Goal: Task Accomplishment & Management: Use online tool/utility

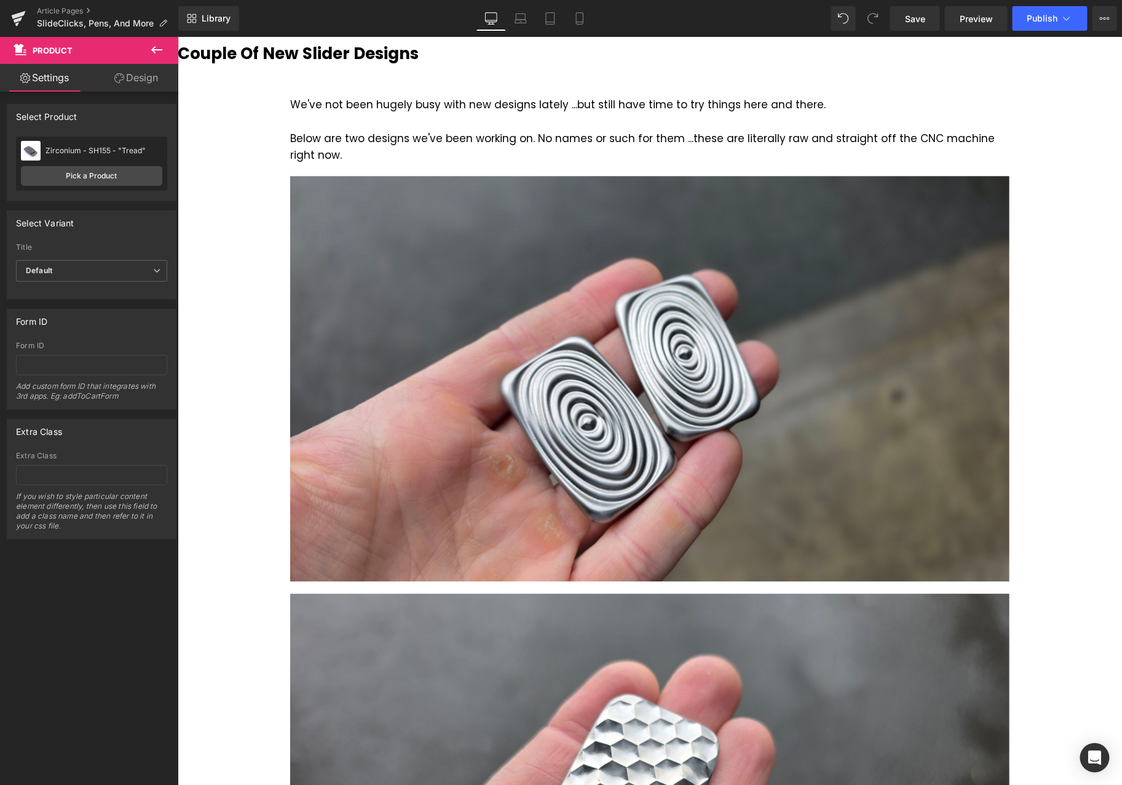
scroll to position [955, 0]
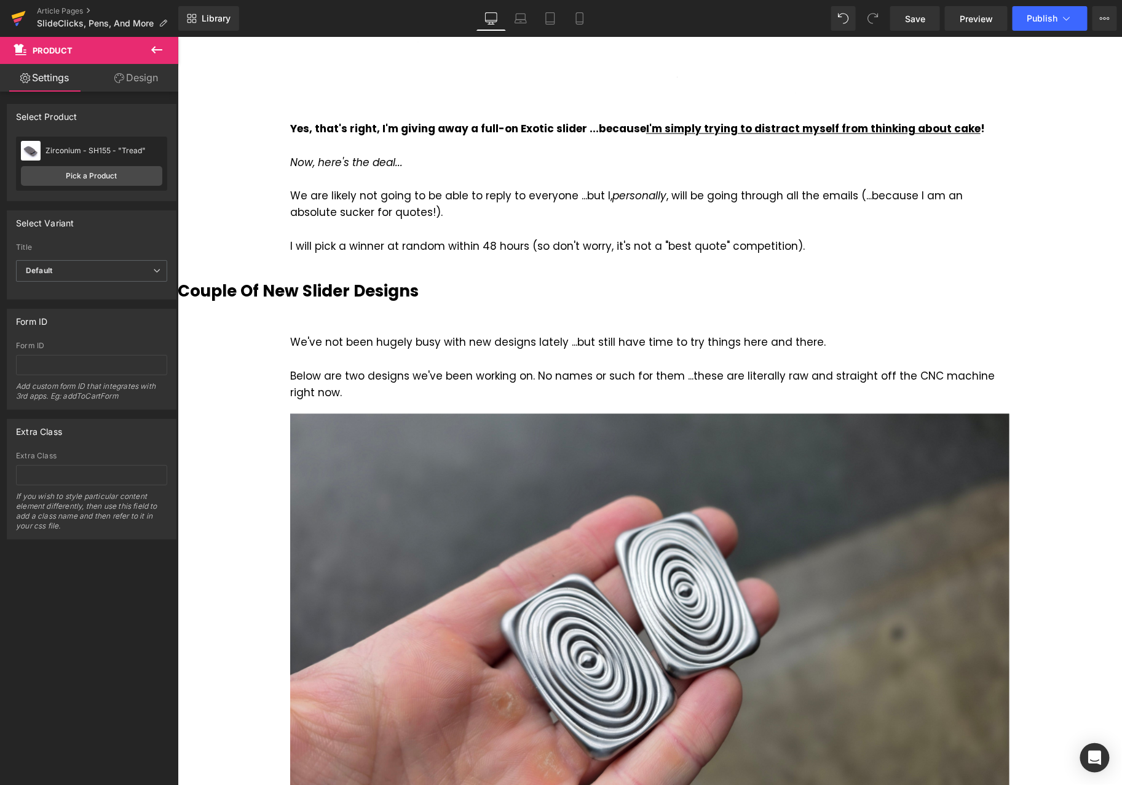
click at [7, 25] on link at bounding box center [18, 18] width 37 height 37
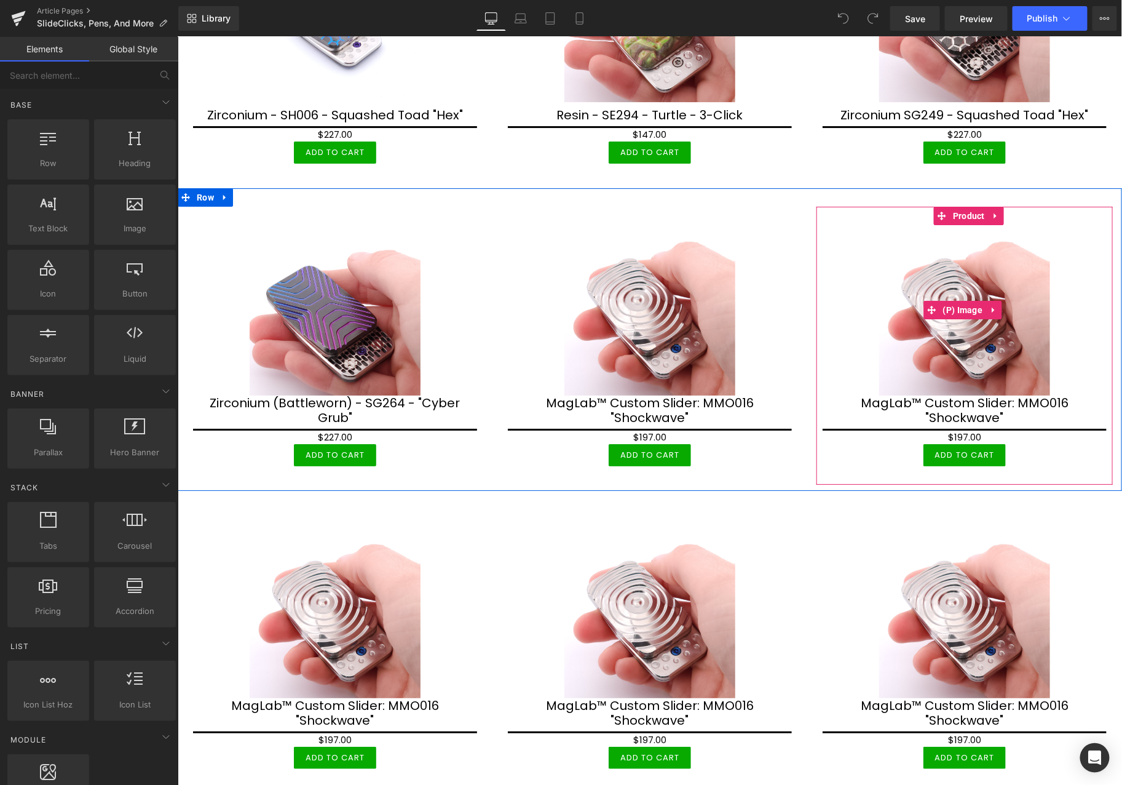
scroll to position [1755, 0]
click at [990, 212] on link at bounding box center [995, 216] width 16 height 18
click at [999, 211] on icon at bounding box center [1003, 215] width 9 height 9
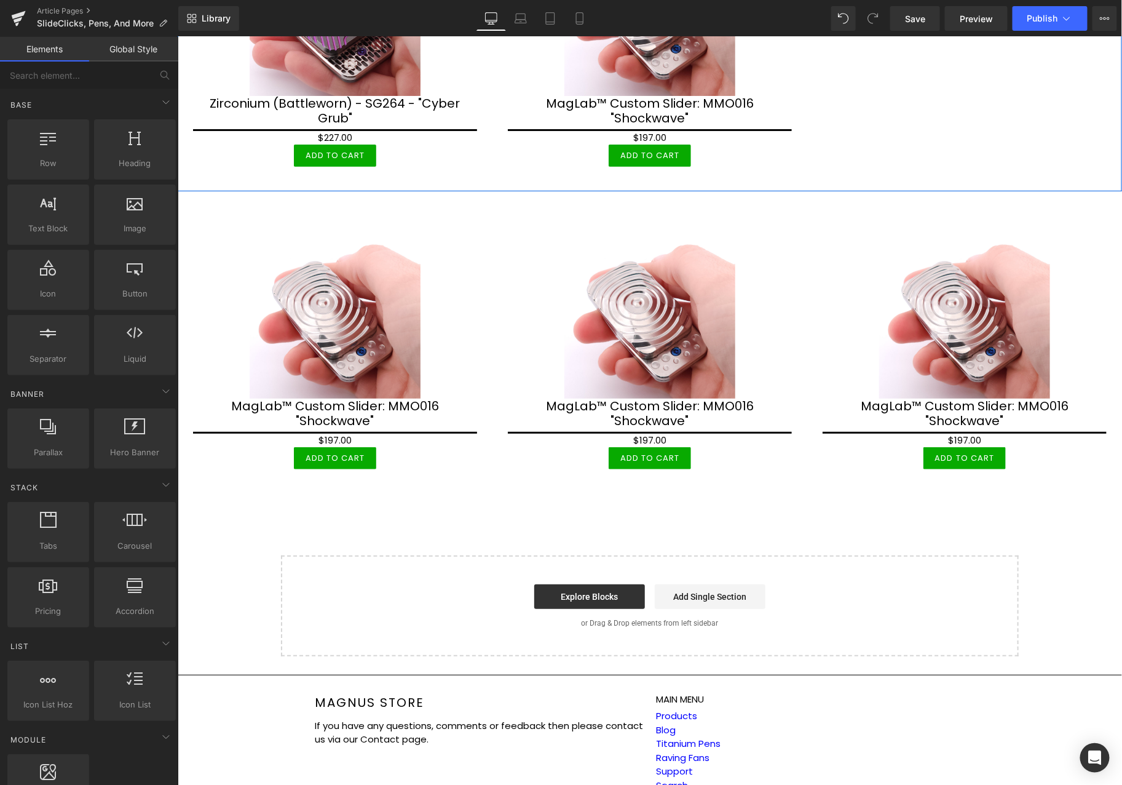
scroll to position [2097, 0]
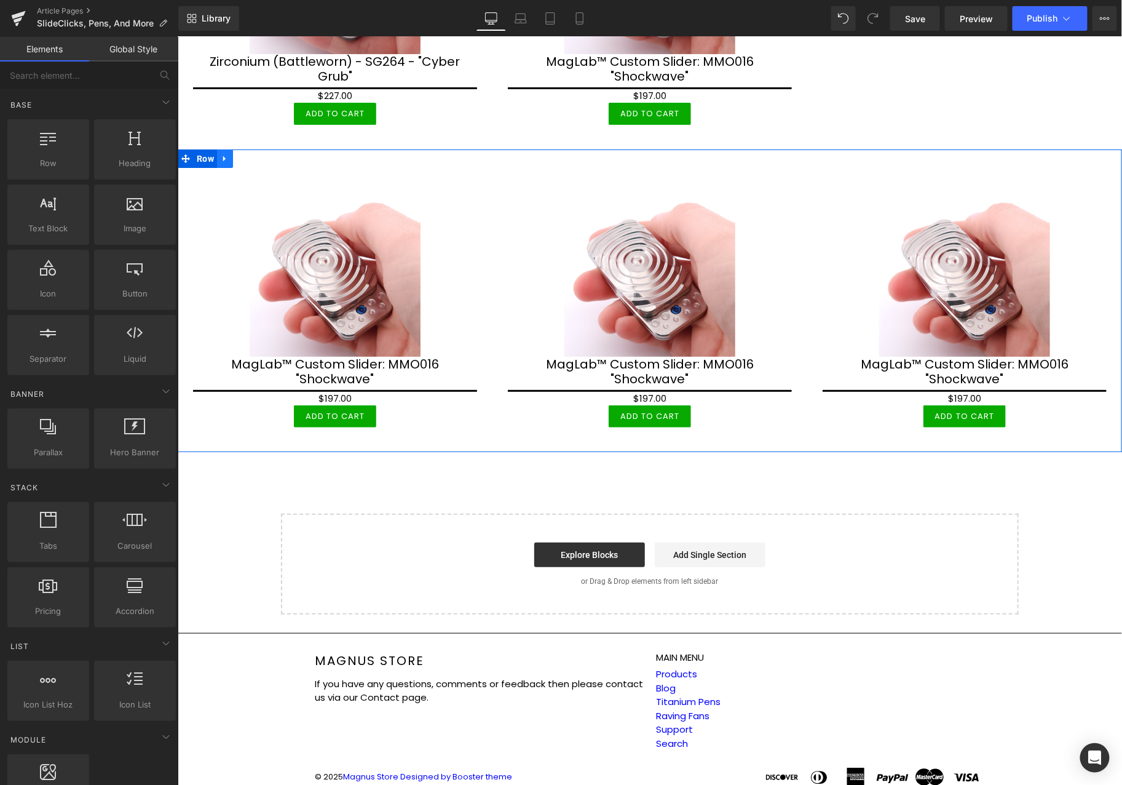
click at [227, 153] on icon at bounding box center [224, 157] width 9 height 9
click at [256, 154] on icon at bounding box center [256, 158] width 9 height 9
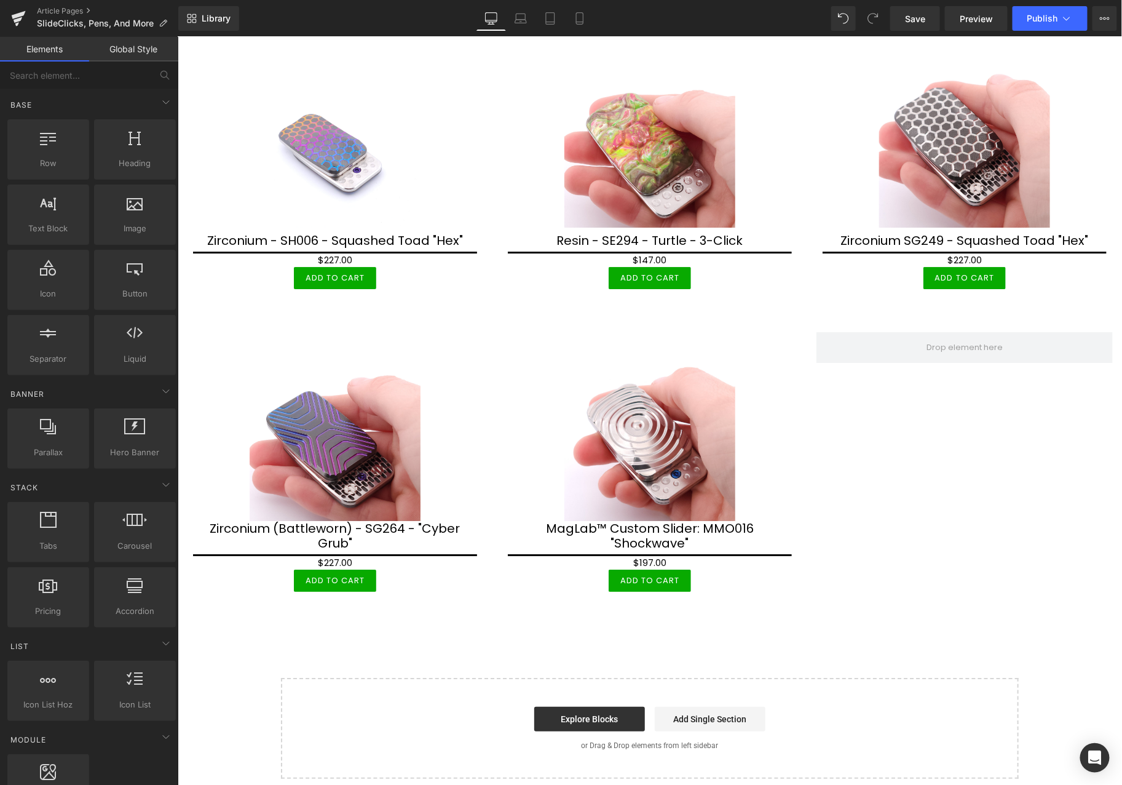
scroll to position [1313, 0]
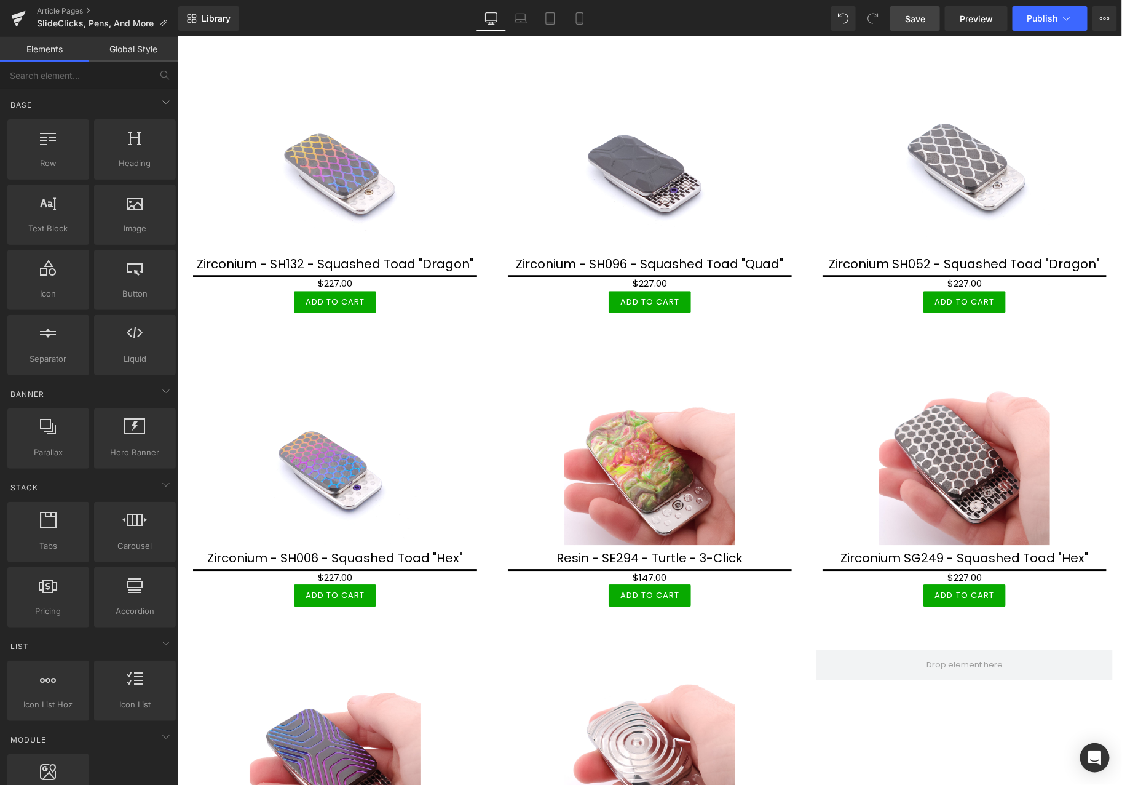
click at [905, 25] on link "Save" at bounding box center [915, 18] width 50 height 25
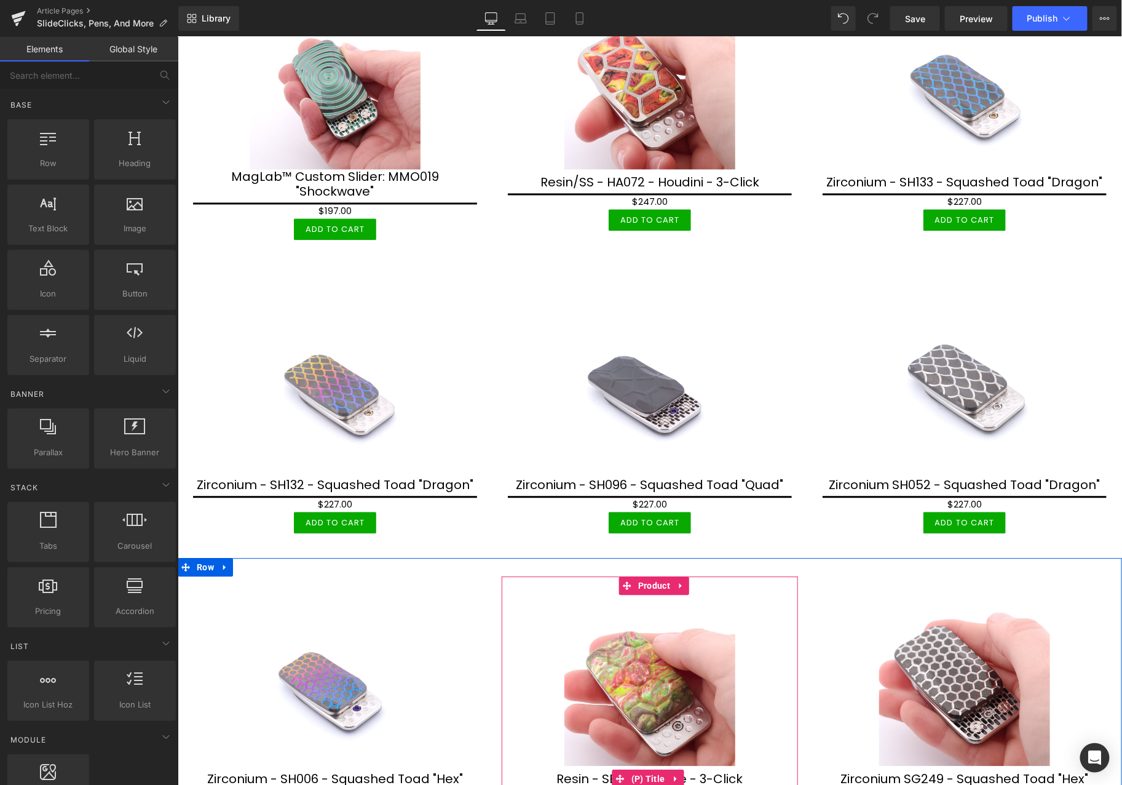
scroll to position [615, 0]
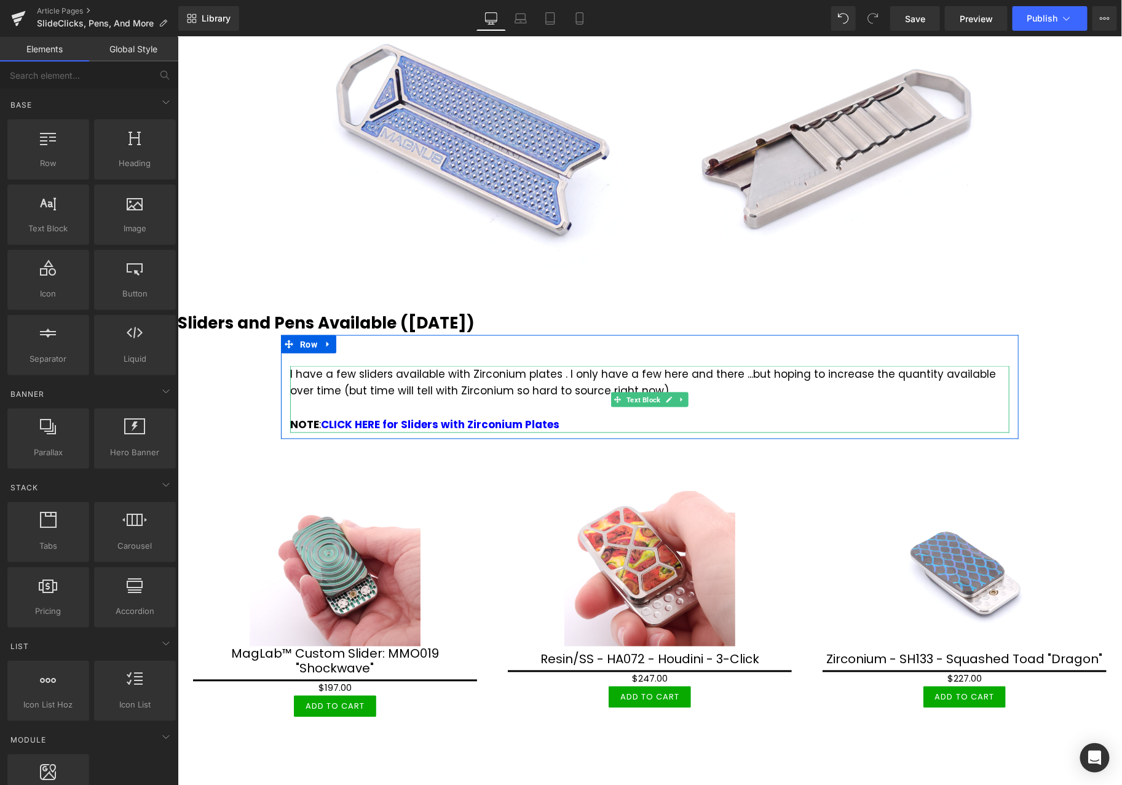
click at [622, 419] on div "NOTE : CLICK HERE for Sliders with Zirconium Plates" at bounding box center [649, 424] width 719 height 17
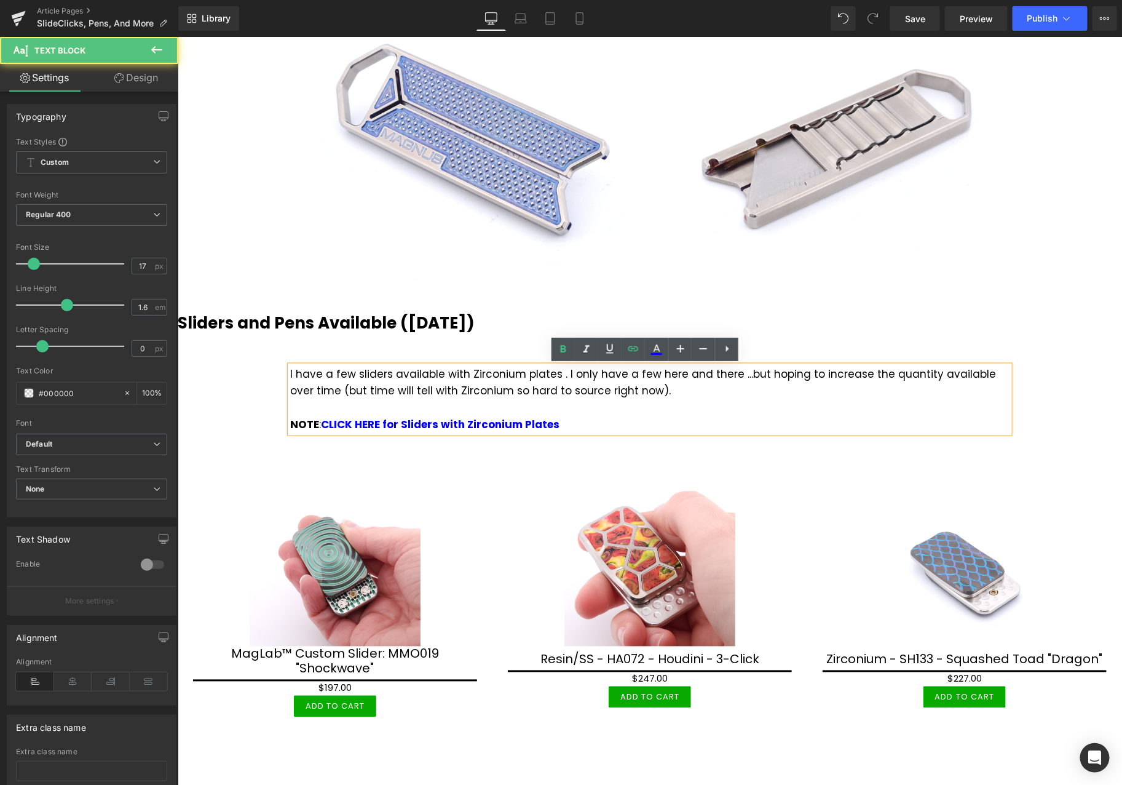
click at [587, 419] on div "NOTE : CLICK HERE for Sliders with Zirconium Plates" at bounding box center [649, 424] width 719 height 17
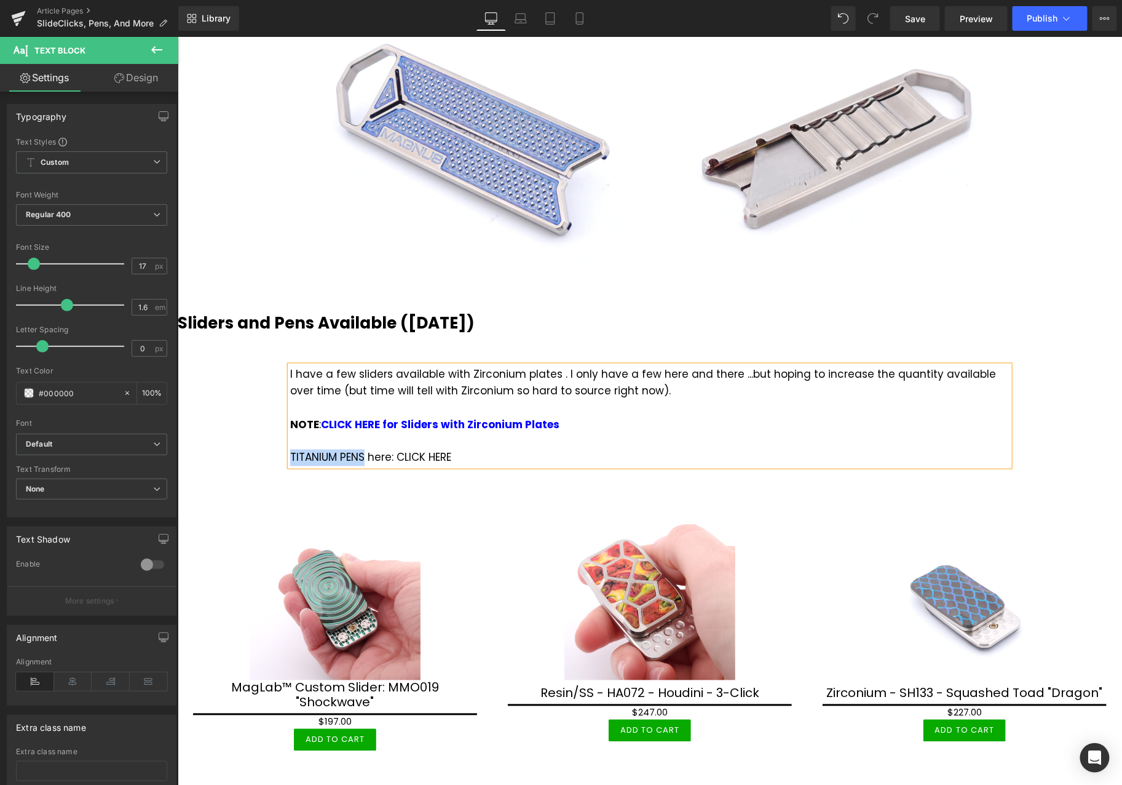
drag, startPoint x: 284, startPoint y: 453, endPoint x: 358, endPoint y: 455, distance: 73.8
click at [358, 455] on div "NOTE : CLICK HERE for Sliders with Zirconium Plates TITANIUM PENS here: CLICK H…" at bounding box center [649, 441] width 719 height 50
drag, startPoint x: 394, startPoint y: 456, endPoint x: 456, endPoint y: 456, distance: 62.1
click at [456, 456] on div "NOTE : CLICK HERE for Sliders with Zirconium Plates TITANIUM PENS here: CLICK H…" at bounding box center [649, 441] width 719 height 50
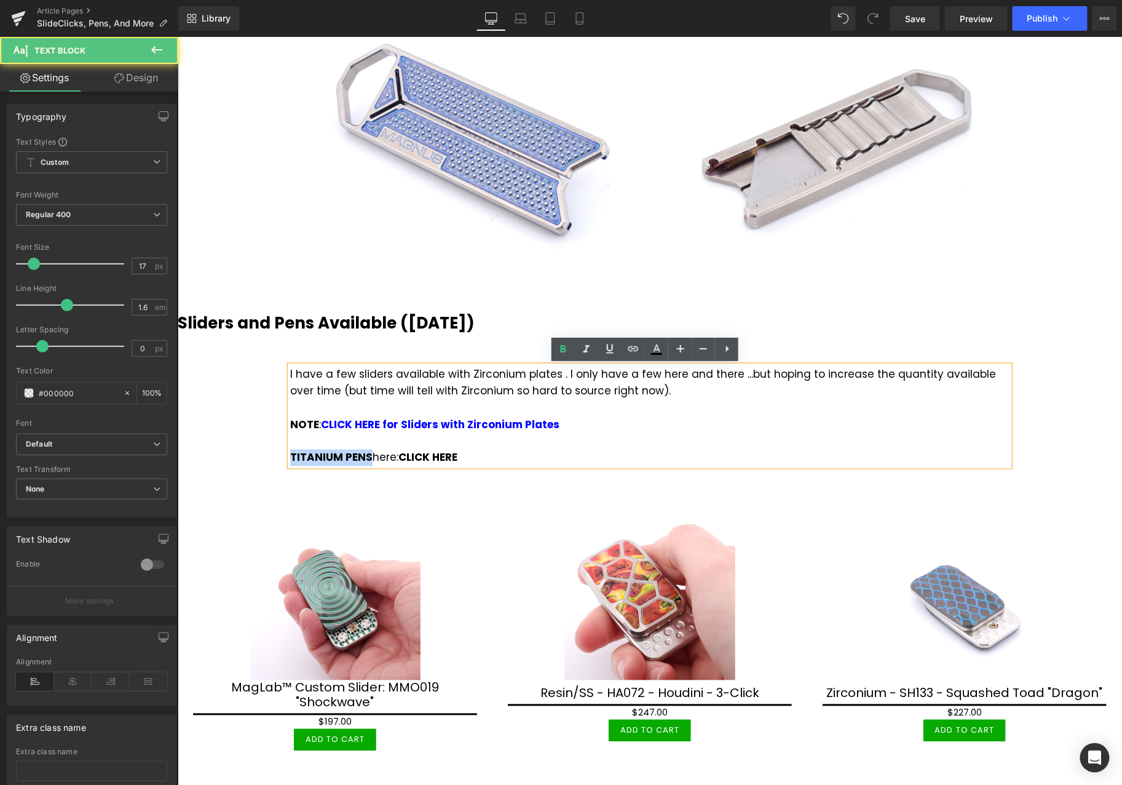
drag, startPoint x: 284, startPoint y: 455, endPoint x: 362, endPoint y: 459, distance: 78.2
click at [362, 459] on strong "TITANIUM PENS" at bounding box center [331, 456] width 82 height 15
click at [635, 353] on icon at bounding box center [633, 348] width 15 height 15
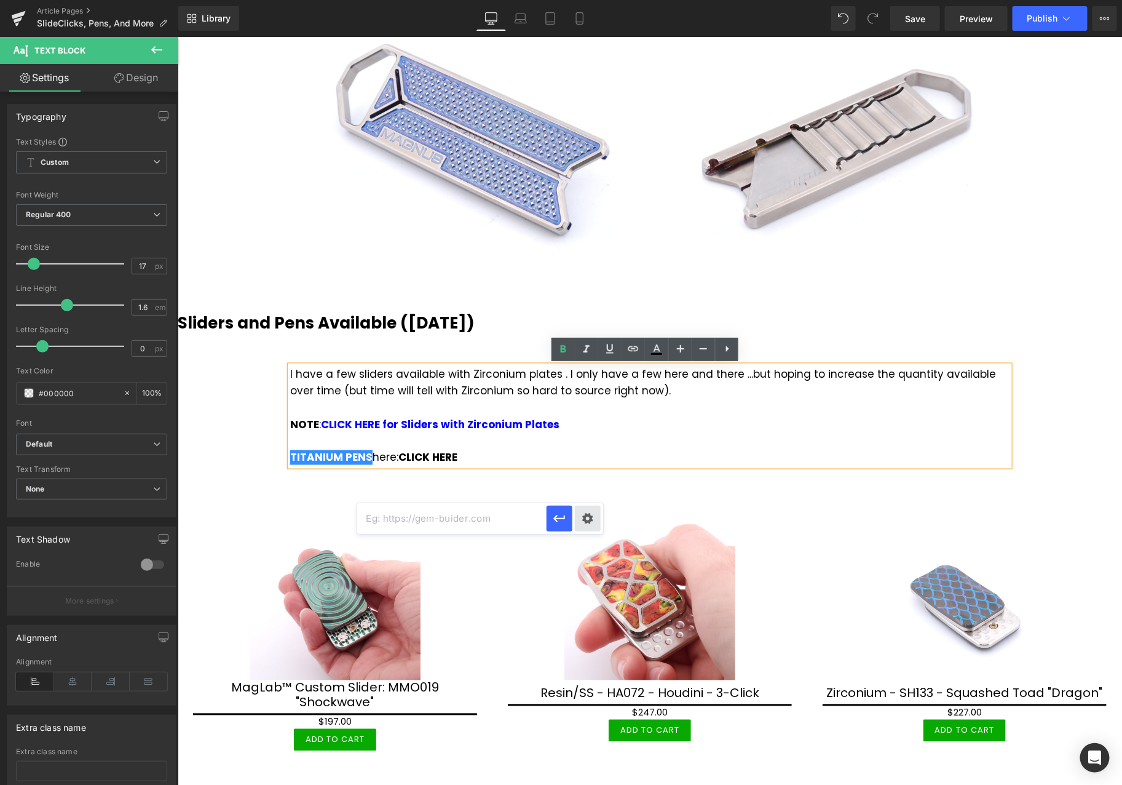
click at [585, 0] on div "Text Color Highlight Color #333333 Edit or remove link: Edit - Unlink - Cancel" at bounding box center [561, 0] width 1122 height 0
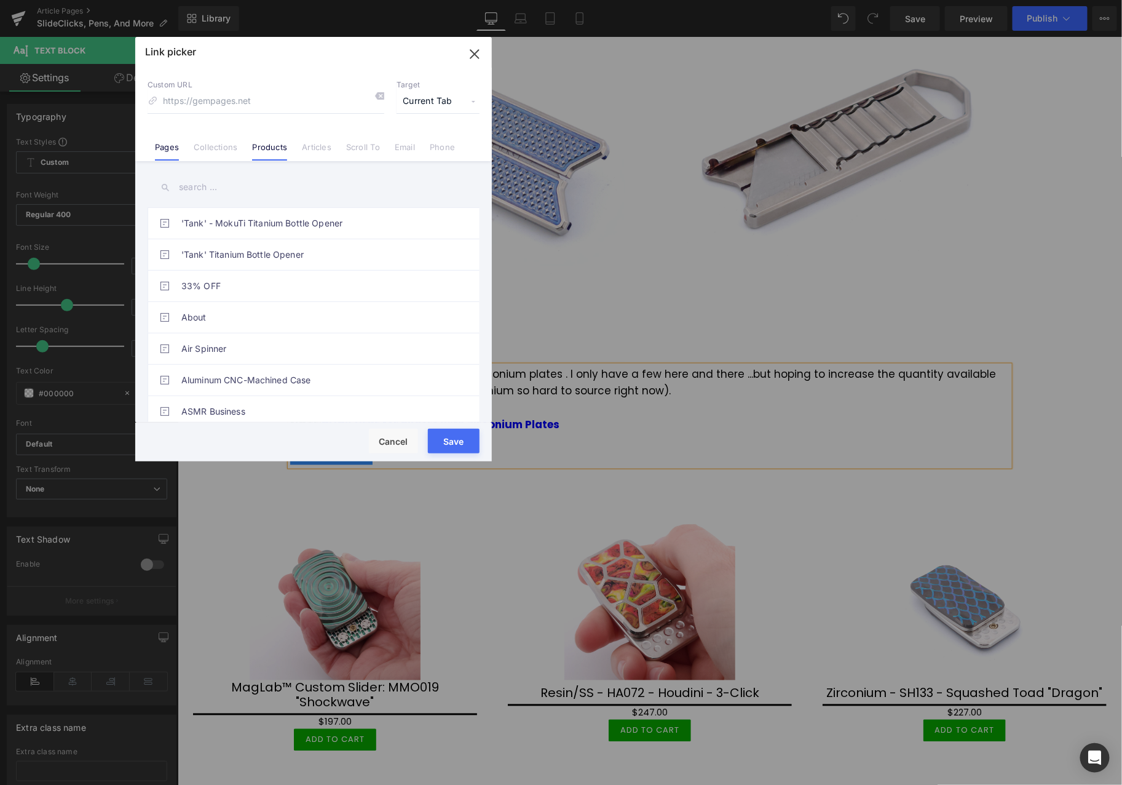
click at [269, 149] on link "Products" at bounding box center [269, 151] width 35 height 18
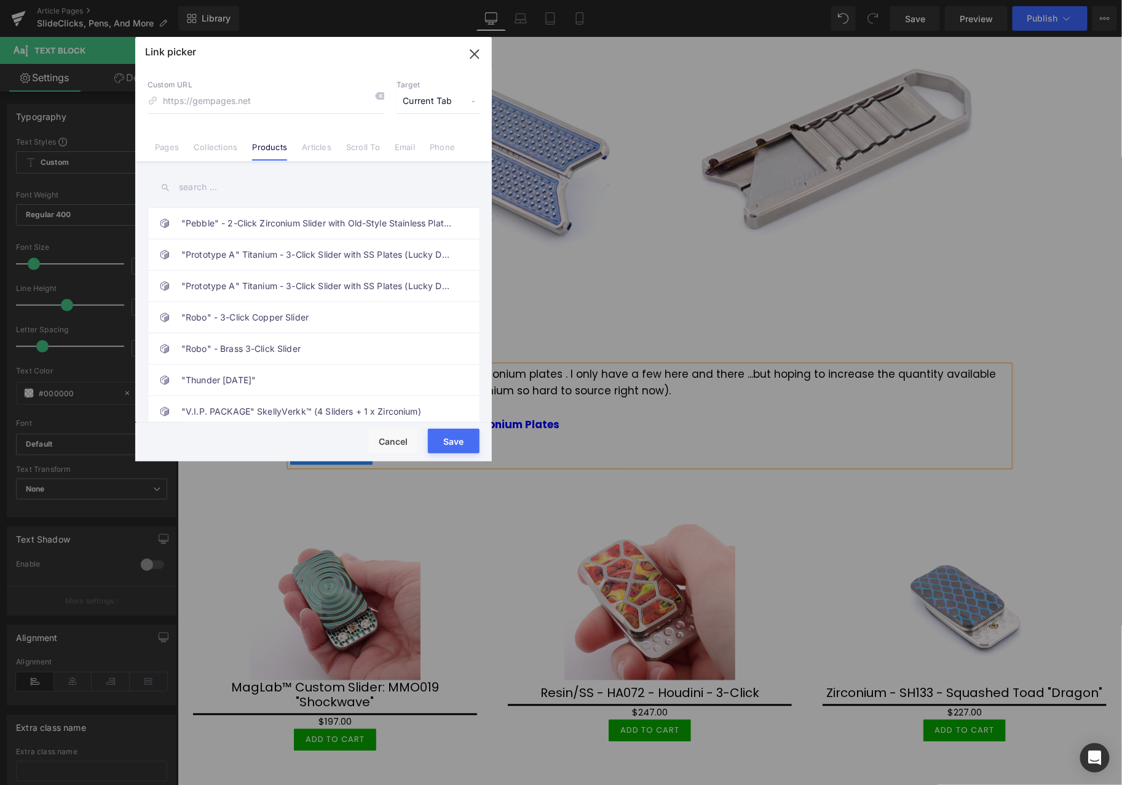
click at [224, 186] on input "text" at bounding box center [314, 187] width 332 height 28
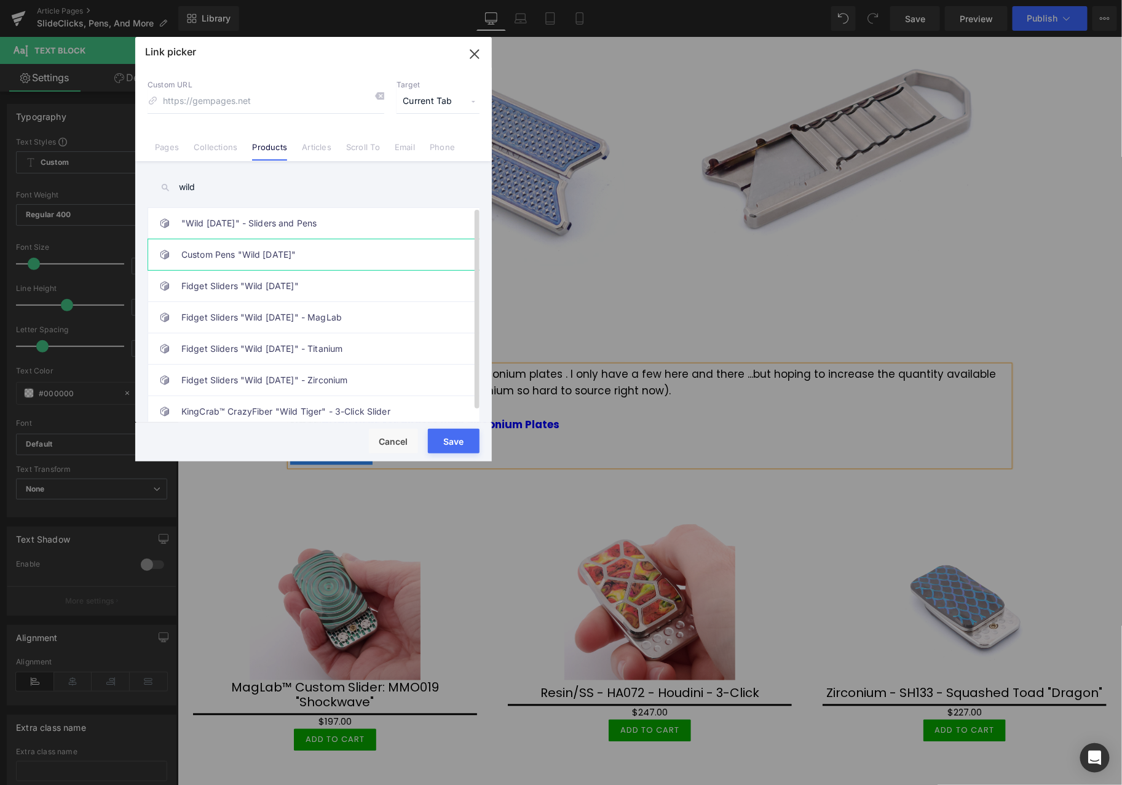
type input "wild"
click at [315, 253] on link "Custom Pens "Wild Wednesday"" at bounding box center [316, 254] width 271 height 31
click at [458, 443] on button "Save" at bounding box center [454, 441] width 52 height 25
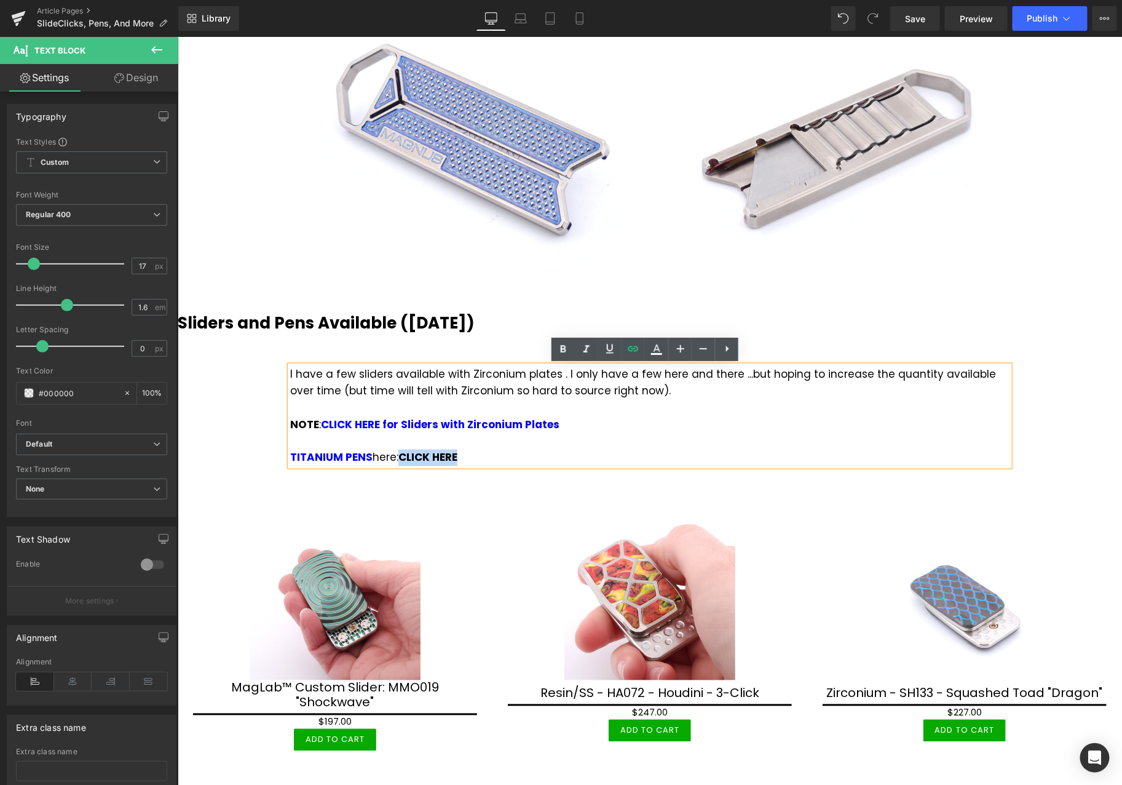
drag, startPoint x: 395, startPoint y: 454, endPoint x: 459, endPoint y: 456, distance: 64.0
click at [459, 456] on div "NOTE : CLICK HERE for Sliders with Zirconium Plates TITANIUM PENS here: CLICK H…" at bounding box center [649, 441] width 719 height 50
click at [628, 345] on icon at bounding box center [633, 348] width 15 height 15
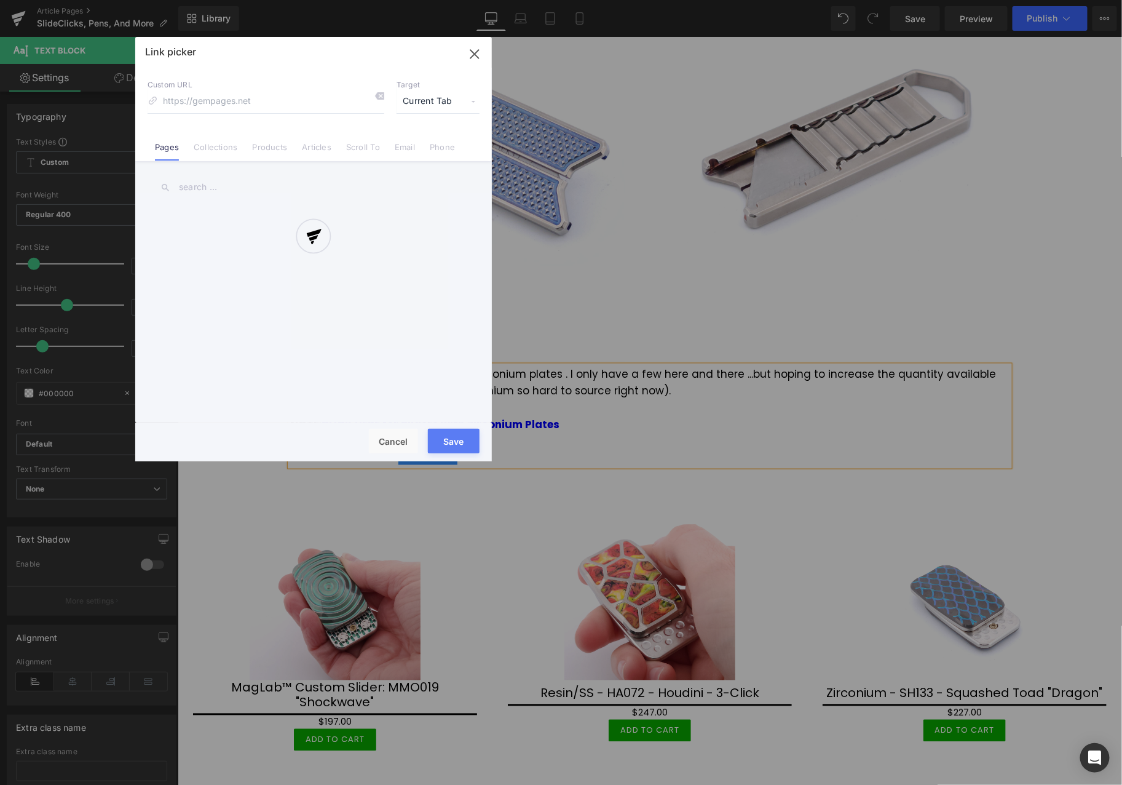
click at [594, 0] on div "Text Color Highlight Color #333333 Edit or remove link: Edit - Unlink - Cancel …" at bounding box center [561, 0] width 1122 height 0
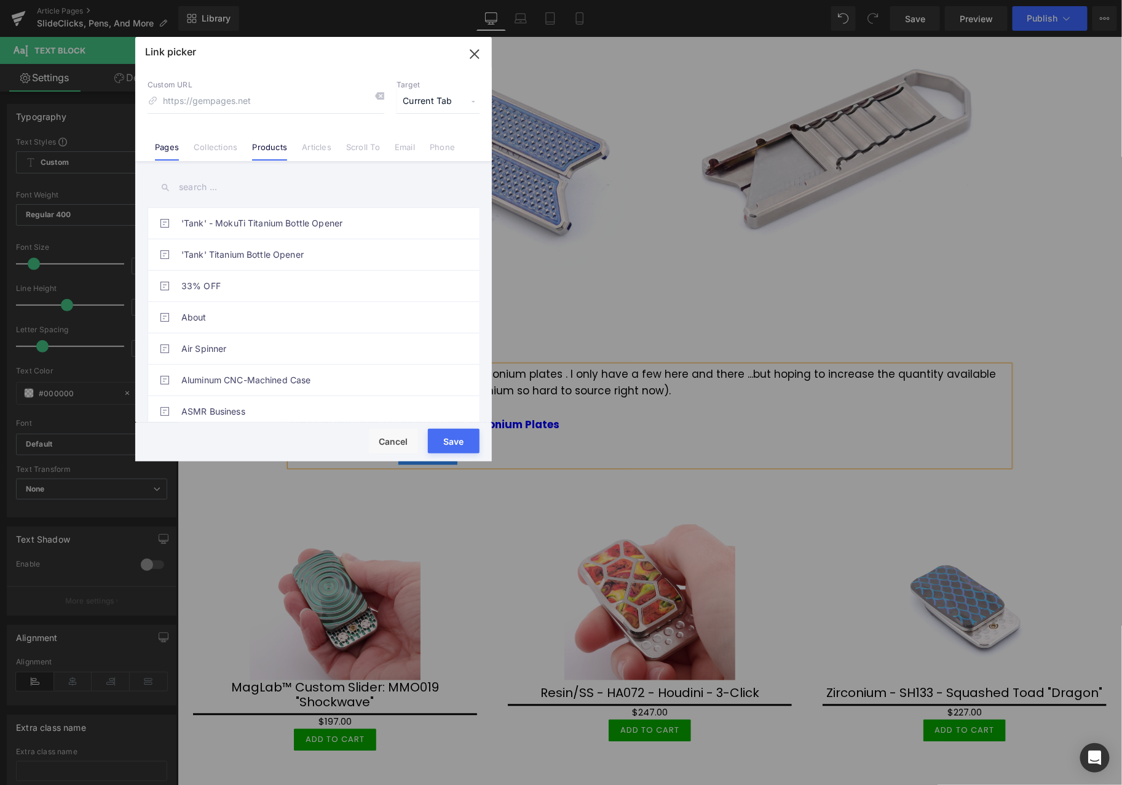
click at [259, 143] on link "Products" at bounding box center [269, 151] width 35 height 18
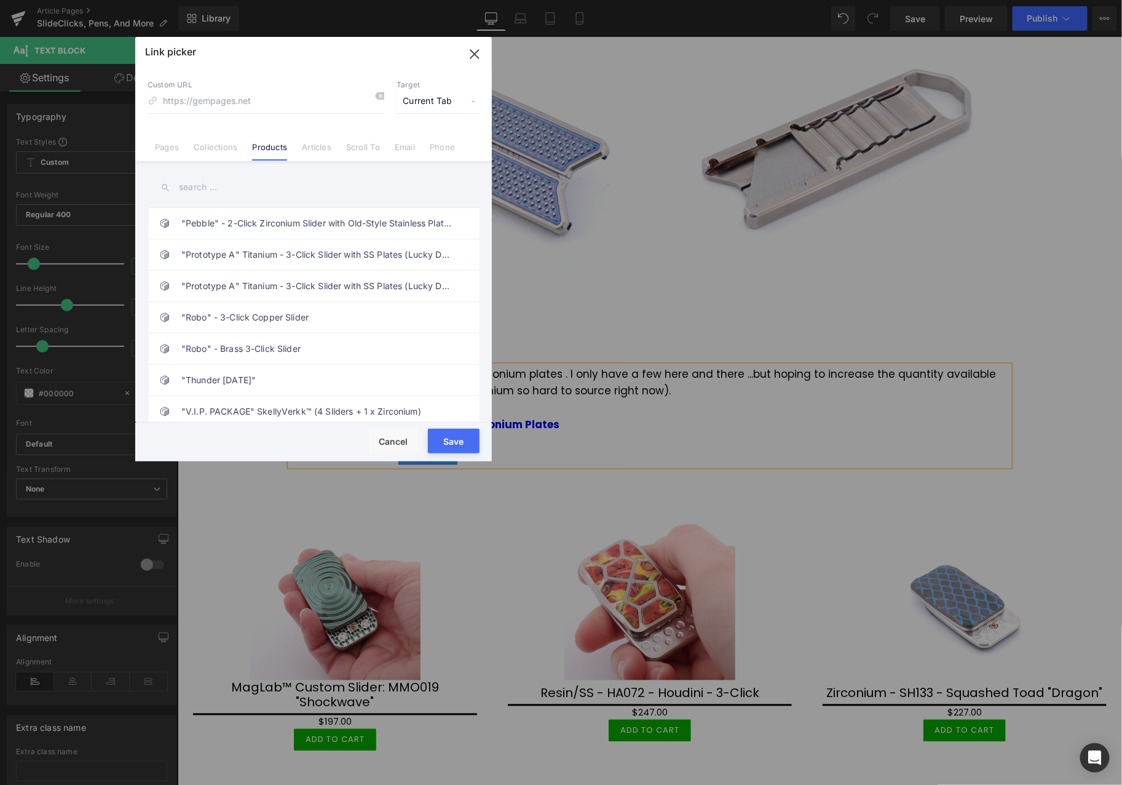
click at [259, 181] on input "text" at bounding box center [314, 187] width 332 height 28
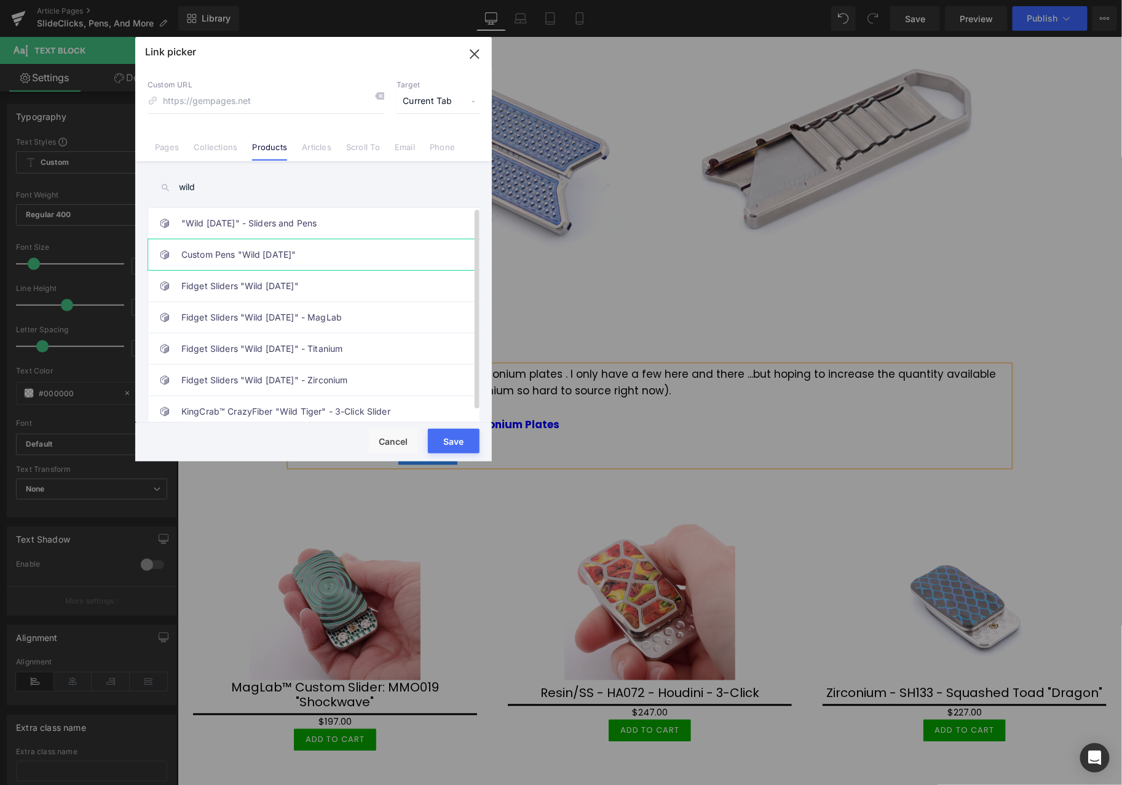
type input "wild"
click at [309, 255] on link "Custom Pens "Wild Wednesday"" at bounding box center [316, 254] width 271 height 31
click at [455, 437] on button "Save" at bounding box center [454, 441] width 52 height 25
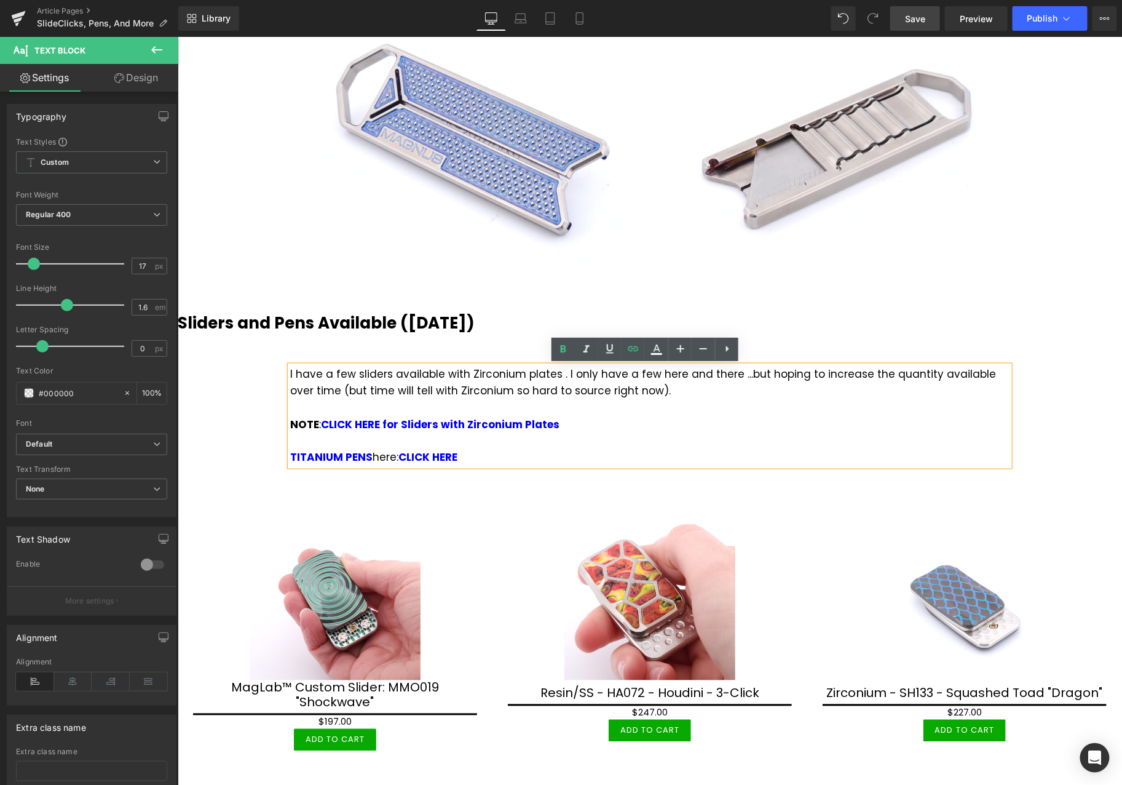
click at [925, 17] on span "Save" at bounding box center [915, 18] width 20 height 13
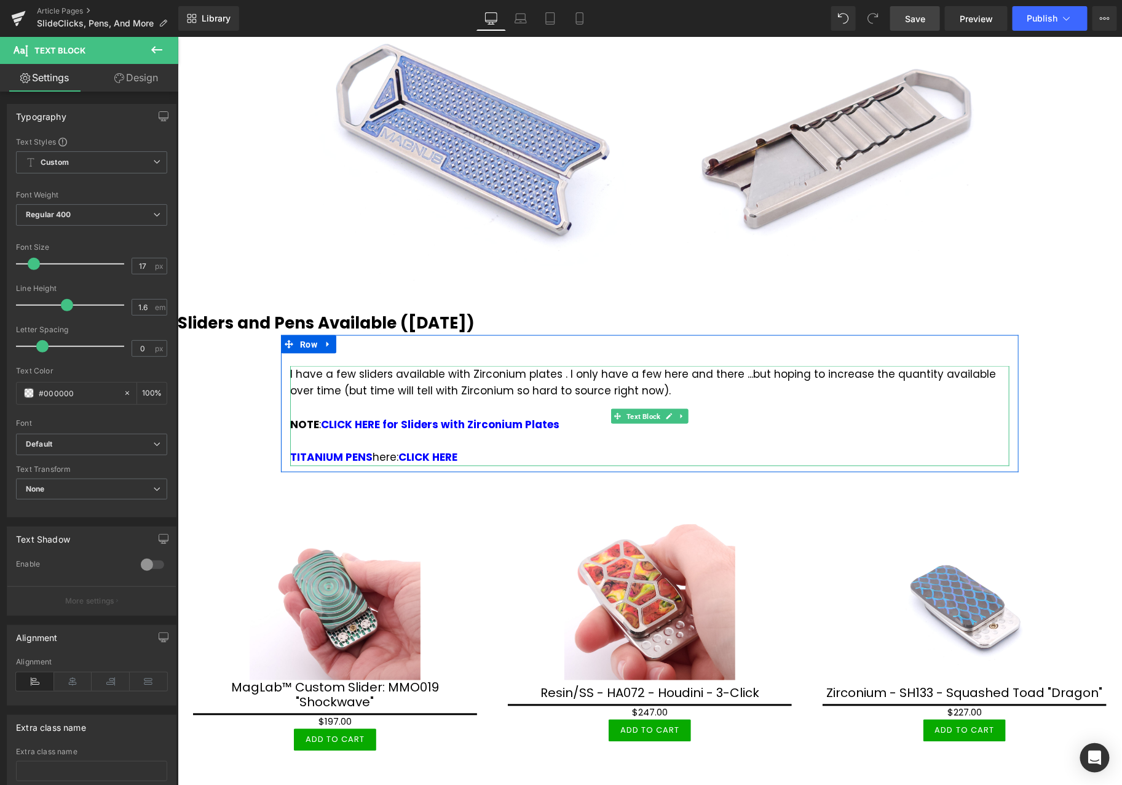
click at [493, 452] on div "NOTE : CLICK HERE for Sliders with Zirconium Plates TITANIUM PENS here: CLICK H…" at bounding box center [649, 441] width 719 height 50
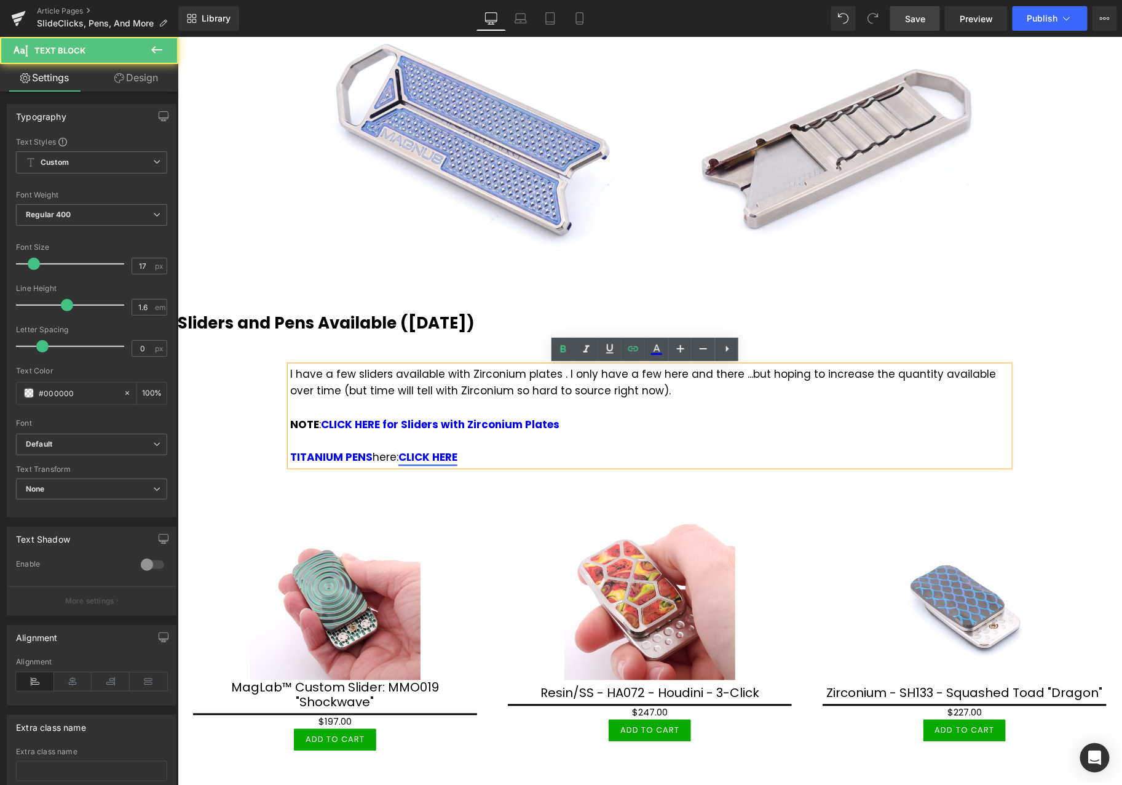
click at [426, 450] on link "CLICK HERE" at bounding box center [427, 456] width 59 height 15
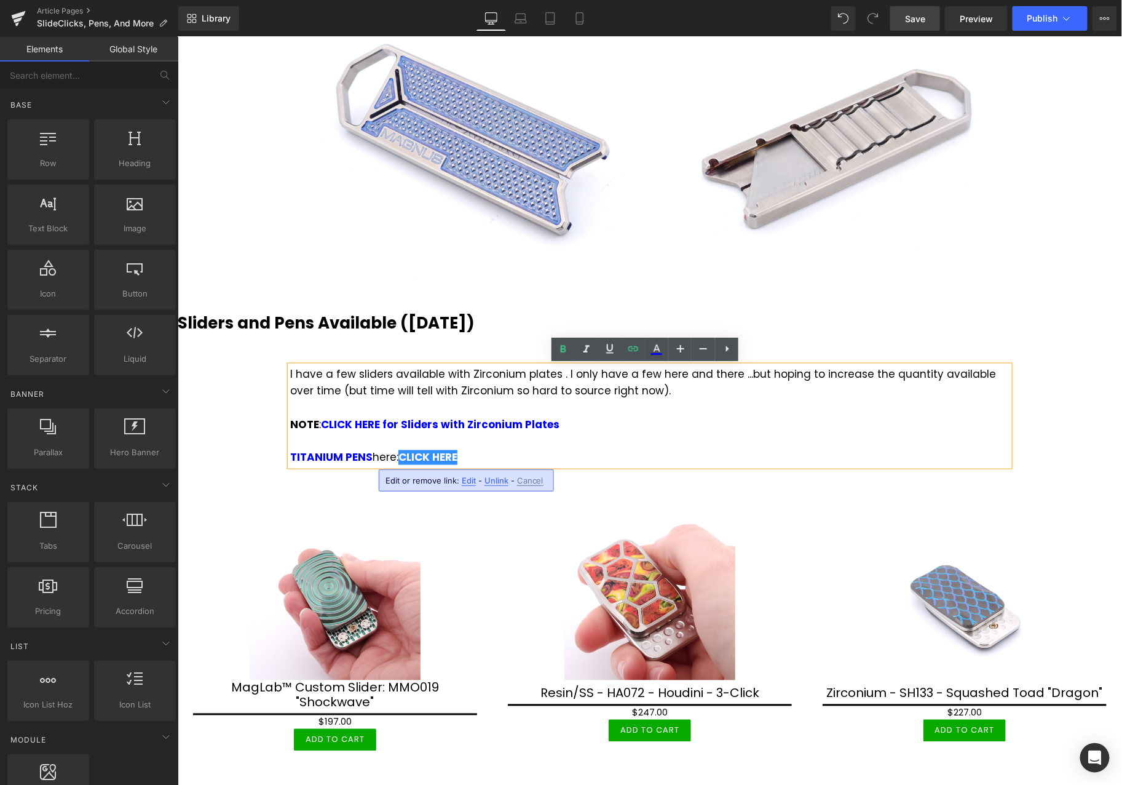
click at [1057, 416] on div "The Heading The Text Block Row The Heading The Text Block Row Custom SlideClick…" at bounding box center [649, 659] width 944 height 2334
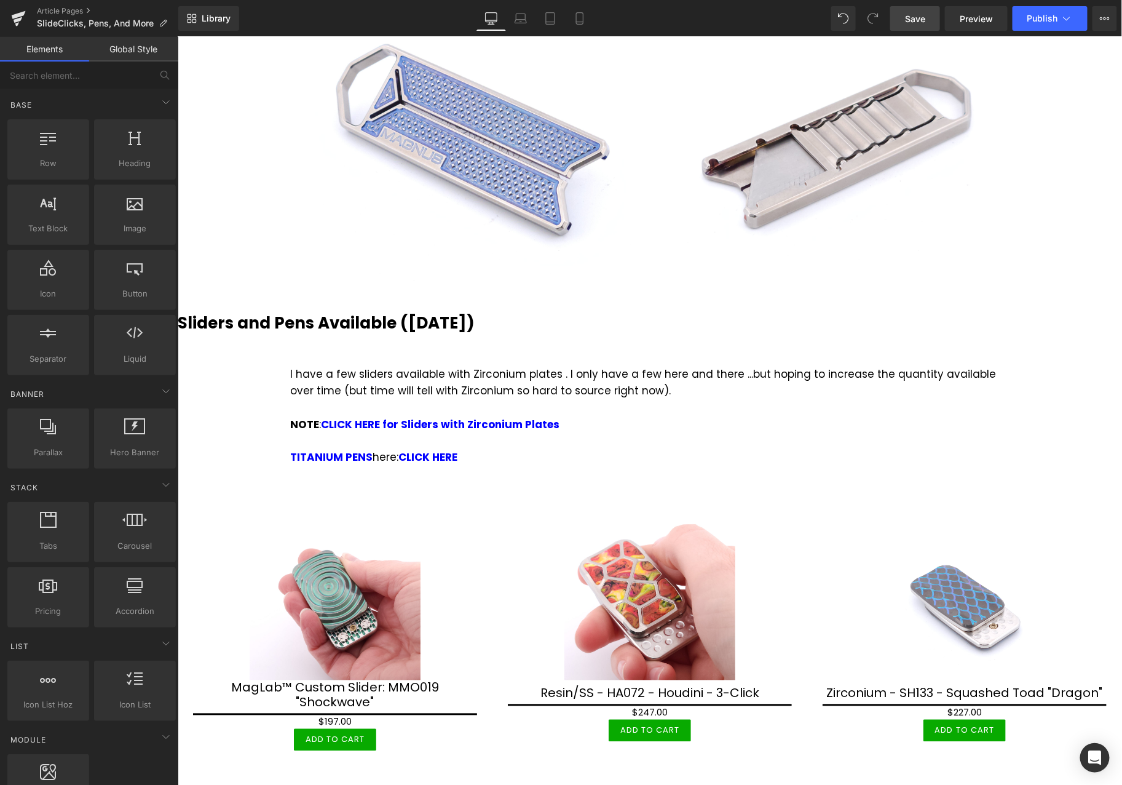
click at [917, 19] on span "Save" at bounding box center [915, 18] width 20 height 13
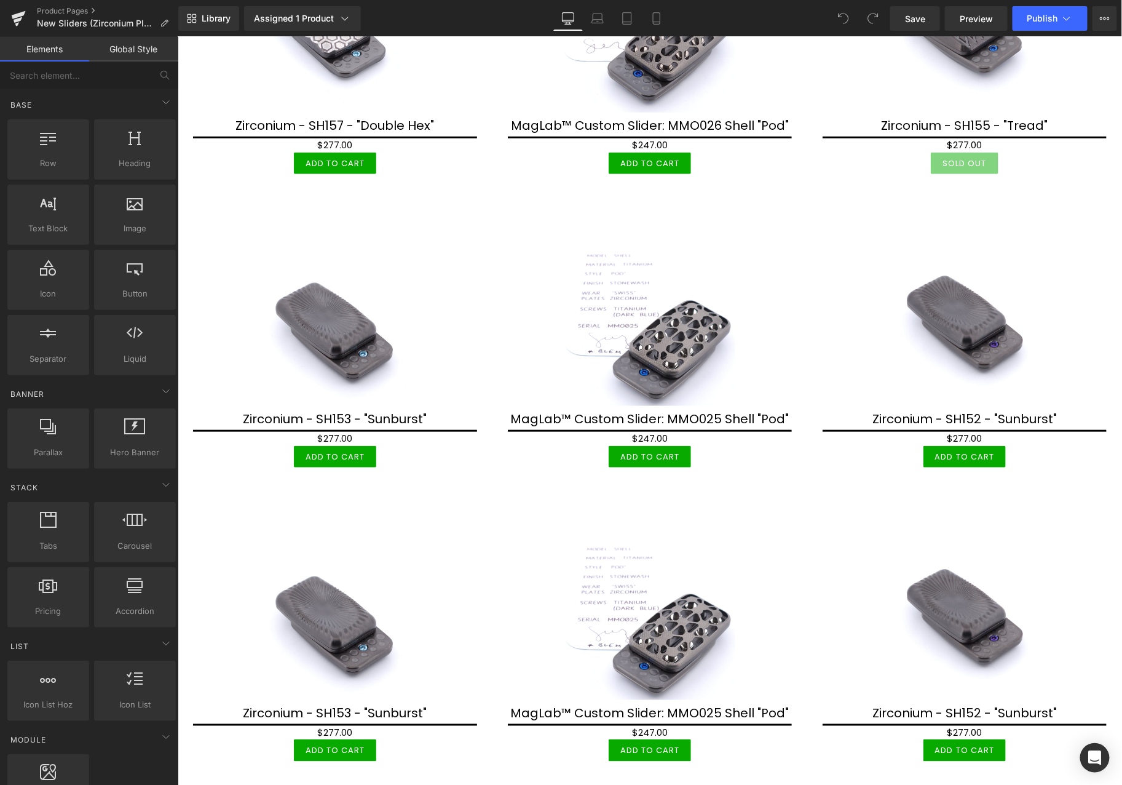
scroll to position [292, 0]
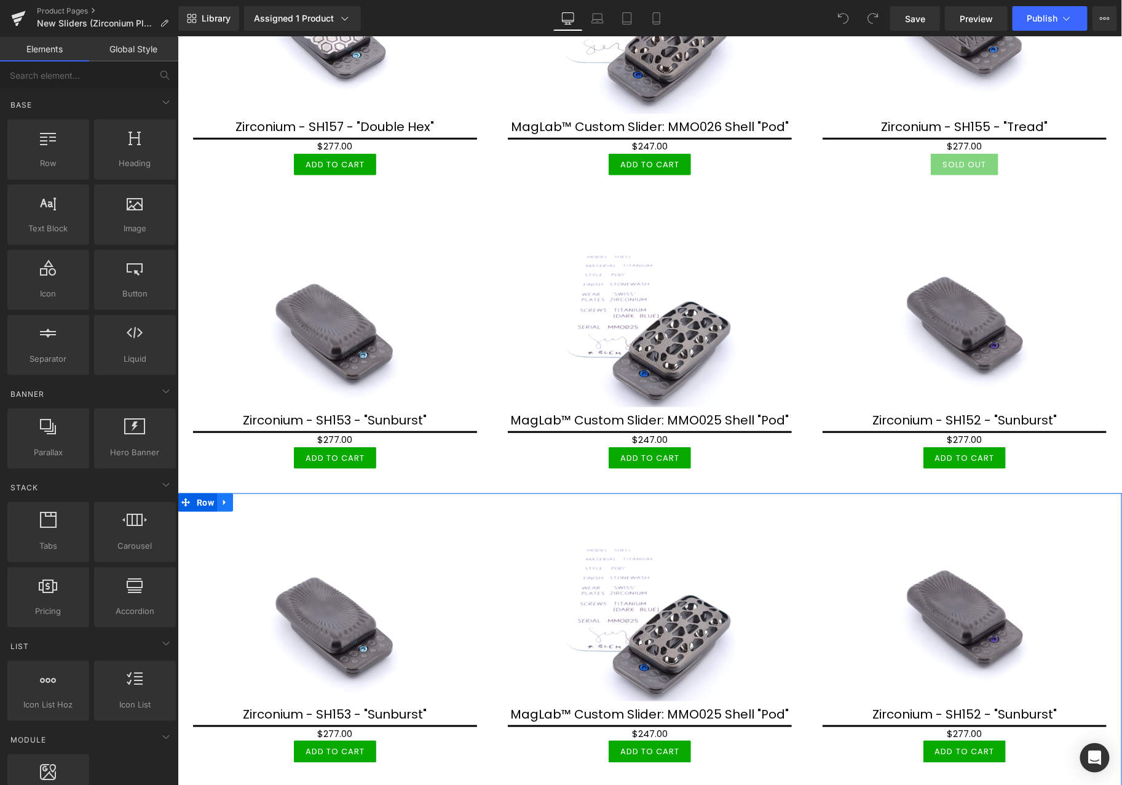
click at [225, 497] on icon at bounding box center [224, 501] width 9 height 9
click at [256, 498] on icon at bounding box center [256, 501] width 9 height 9
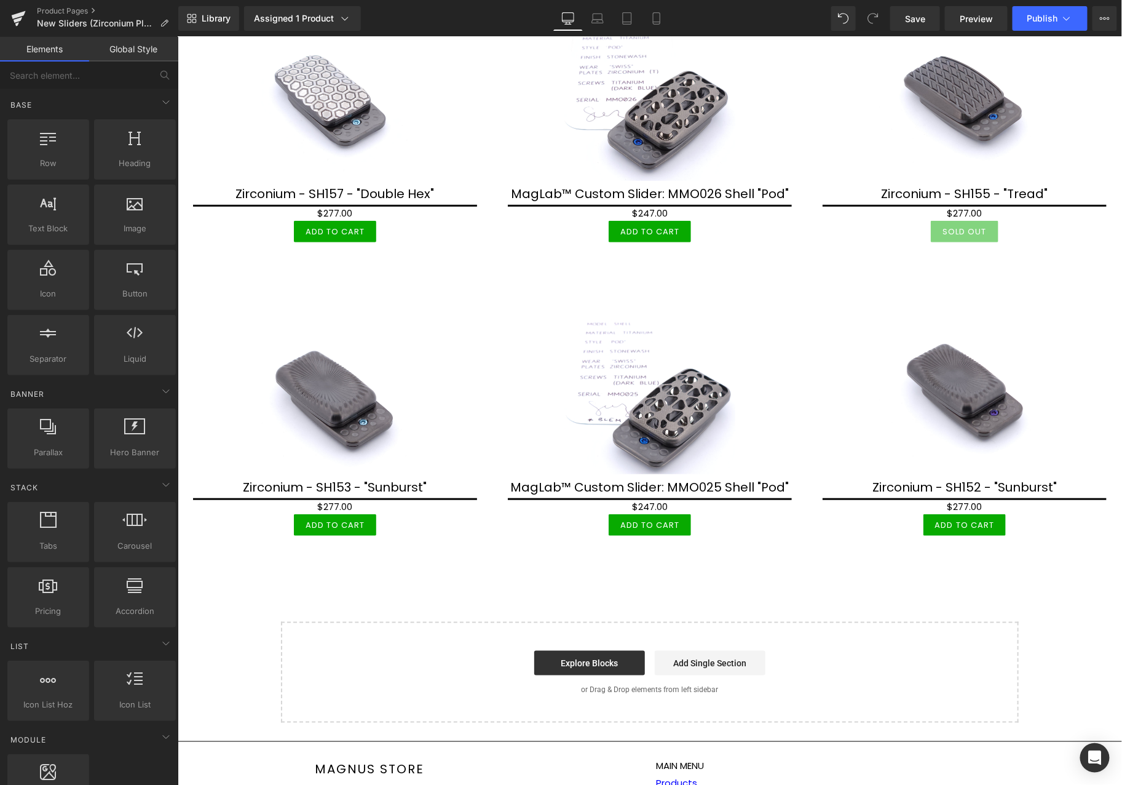
scroll to position [19, 0]
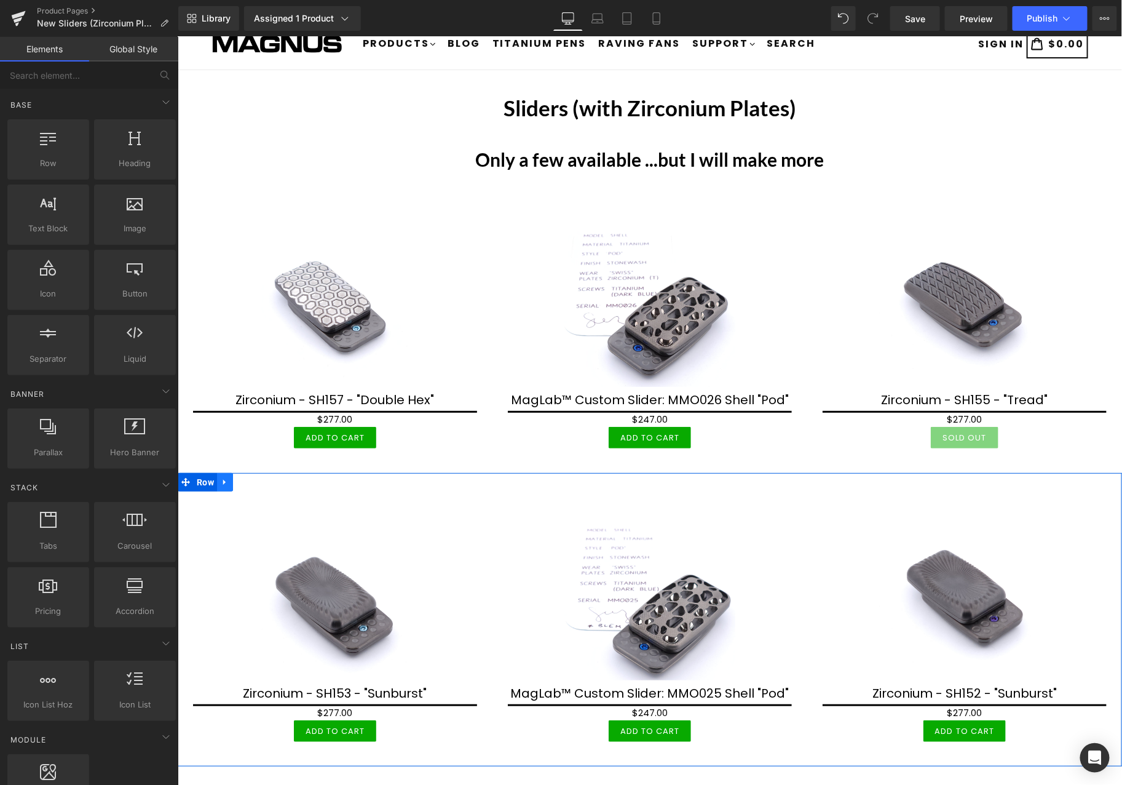
click at [223, 482] on icon at bounding box center [224, 481] width 9 height 9
click at [252, 479] on icon at bounding box center [256, 481] width 9 height 9
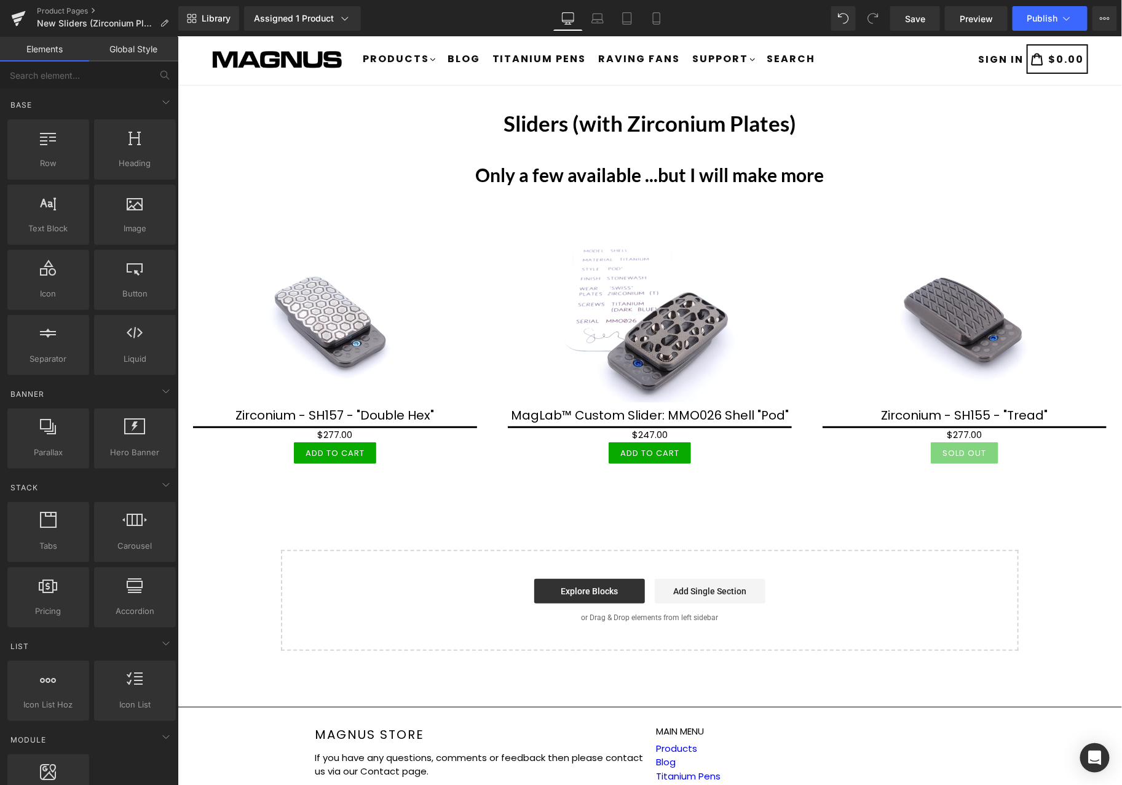
scroll to position [0, 0]
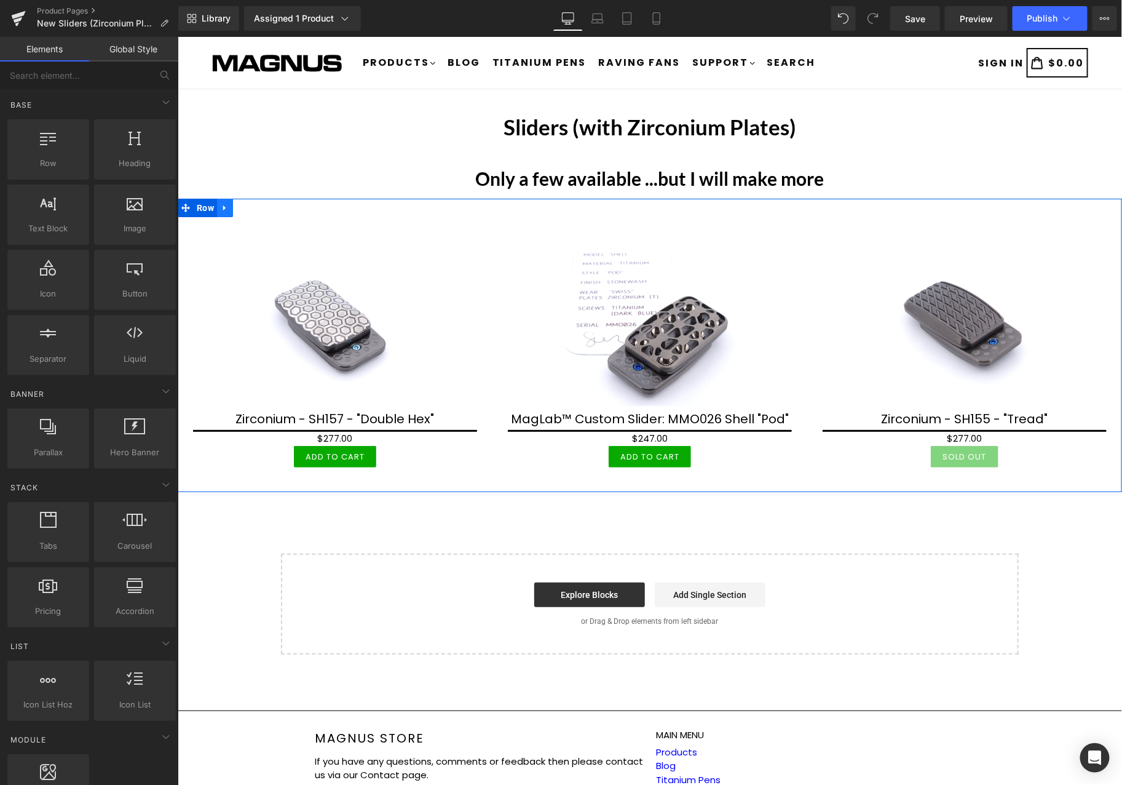
click at [225, 205] on icon at bounding box center [224, 207] width 9 height 9
click at [237, 206] on icon at bounding box center [240, 207] width 9 height 9
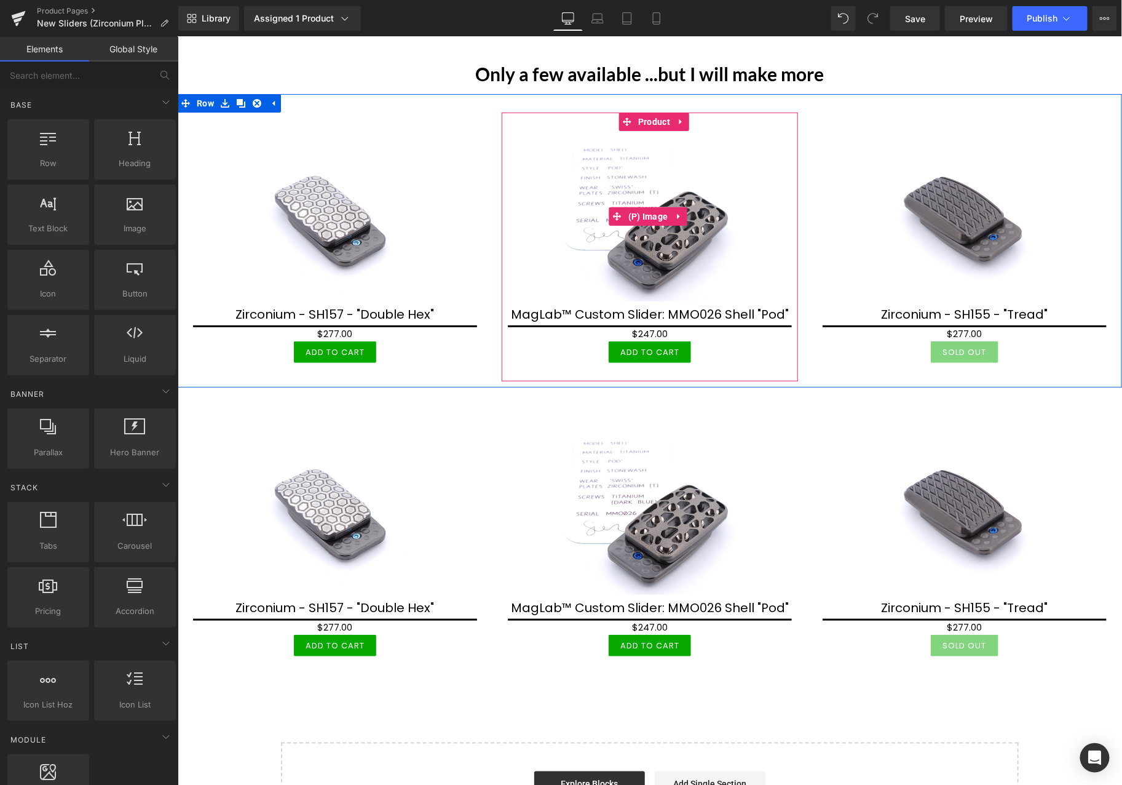
scroll to position [136, 0]
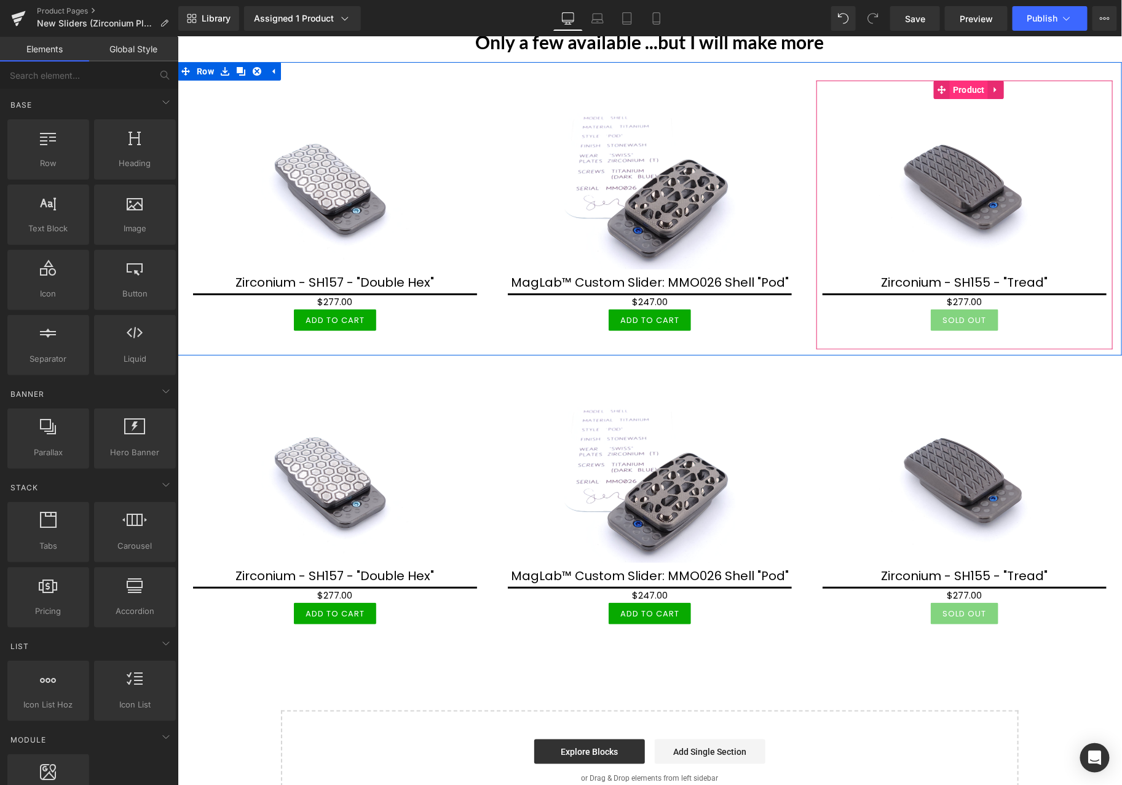
click at [963, 90] on span "Product" at bounding box center [968, 89] width 38 height 18
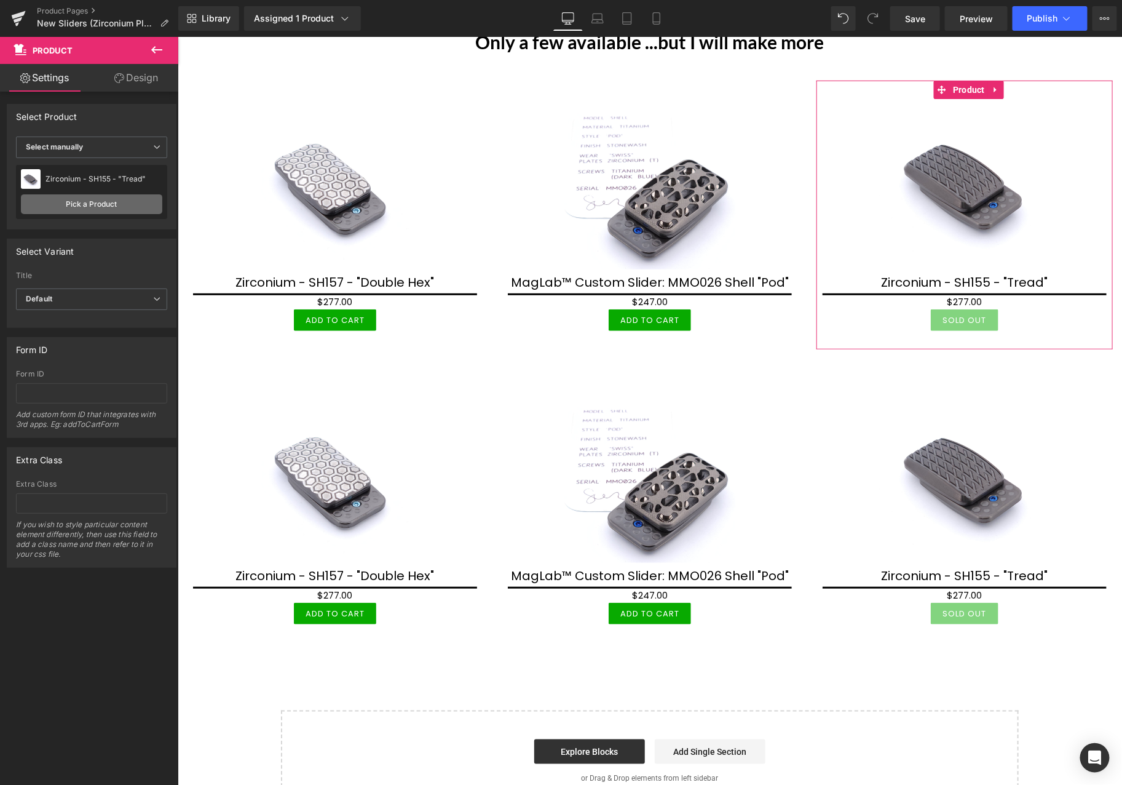
click at [95, 202] on link "Pick a Product" at bounding box center [91, 204] width 141 height 20
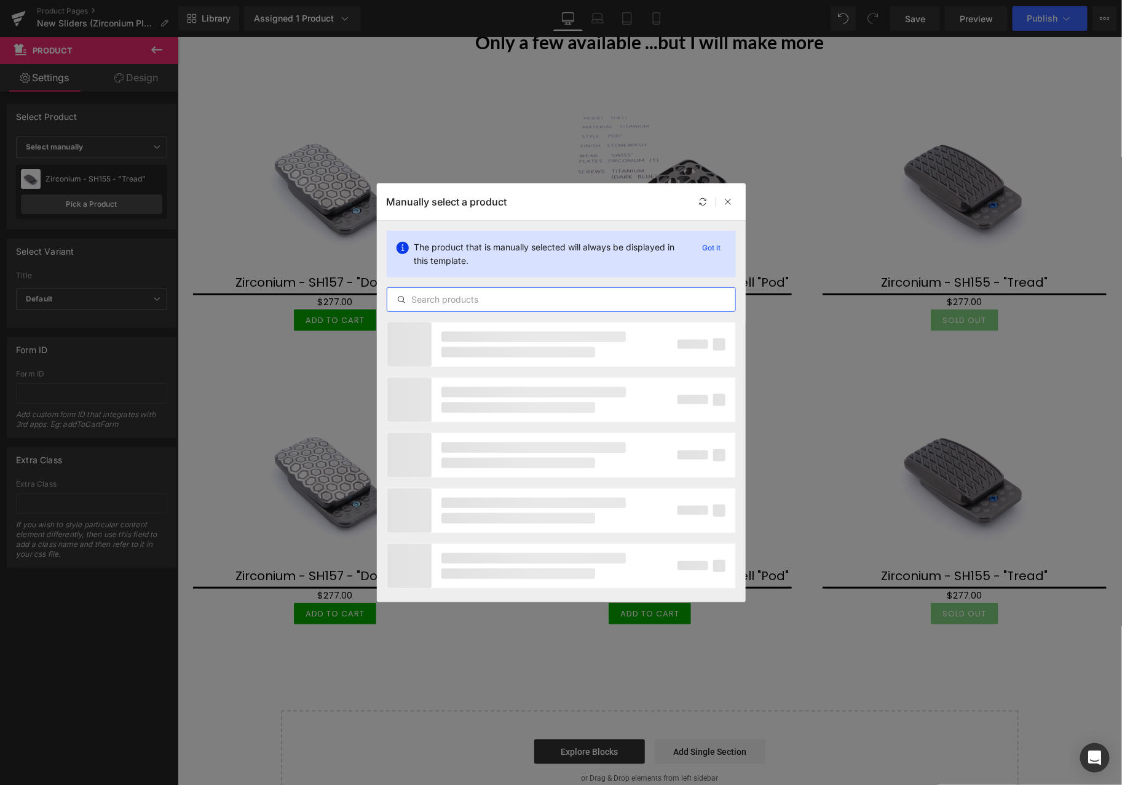
click at [553, 299] on input "text" at bounding box center [561, 299] width 348 height 15
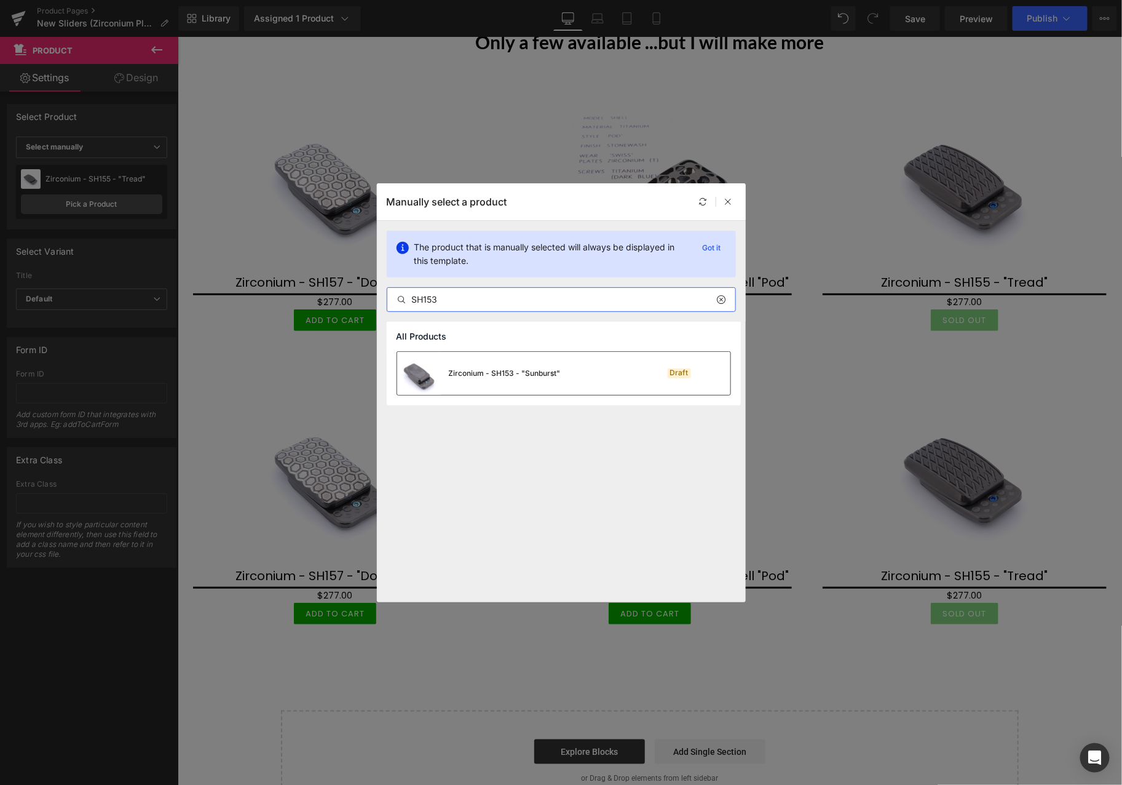
type input "SH153"
click at [511, 370] on div "Zirconium - SH153 - "Sunburst"" at bounding box center [505, 373] width 112 height 11
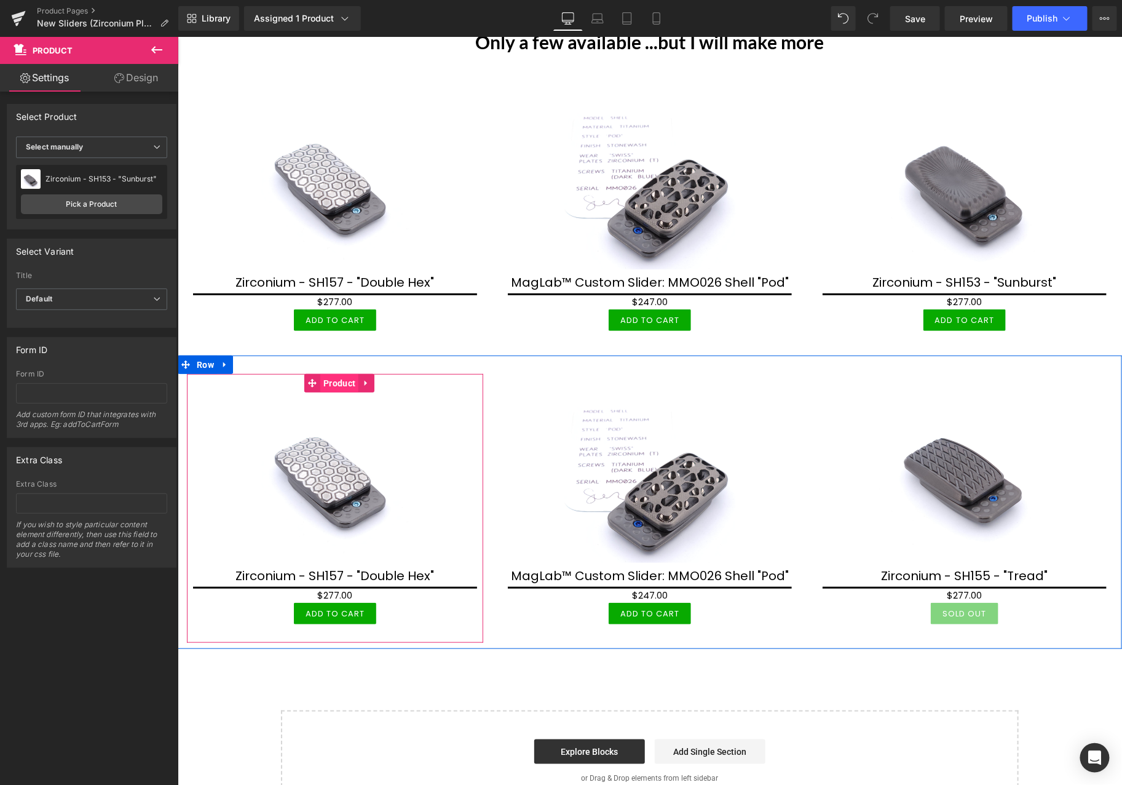
click at [342, 378] on span "Product" at bounding box center [339, 382] width 38 height 18
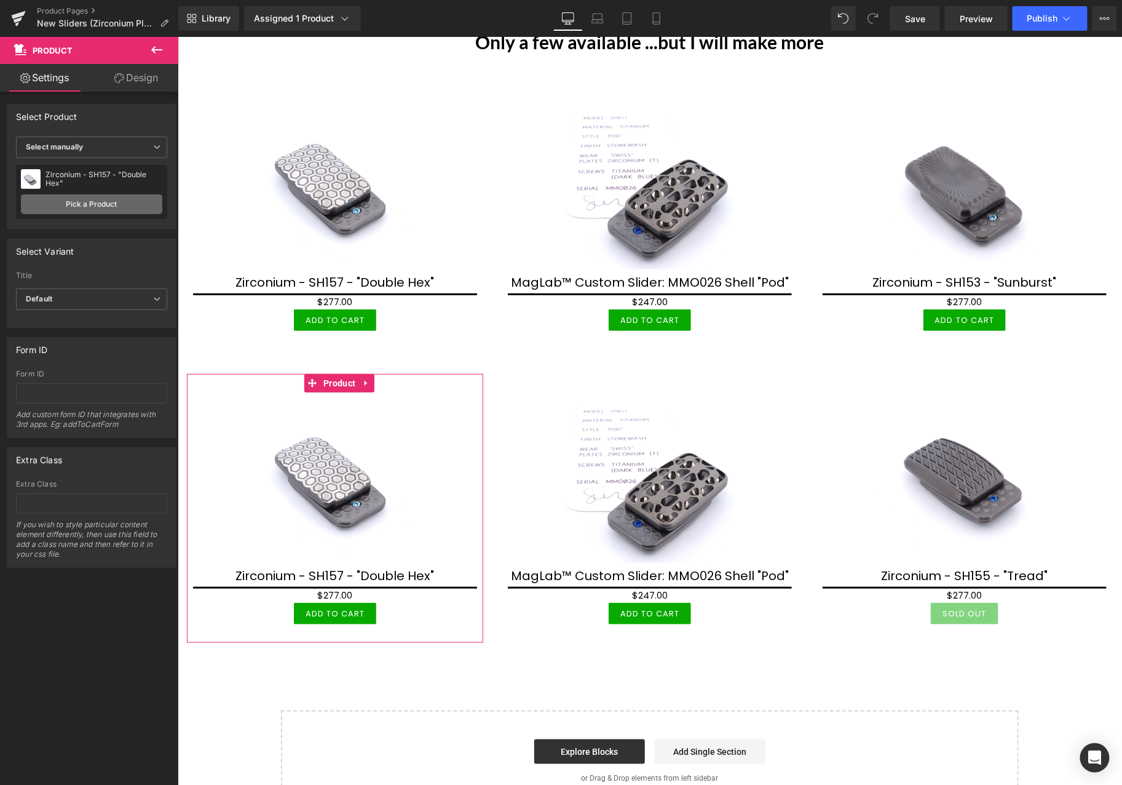
click at [100, 210] on link "Pick a Product" at bounding box center [91, 204] width 141 height 20
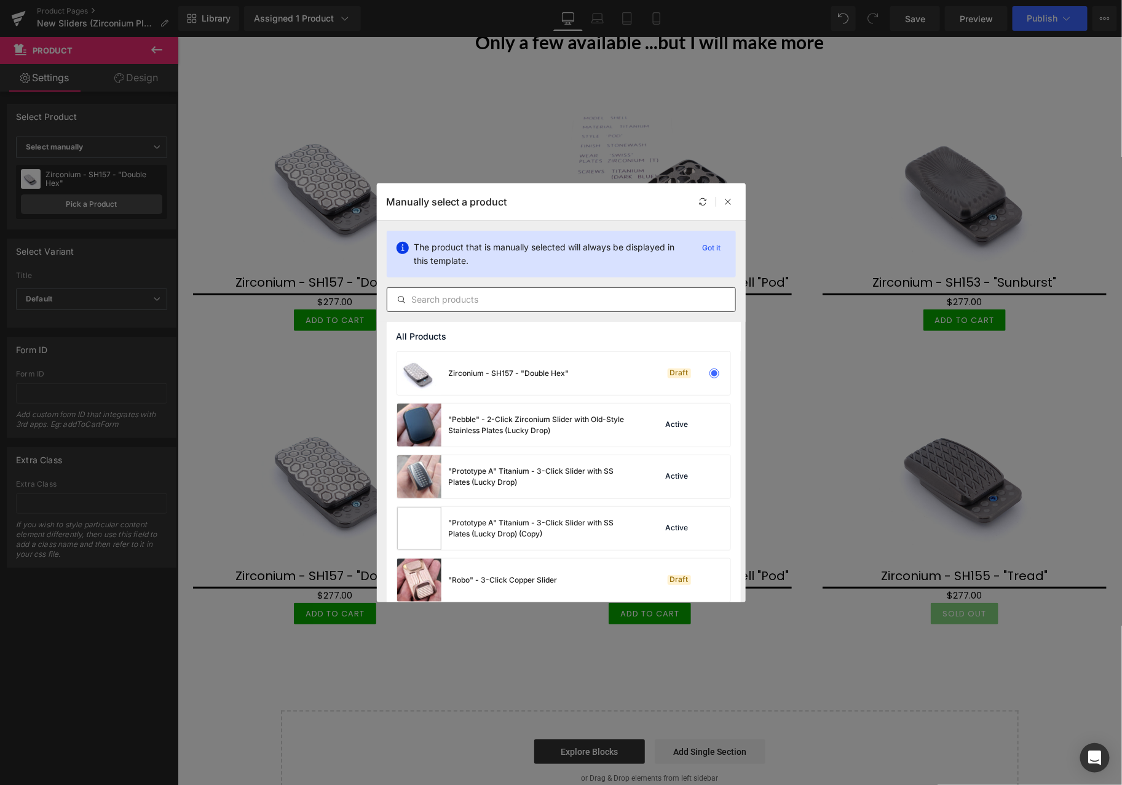
click at [494, 298] on input "text" at bounding box center [561, 299] width 348 height 15
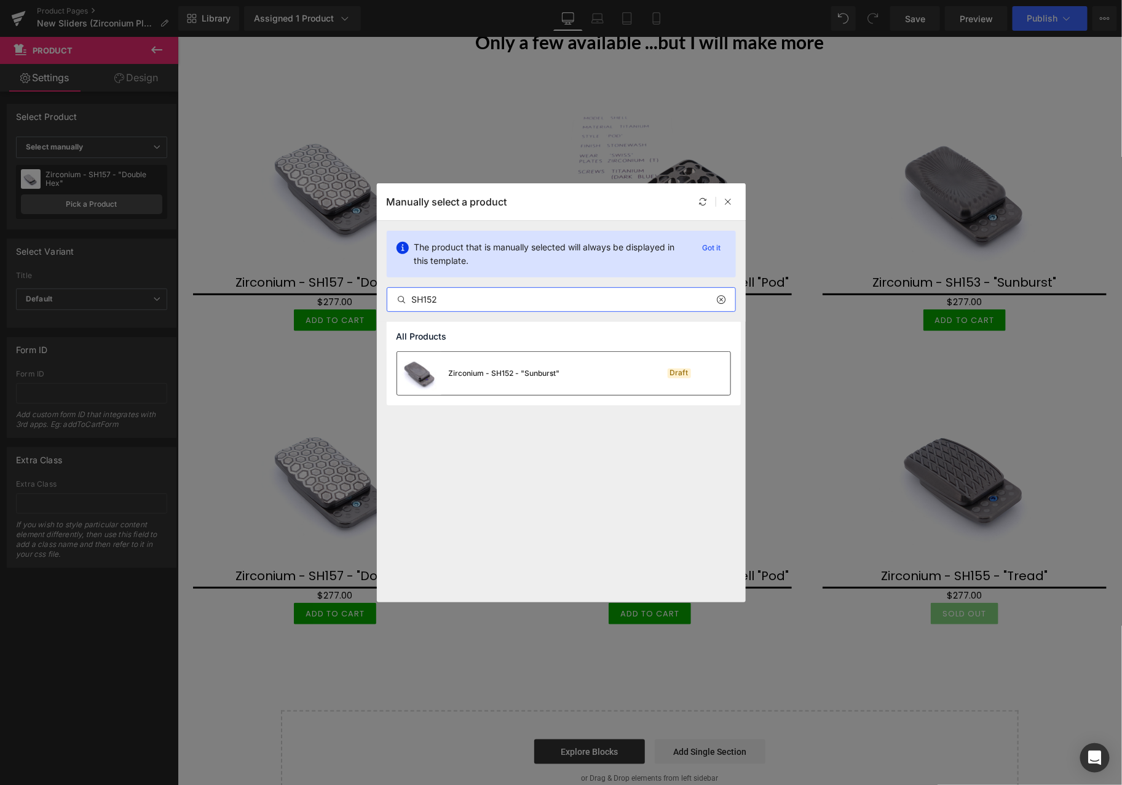
type input "SH152"
click at [513, 370] on div "Zirconium - SH152 - "Sunburst"" at bounding box center [504, 373] width 111 height 11
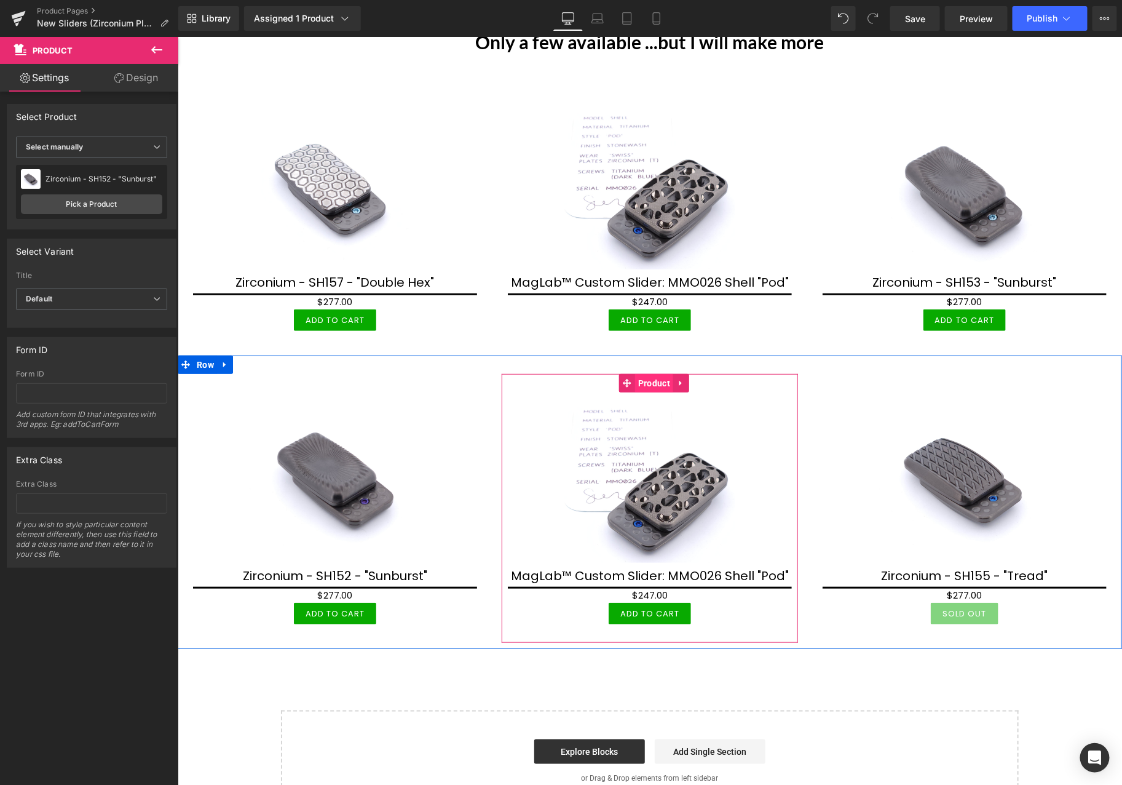
click at [650, 382] on span "Product" at bounding box center [653, 382] width 38 height 18
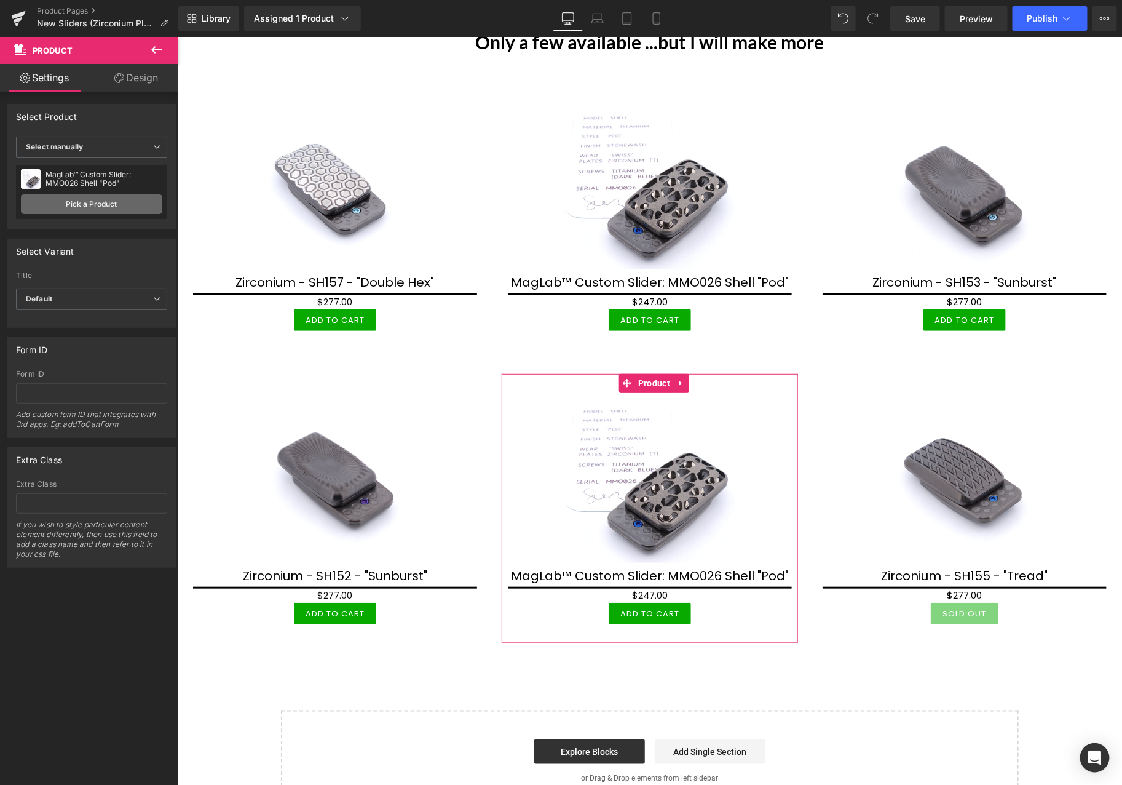
click at [127, 205] on link "Pick a Product" at bounding box center [91, 204] width 141 height 20
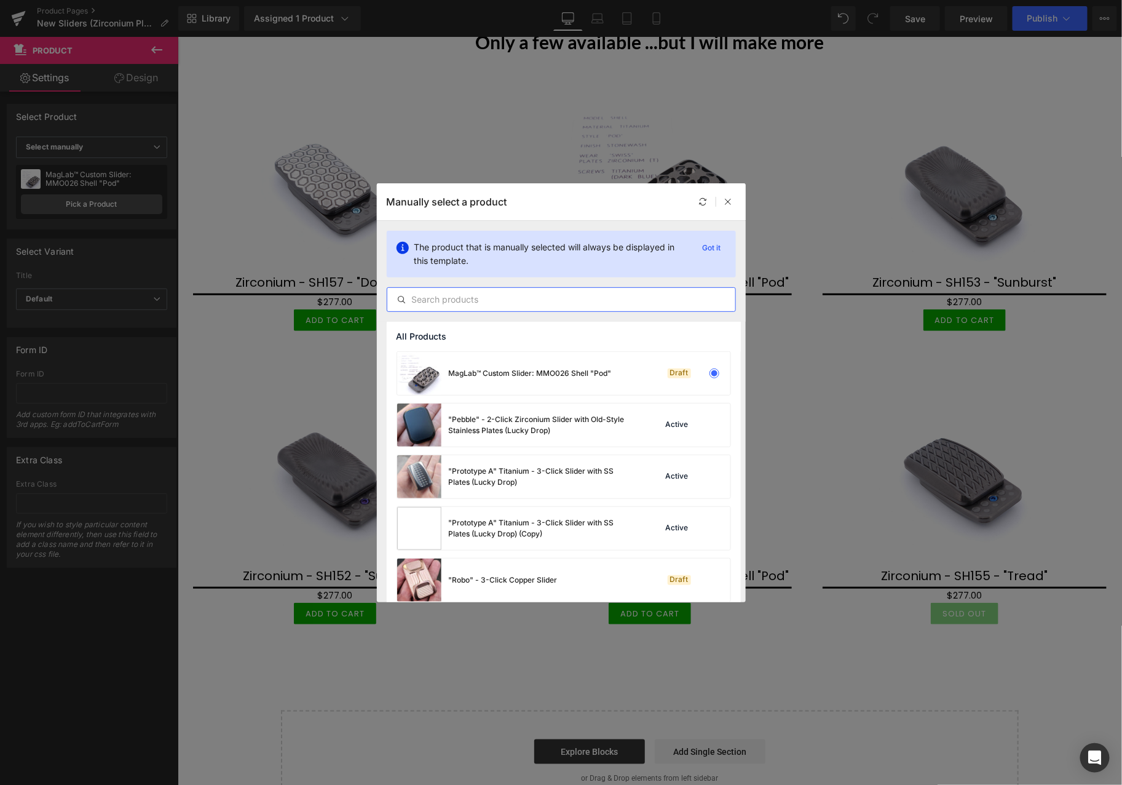
click at [493, 302] on input "text" at bounding box center [561, 299] width 348 height 15
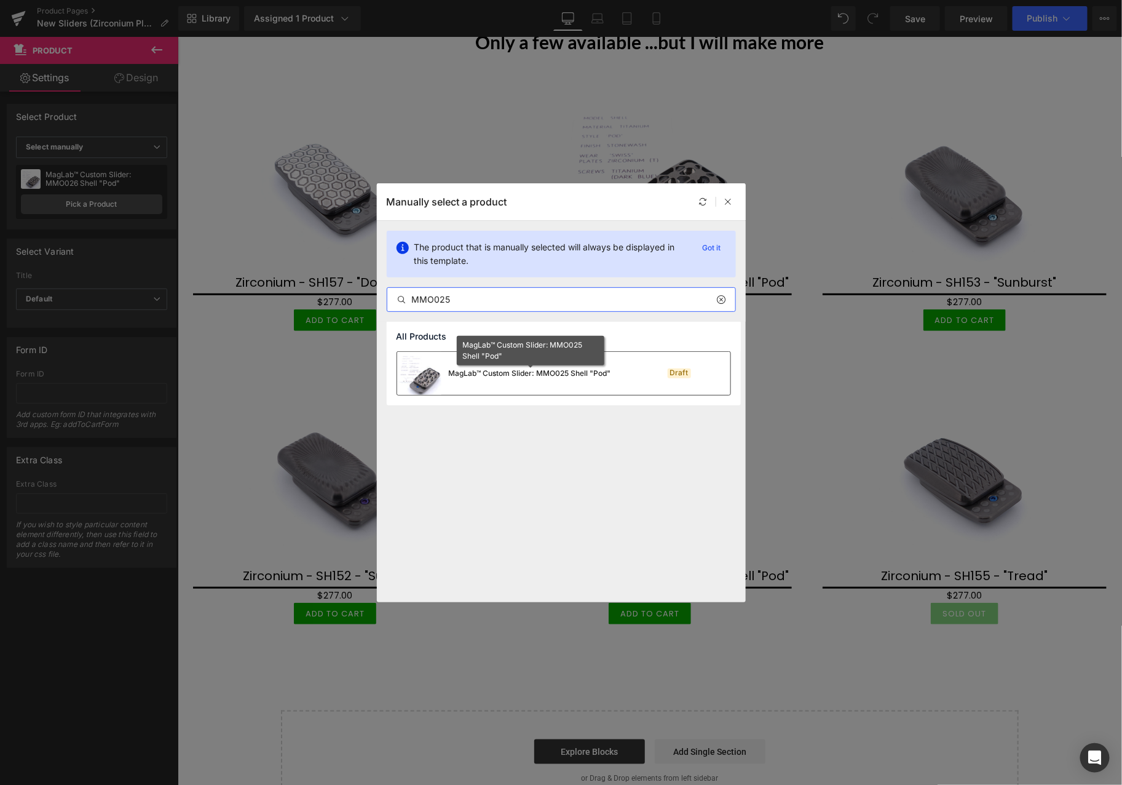
type input "MMO025"
click at [497, 377] on div "MagLab™ Custom Slider: MMO025 Shell "Pod"" at bounding box center [530, 373] width 162 height 11
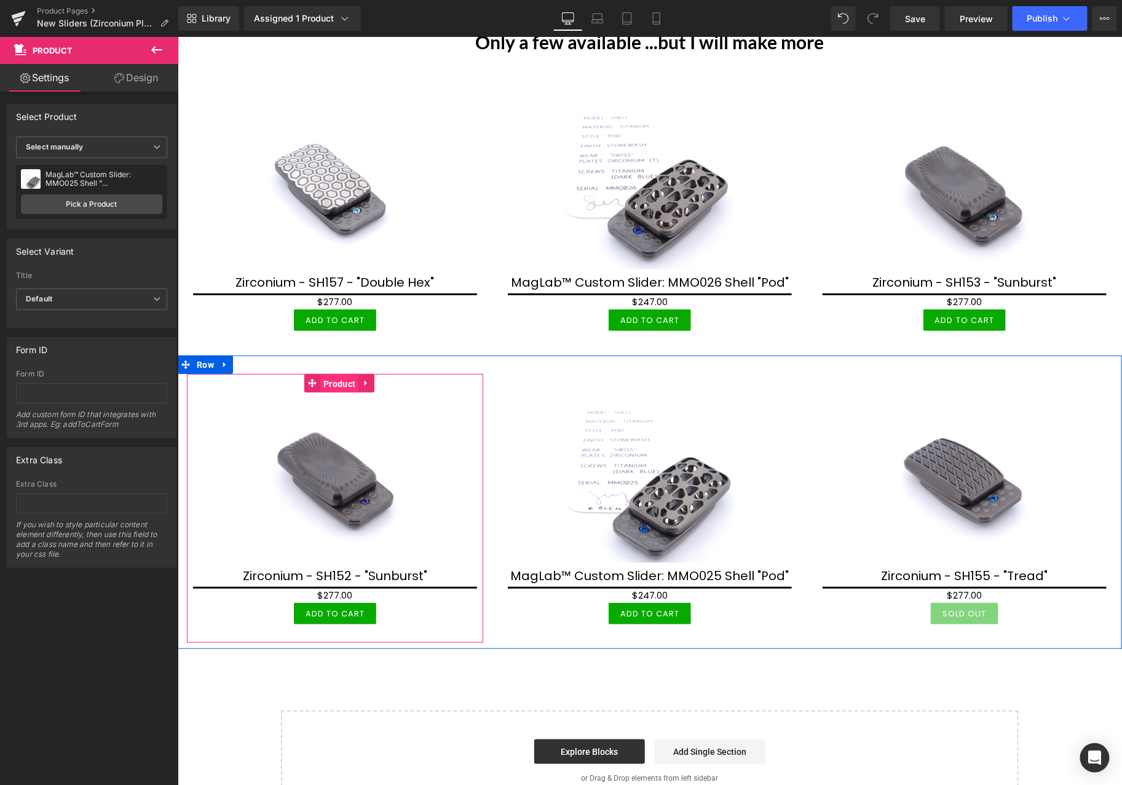
click at [343, 381] on span "Product" at bounding box center [339, 383] width 38 height 18
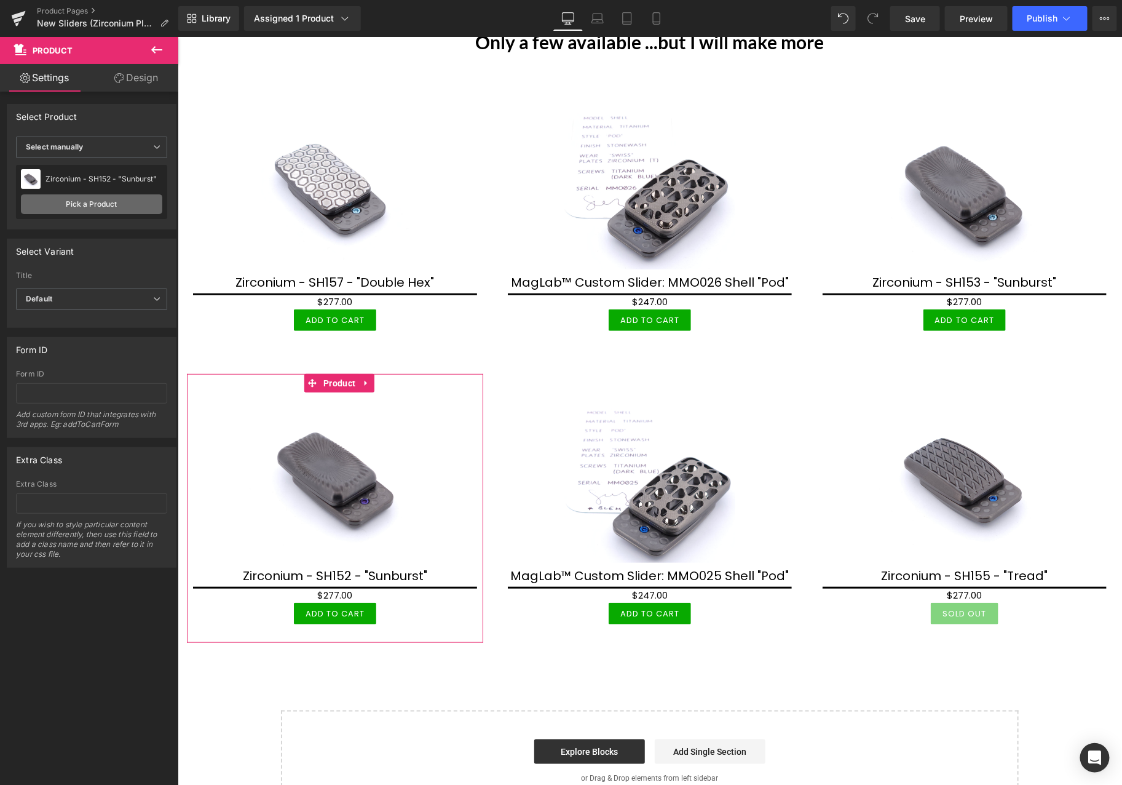
click at [116, 209] on link "Pick a Product" at bounding box center [91, 204] width 141 height 20
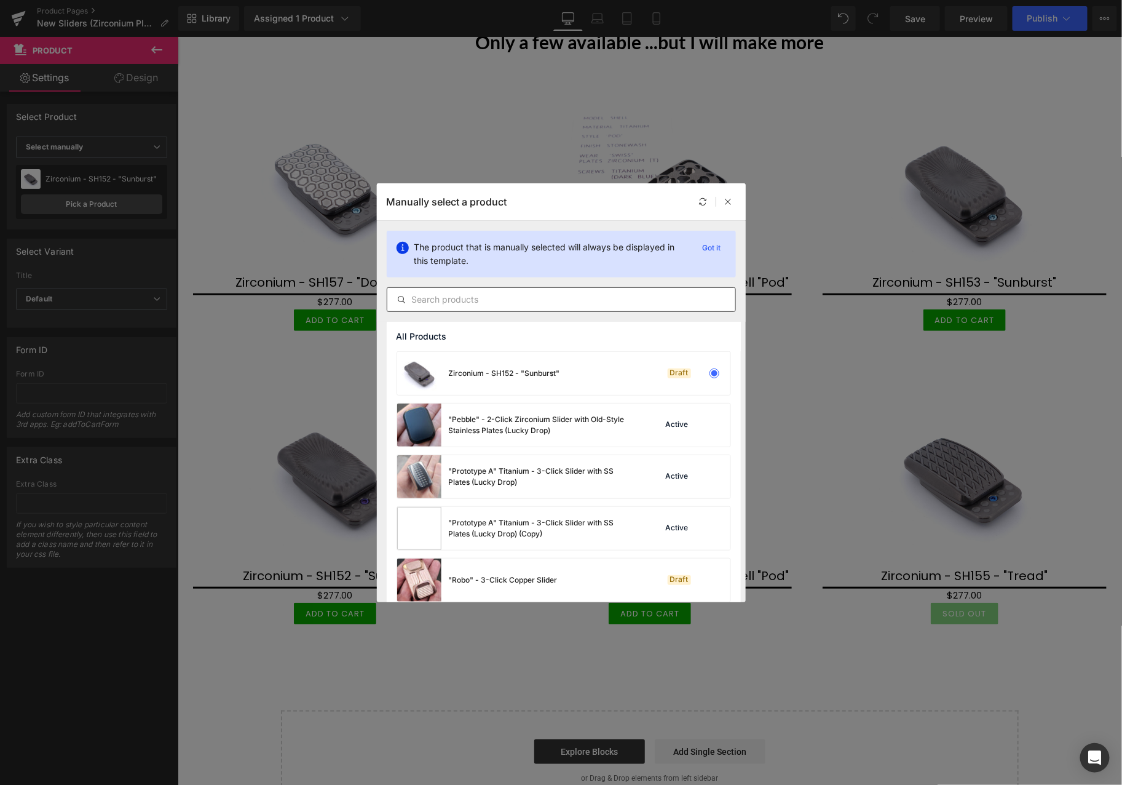
click at [432, 297] on input "text" at bounding box center [561, 299] width 348 height 15
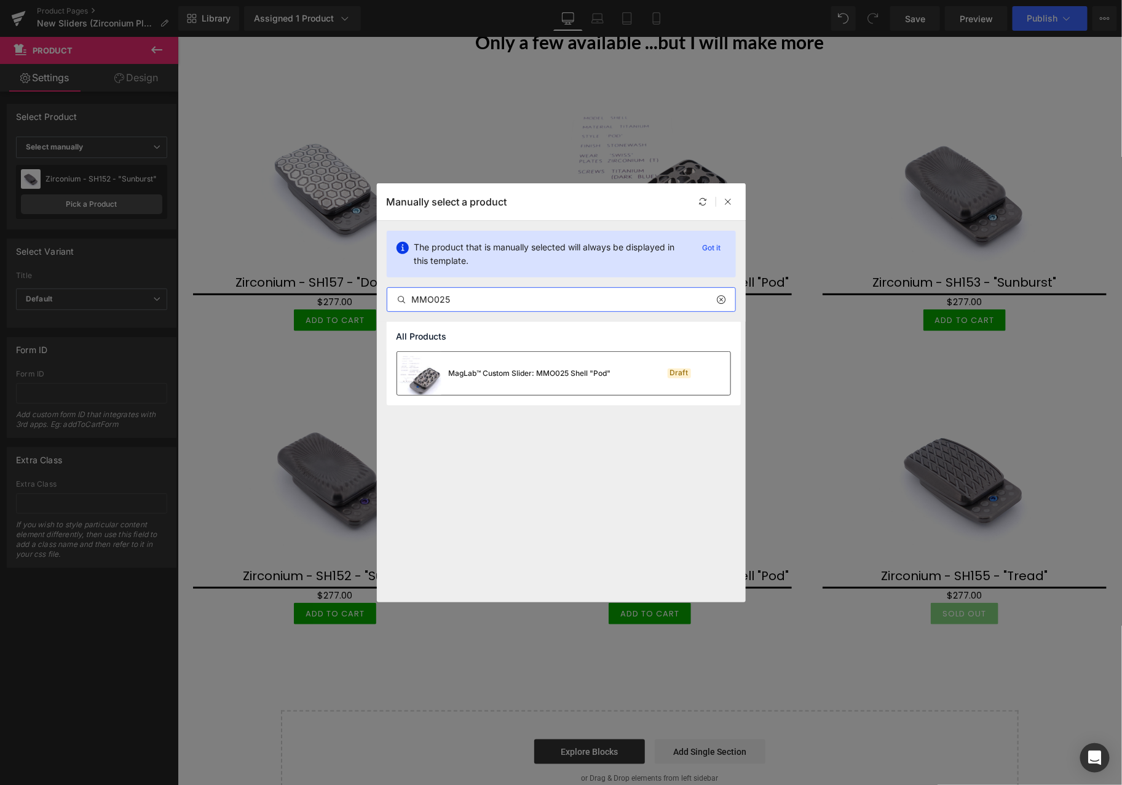
type input "MMO025"
click at [512, 380] on div "MagLab™ Custom Slider: MMO025 Shell "Pod"" at bounding box center [504, 373] width 214 height 43
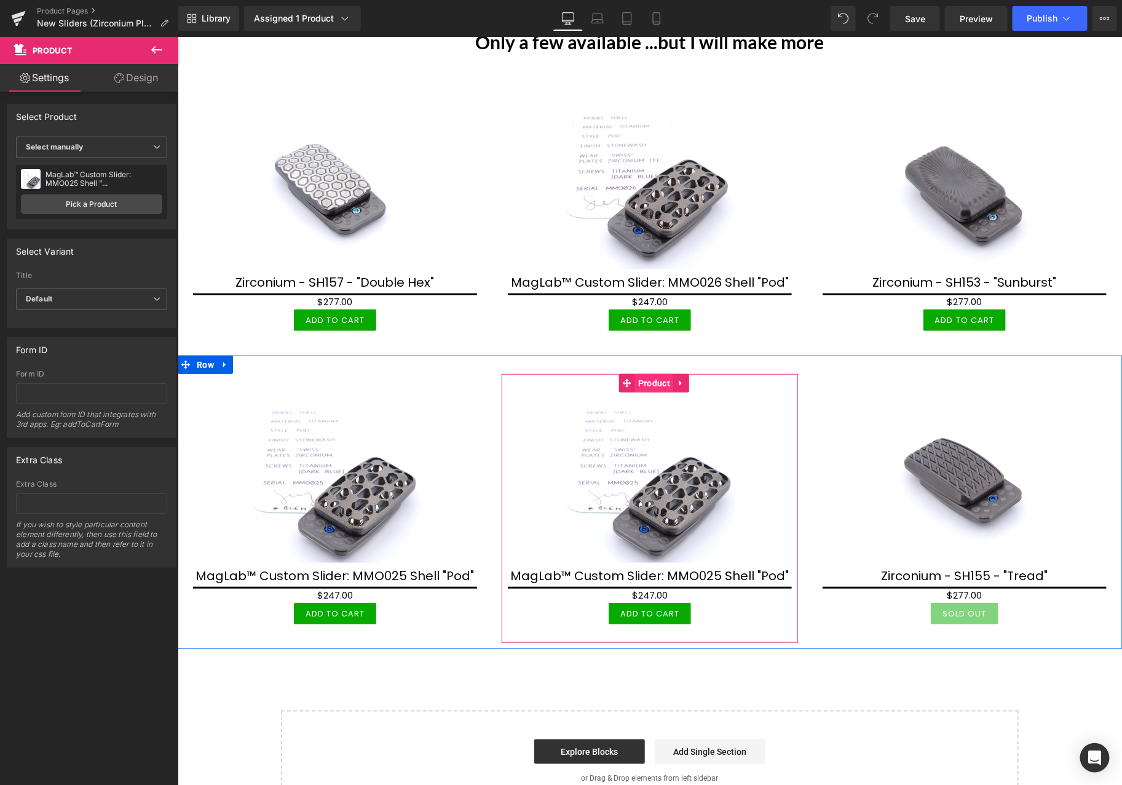
click at [646, 381] on span "Product" at bounding box center [653, 382] width 38 height 18
click at [652, 384] on span "Product" at bounding box center [653, 383] width 38 height 18
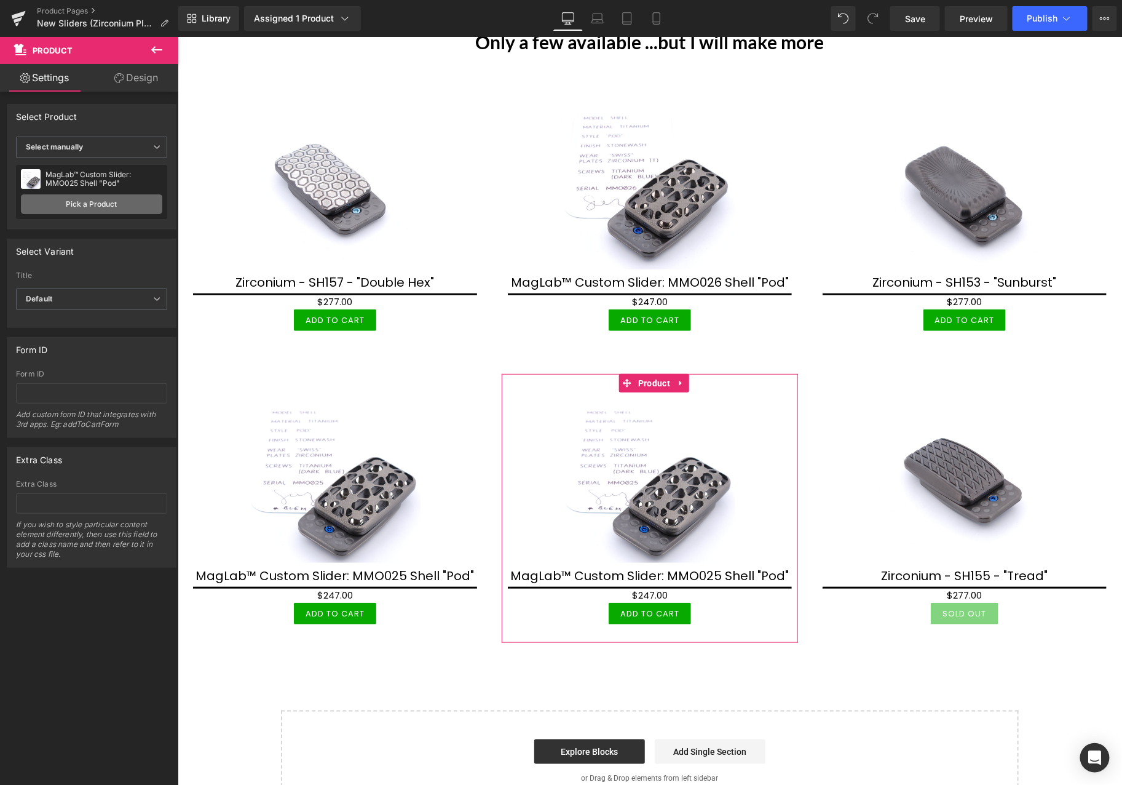
click at [123, 205] on link "Pick a Product" at bounding box center [91, 204] width 141 height 20
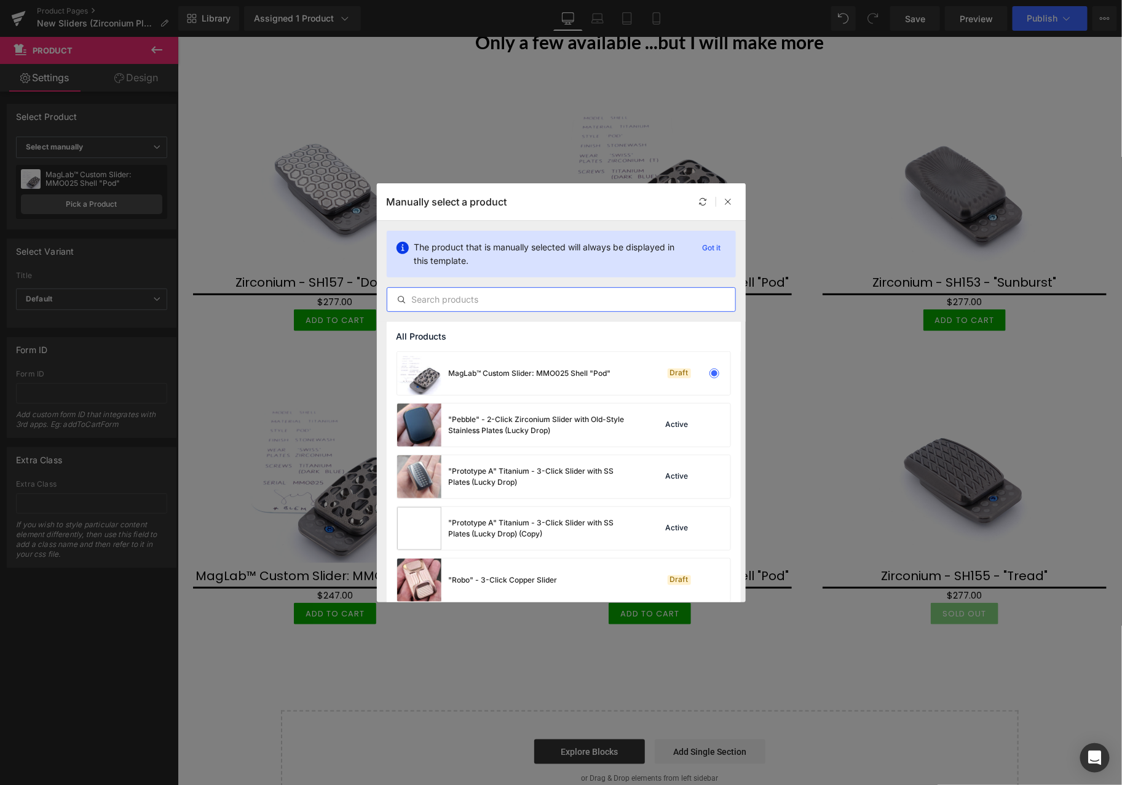
click at [476, 304] on input "text" at bounding box center [561, 299] width 348 height 15
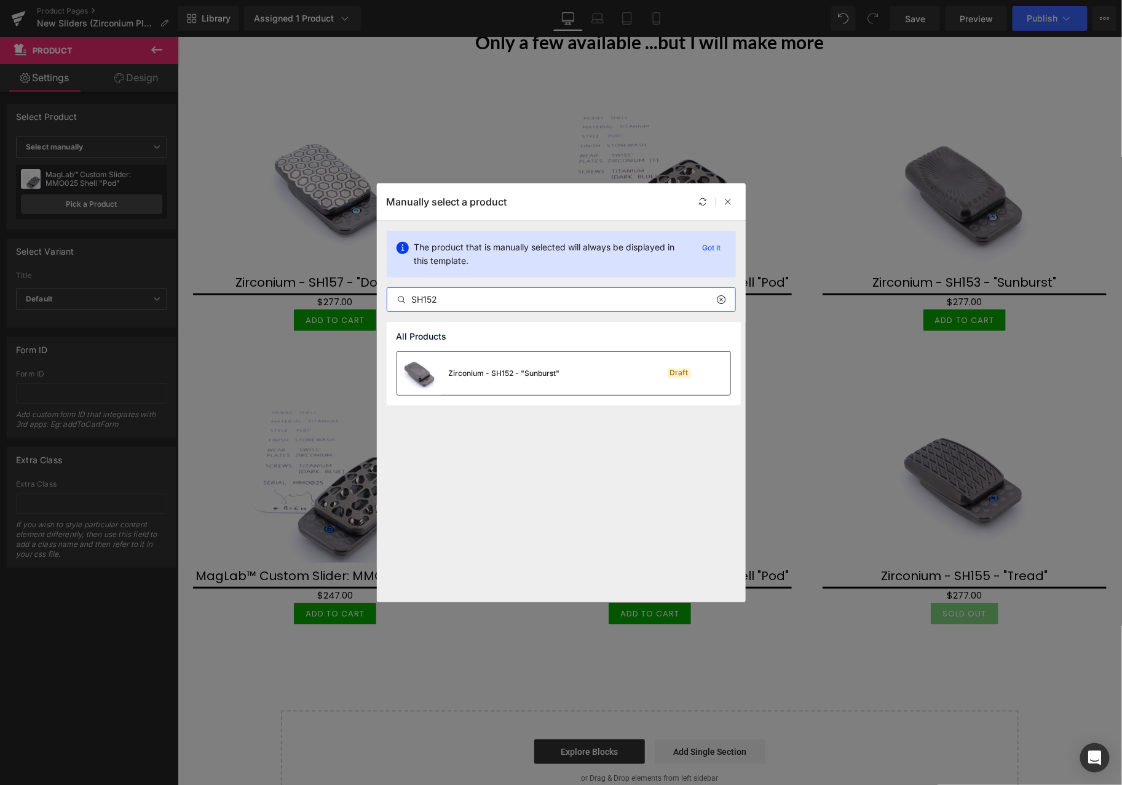
type input "SH152"
click at [498, 368] on div "Zirconium - SH152 - "Sunburst"" at bounding box center [504, 373] width 111 height 11
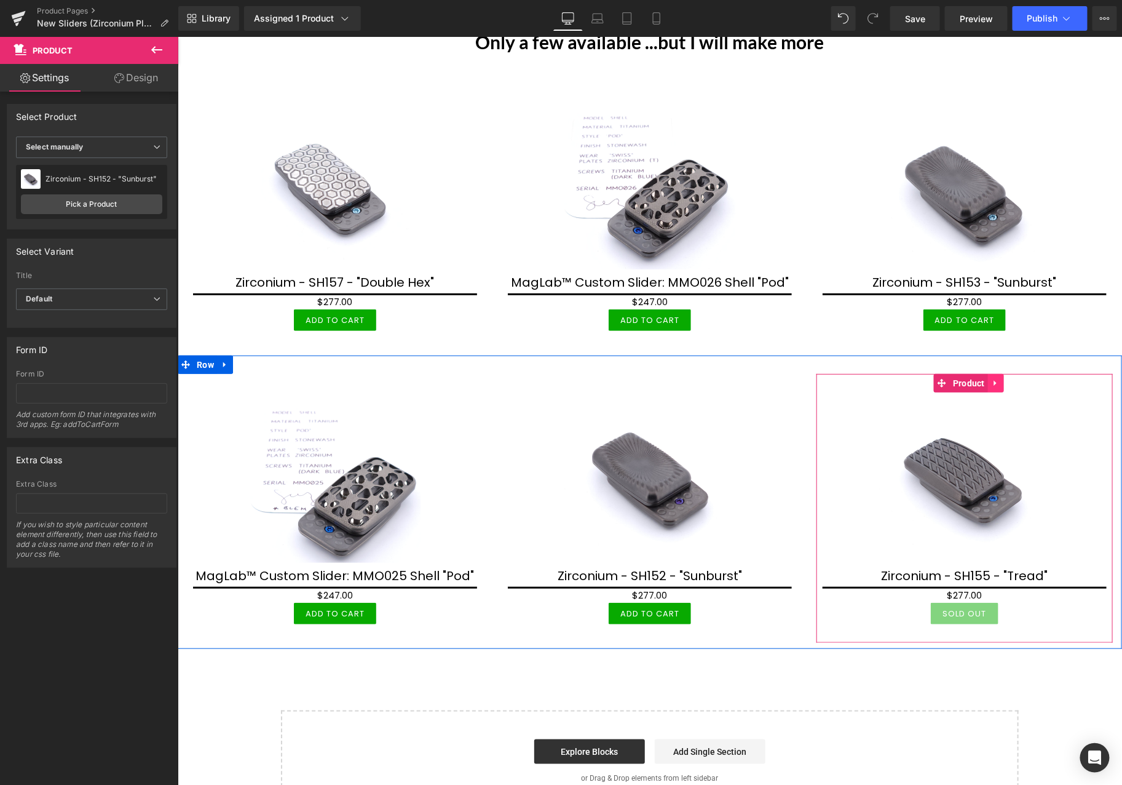
click at [994, 382] on icon at bounding box center [995, 383] width 2 height 6
click at [999, 381] on icon at bounding box center [1003, 382] width 9 height 9
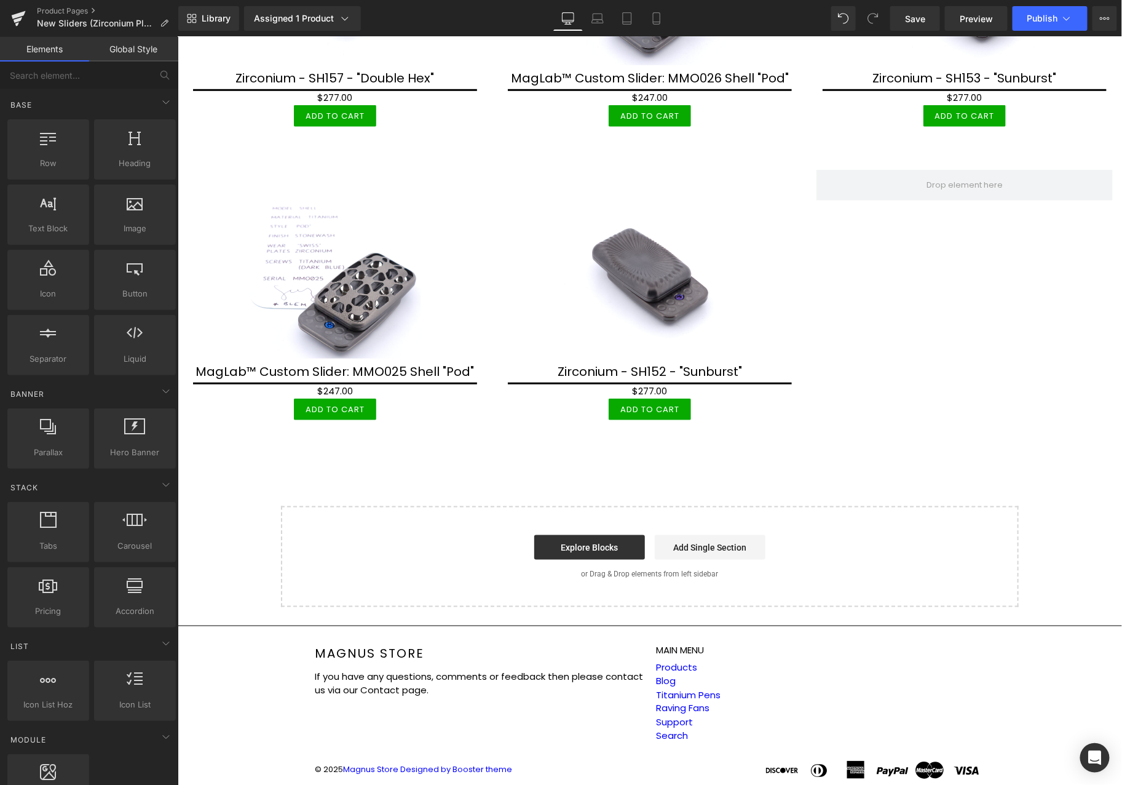
scroll to position [341, 0]
click at [914, 17] on span "Save" at bounding box center [915, 18] width 20 height 13
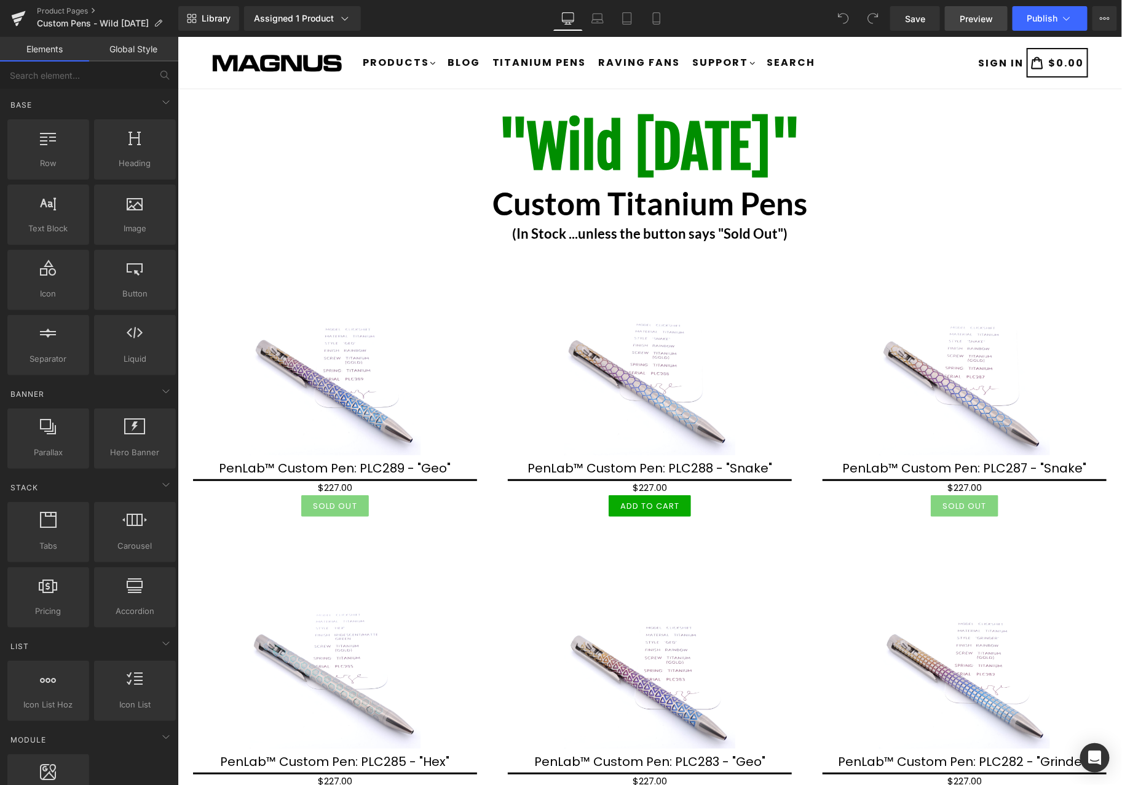
click at [975, 16] on span "Preview" at bounding box center [976, 18] width 33 height 13
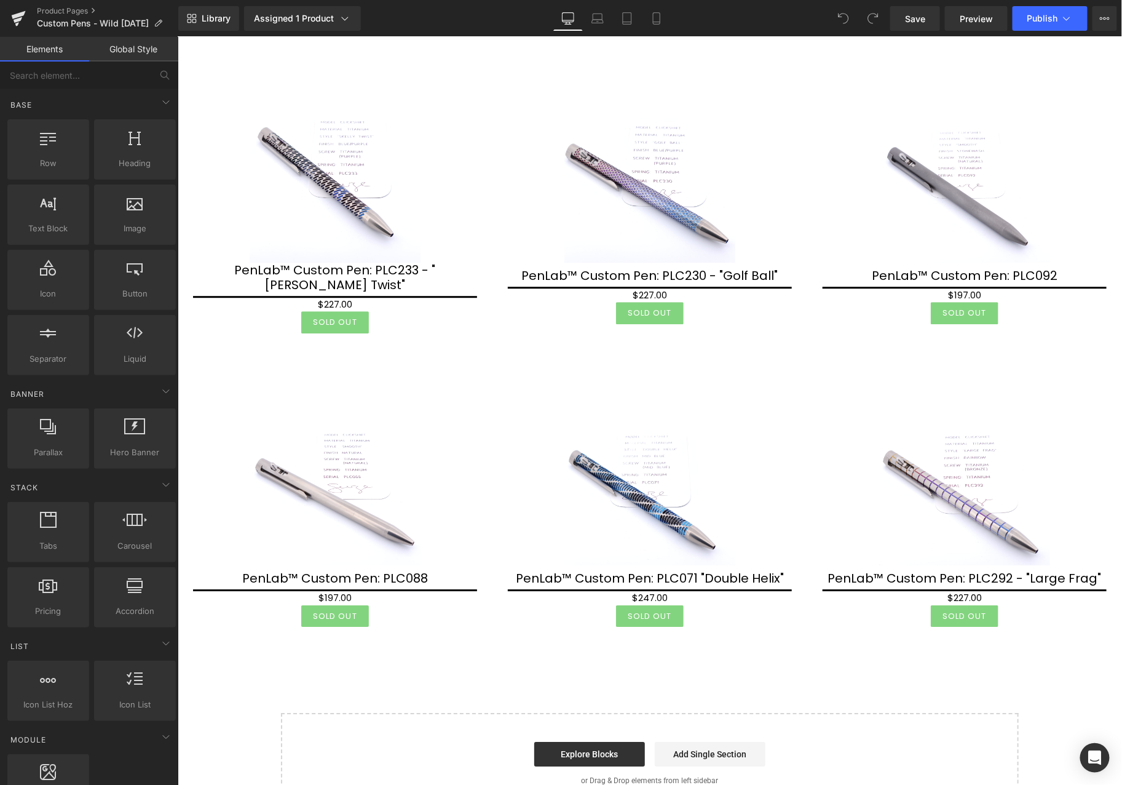
scroll to position [1555, 0]
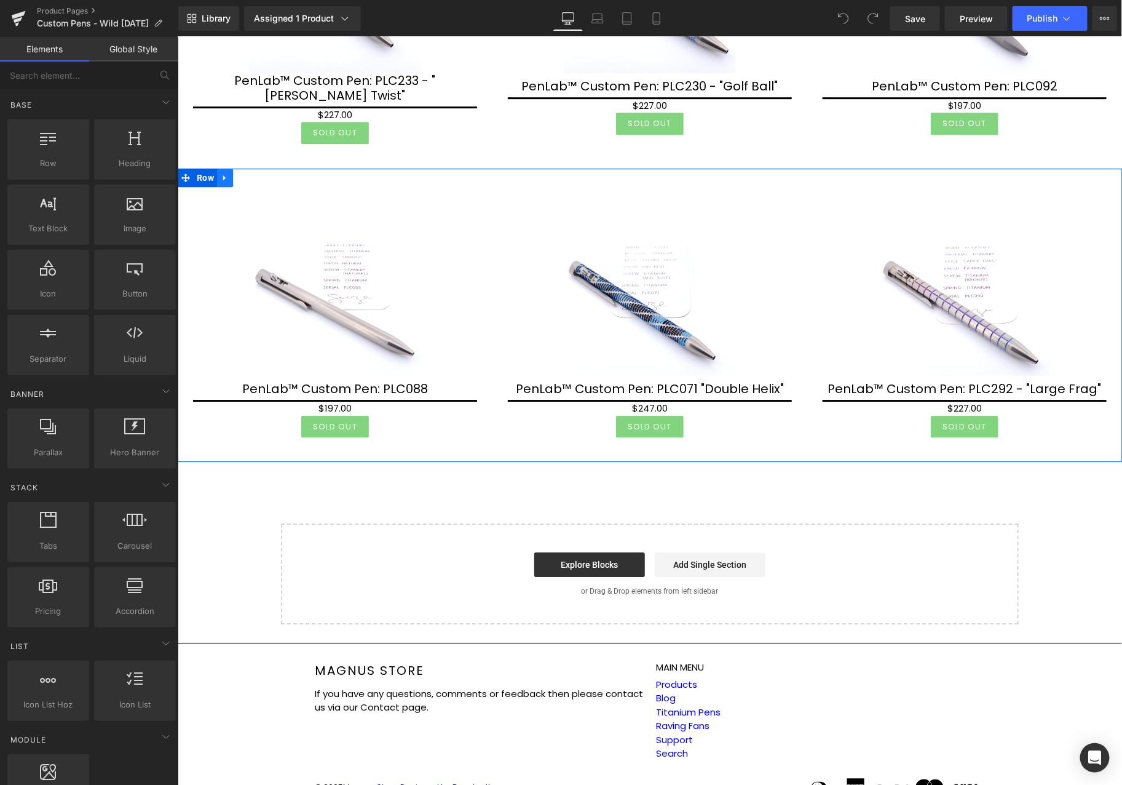
click at [225, 172] on icon at bounding box center [224, 176] width 9 height 9
click at [259, 173] on icon at bounding box center [256, 177] width 9 height 9
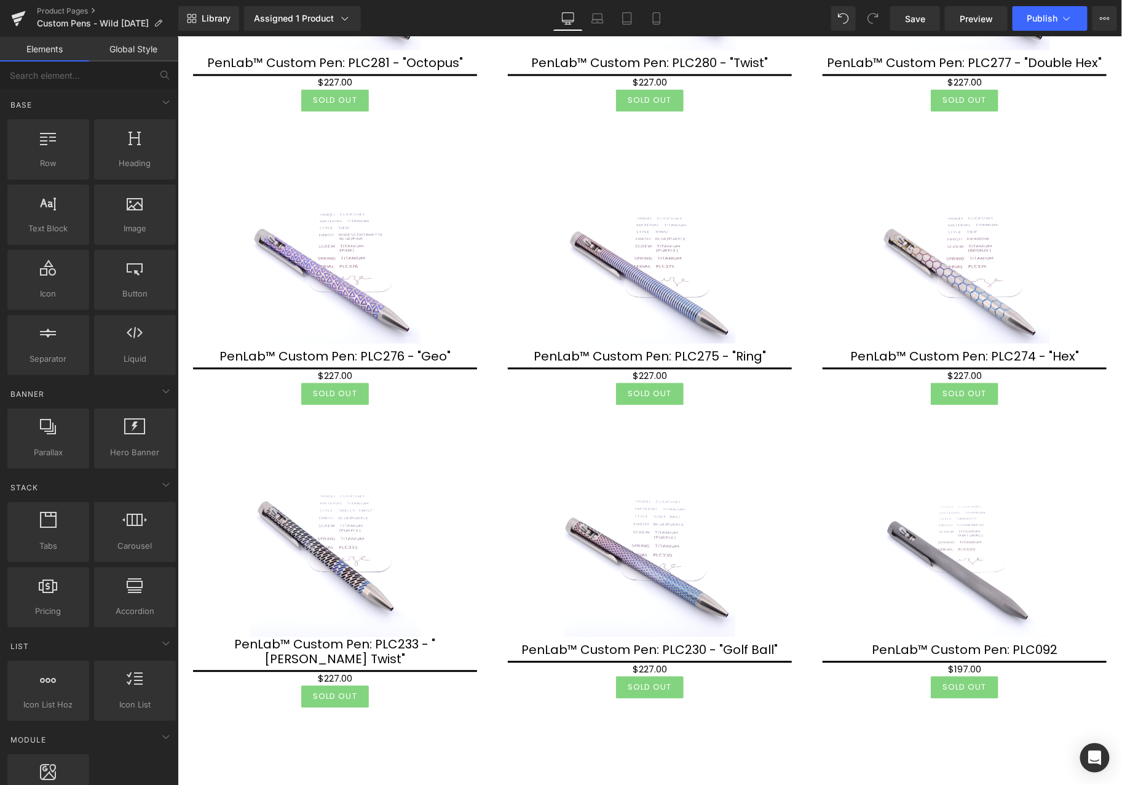
scroll to position [985, 0]
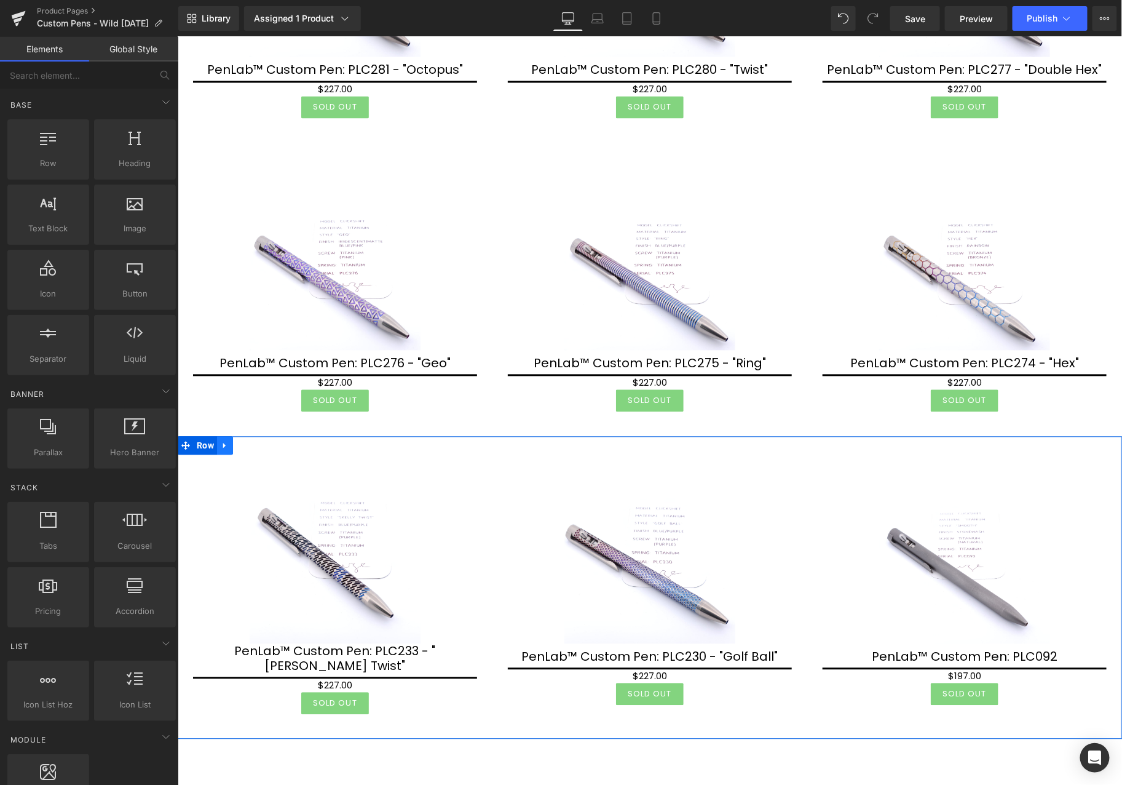
click at [224, 440] on icon at bounding box center [224, 444] width 9 height 9
click at [254, 441] on icon at bounding box center [256, 445] width 9 height 9
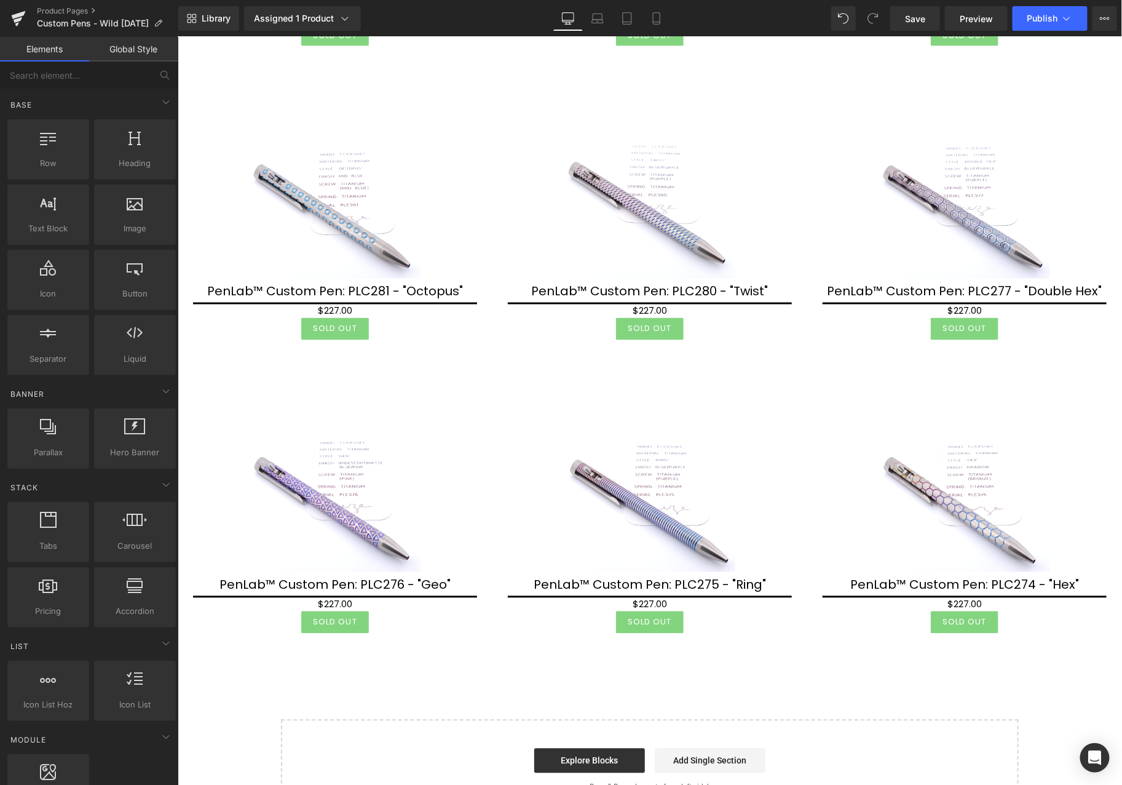
scroll to position [763, 0]
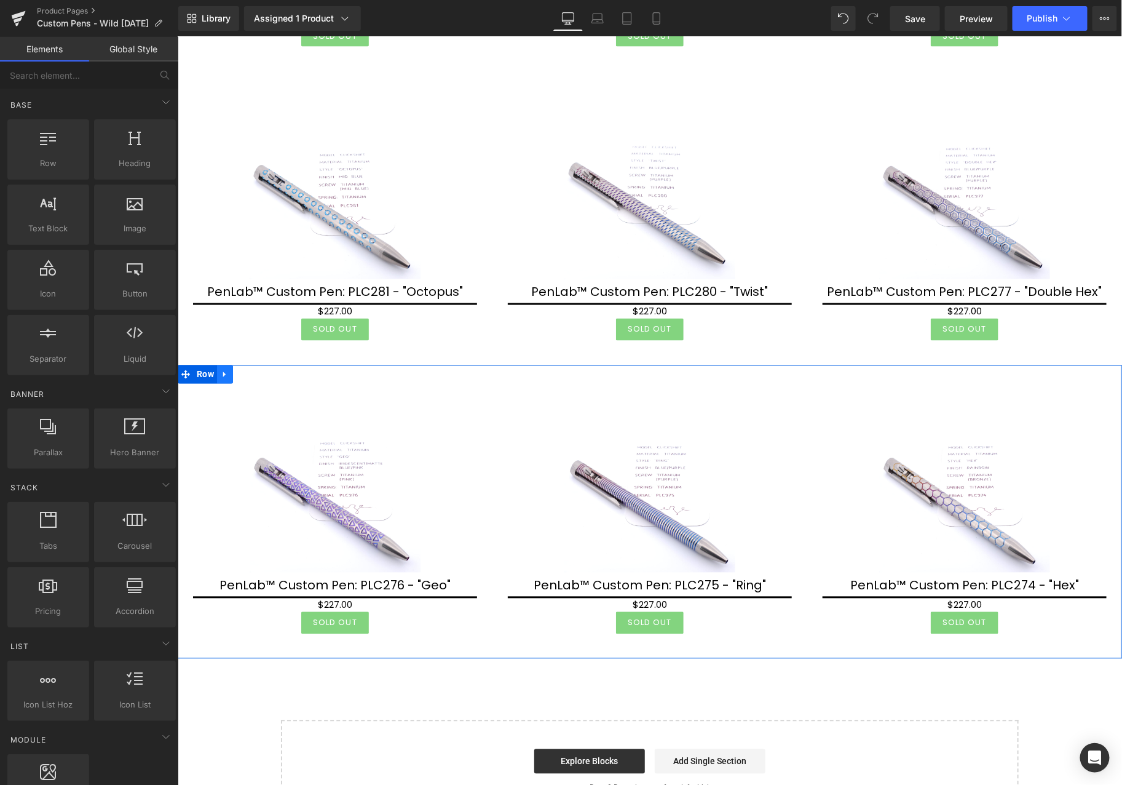
click at [223, 371] on icon at bounding box center [224, 374] width 2 height 6
click at [257, 370] on icon at bounding box center [256, 374] width 9 height 9
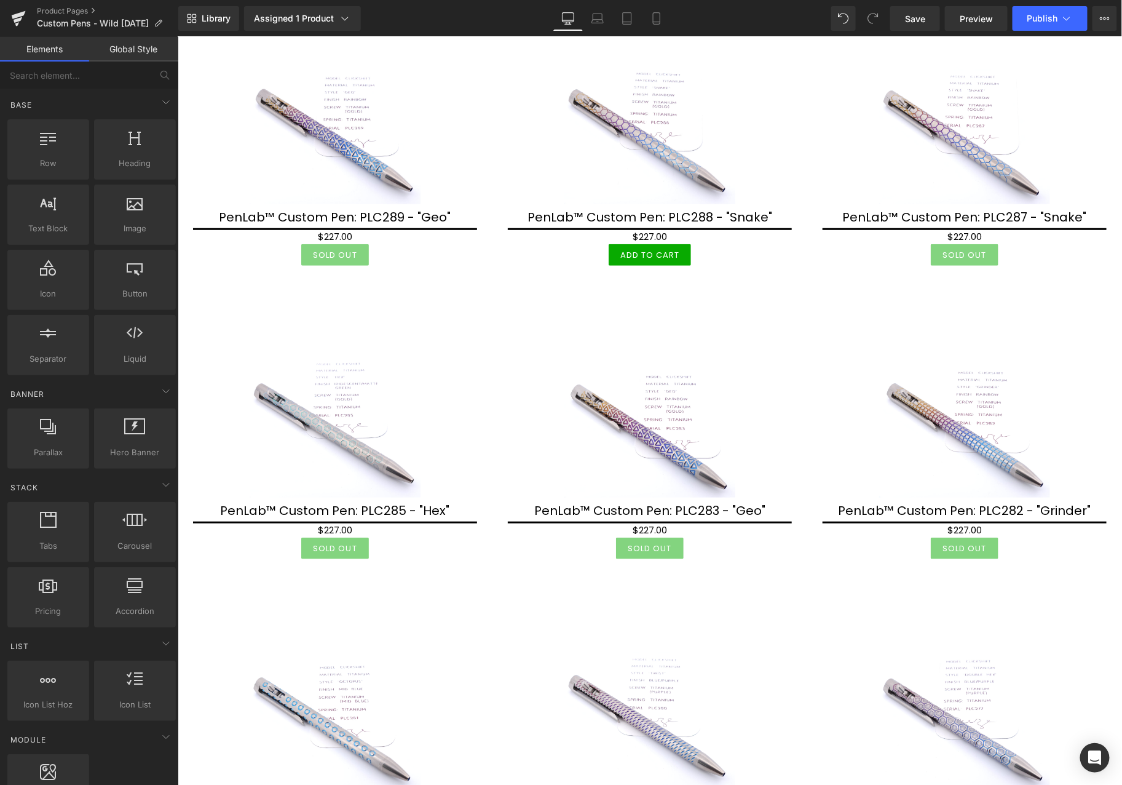
scroll to position [409, 0]
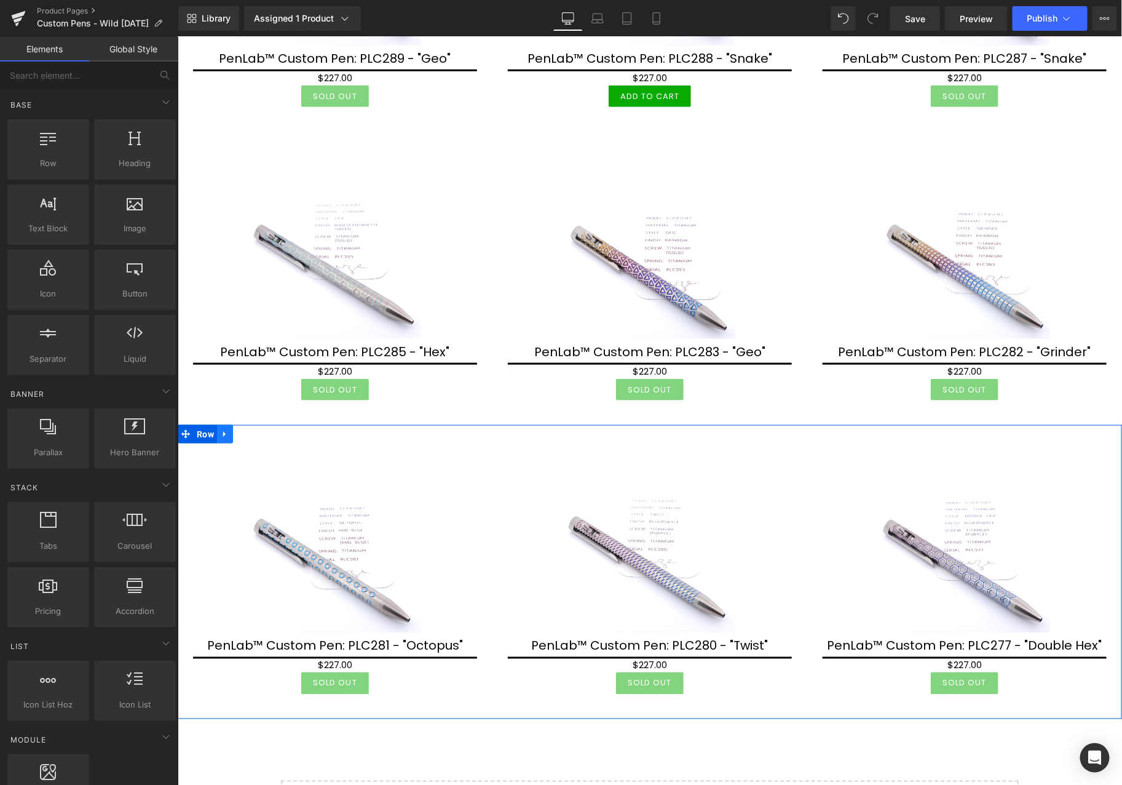
click at [227, 430] on icon at bounding box center [224, 433] width 9 height 9
click at [250, 425] on link at bounding box center [256, 433] width 16 height 18
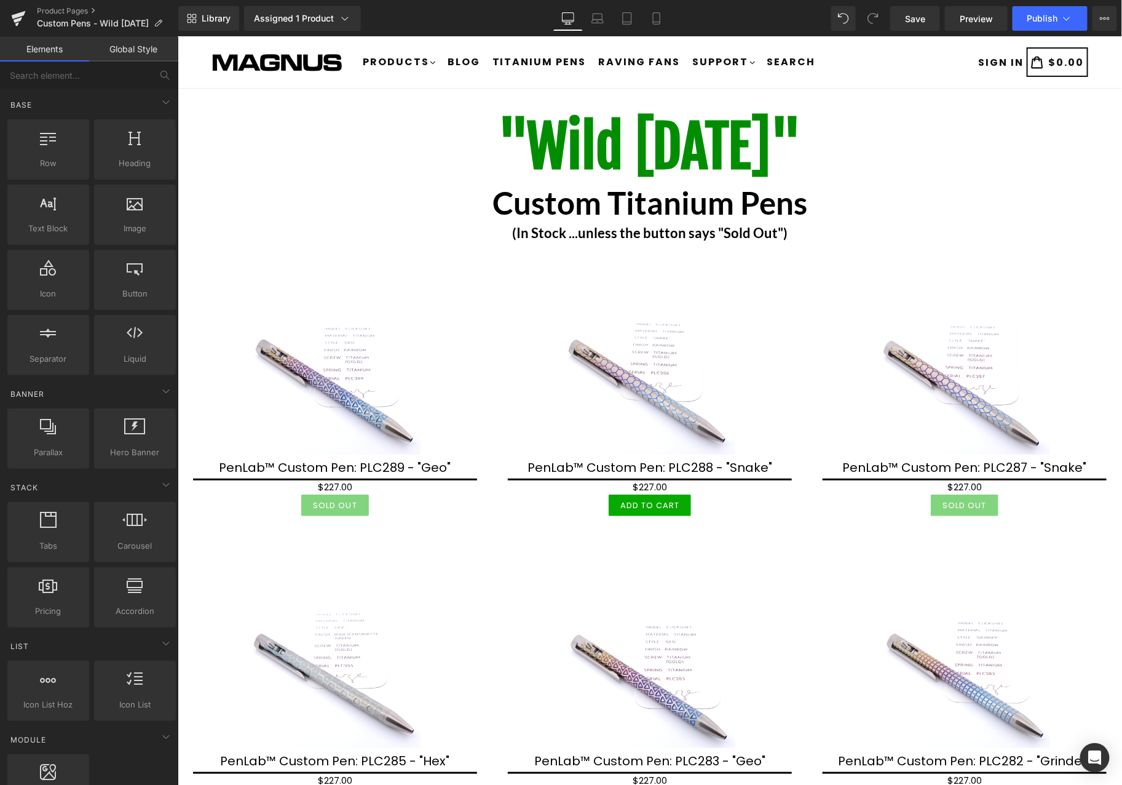
scroll to position [0, 0]
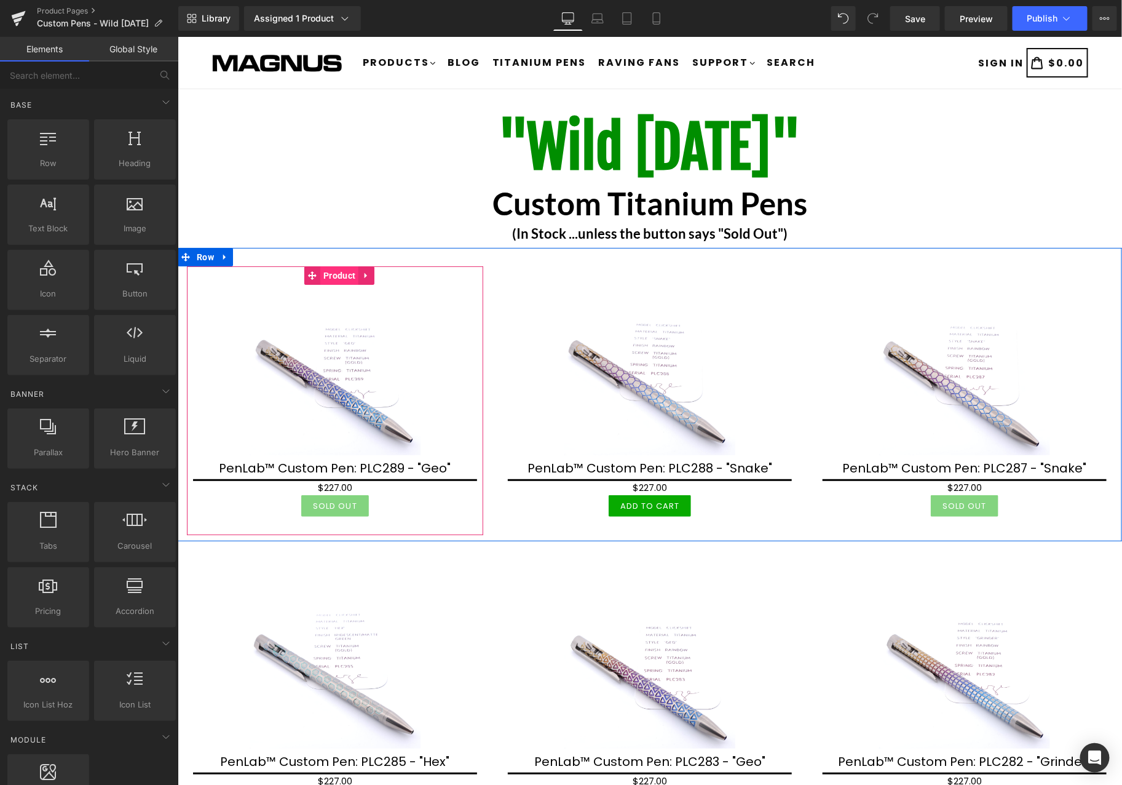
click at [334, 274] on span "Product" at bounding box center [339, 275] width 38 height 18
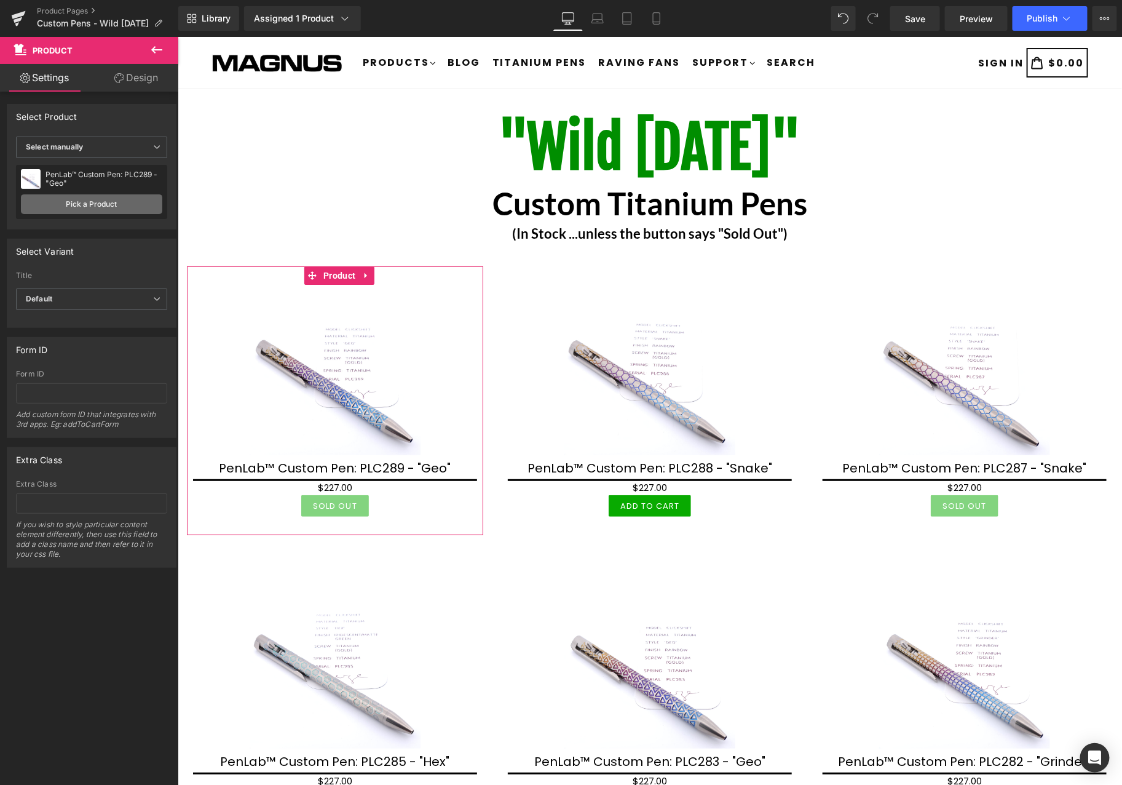
click at [81, 206] on link "Pick a Product" at bounding box center [91, 204] width 141 height 20
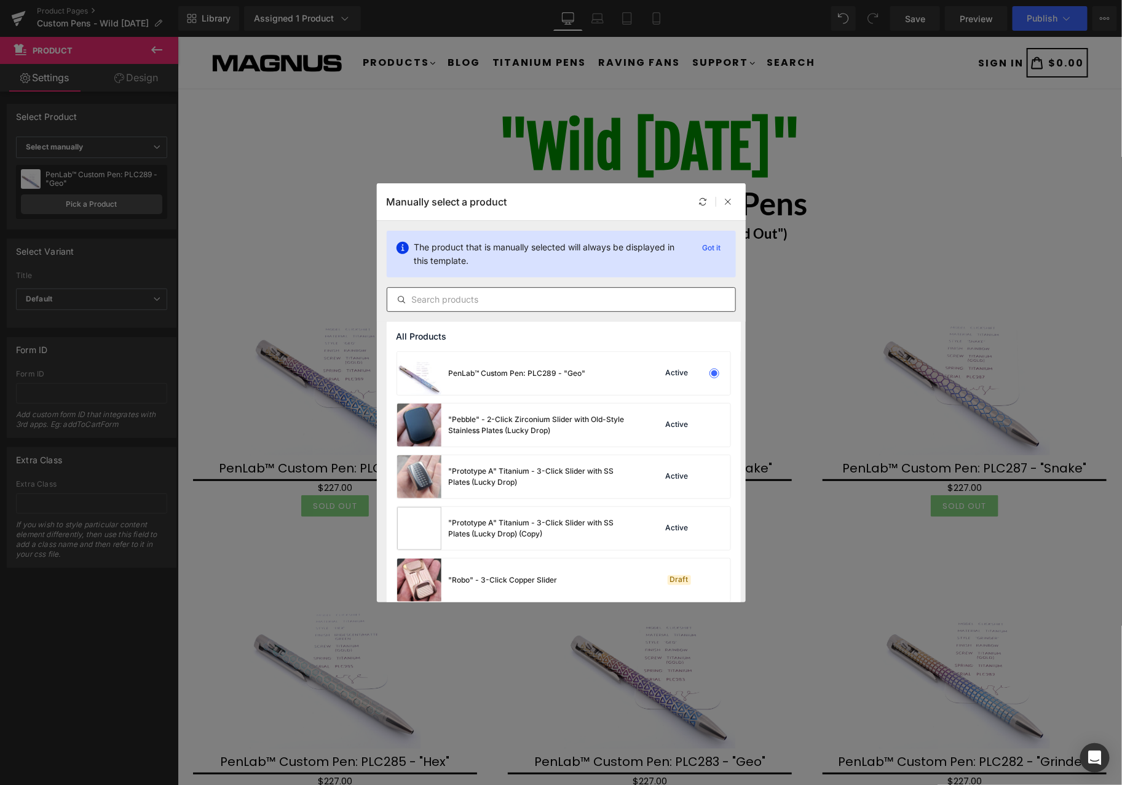
click at [444, 296] on input "text" at bounding box center [561, 299] width 348 height 15
click at [557, 301] on input "text" at bounding box center [561, 299] width 348 height 15
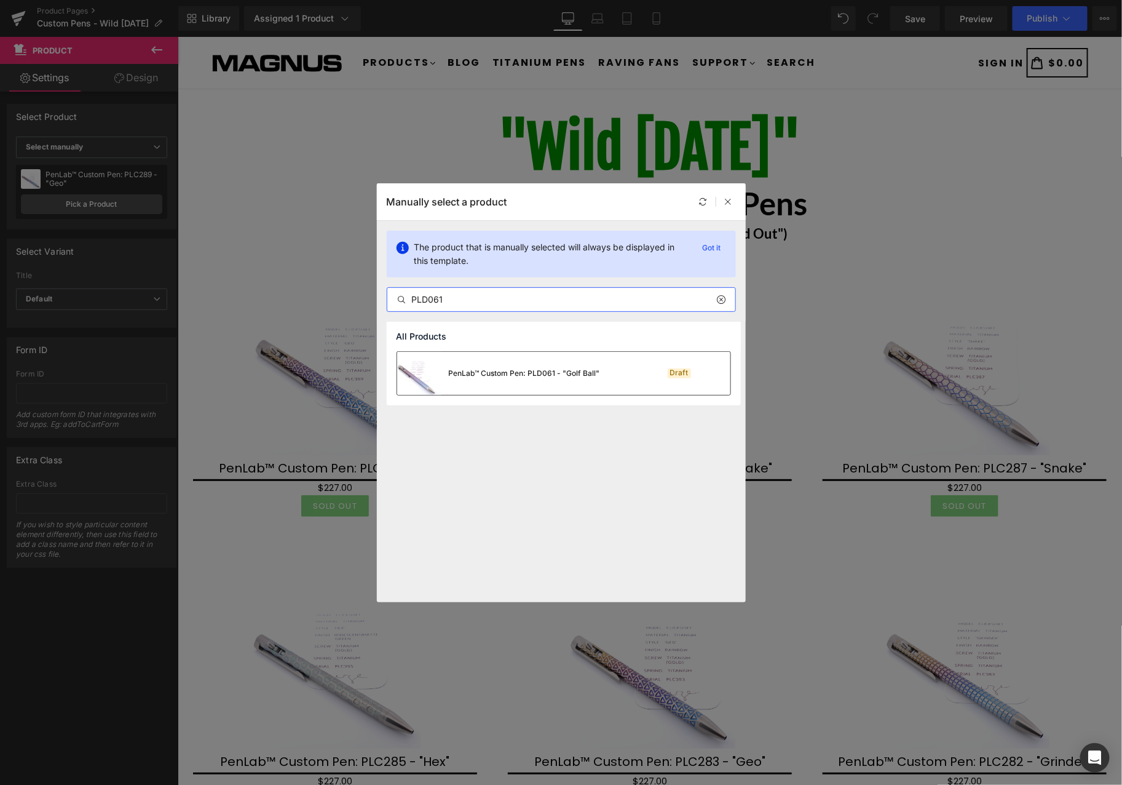
type input "PLD061"
click at [489, 368] on div "PenLab™ Custom Pen: PLD061 - "Golf Ball"" at bounding box center [524, 373] width 151 height 11
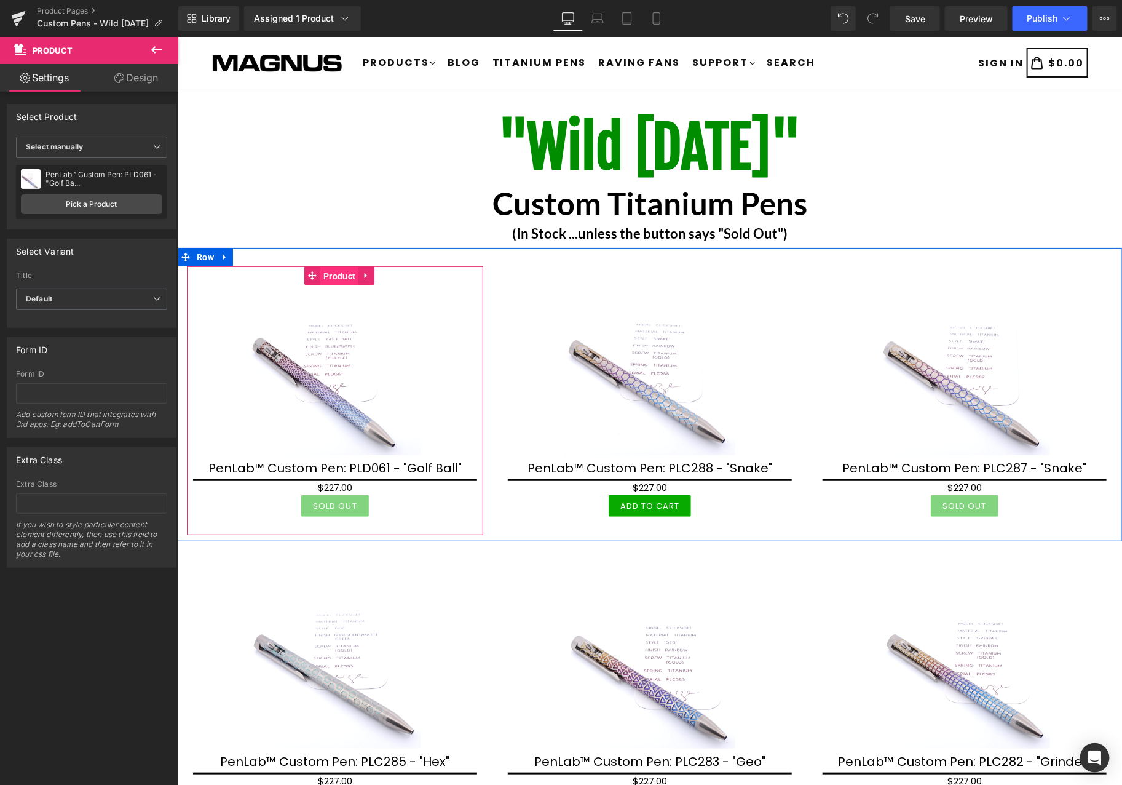
click at [333, 269] on span "Product" at bounding box center [339, 275] width 38 height 18
click at [84, 202] on link "Pick a Product" at bounding box center [91, 204] width 141 height 20
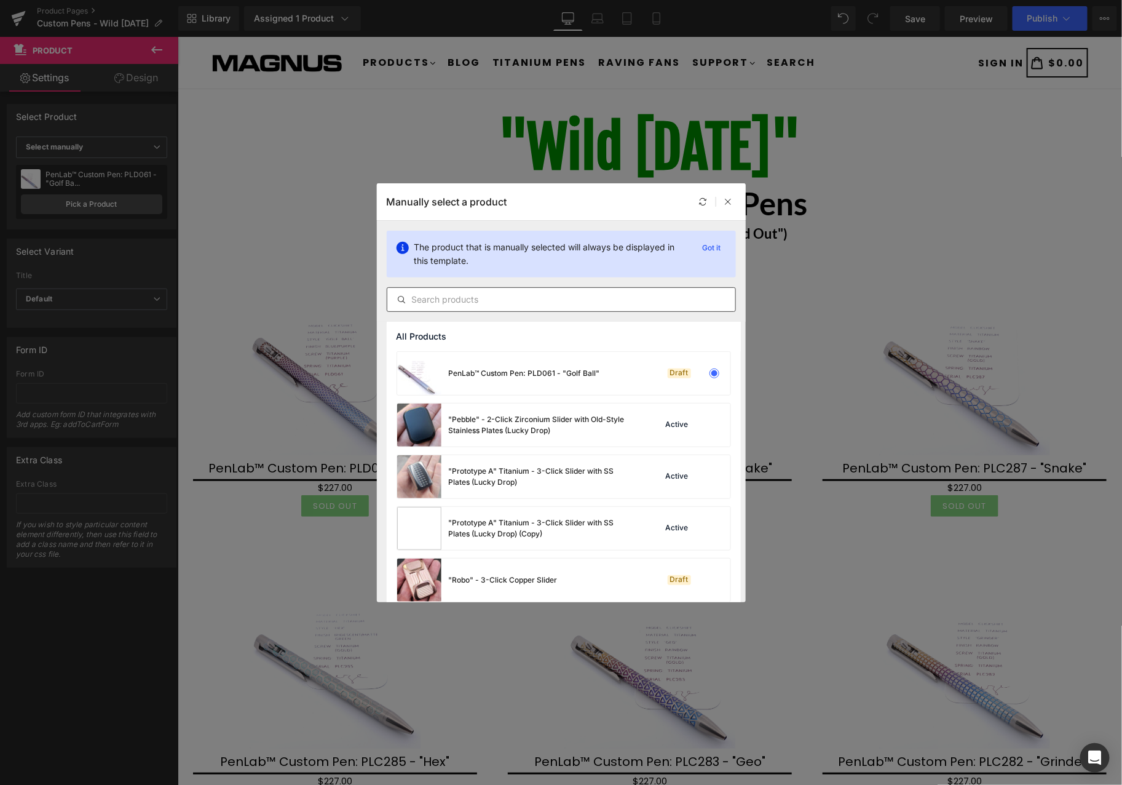
click at [488, 306] on input "text" at bounding box center [561, 299] width 348 height 15
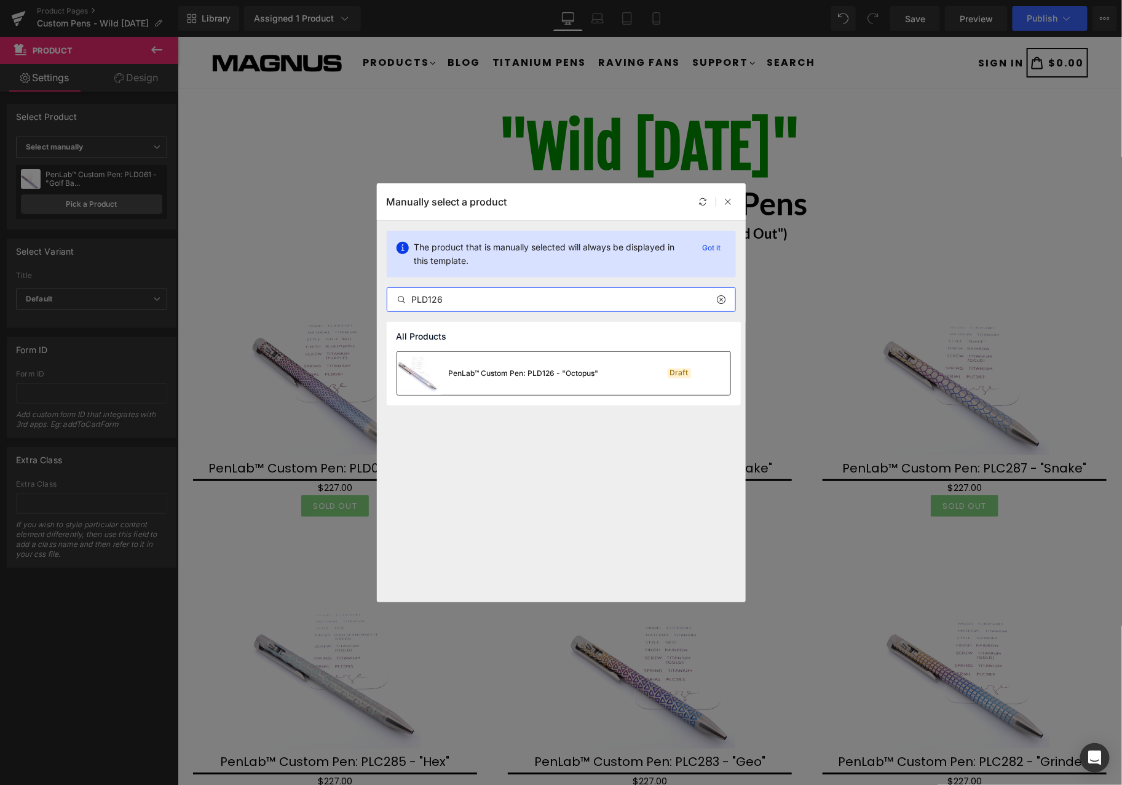
type input "PLD126"
click at [478, 377] on div "PenLab™ Custom Pen: PLD126 - "Octopus"" at bounding box center [524, 373] width 150 height 11
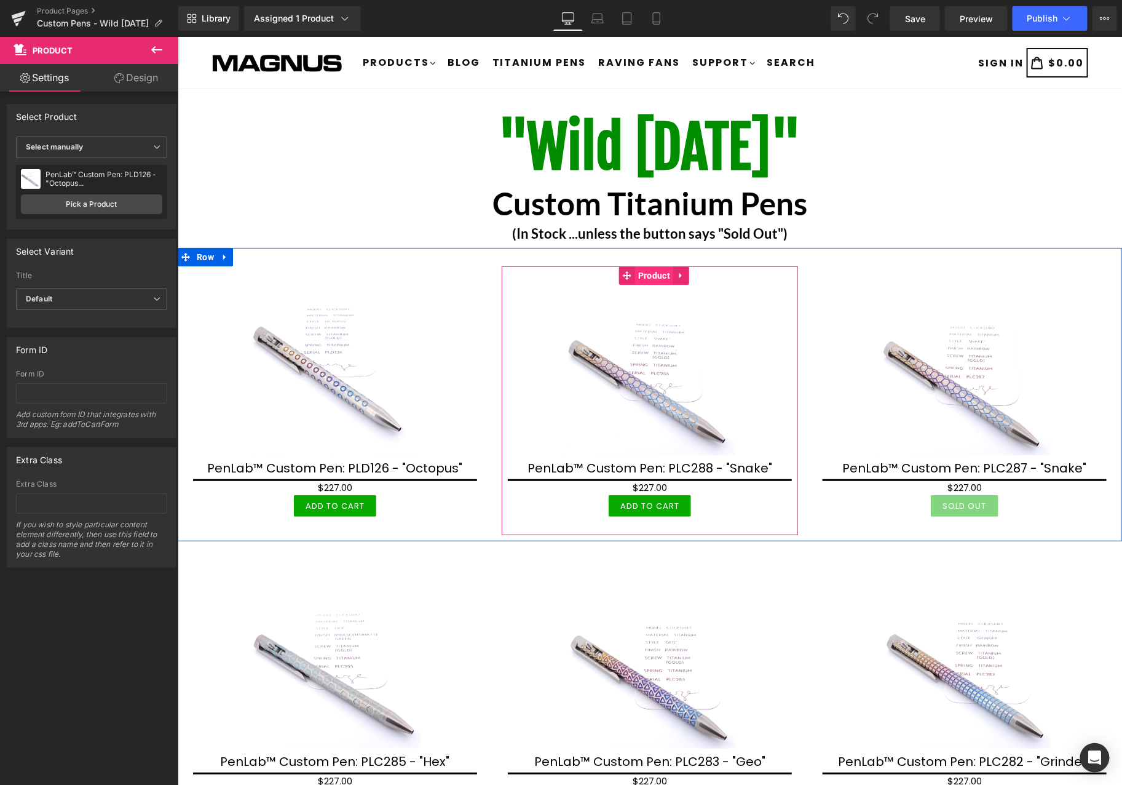
click at [651, 272] on span "Product" at bounding box center [653, 275] width 38 height 18
click at [127, 205] on link "Pick a Product" at bounding box center [91, 204] width 141 height 20
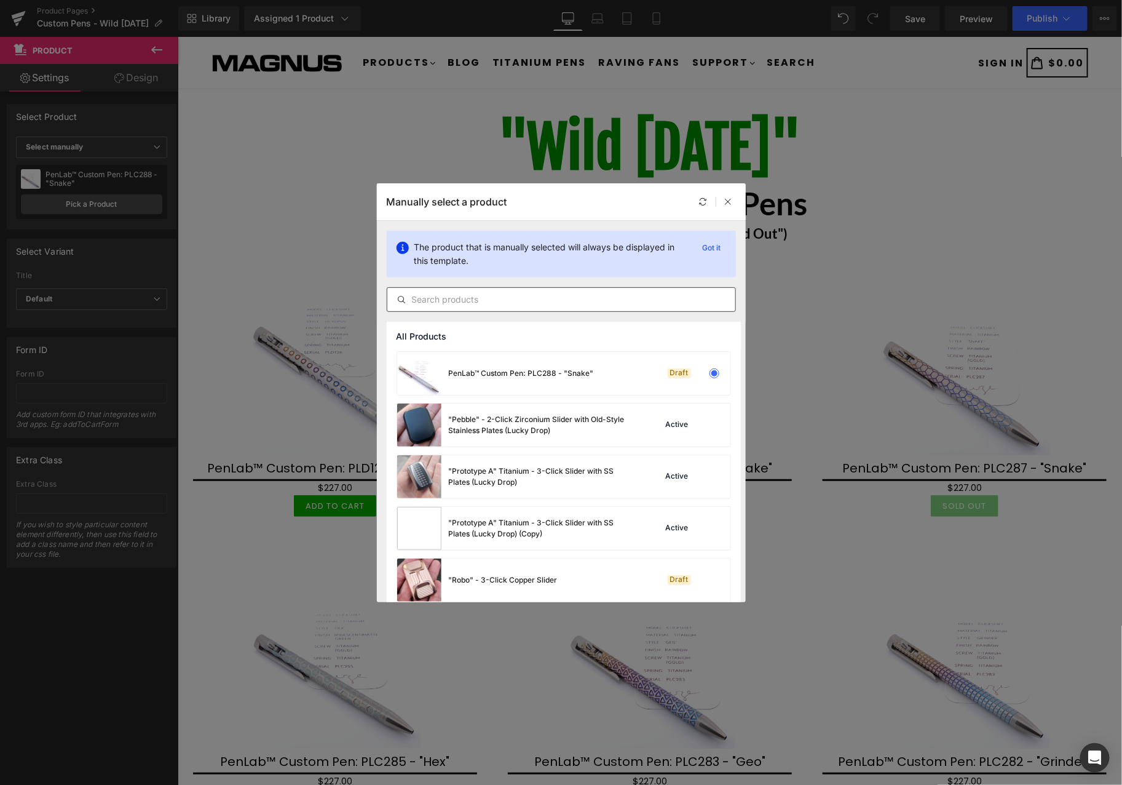
click at [452, 298] on input "text" at bounding box center [561, 299] width 348 height 15
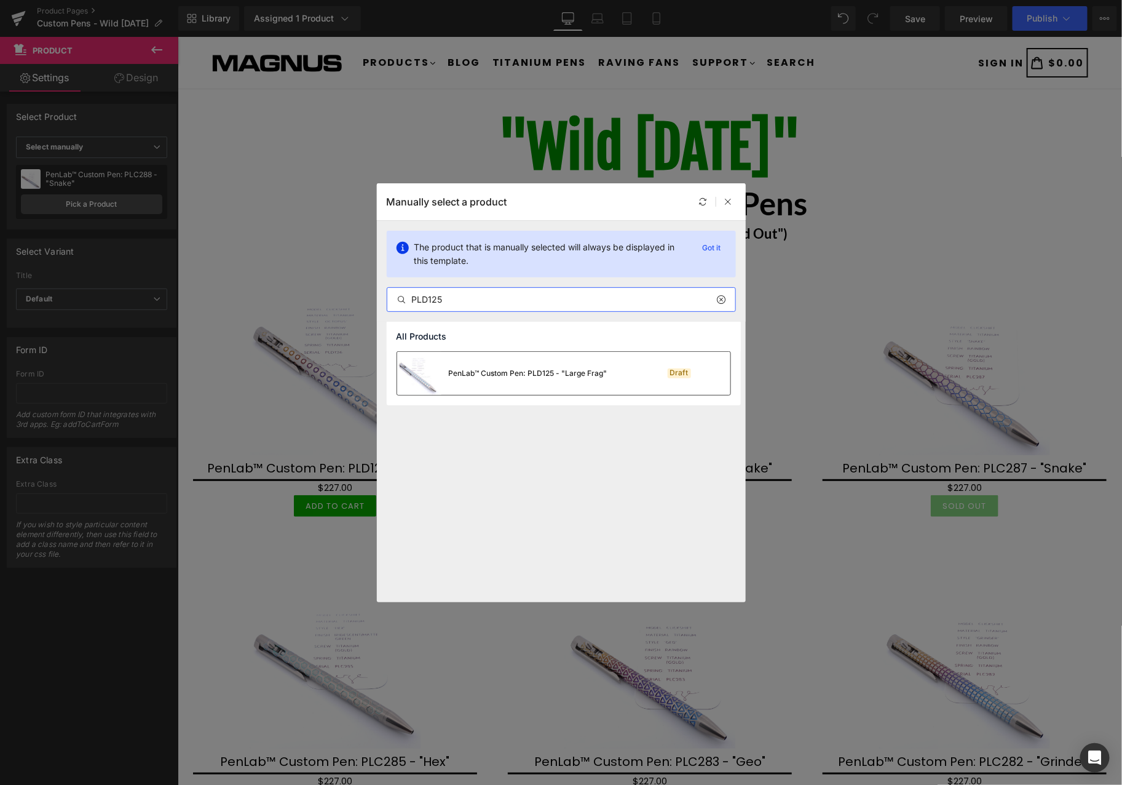
type input "PLD125"
click at [470, 378] on div "PenLab™ Custom Pen: PLD125 - "Large Frag"" at bounding box center [528, 373] width 159 height 11
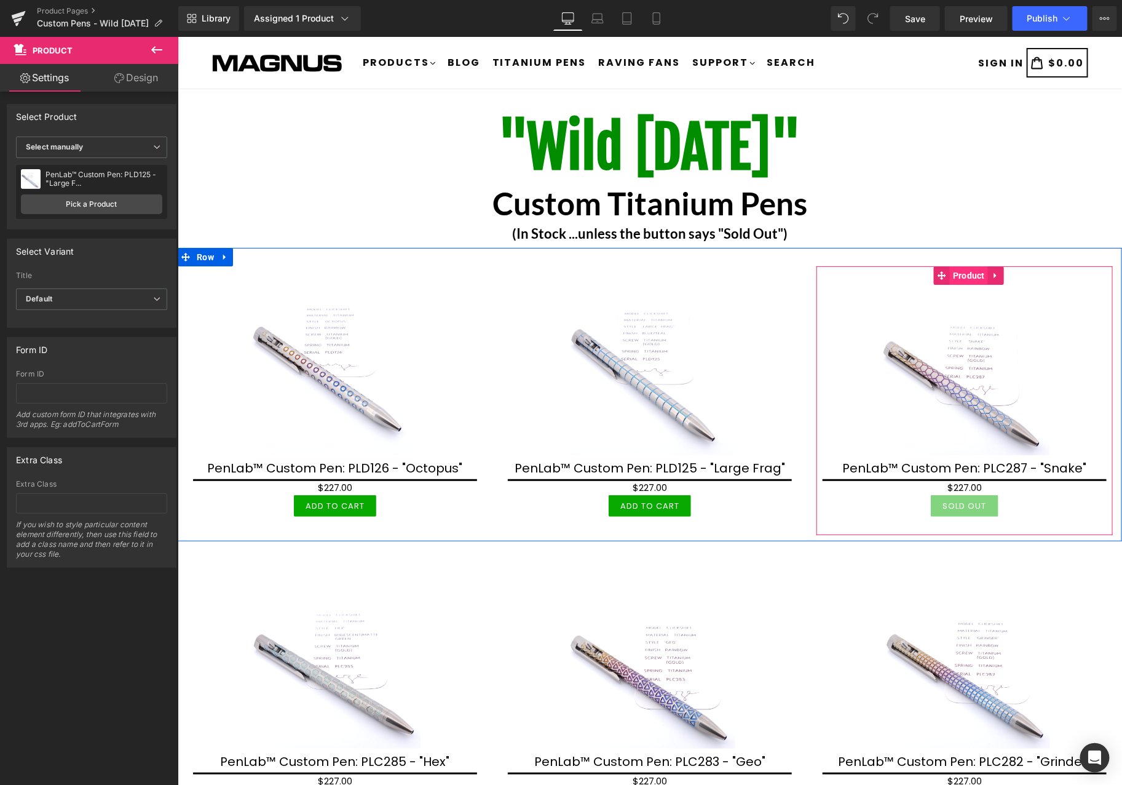
click at [963, 273] on span "Product" at bounding box center [968, 275] width 38 height 18
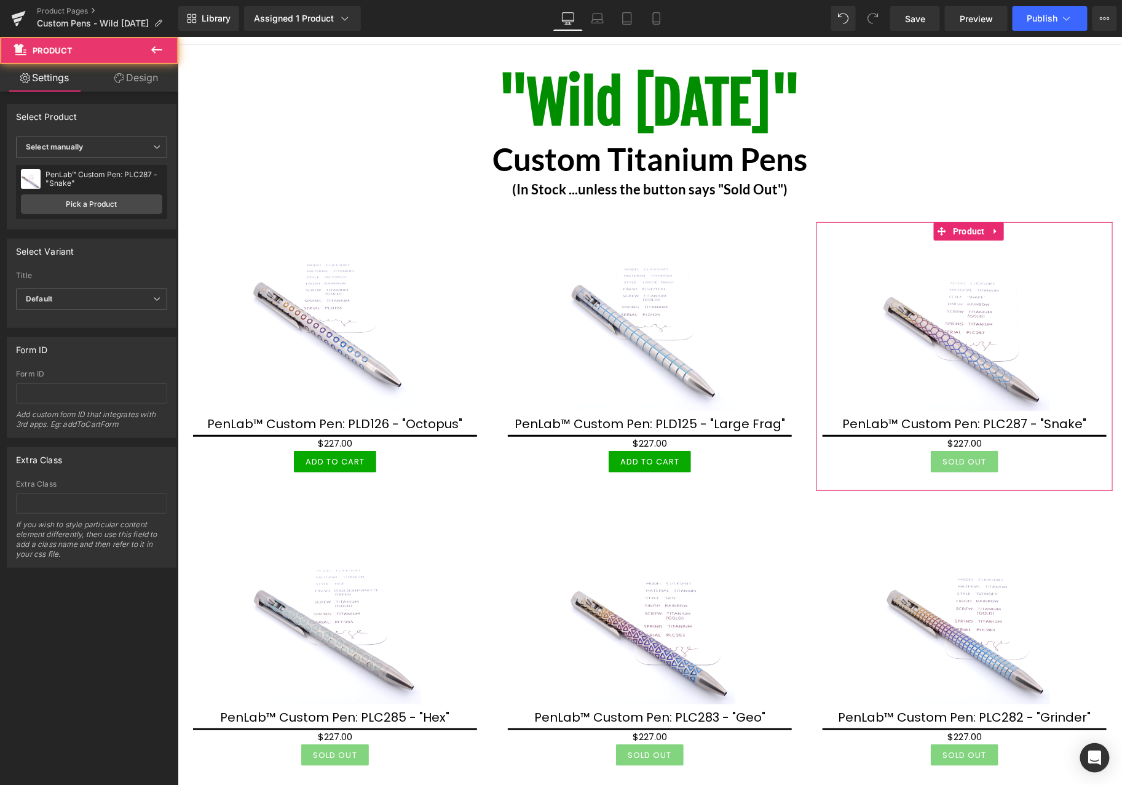
scroll to position [68, 0]
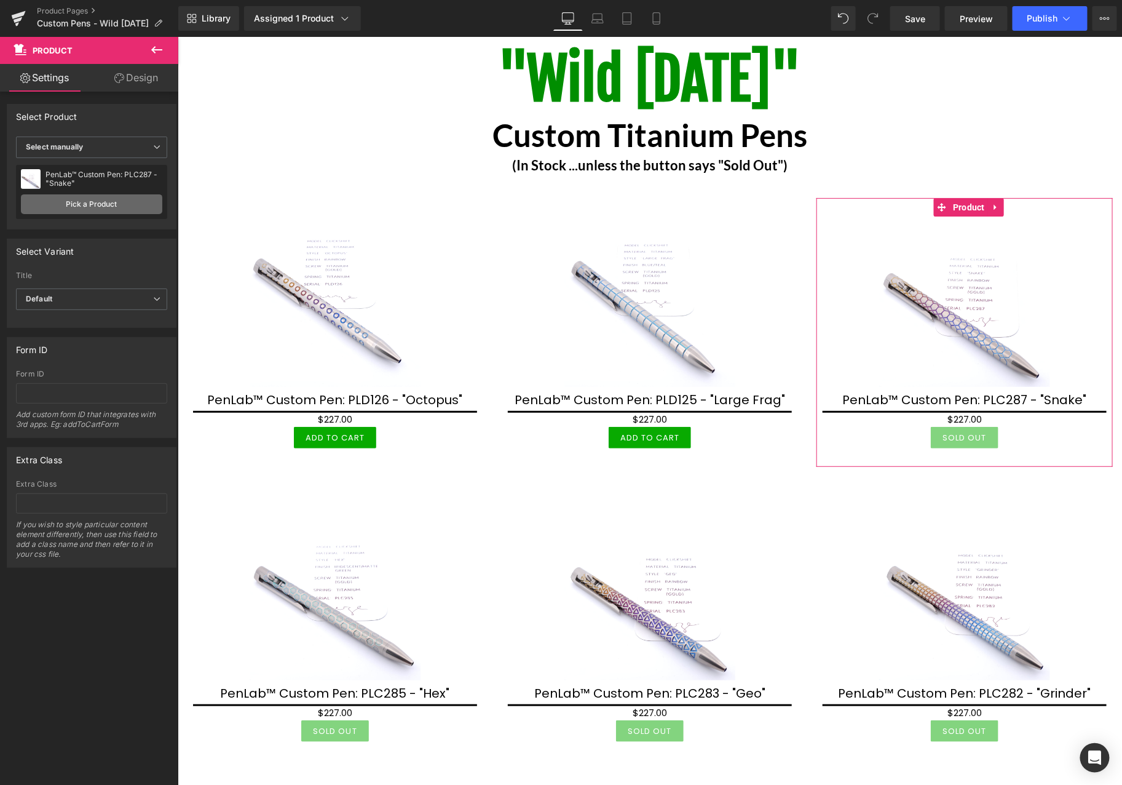
click at [100, 202] on link "Pick a Product" at bounding box center [91, 204] width 141 height 20
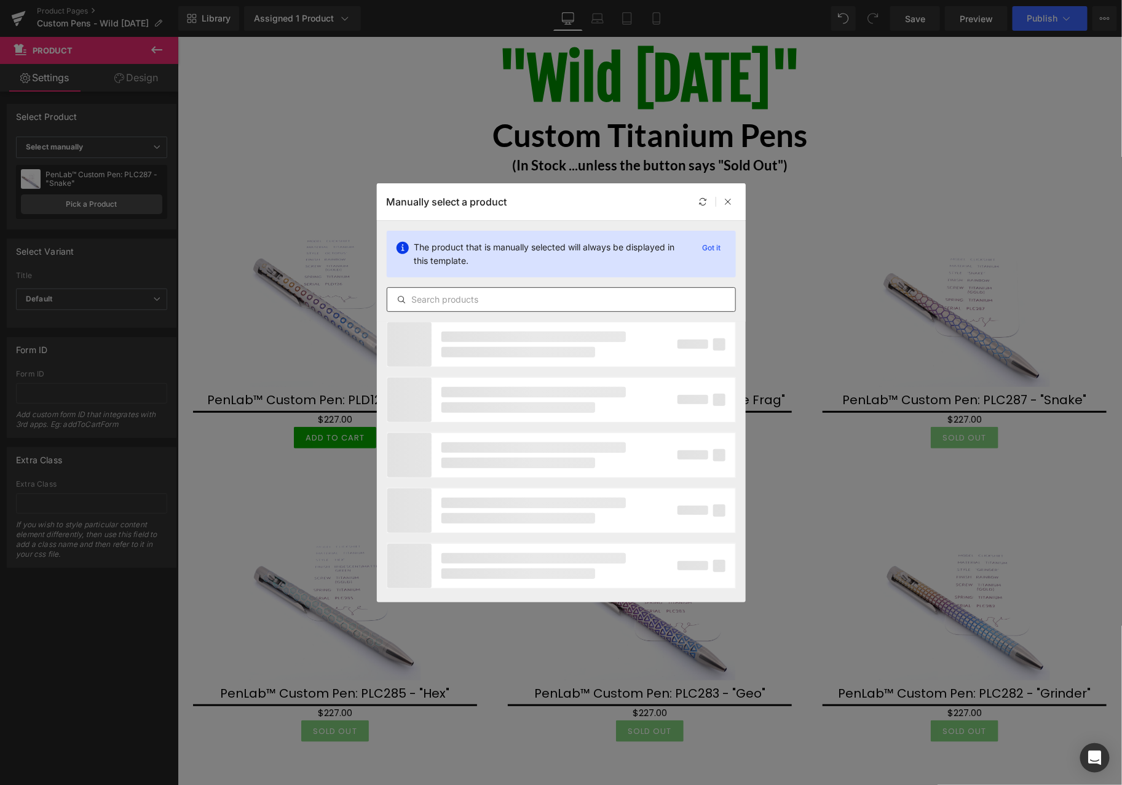
click at [594, 307] on div at bounding box center [561, 299] width 349 height 25
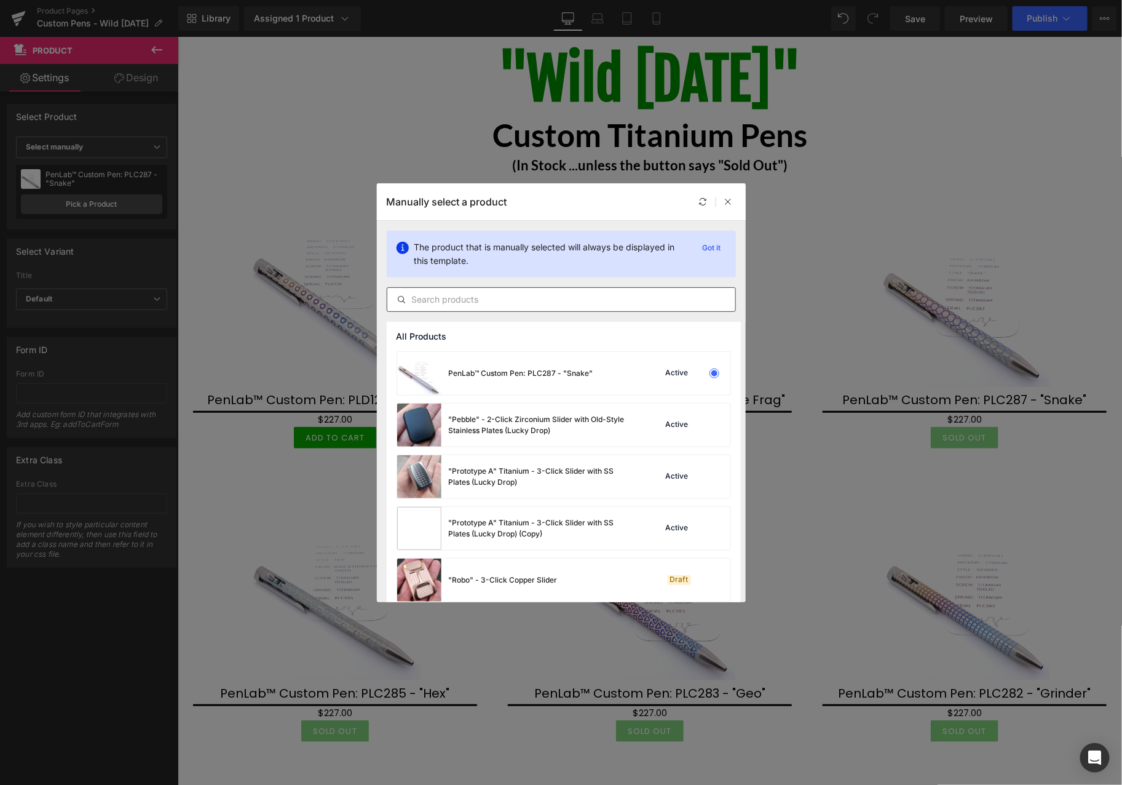
click at [599, 304] on input "text" at bounding box center [561, 299] width 348 height 15
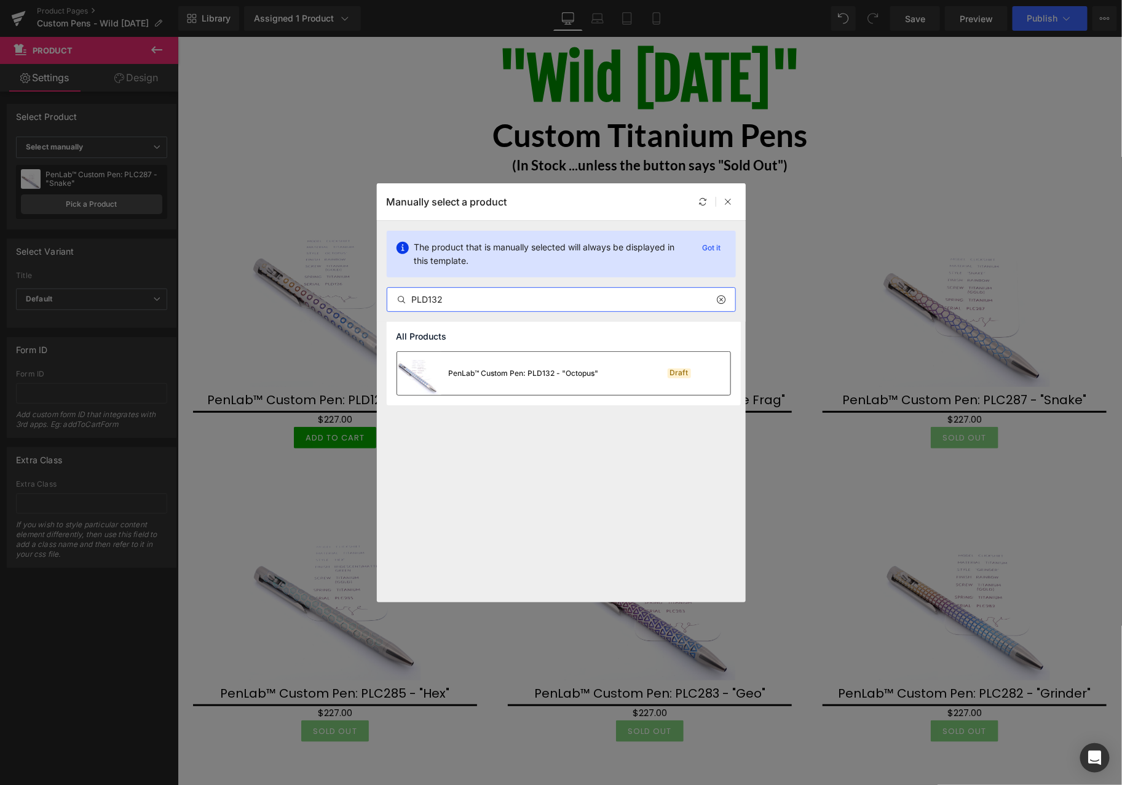
type input "PLD132"
click at [520, 382] on div "PenLab™ Custom Pen: PLD132 - "Octopus"" at bounding box center [498, 373] width 202 height 43
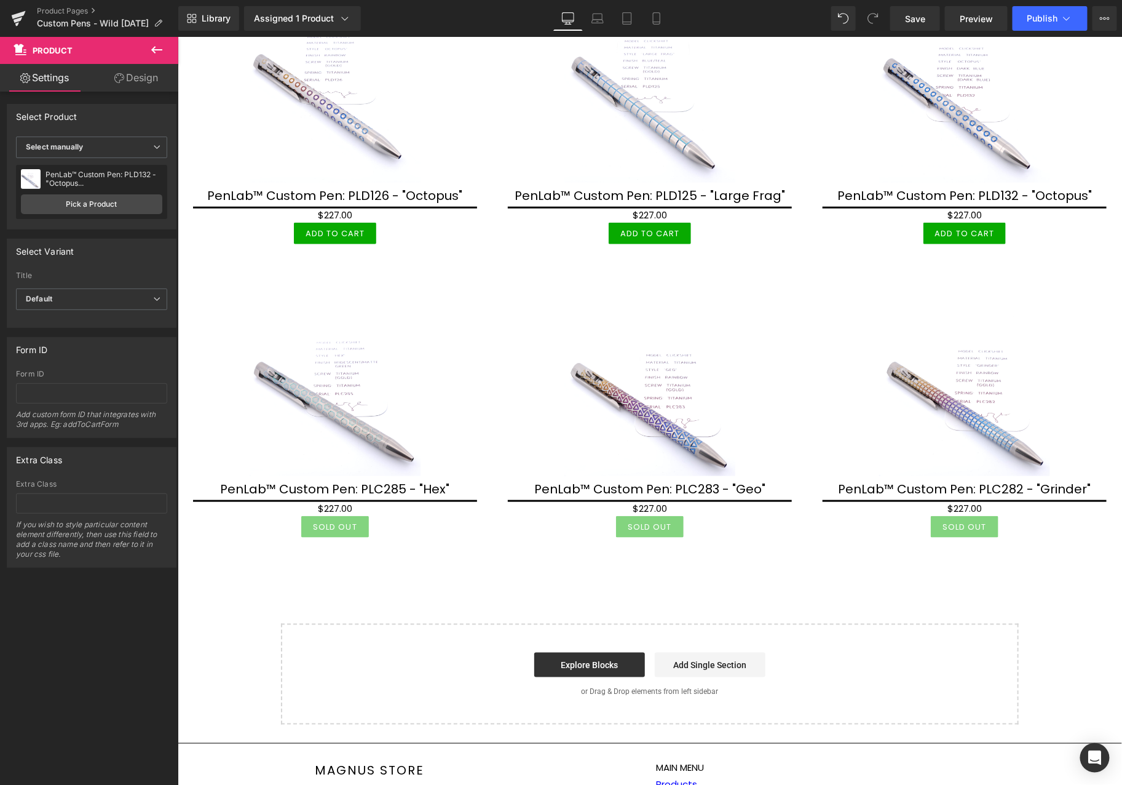
scroll to position [273, 0]
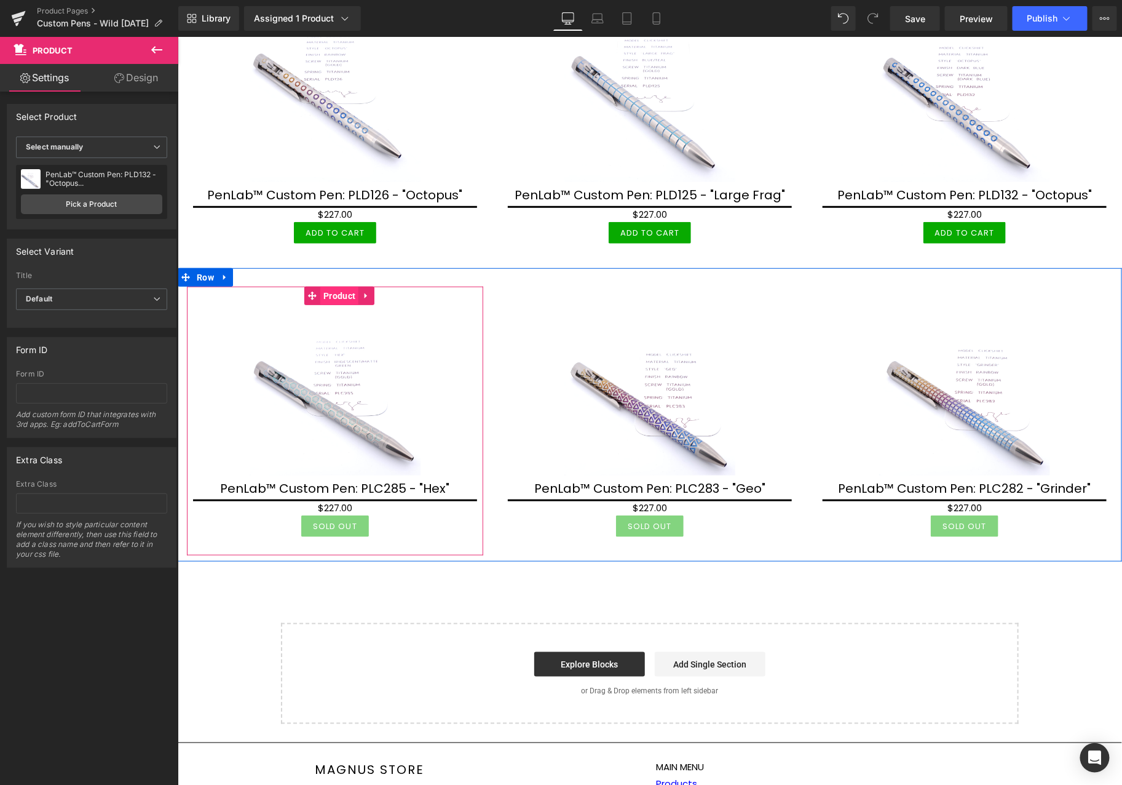
click at [337, 290] on span "Product" at bounding box center [339, 295] width 38 height 18
click at [84, 204] on link "Pick a Product" at bounding box center [91, 204] width 141 height 20
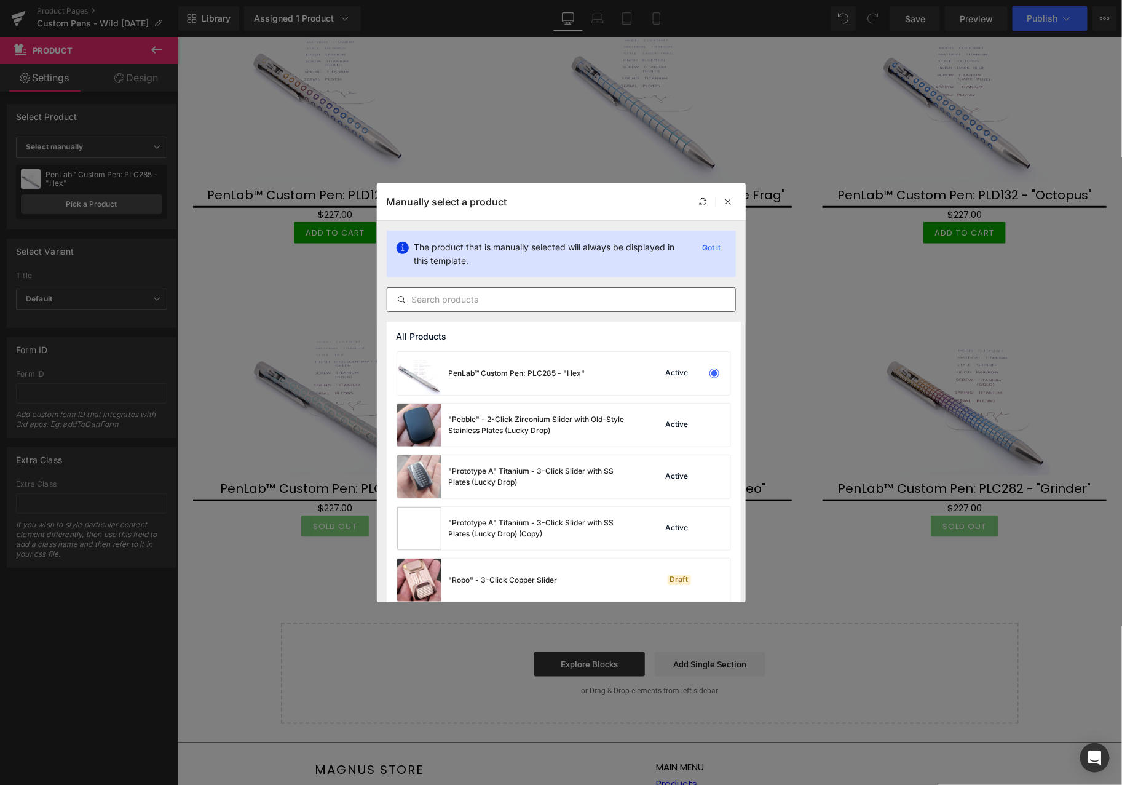
click at [521, 302] on input "text" at bounding box center [561, 299] width 348 height 15
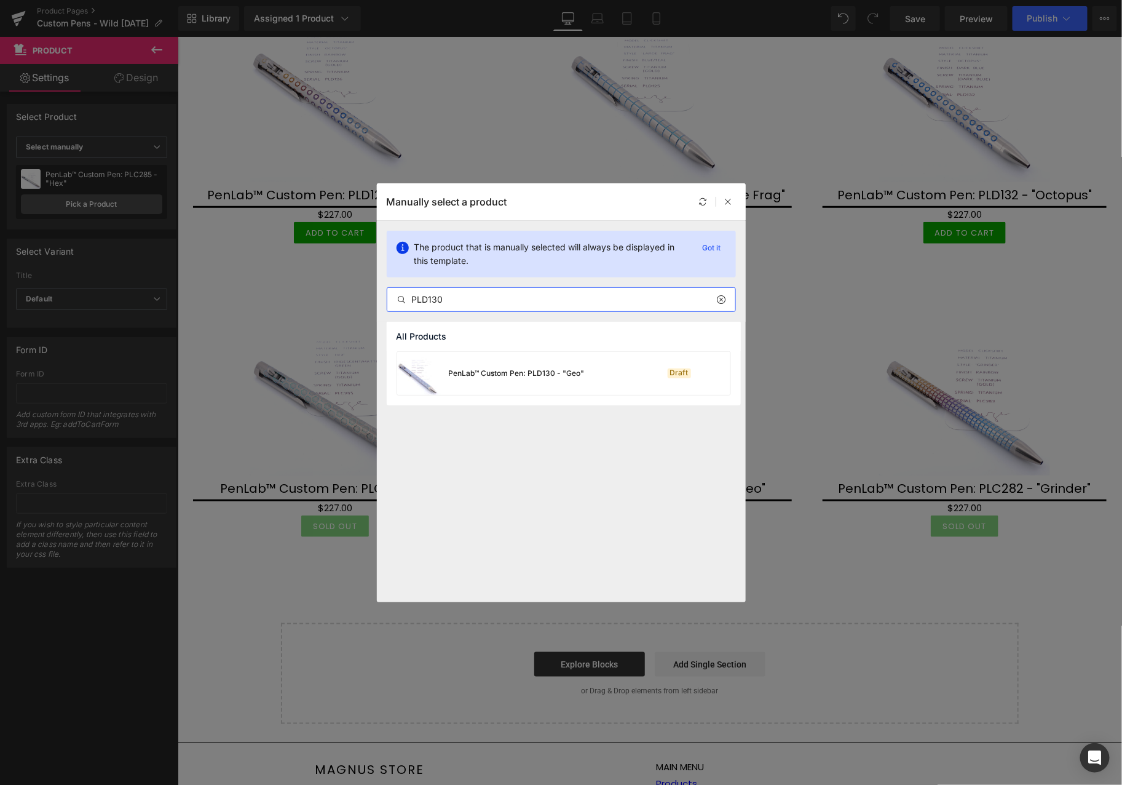
type input "PLD130"
click at [527, 368] on div "PenLab™ Custom Pen: PLD130 - "Geo"" at bounding box center [517, 373] width 136 height 11
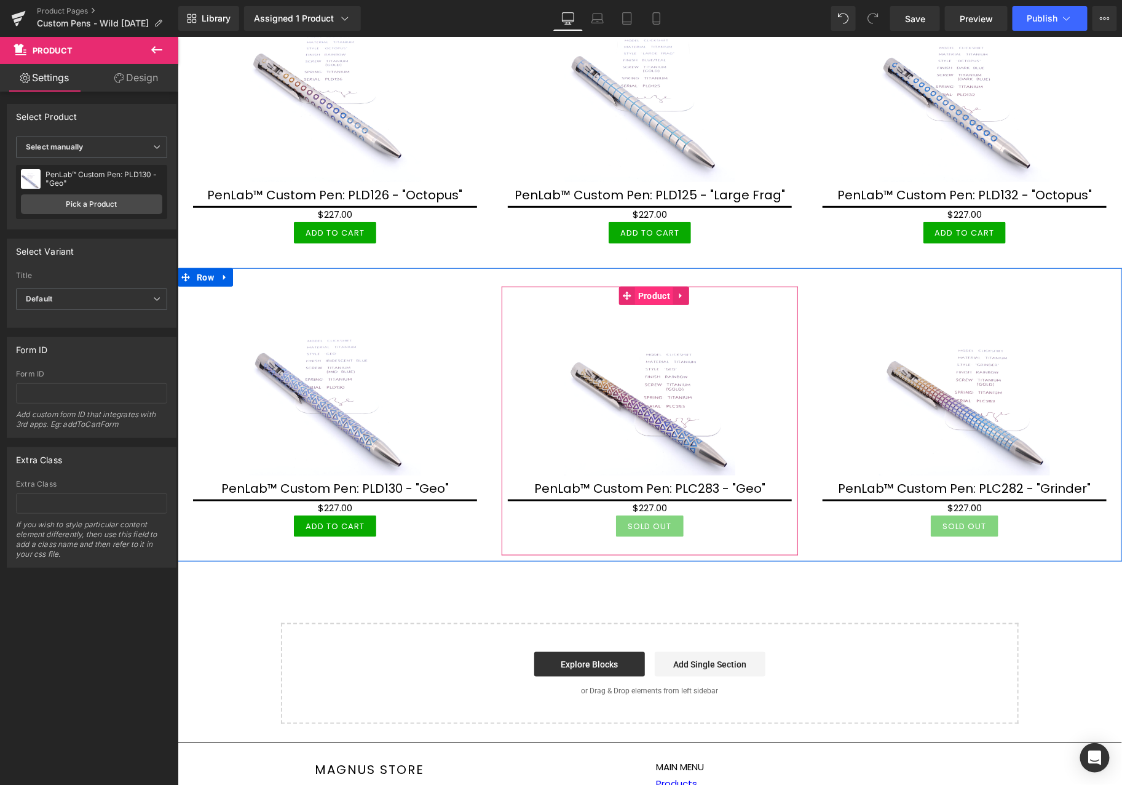
click at [643, 290] on span "Product" at bounding box center [653, 295] width 38 height 18
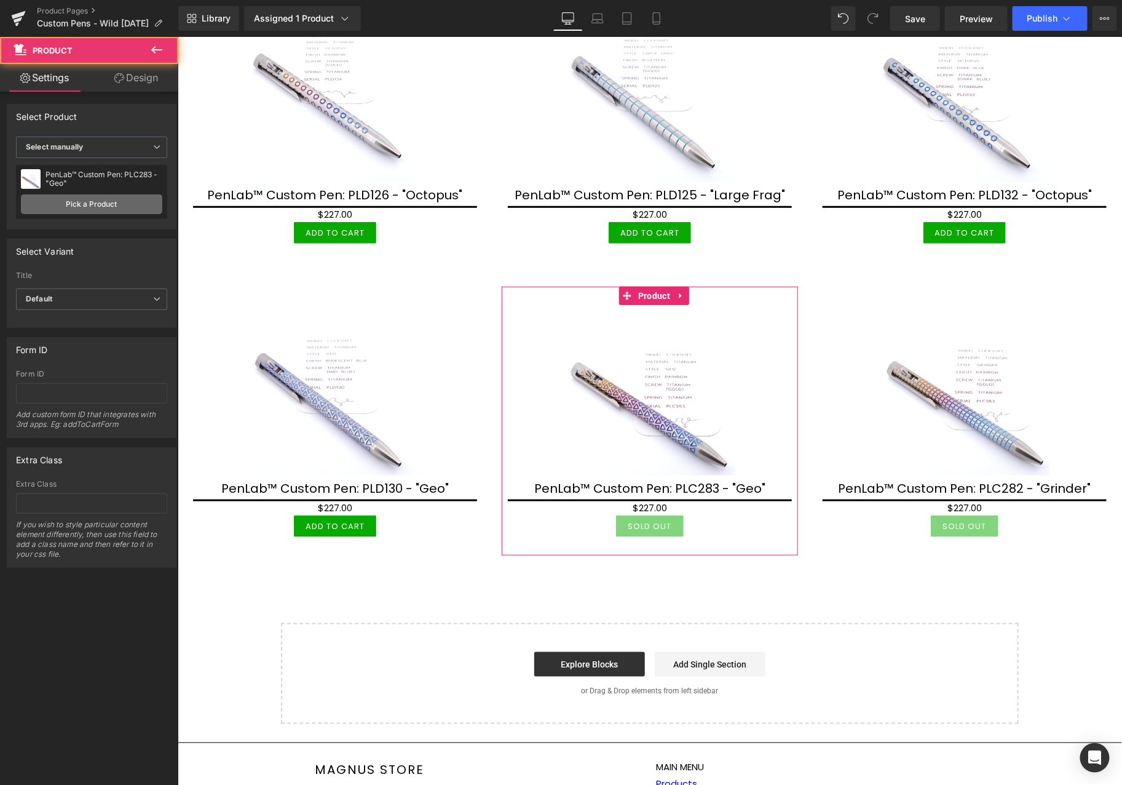
click at [88, 210] on link "Pick a Product" at bounding box center [91, 204] width 141 height 20
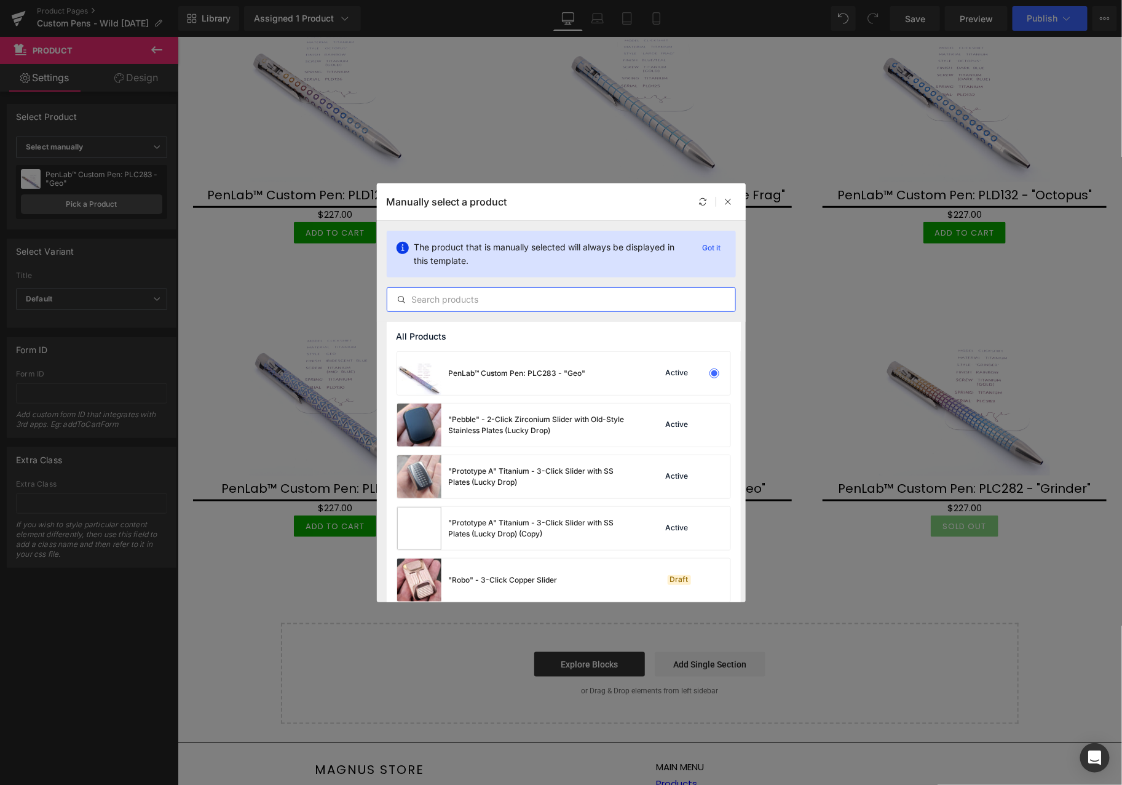
click at [579, 298] on input "text" at bounding box center [561, 299] width 348 height 15
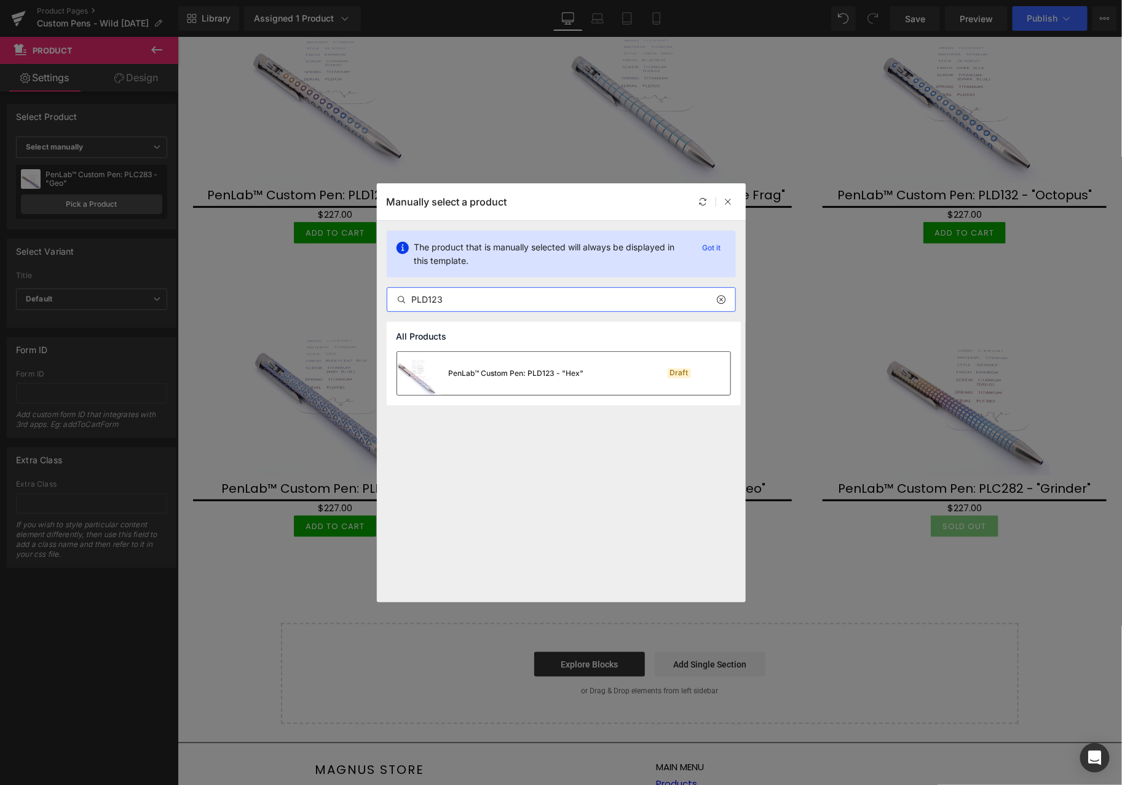
type input "PLD123"
click at [539, 376] on div "PenLab™ Custom Pen: PLD123 - "Hex"" at bounding box center [516, 373] width 135 height 11
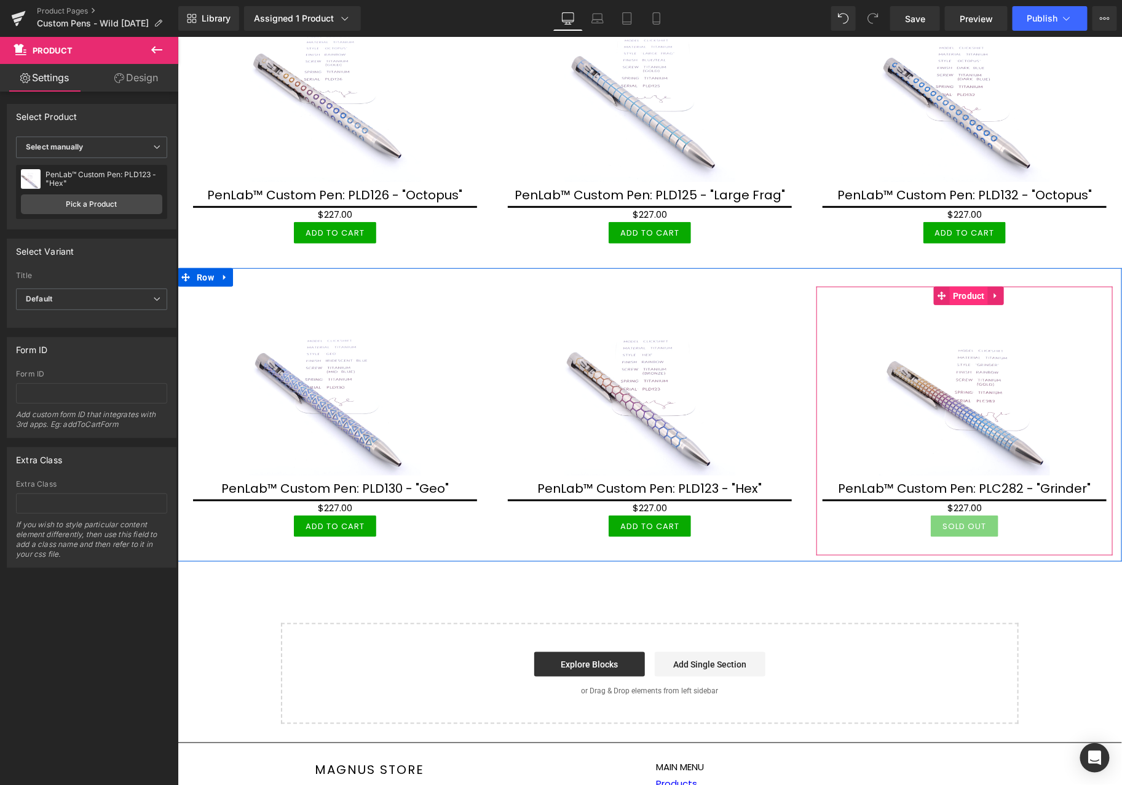
click at [960, 296] on span "Product" at bounding box center [968, 295] width 38 height 18
click at [143, 206] on link "Pick a Product" at bounding box center [91, 204] width 141 height 20
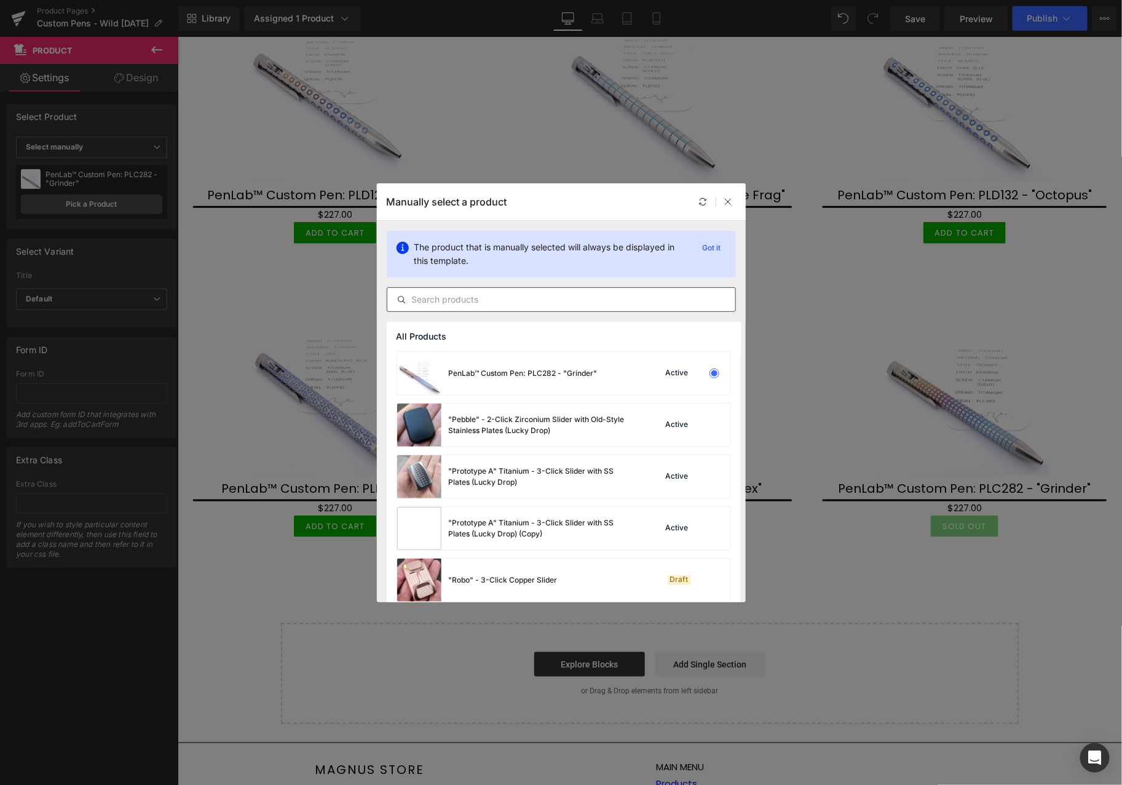
click at [462, 299] on input "text" at bounding box center [561, 299] width 348 height 15
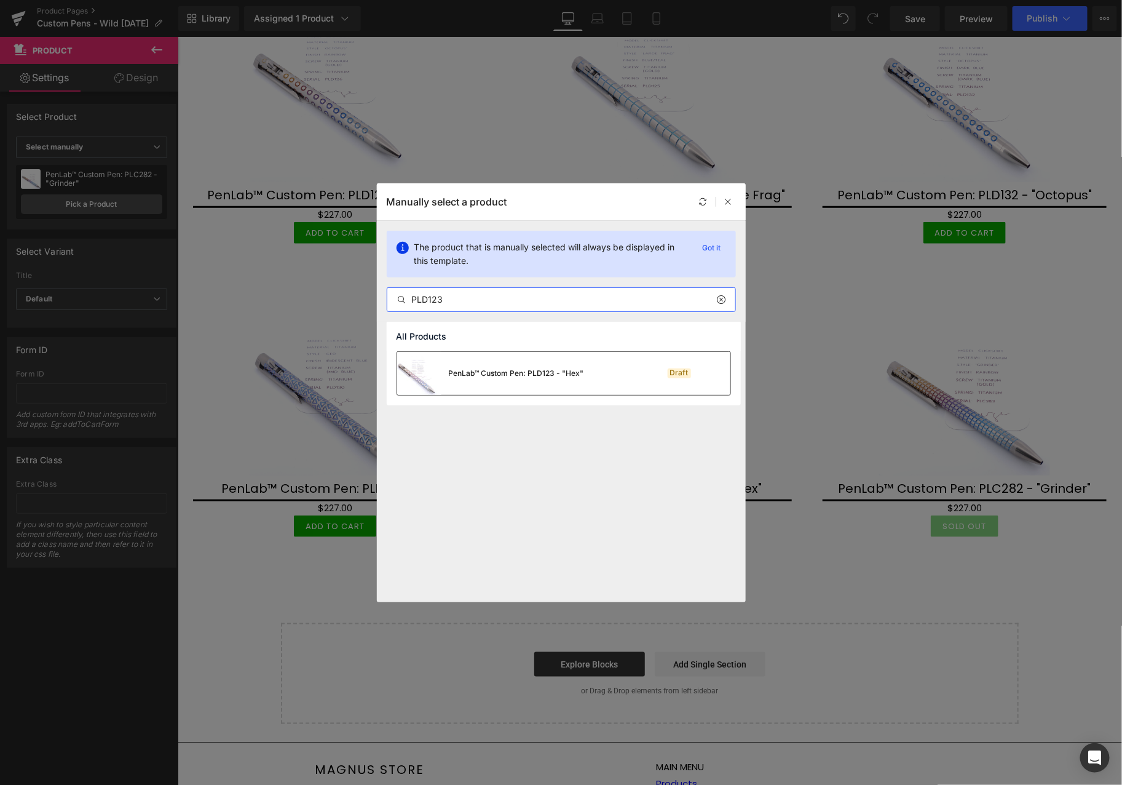
type input "PLD123"
click at [501, 377] on div "PenLab™ Custom Pen: PLD123 - "Hex"" at bounding box center [516, 373] width 135 height 11
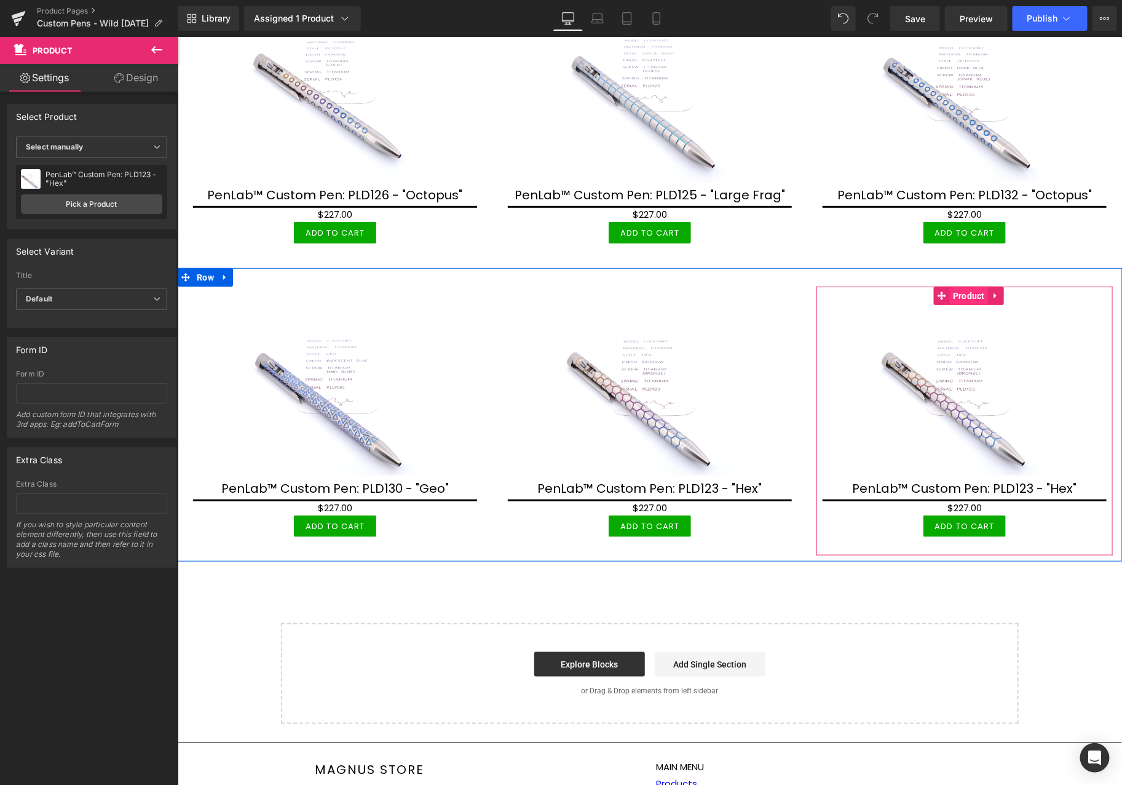
click at [960, 288] on span "Product" at bounding box center [968, 295] width 38 height 18
click at [98, 202] on link "Pick a Product" at bounding box center [91, 204] width 141 height 20
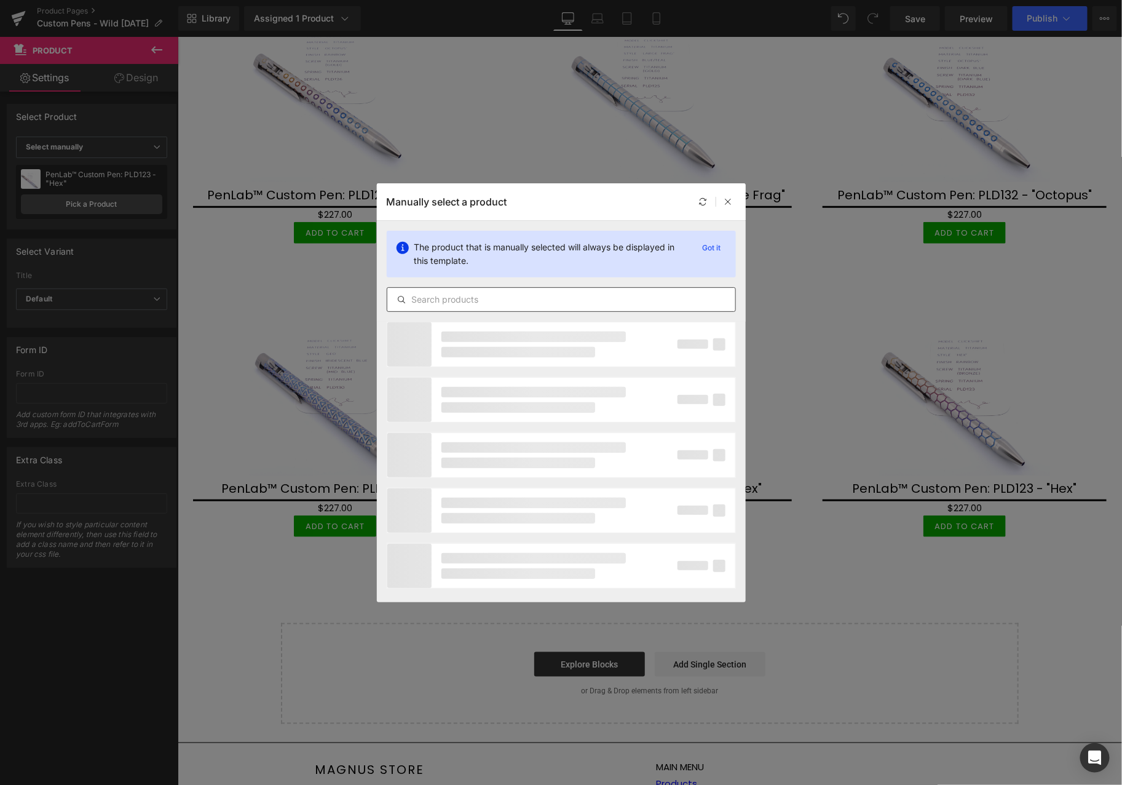
click at [500, 296] on input "text" at bounding box center [561, 299] width 348 height 15
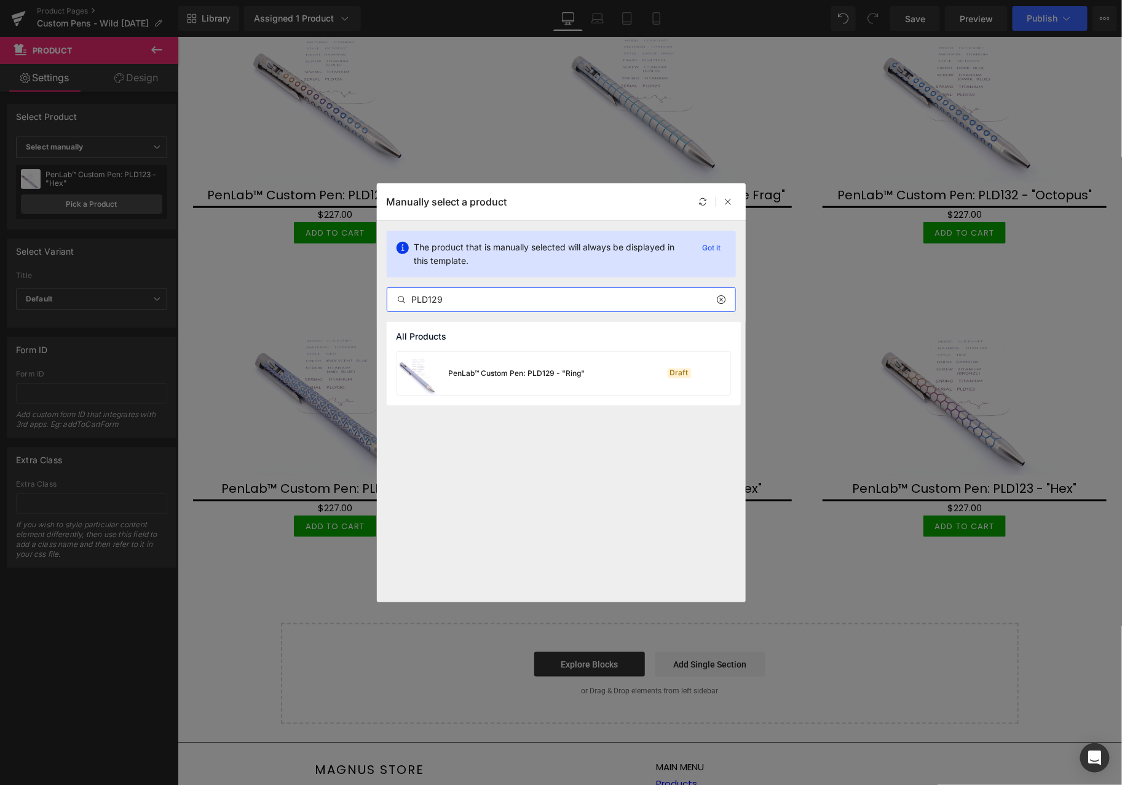
type input "PLD129"
click at [533, 373] on div "PenLab™ Custom Pen: PLD129 - "Ring"" at bounding box center [517, 373] width 136 height 11
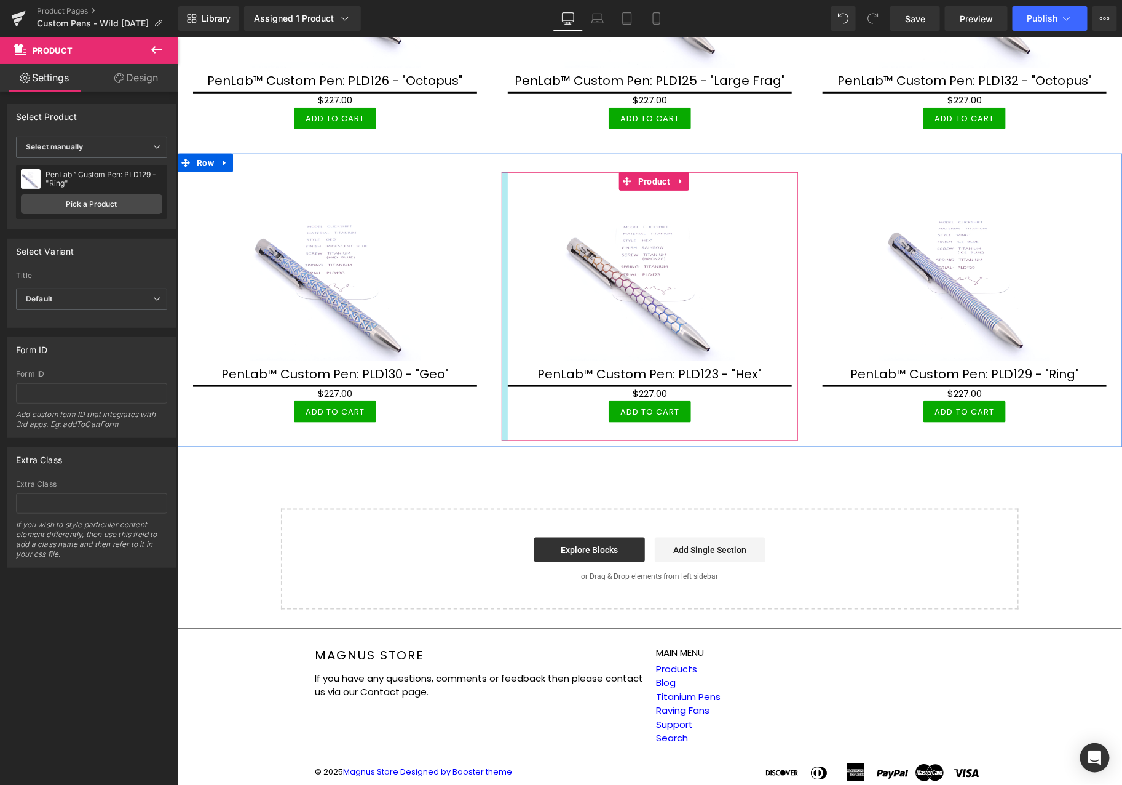
scroll to position [392, 0]
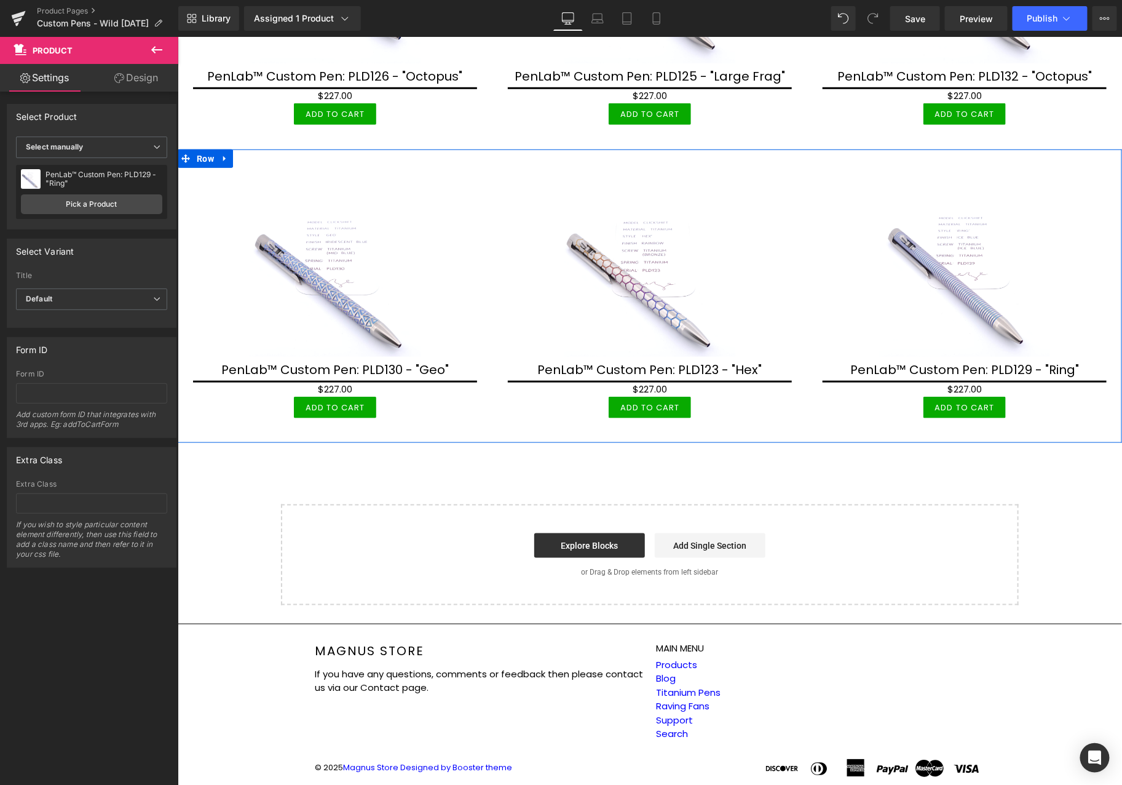
click at [221, 154] on icon at bounding box center [224, 158] width 9 height 9
click at [242, 160] on link at bounding box center [240, 158] width 16 height 18
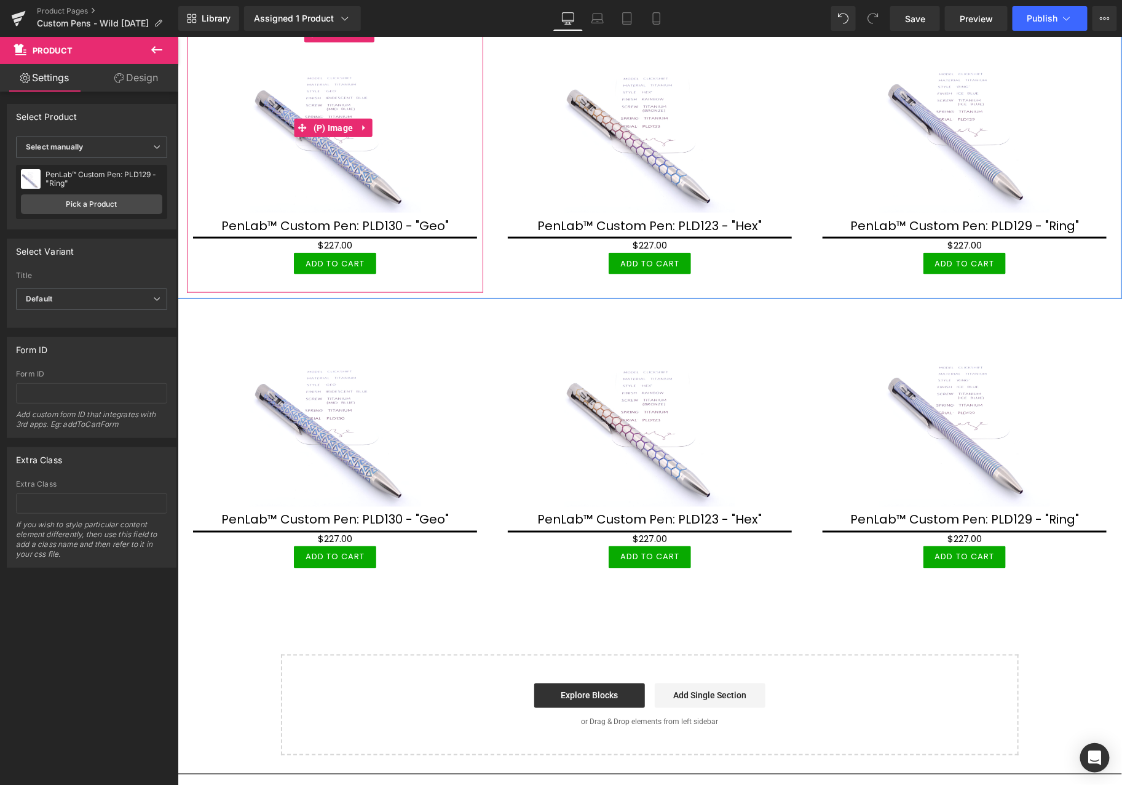
scroll to position [597, 0]
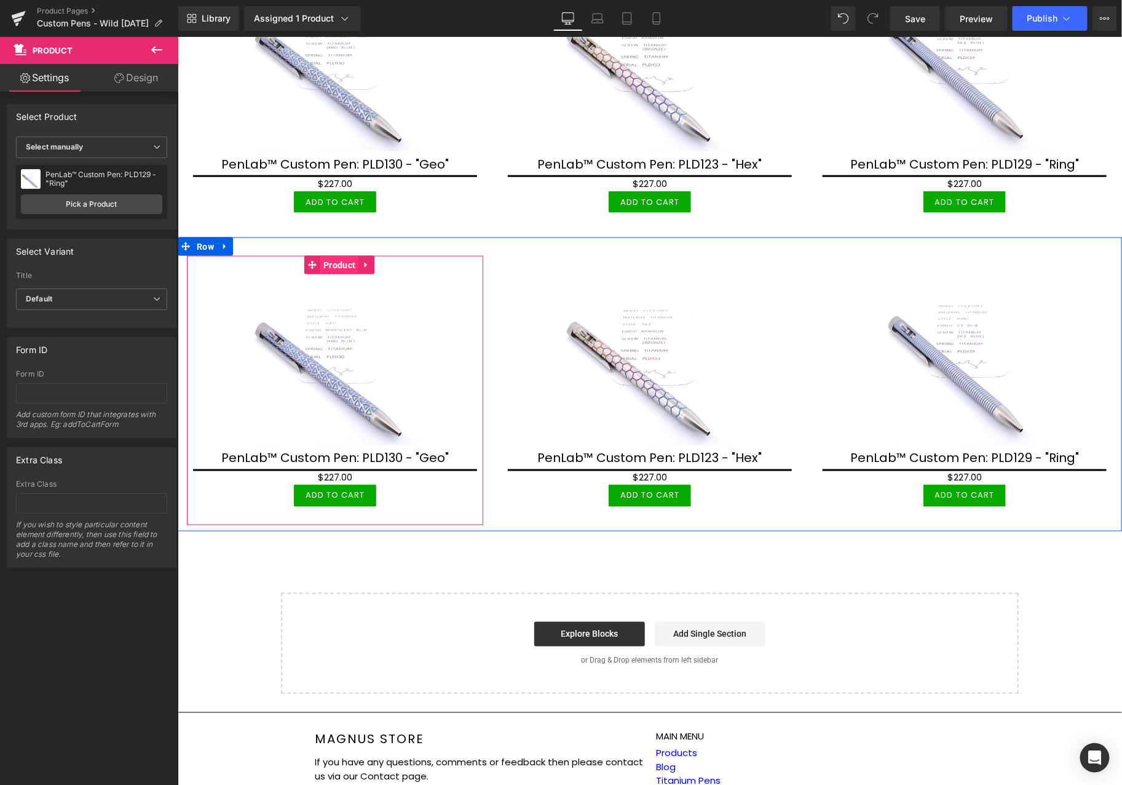
click at [336, 258] on span "Product" at bounding box center [339, 264] width 38 height 18
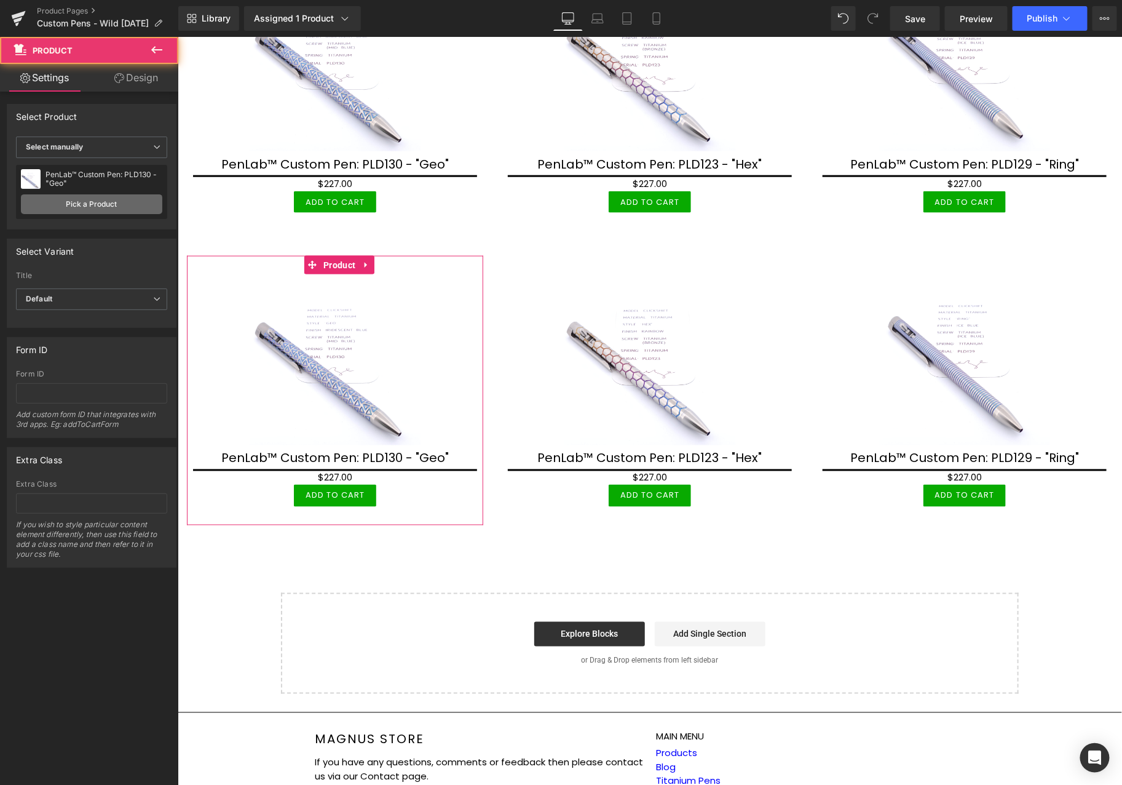
click at [121, 205] on link "Pick a Product" at bounding box center [91, 204] width 141 height 20
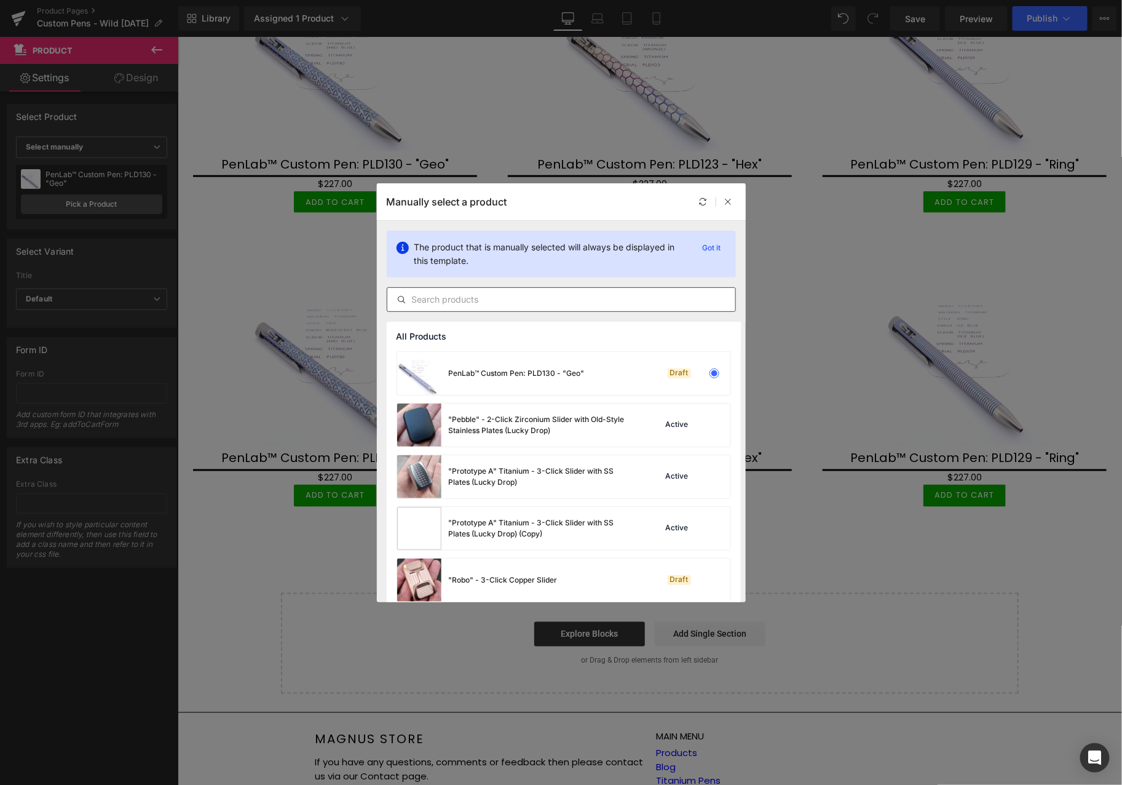
click at [488, 302] on input "text" at bounding box center [561, 299] width 348 height 15
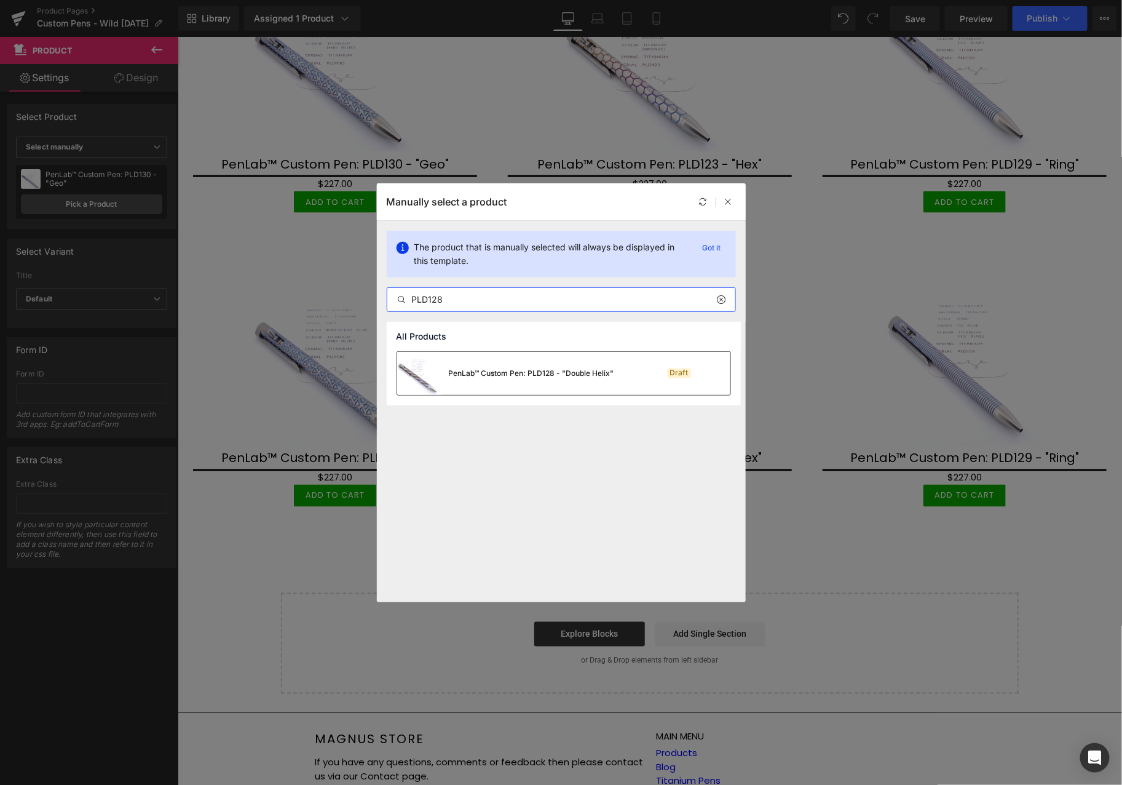
type input "PLD128"
click at [518, 377] on div "PenLab™ Custom Pen: PLD128 - "Double Helix"" at bounding box center [531, 373] width 165 height 11
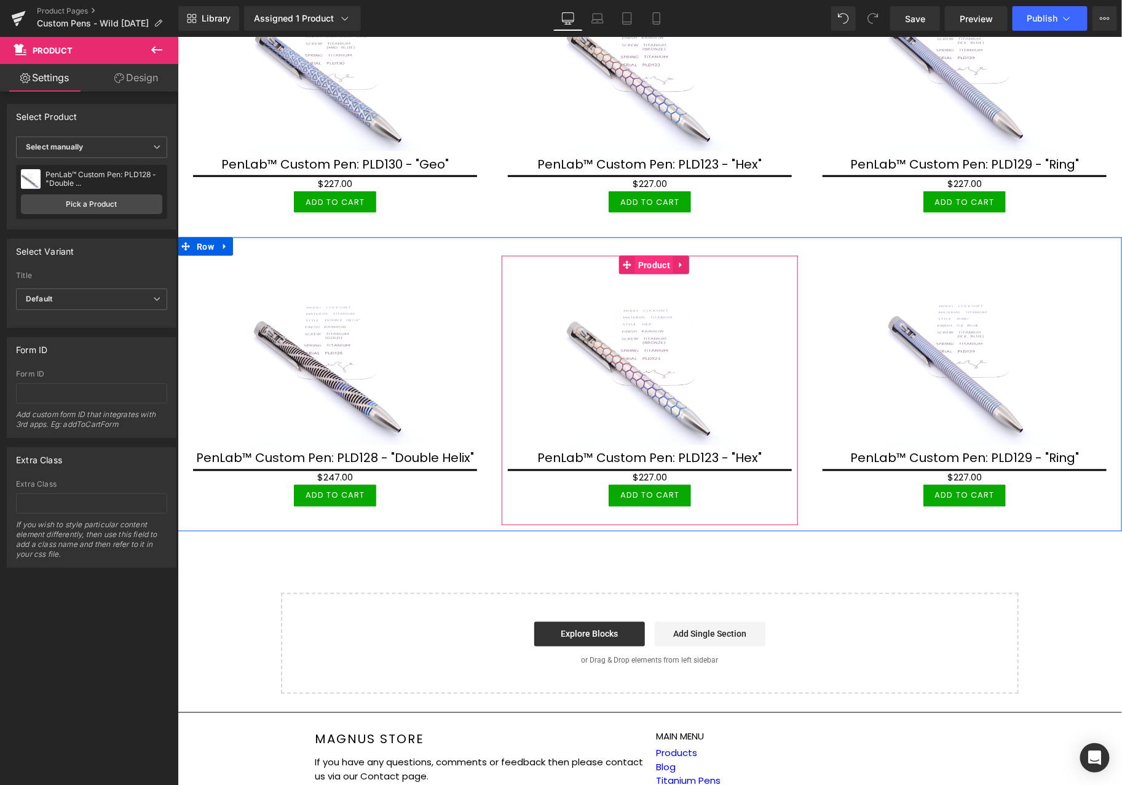
click at [649, 264] on span "Product" at bounding box center [653, 264] width 38 height 18
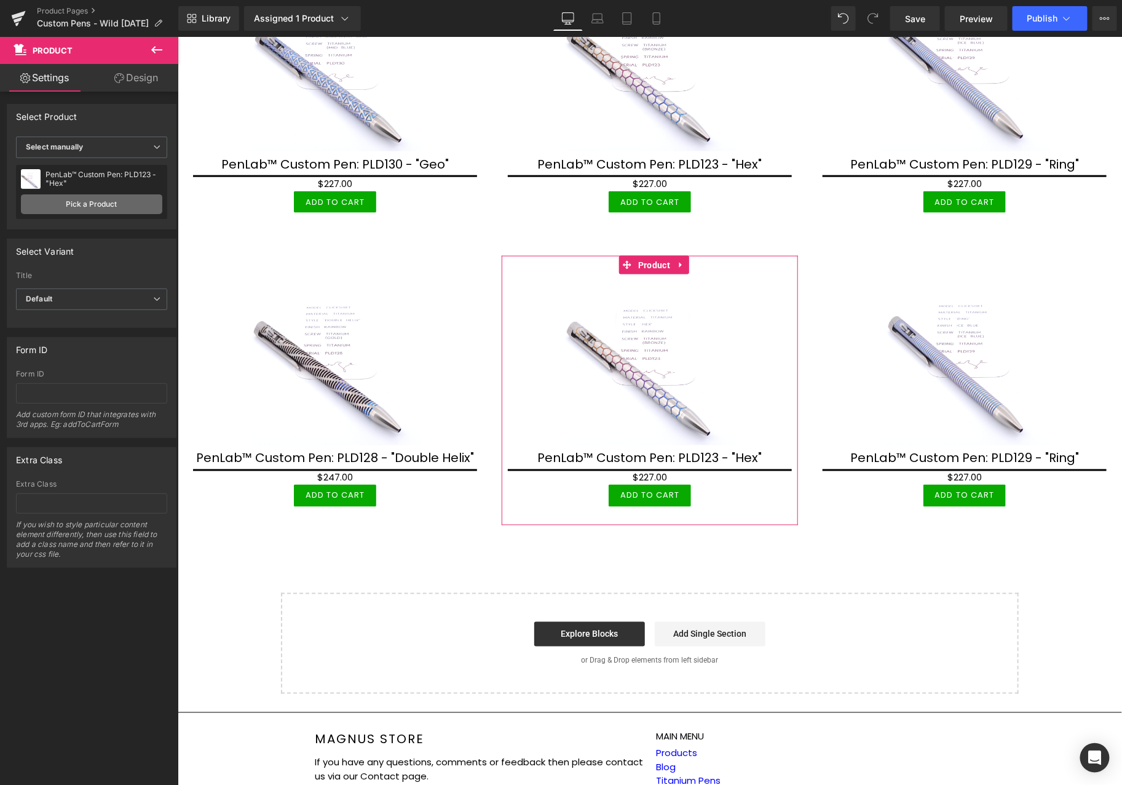
click at [142, 205] on link "Pick a Product" at bounding box center [91, 204] width 141 height 20
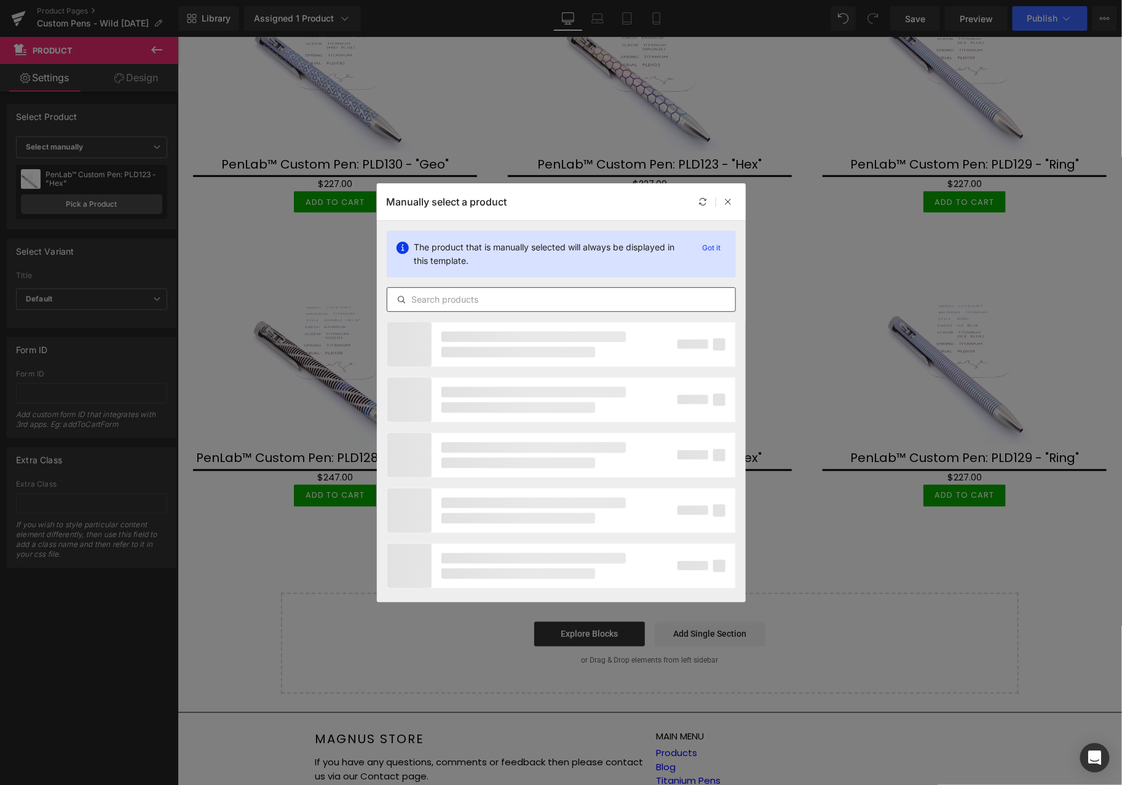
click at [599, 302] on input "text" at bounding box center [561, 299] width 348 height 15
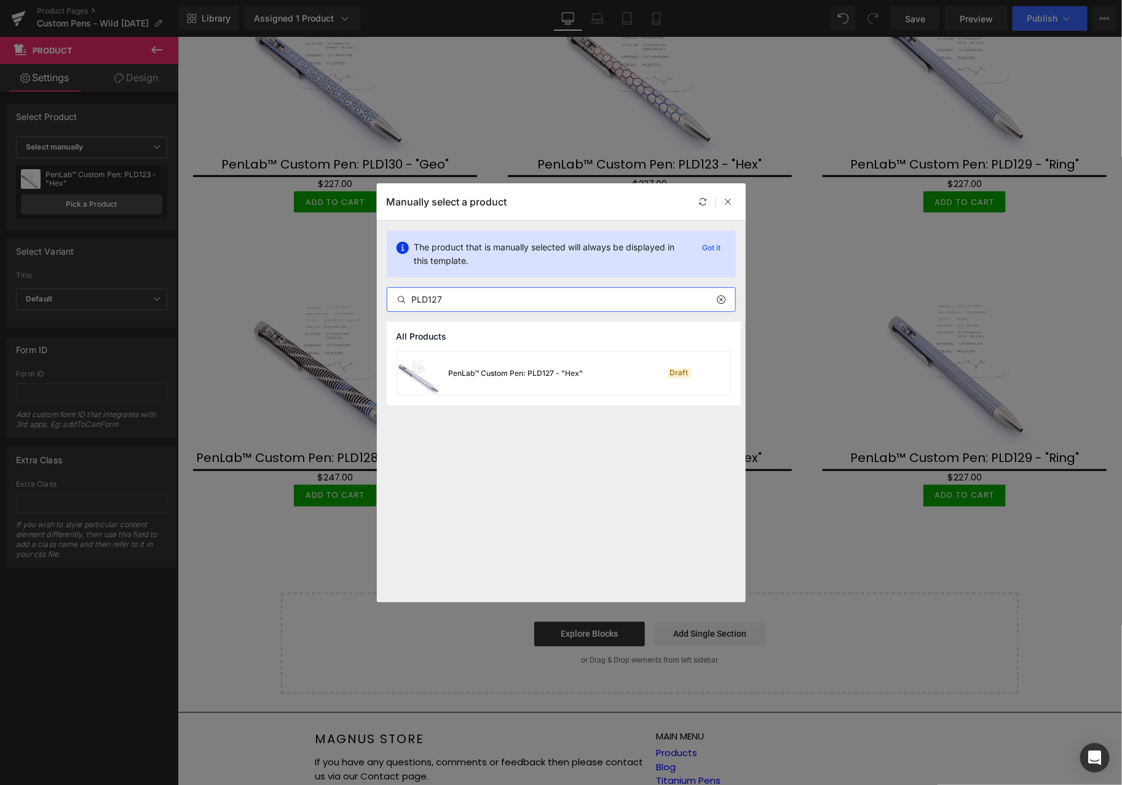
type input "PLD127"
click at [540, 374] on div "PenLab™ Custom Pen: PLD127 - "Hex"" at bounding box center [516, 373] width 135 height 11
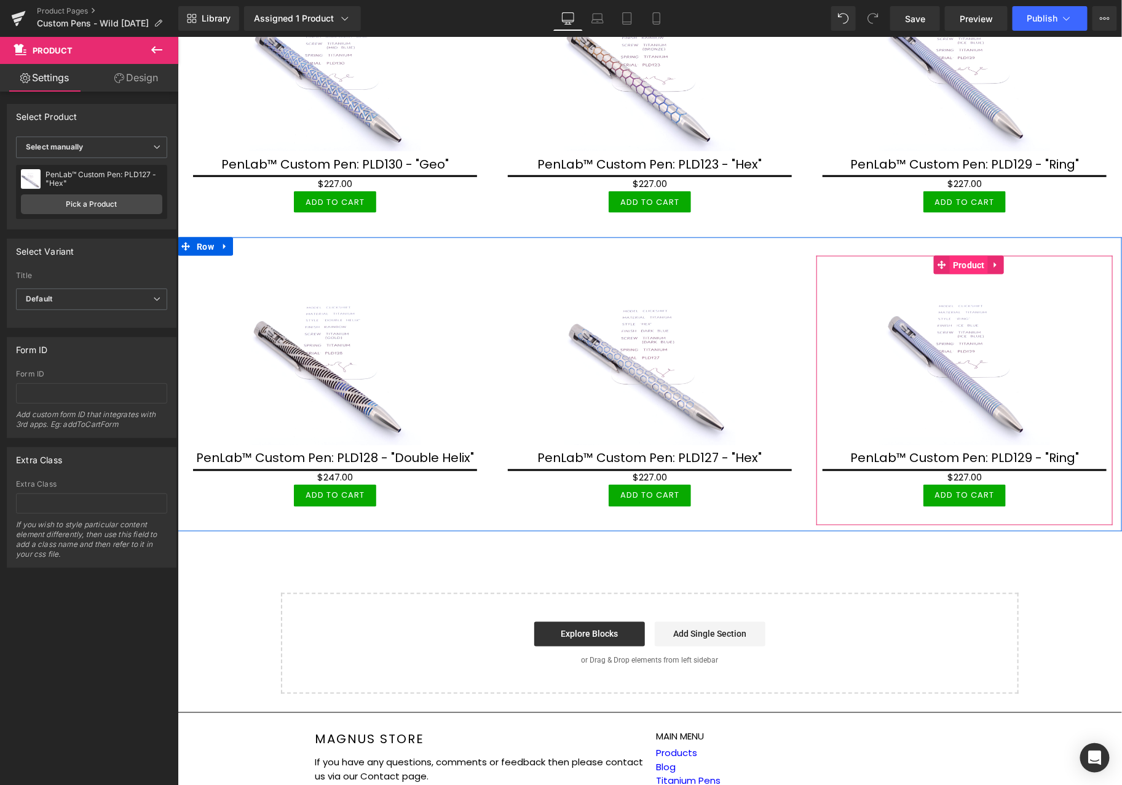
click at [957, 262] on span "Product" at bounding box center [968, 264] width 38 height 18
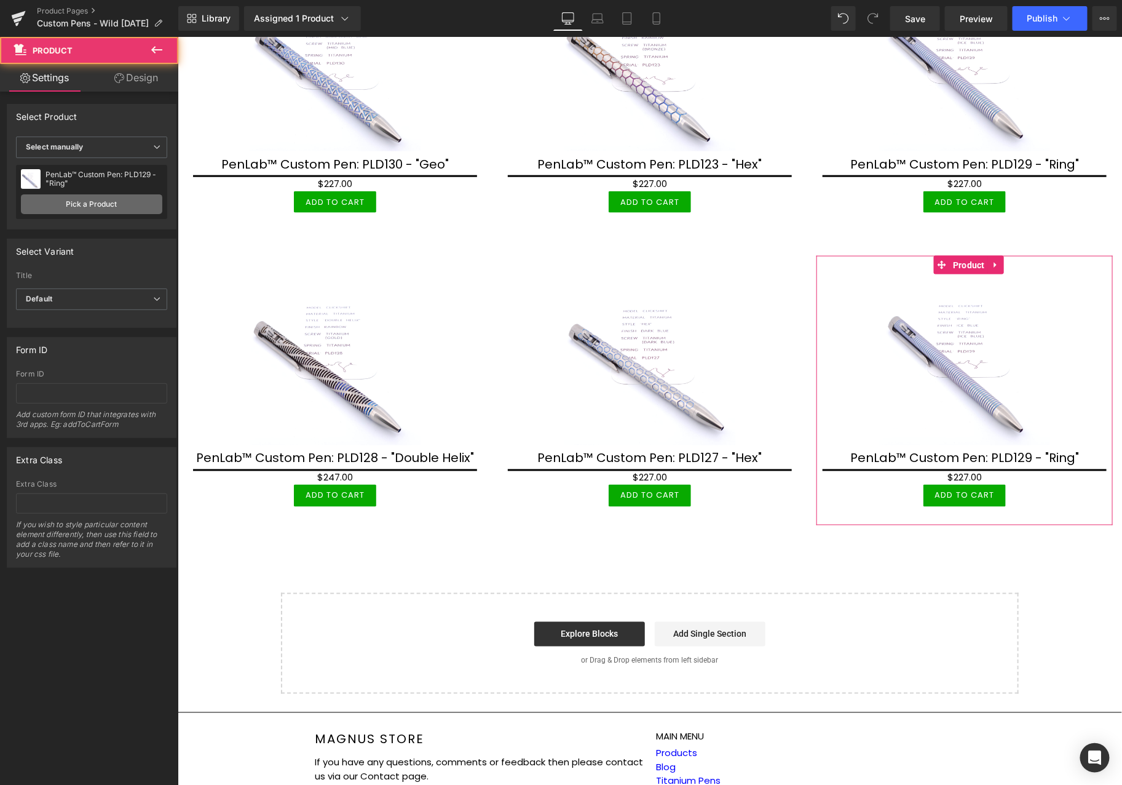
click at [35, 206] on link "Pick a Product" at bounding box center [91, 204] width 141 height 20
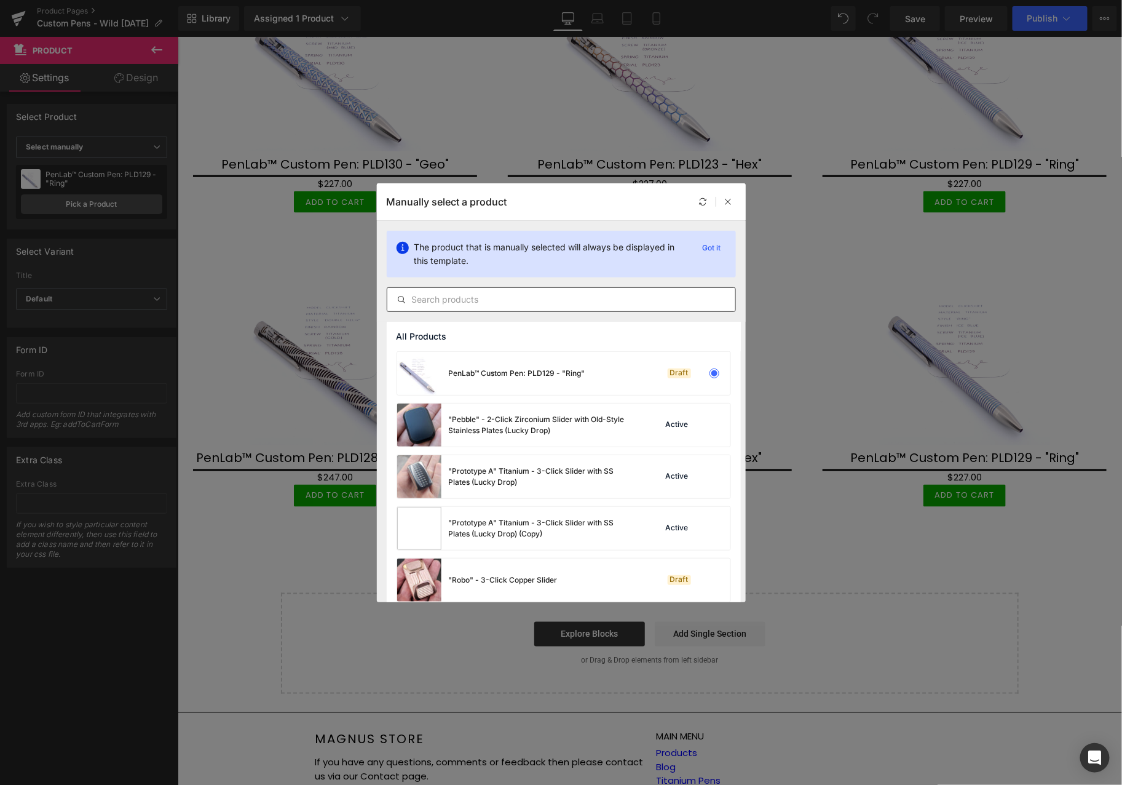
click at [525, 302] on input "text" at bounding box center [561, 299] width 348 height 15
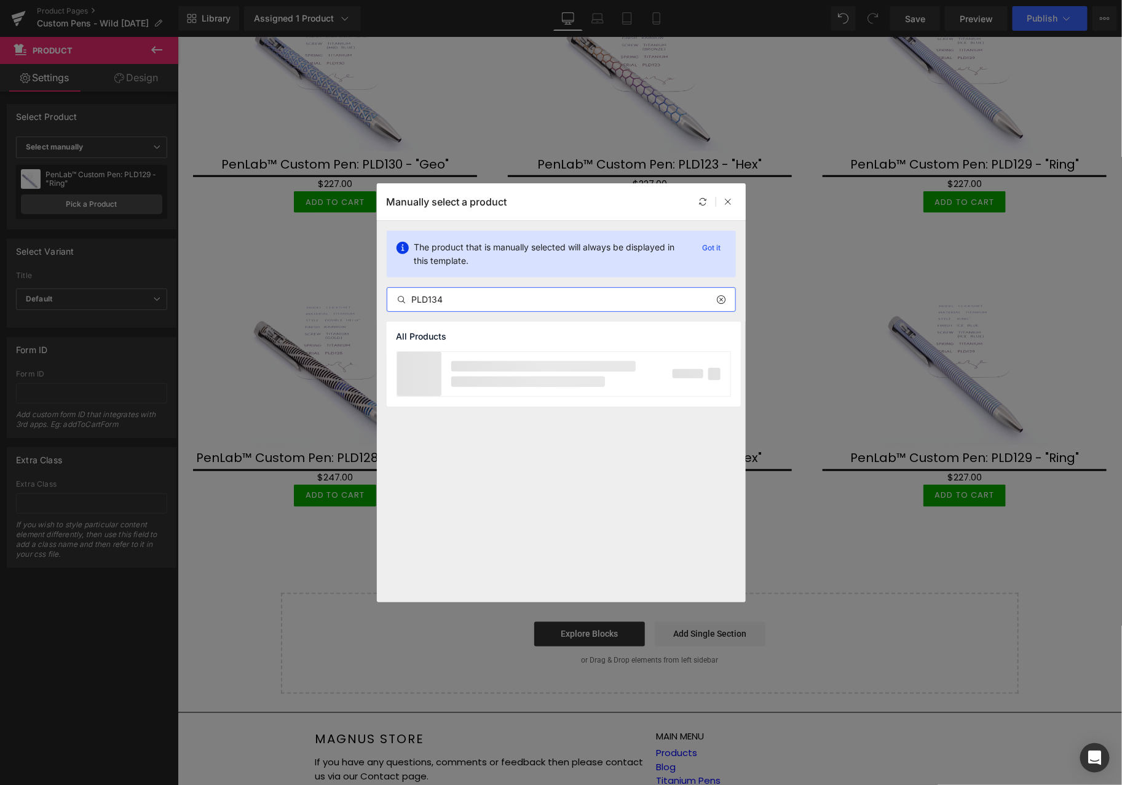
type input "PLD134"
click at [534, 366] on div "PenLab™ Custom Pen: PLD134 - "Double Helix"" at bounding box center [506, 373] width 218 height 43
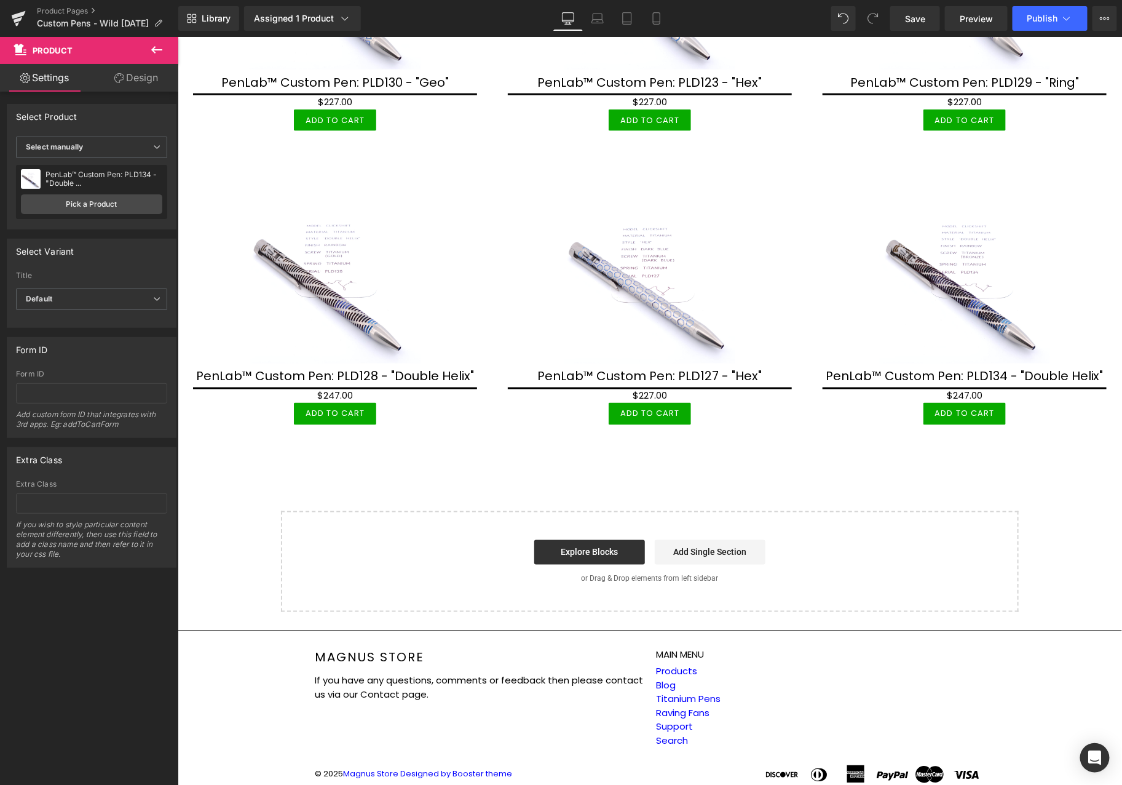
scroll to position [683, 0]
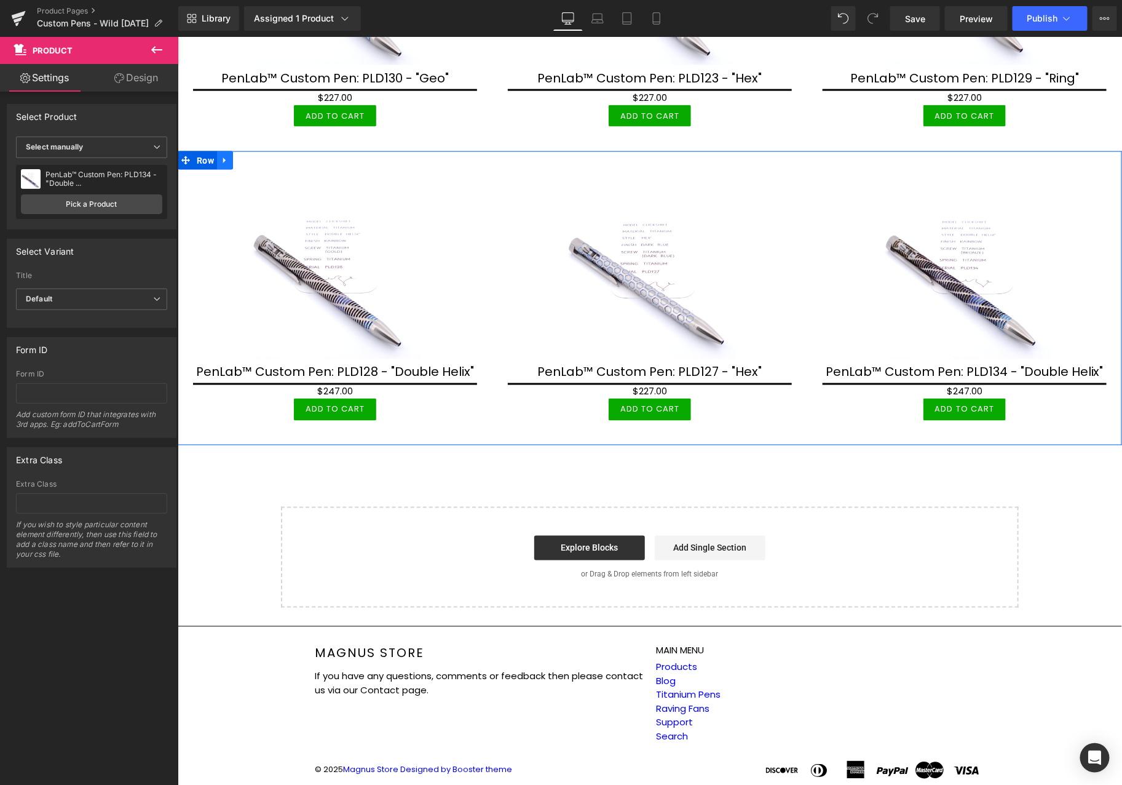
click at [226, 157] on icon at bounding box center [224, 160] width 9 height 9
click at [243, 156] on icon at bounding box center [240, 160] width 9 height 9
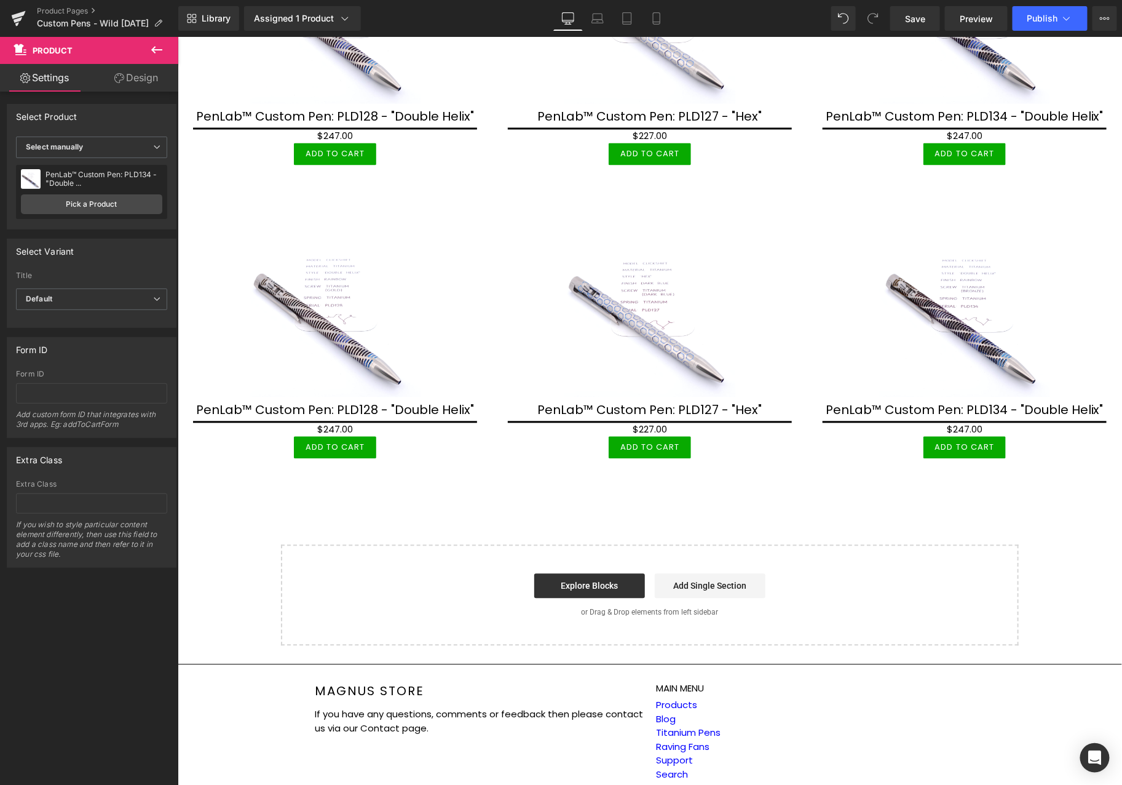
scroll to position [956, 0]
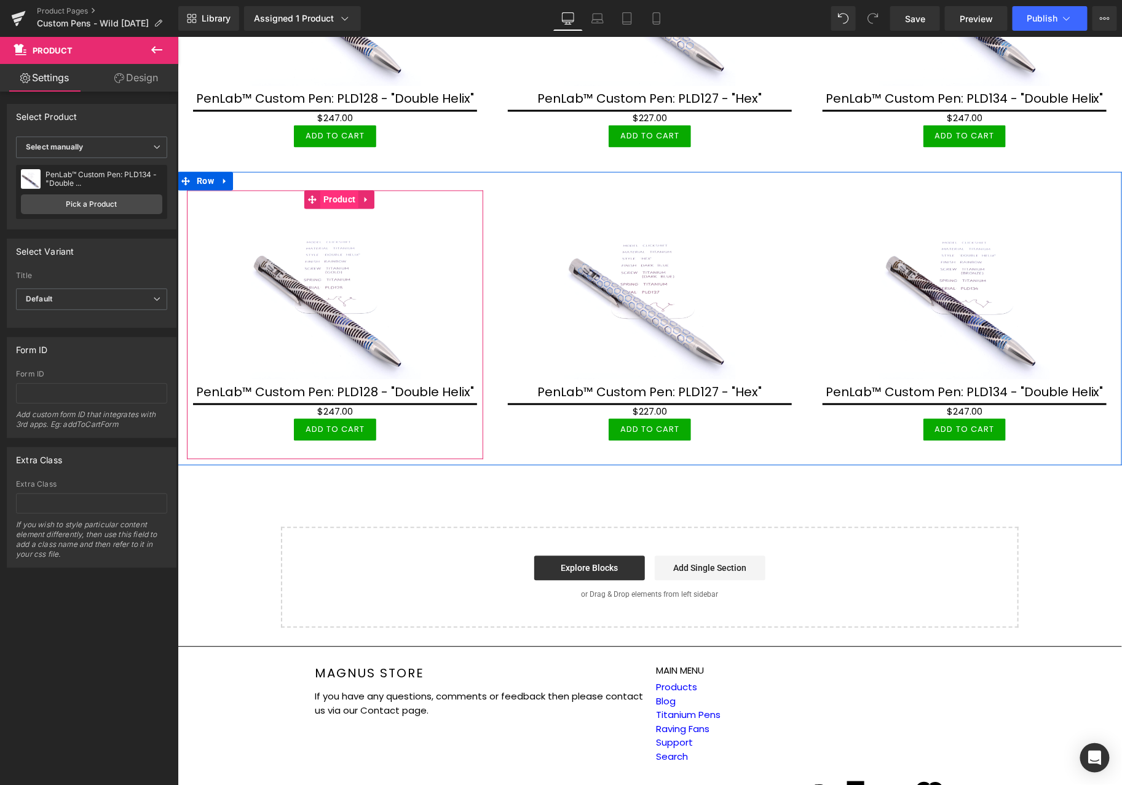
click at [335, 191] on span "Product" at bounding box center [339, 199] width 38 height 18
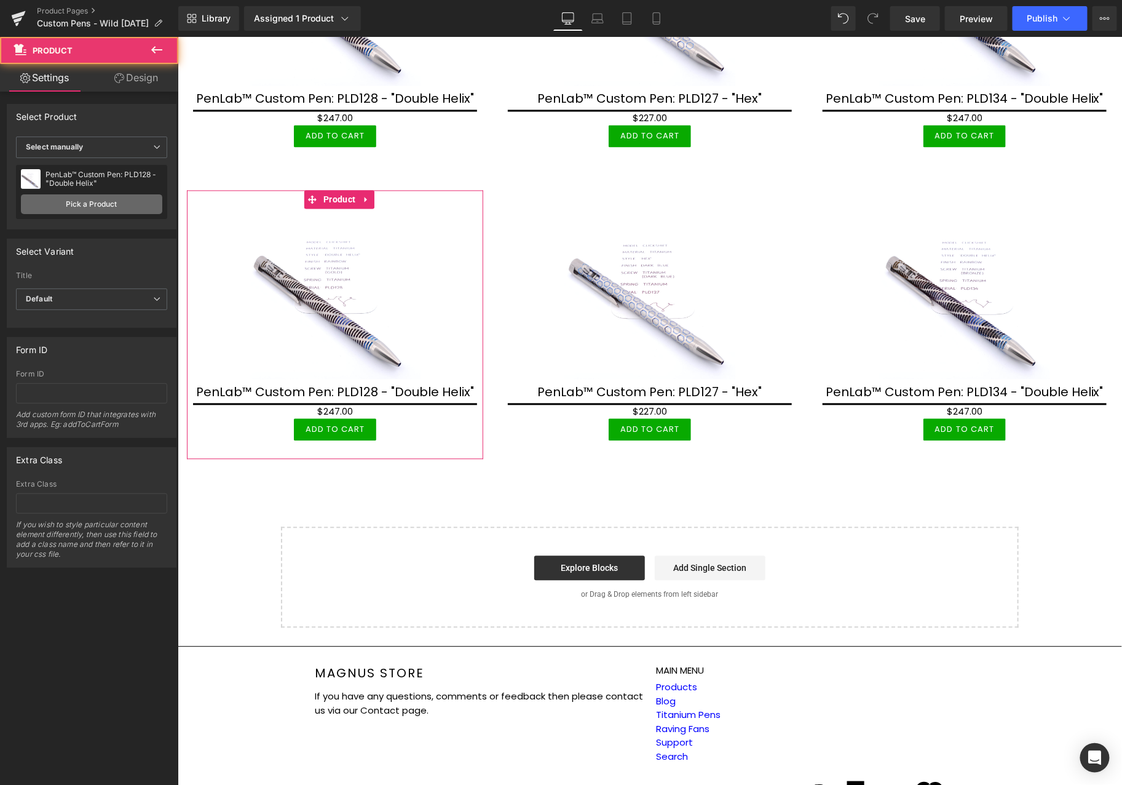
click at [138, 203] on link "Pick a Product" at bounding box center [91, 204] width 141 height 20
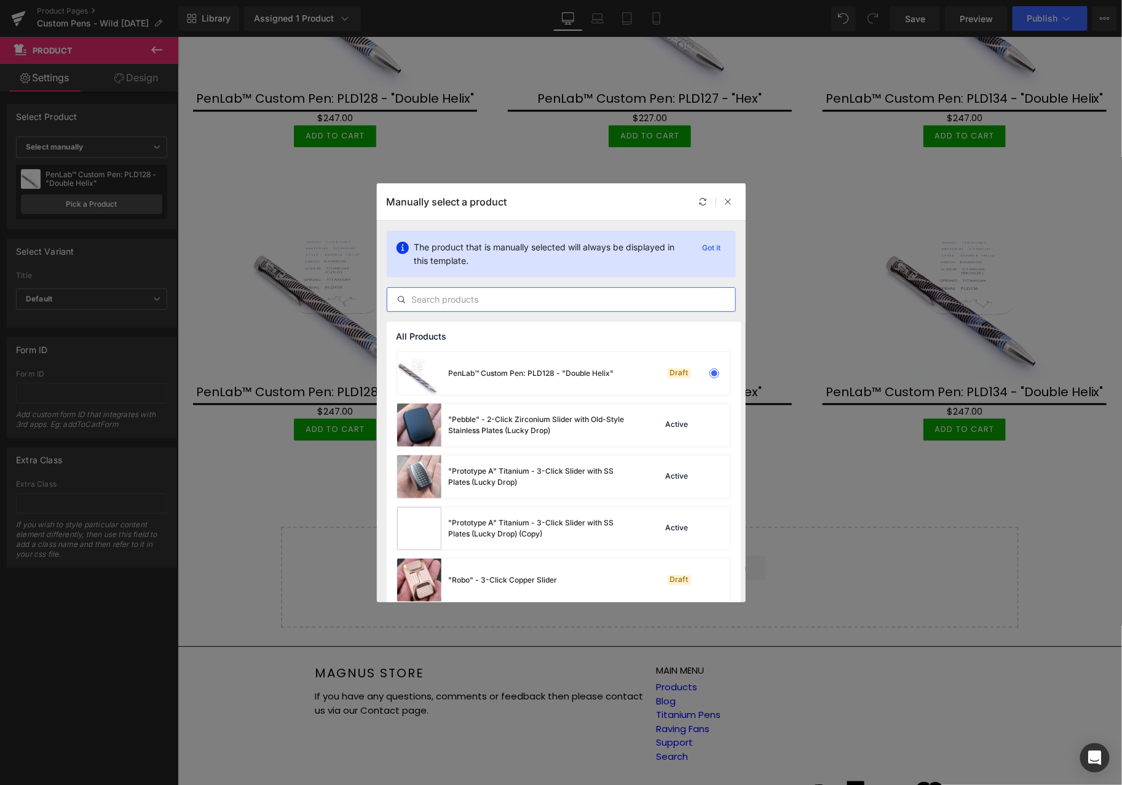
click at [490, 305] on input "text" at bounding box center [561, 299] width 348 height 15
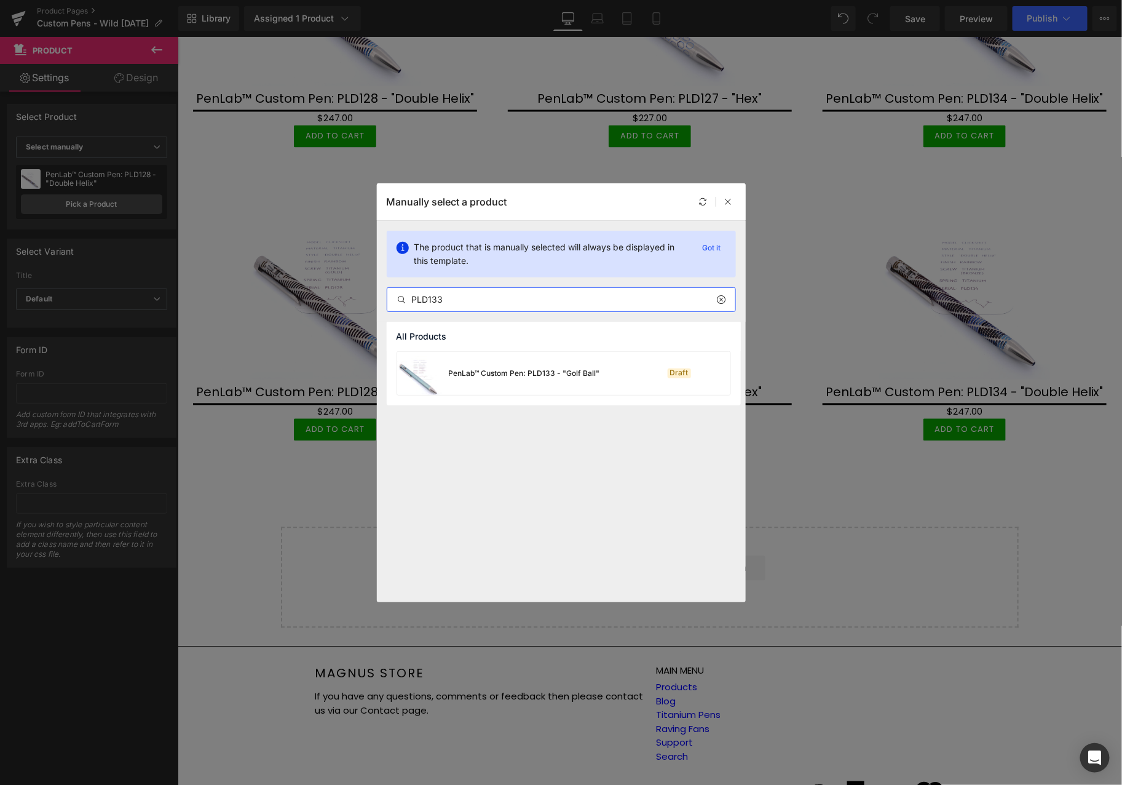
type input "PLD133"
click at [481, 385] on div "PenLab™ Custom Pen: PLD133 - "Golf Ball"" at bounding box center [498, 373] width 203 height 43
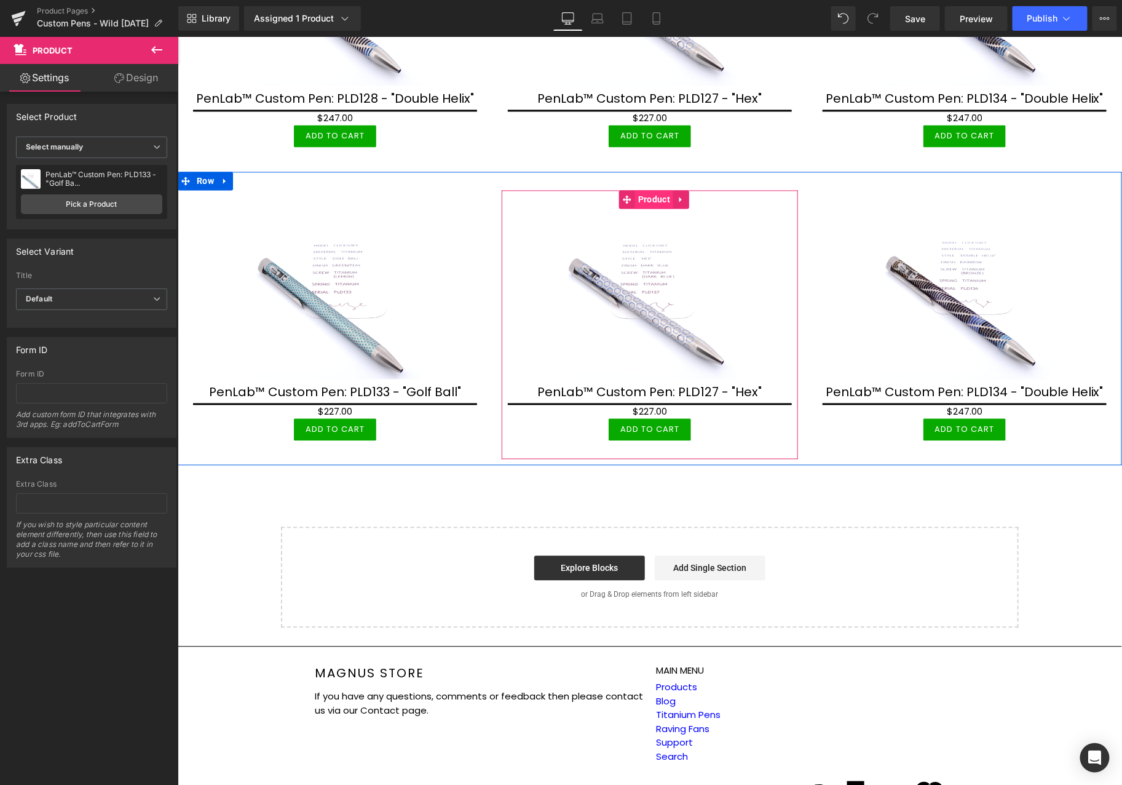
click at [644, 190] on span "Product" at bounding box center [653, 199] width 38 height 18
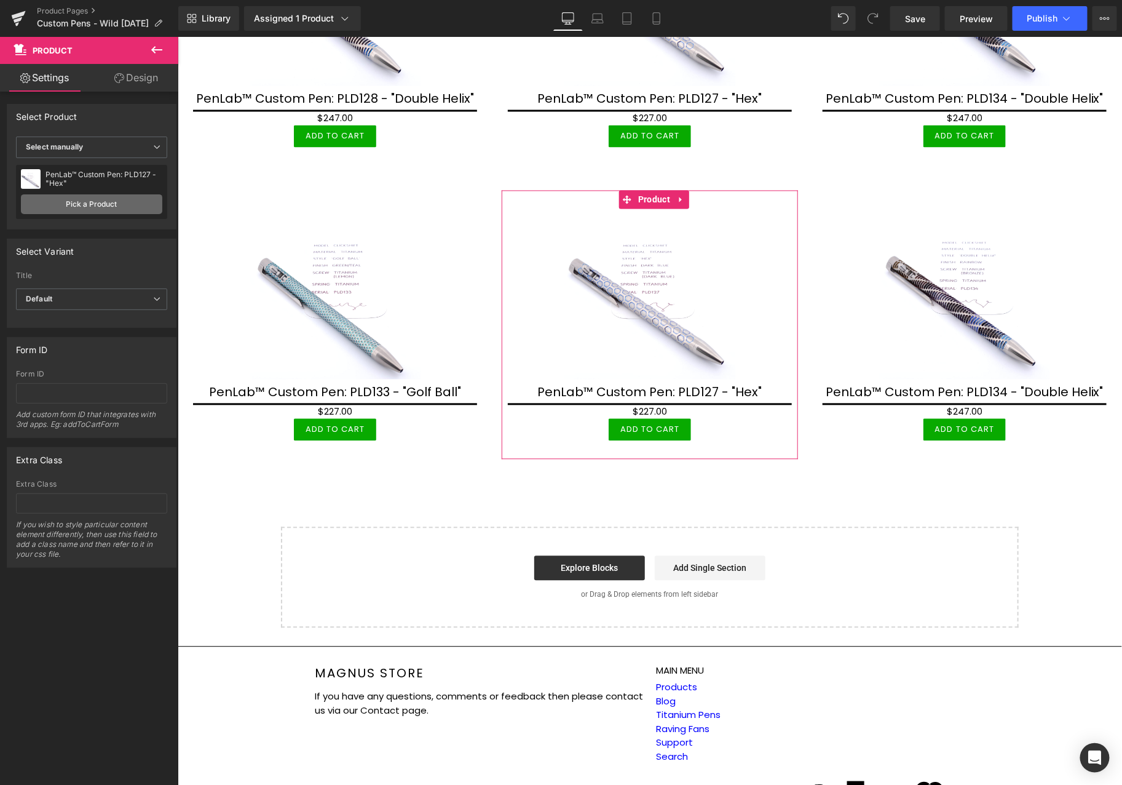
click at [66, 200] on link "Pick a Product" at bounding box center [91, 204] width 141 height 20
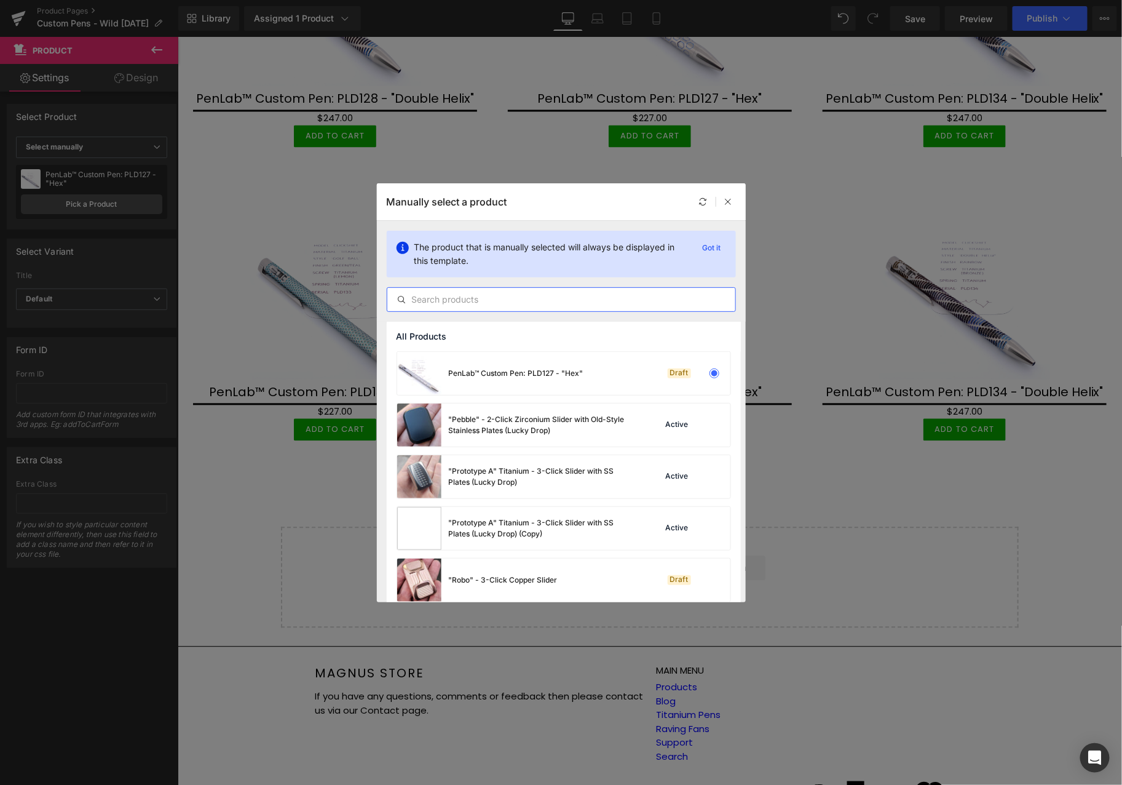
click at [561, 299] on input "text" at bounding box center [561, 299] width 348 height 15
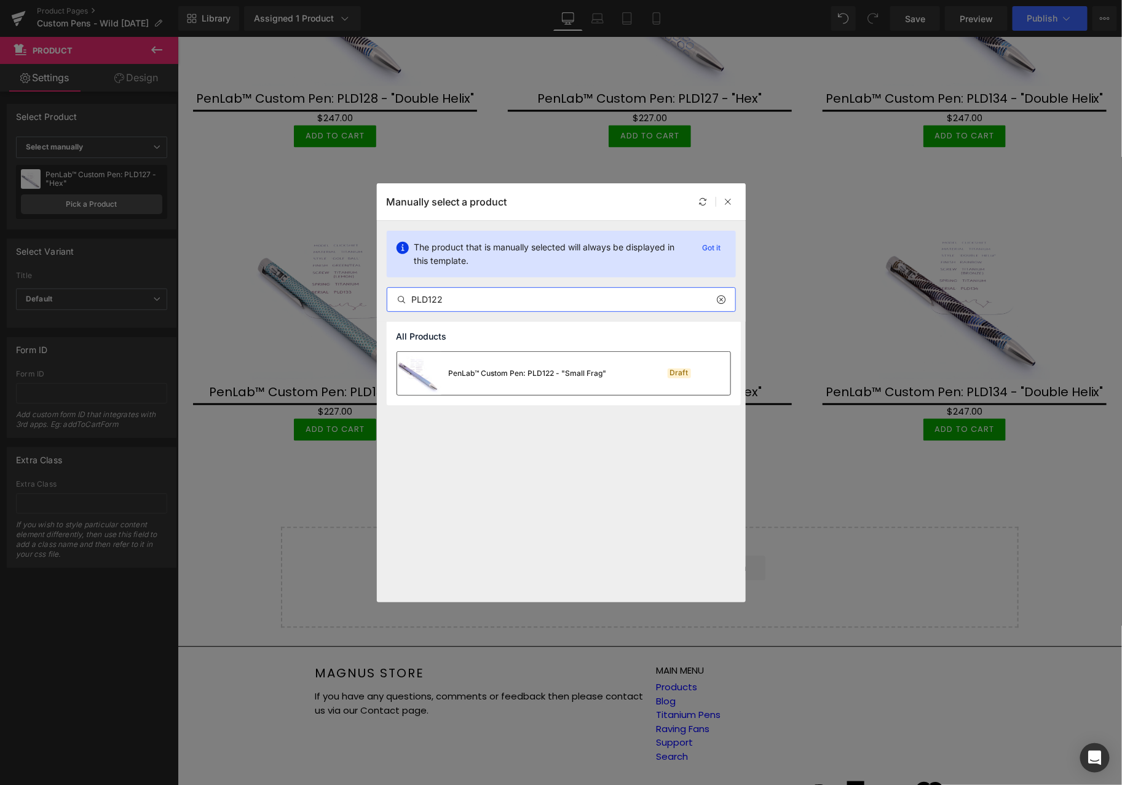
type input "PLD122"
click at [545, 368] on div "PenLab™ Custom Pen: PLD122 - "Small Frag"" at bounding box center [528, 373] width 158 height 11
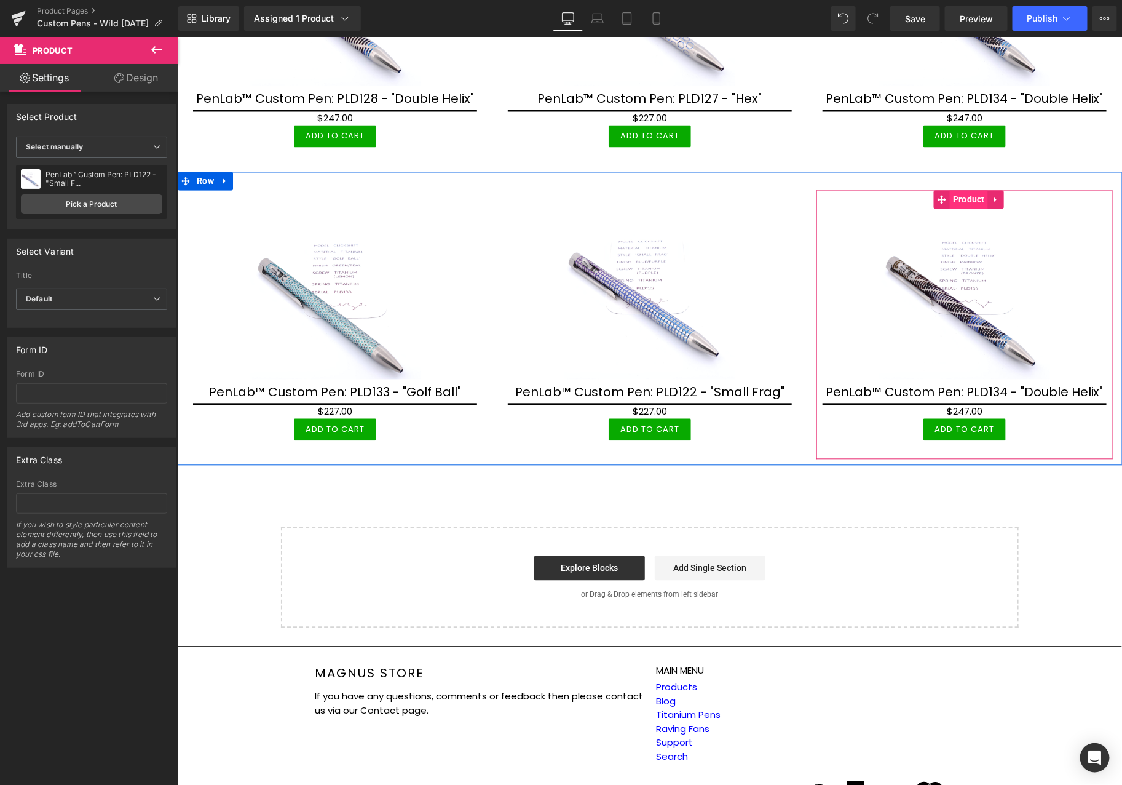
click at [958, 193] on span "Product" at bounding box center [968, 199] width 38 height 18
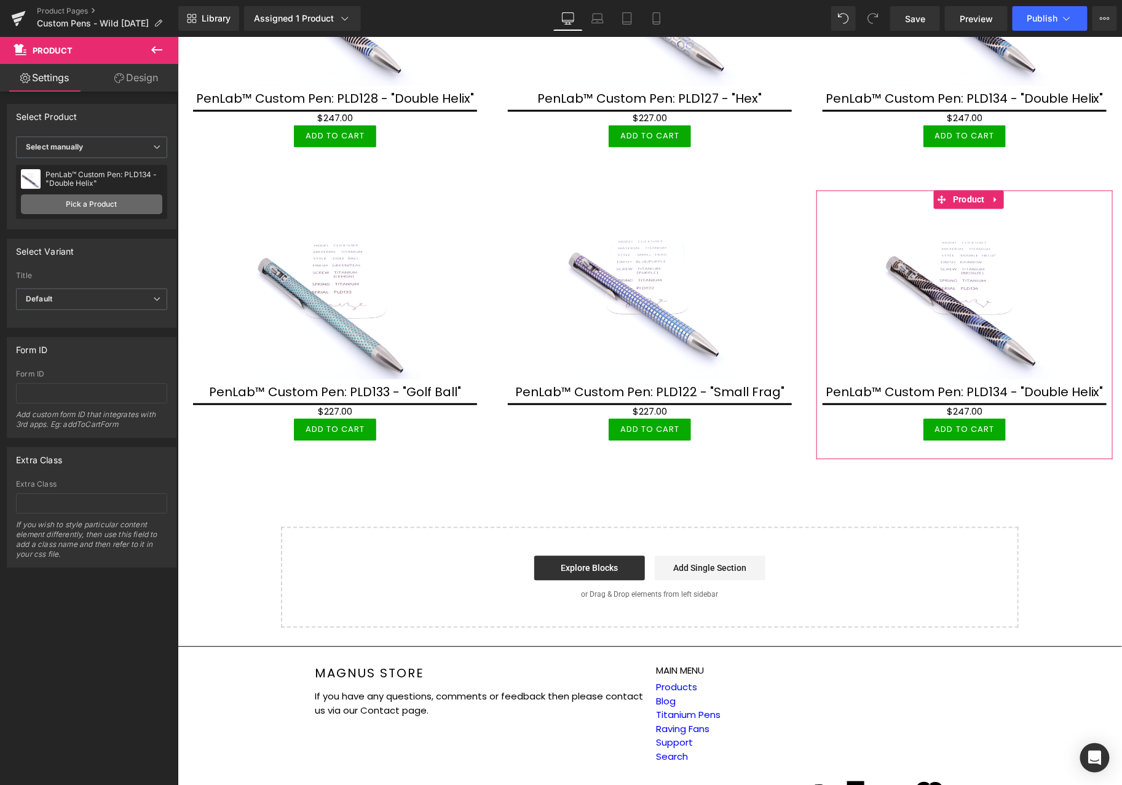
click at [72, 199] on link "Pick a Product" at bounding box center [91, 204] width 141 height 20
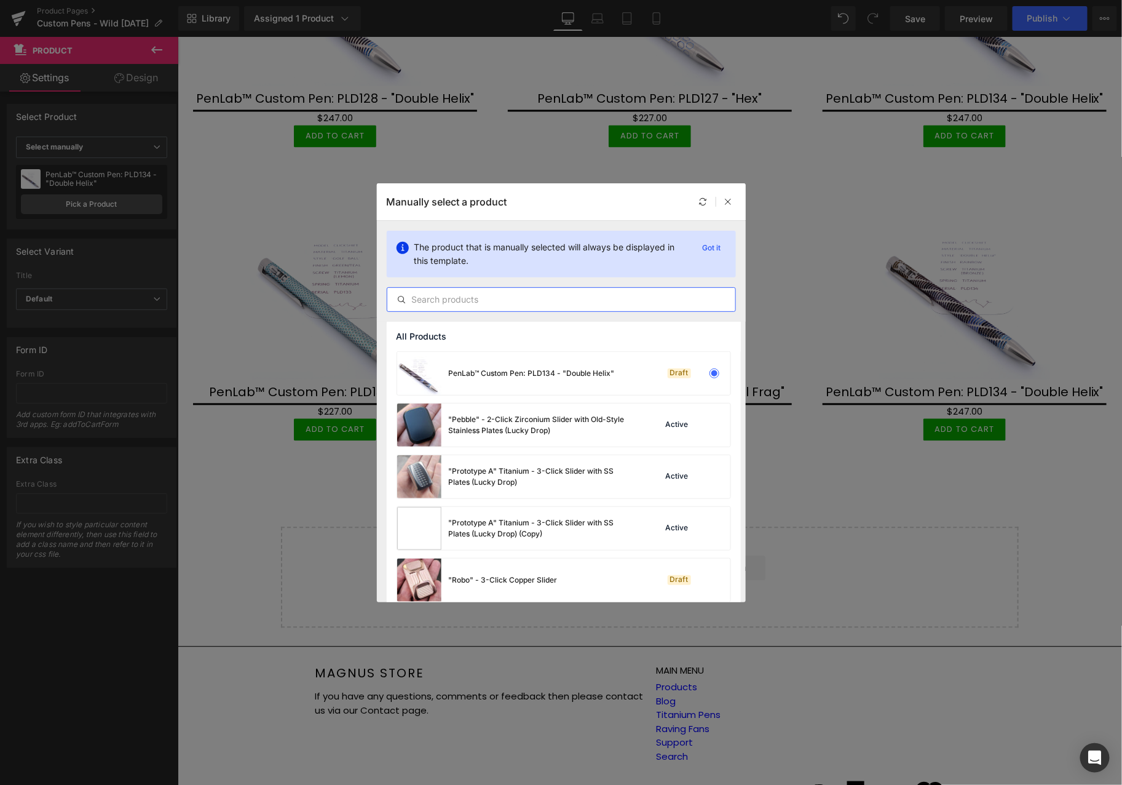
click at [610, 297] on input "text" at bounding box center [561, 299] width 348 height 15
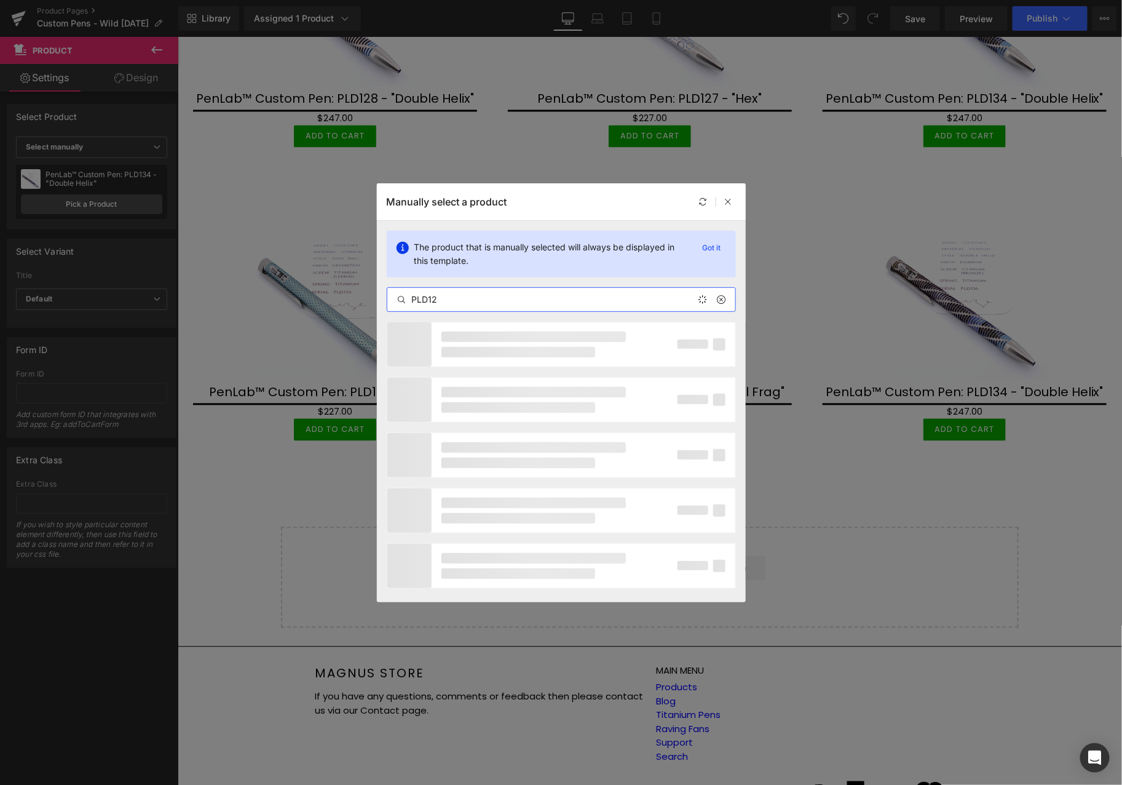
type input "PLD120"
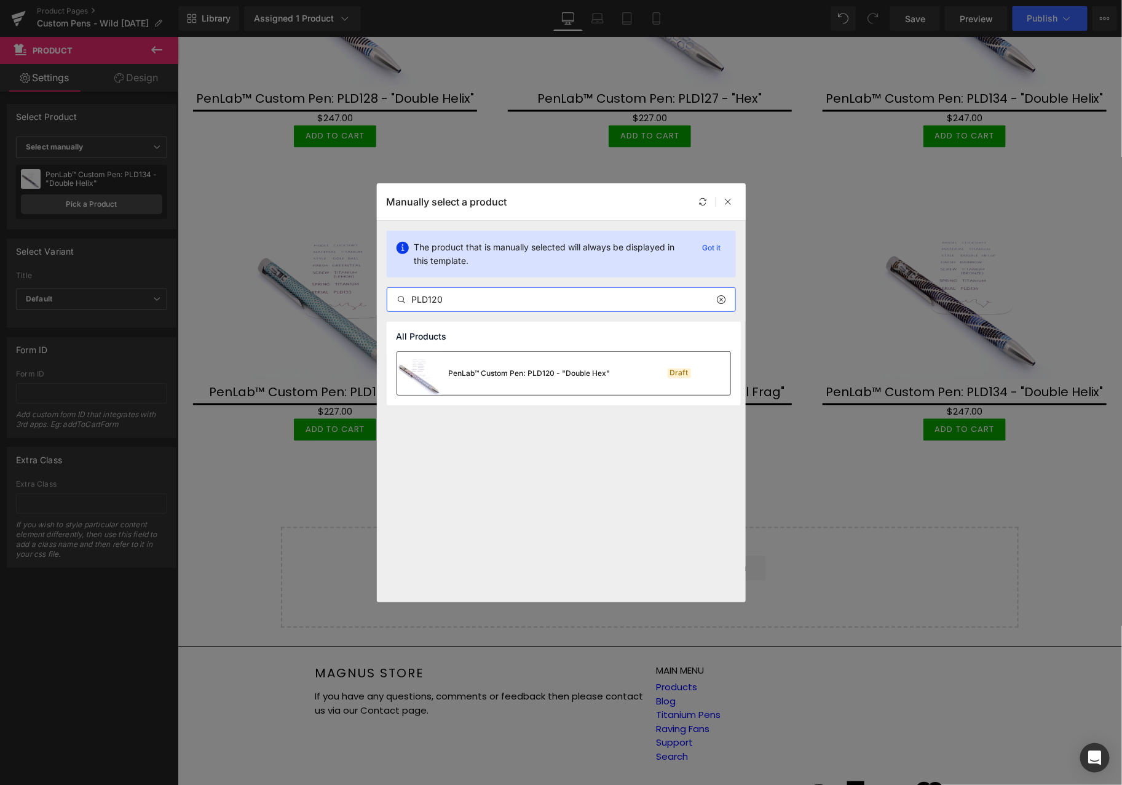
click at [529, 368] on div "PenLab™ Custom Pen: PLD120 - "Double Hex"" at bounding box center [530, 373] width 162 height 11
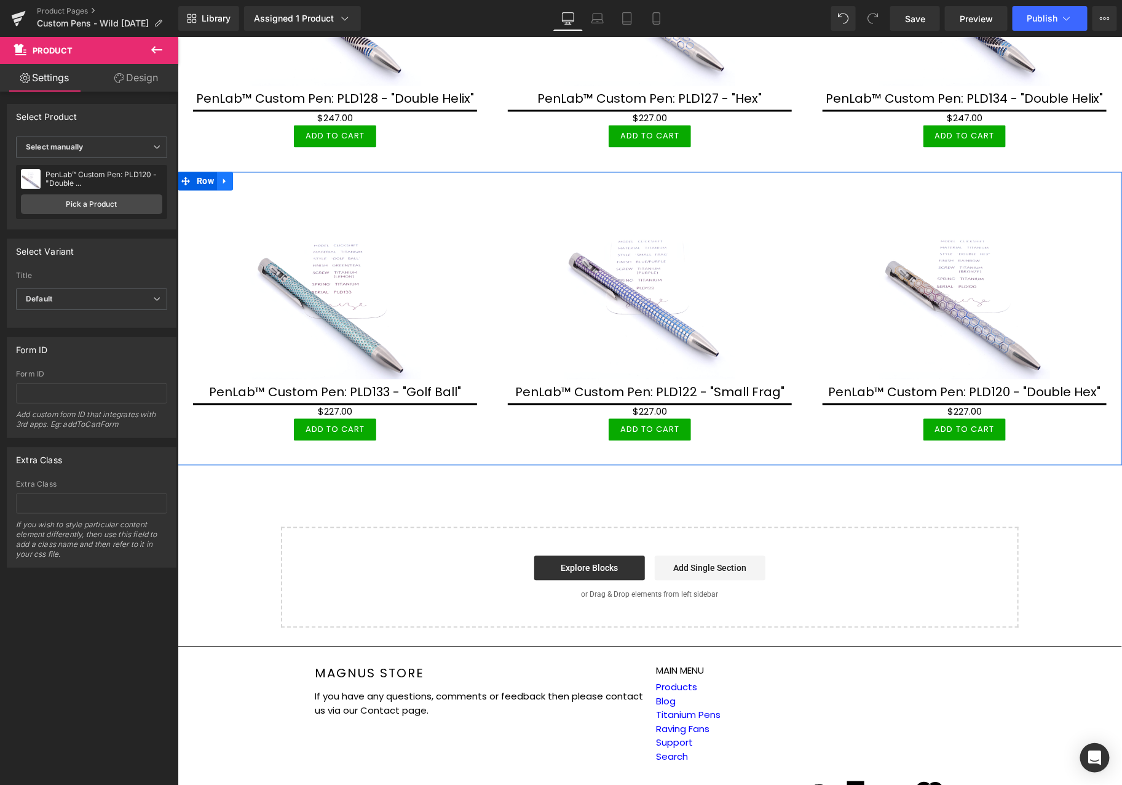
click at [224, 176] on icon at bounding box center [224, 180] width 9 height 9
click at [238, 176] on icon at bounding box center [240, 180] width 9 height 9
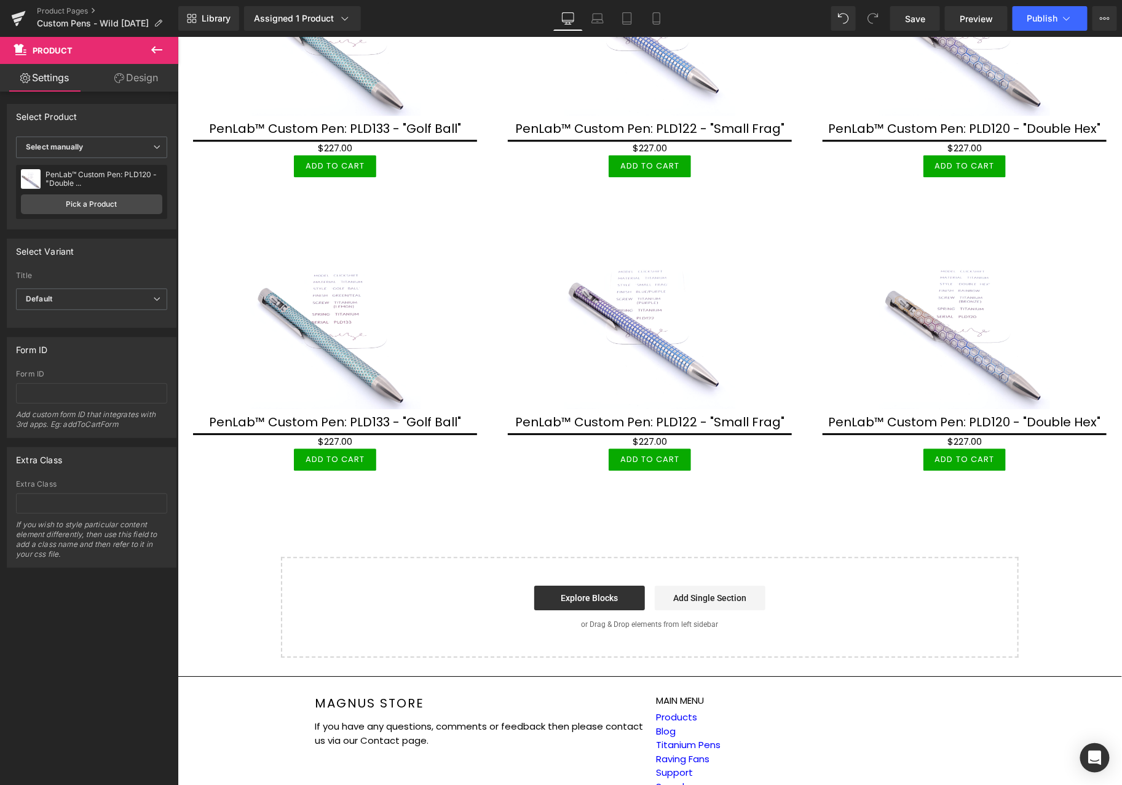
scroll to position [1230, 0]
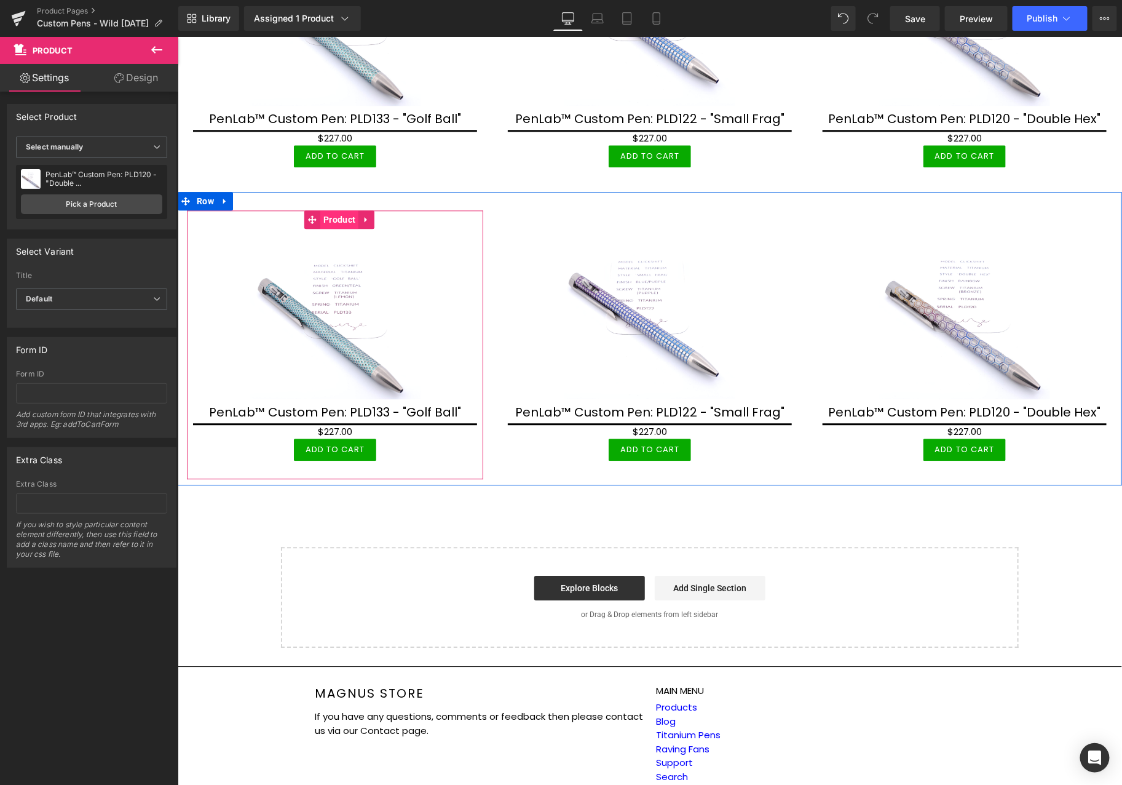
click at [343, 211] on span "Product" at bounding box center [339, 219] width 38 height 18
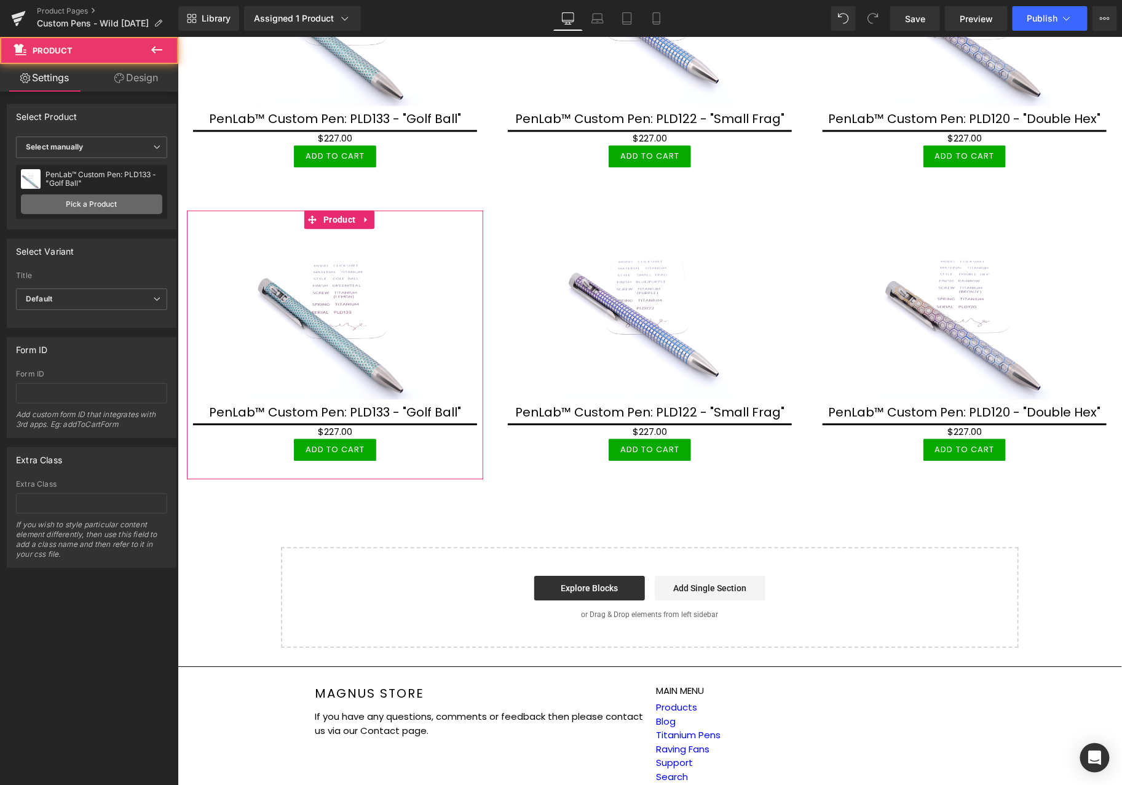
click at [146, 203] on link "Pick a Product" at bounding box center [91, 204] width 141 height 20
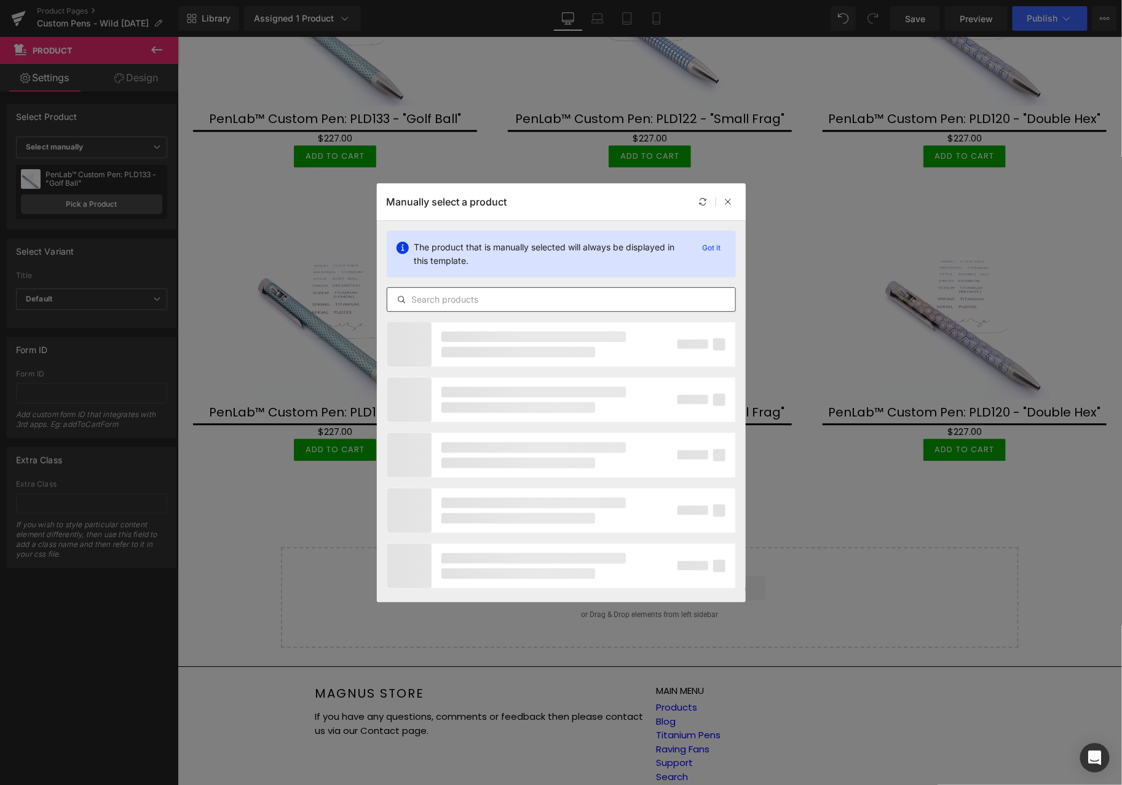
click at [486, 302] on input "text" at bounding box center [561, 299] width 348 height 15
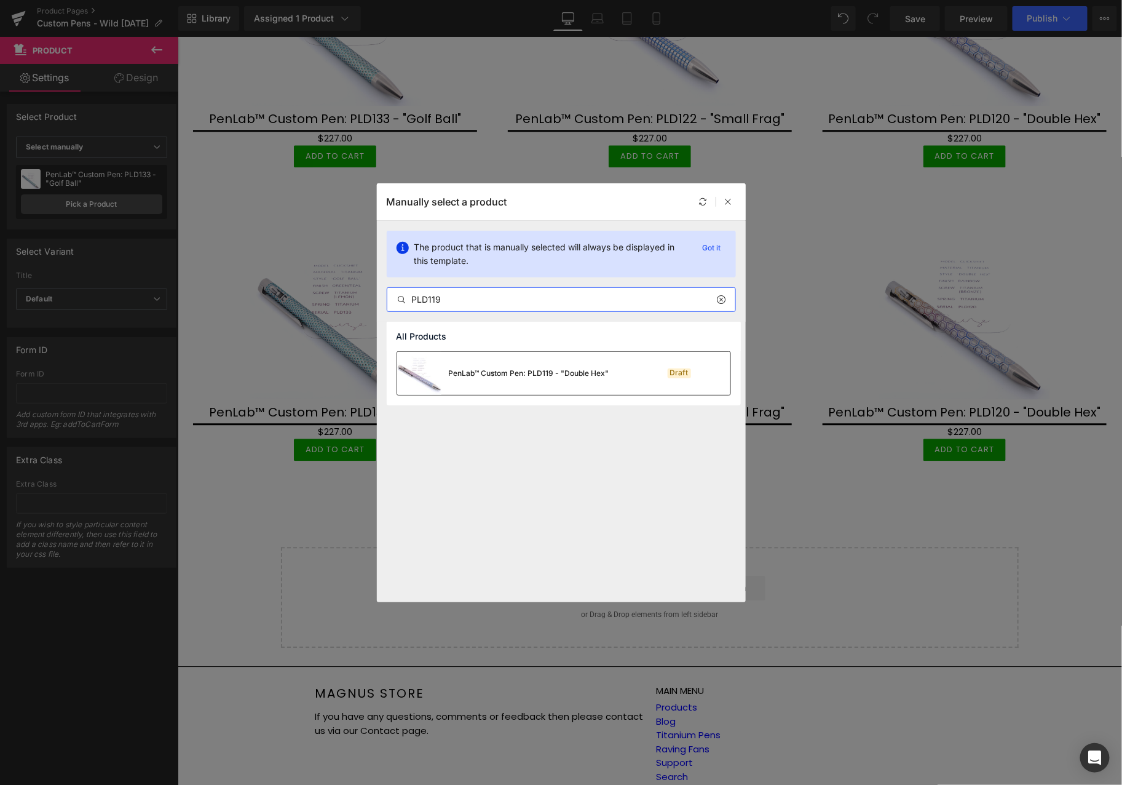
type input "PLD119"
click at [488, 378] on div "PenLab™ Custom Pen: PLD119 - "Double Hex"" at bounding box center [529, 373] width 160 height 11
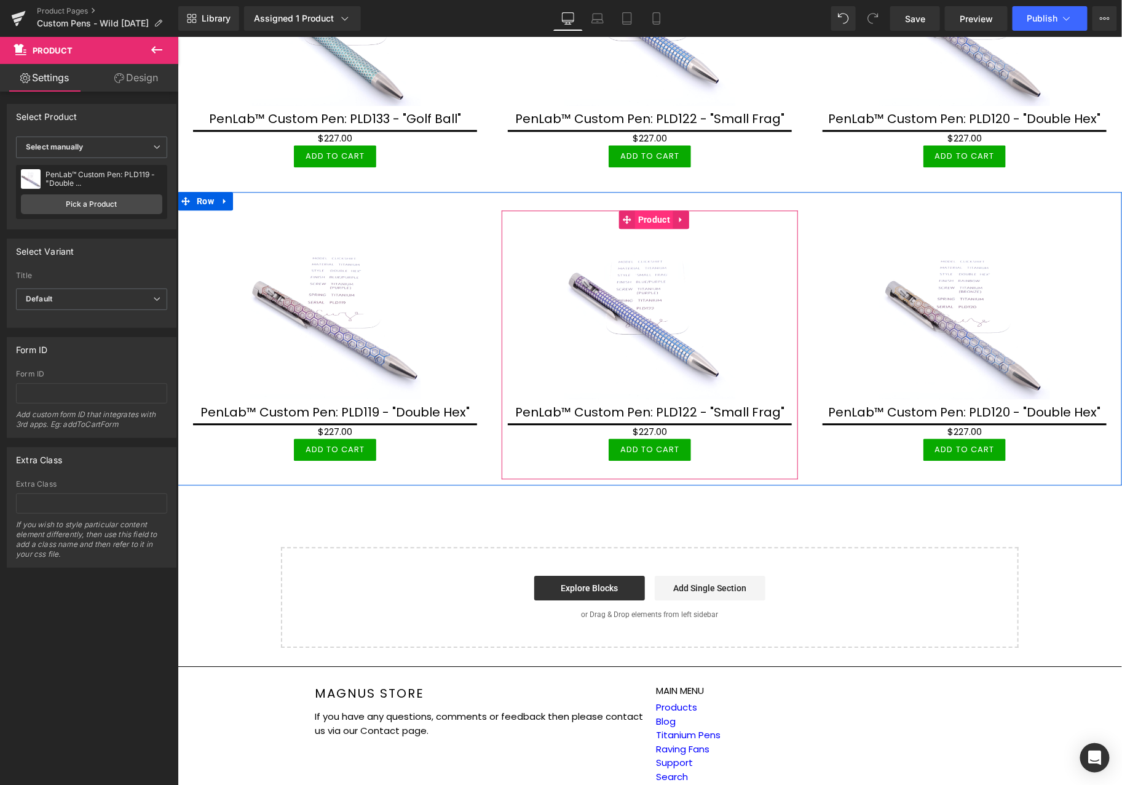
click at [645, 210] on span "Product" at bounding box center [653, 219] width 38 height 18
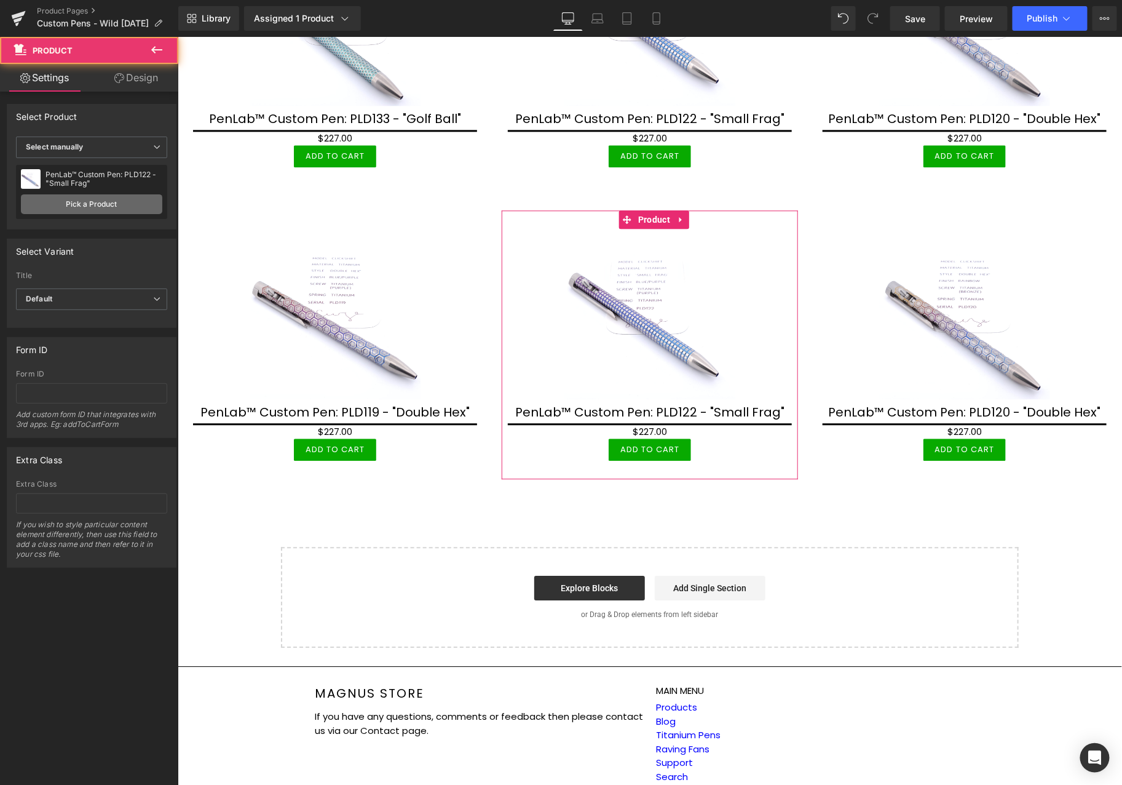
click at [136, 205] on link "Pick a Product" at bounding box center [91, 204] width 141 height 20
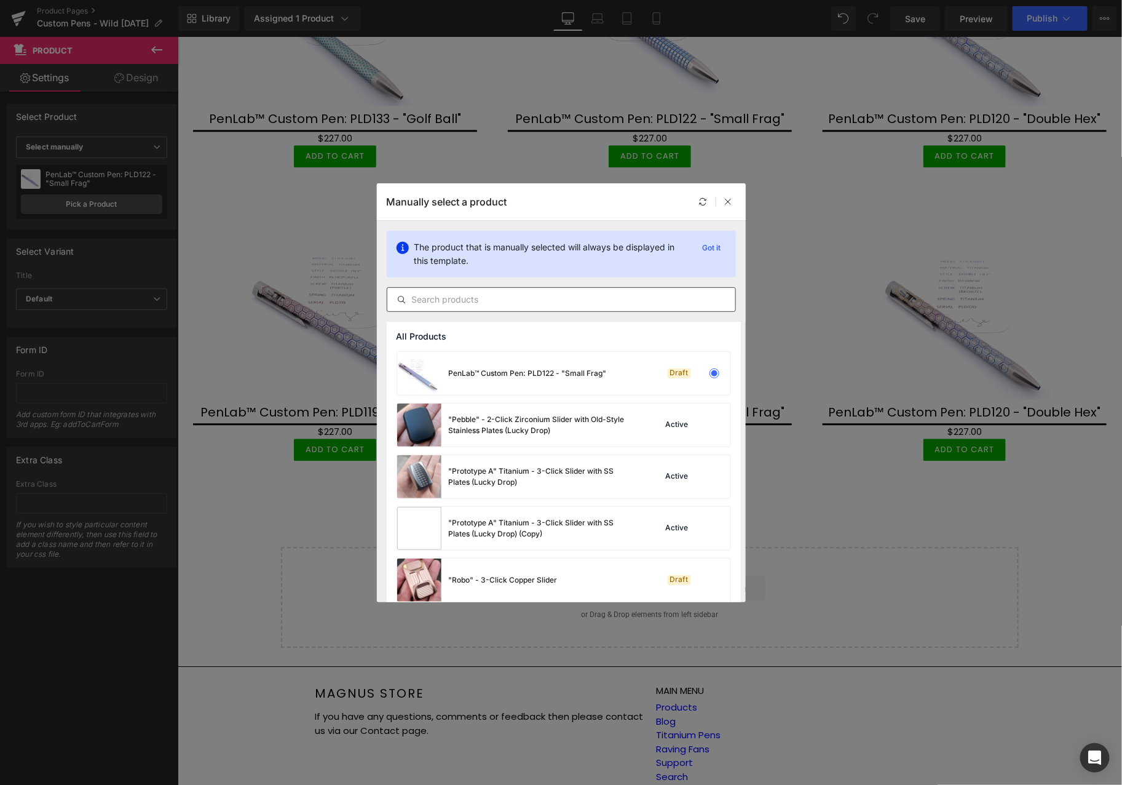
click at [568, 293] on input "text" at bounding box center [561, 299] width 348 height 15
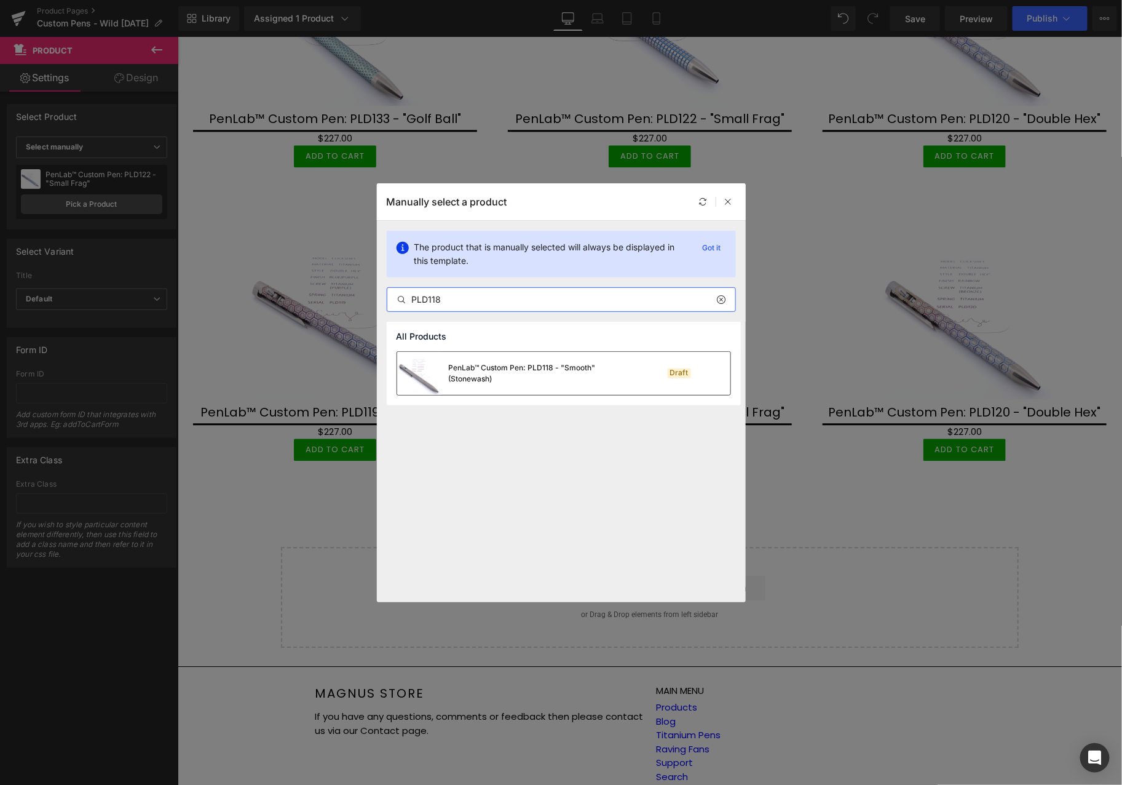
type input "PLD118"
click at [526, 376] on div "PenLab™ Custom Pen: PLD118 - "Smooth" (Stonewash)" at bounding box center [541, 373] width 184 height 22
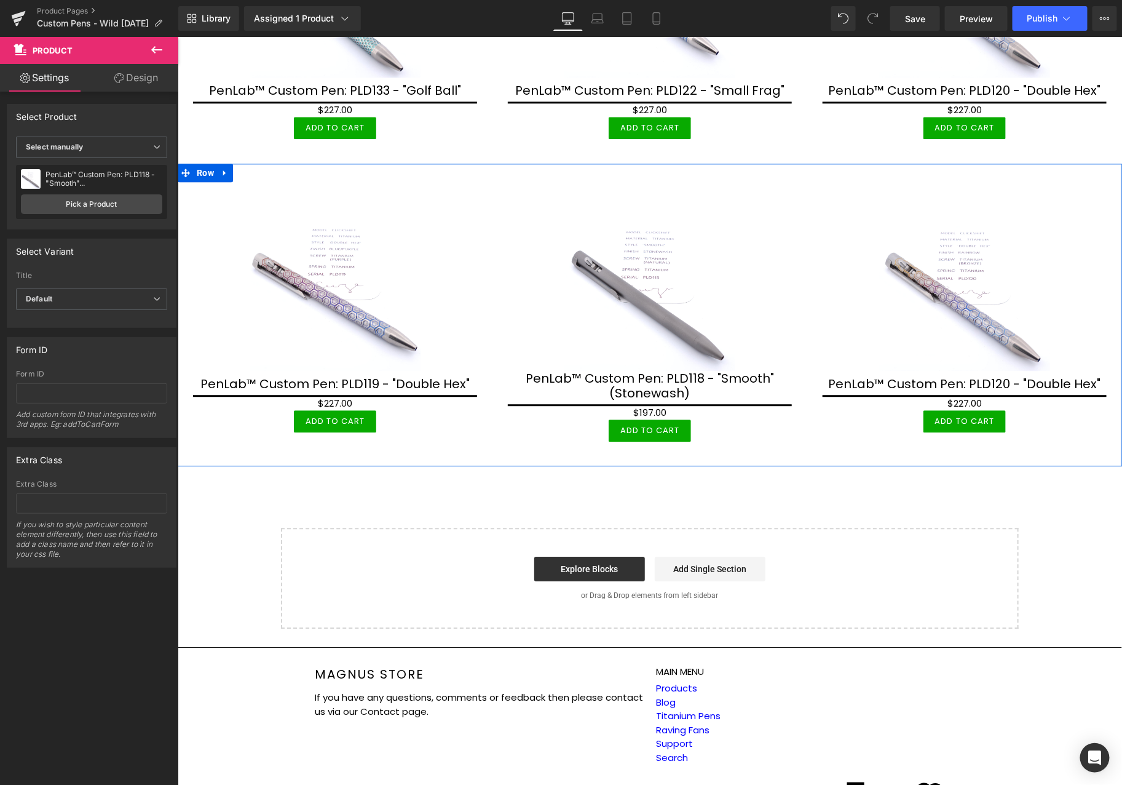
scroll to position [1273, 0]
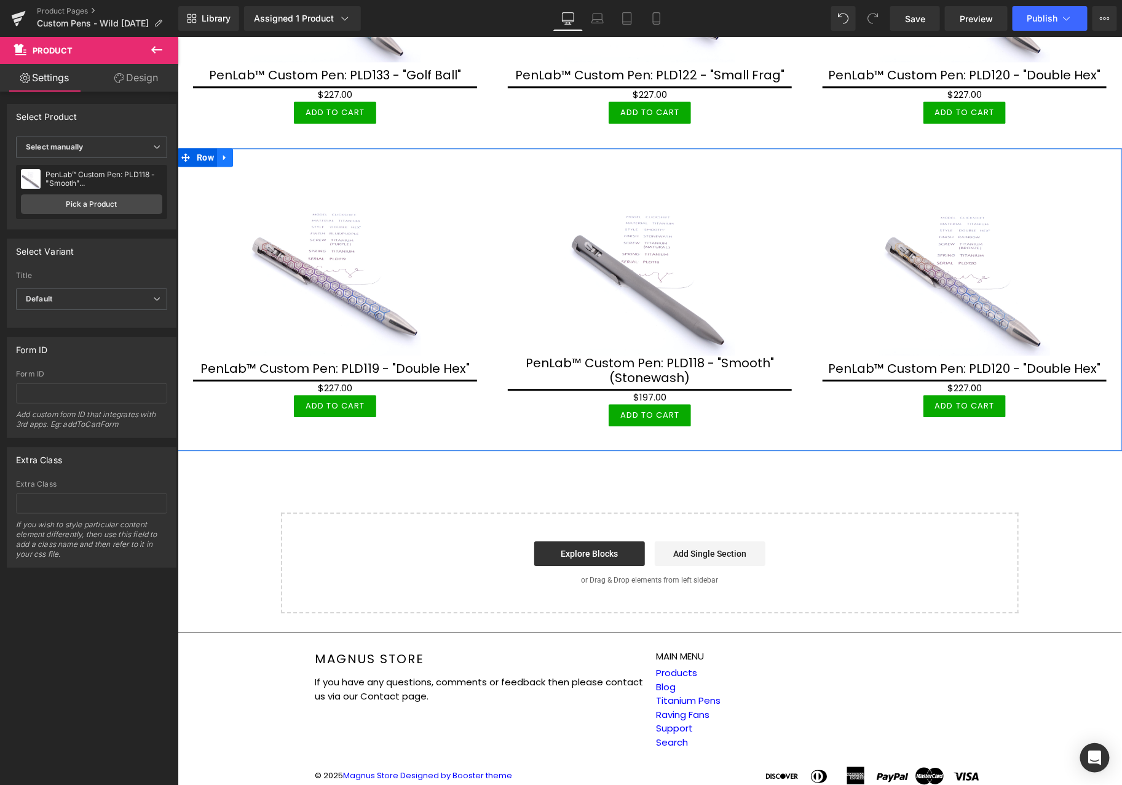
click at [220, 152] on icon at bounding box center [224, 156] width 9 height 9
click at [239, 152] on icon at bounding box center [240, 156] width 9 height 9
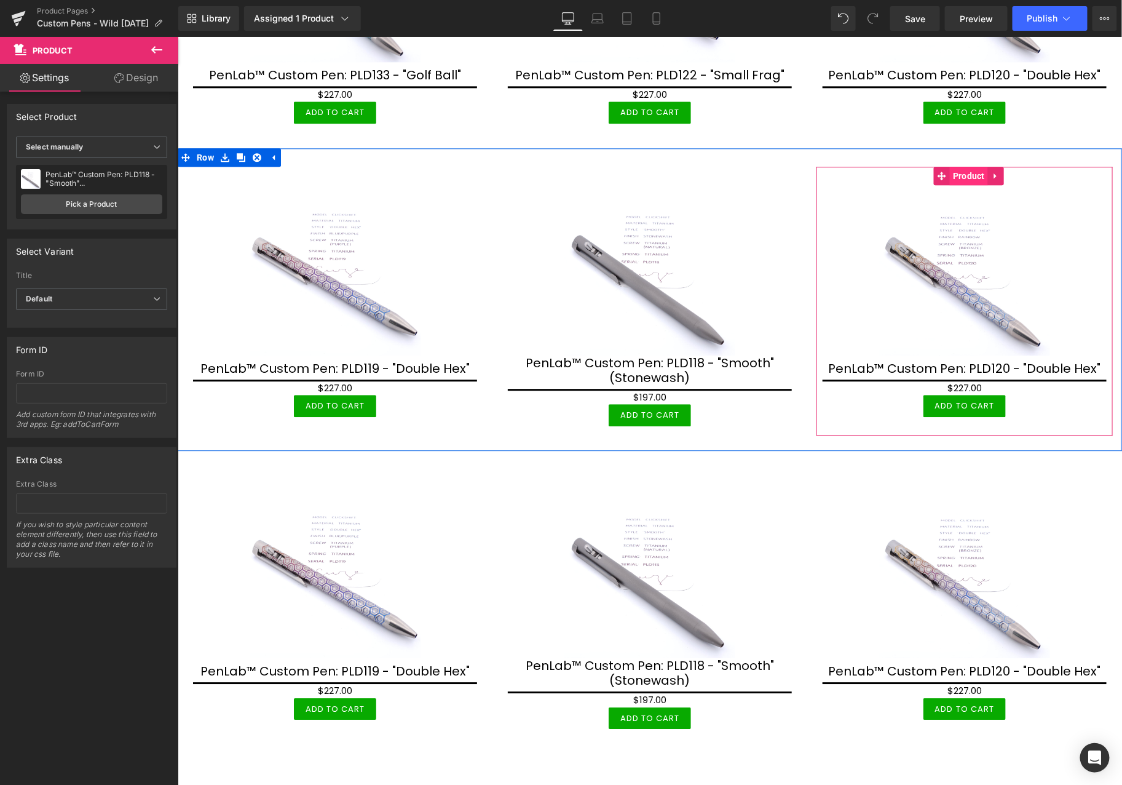
click at [952, 167] on span "Product" at bounding box center [968, 175] width 38 height 18
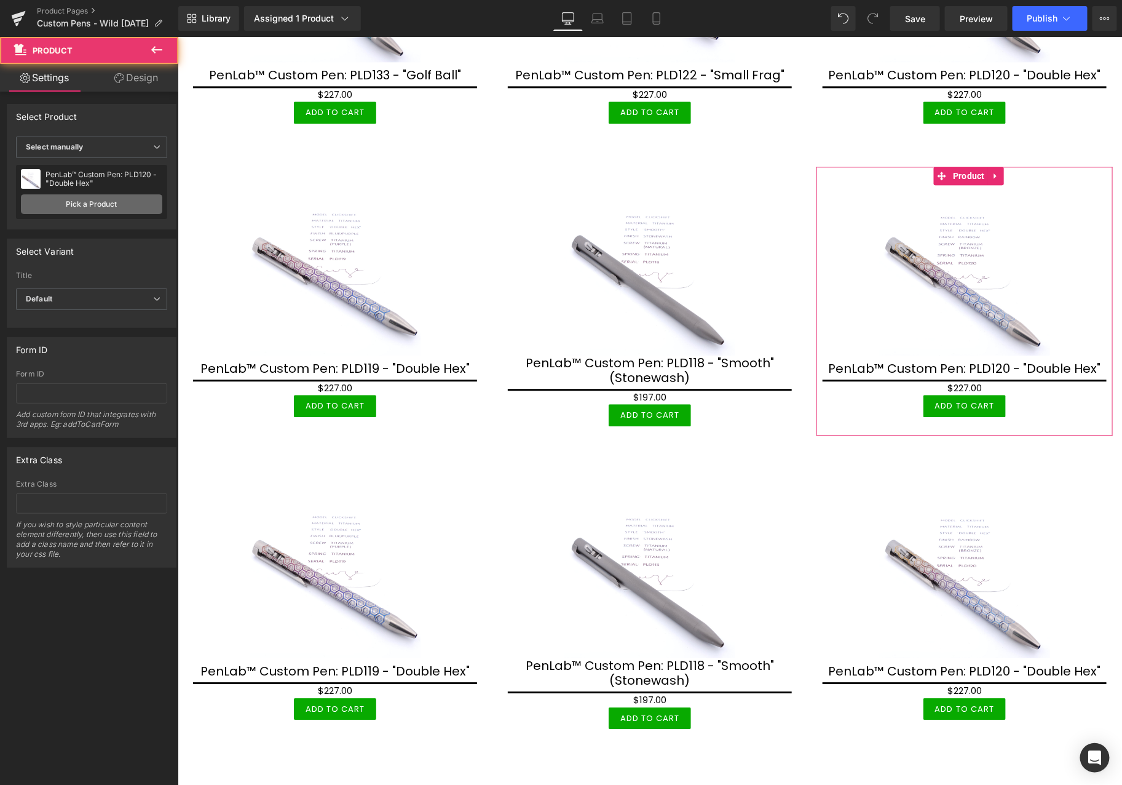
click at [128, 202] on link "Pick a Product" at bounding box center [91, 204] width 141 height 20
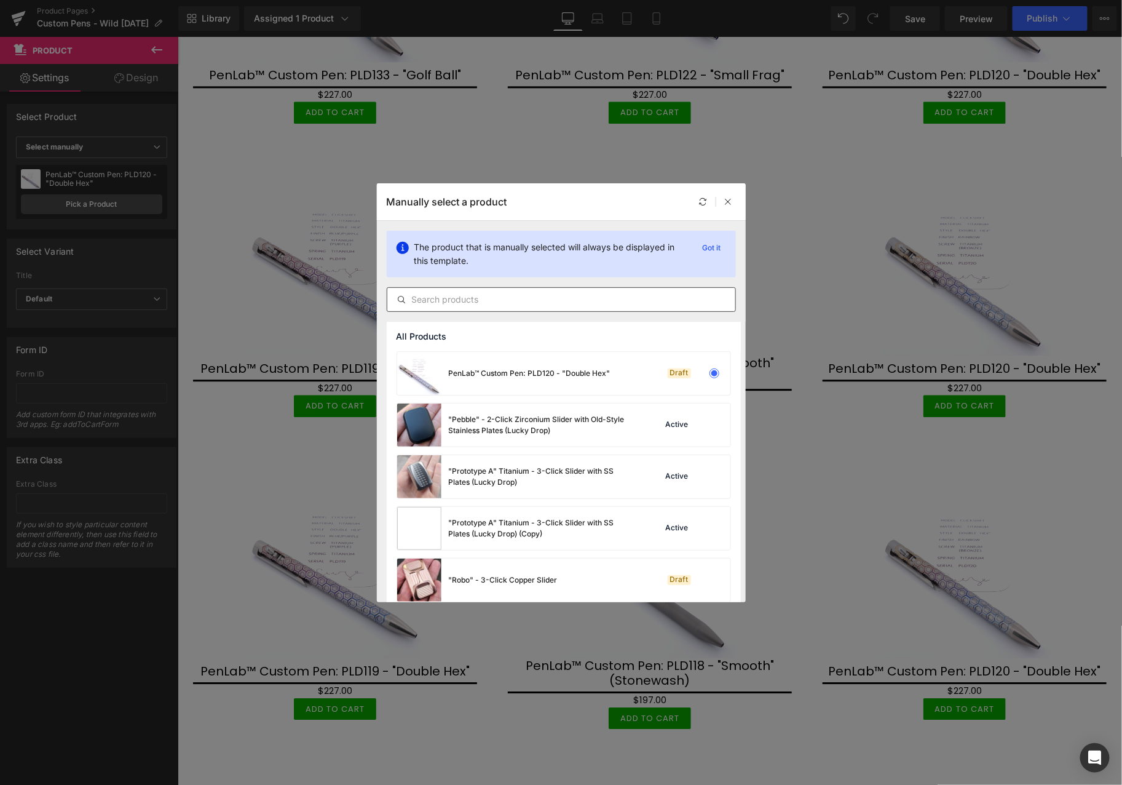
click at [621, 296] on input "text" at bounding box center [561, 299] width 348 height 15
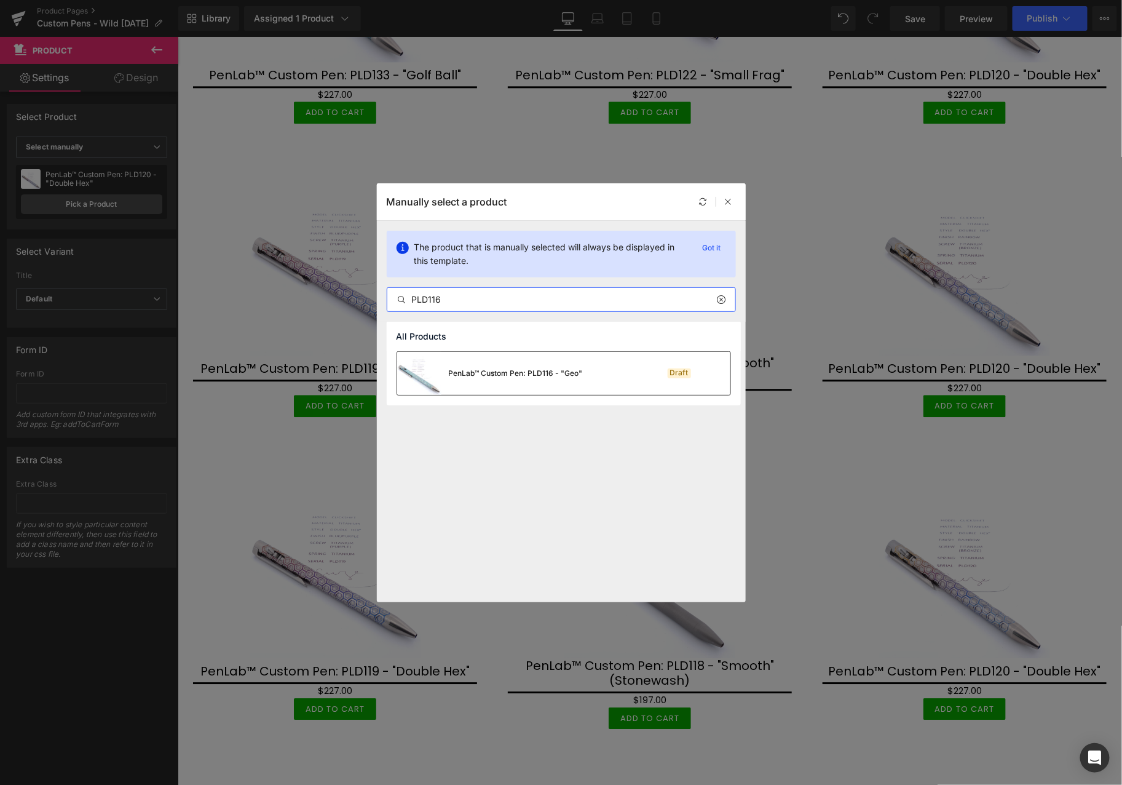
type input "PLD116"
click at [555, 382] on div "PenLab™ Custom Pen: PLD116 - "Geo"" at bounding box center [490, 373] width 186 height 43
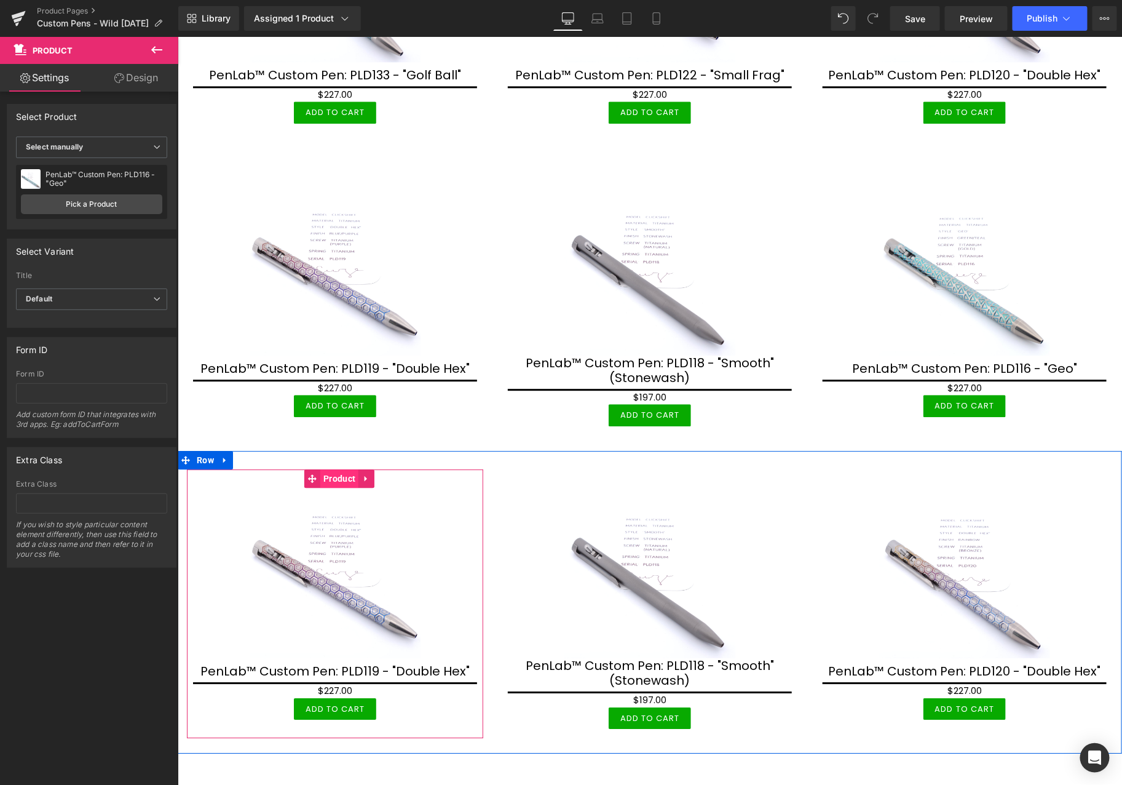
click at [339, 468] on span "Product" at bounding box center [339, 477] width 38 height 18
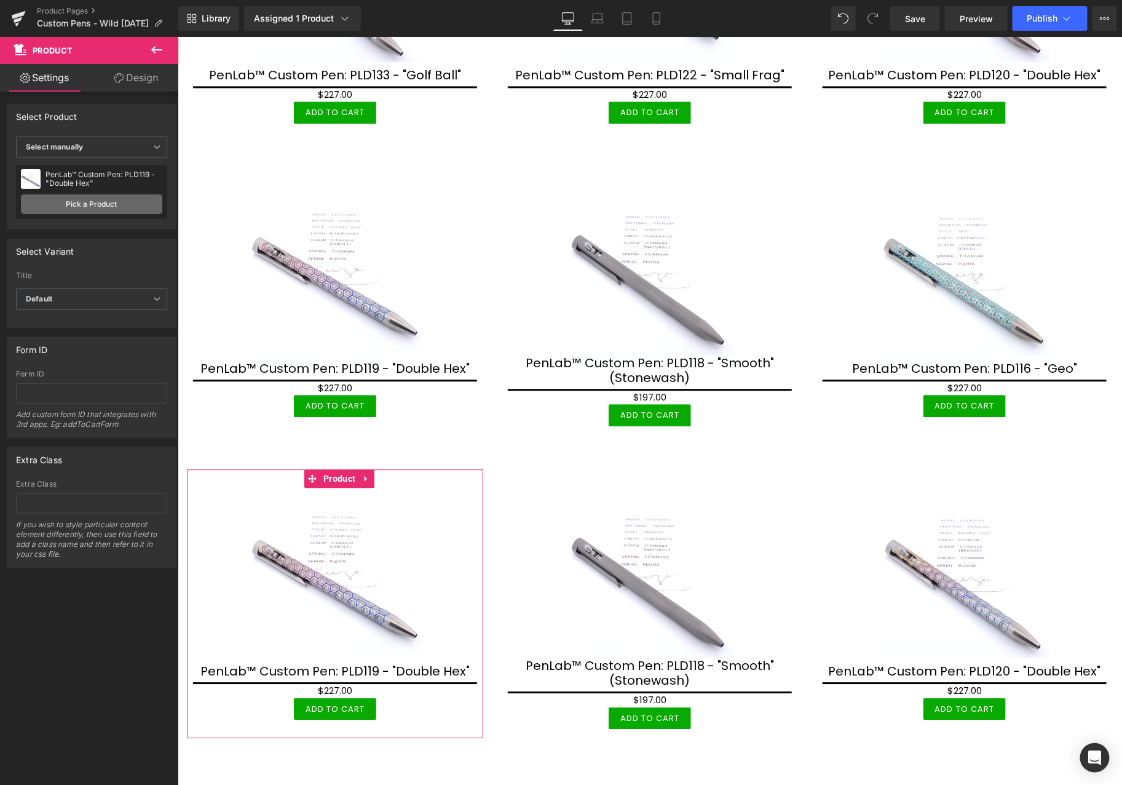
click at [136, 197] on link "Pick a Product" at bounding box center [91, 204] width 141 height 20
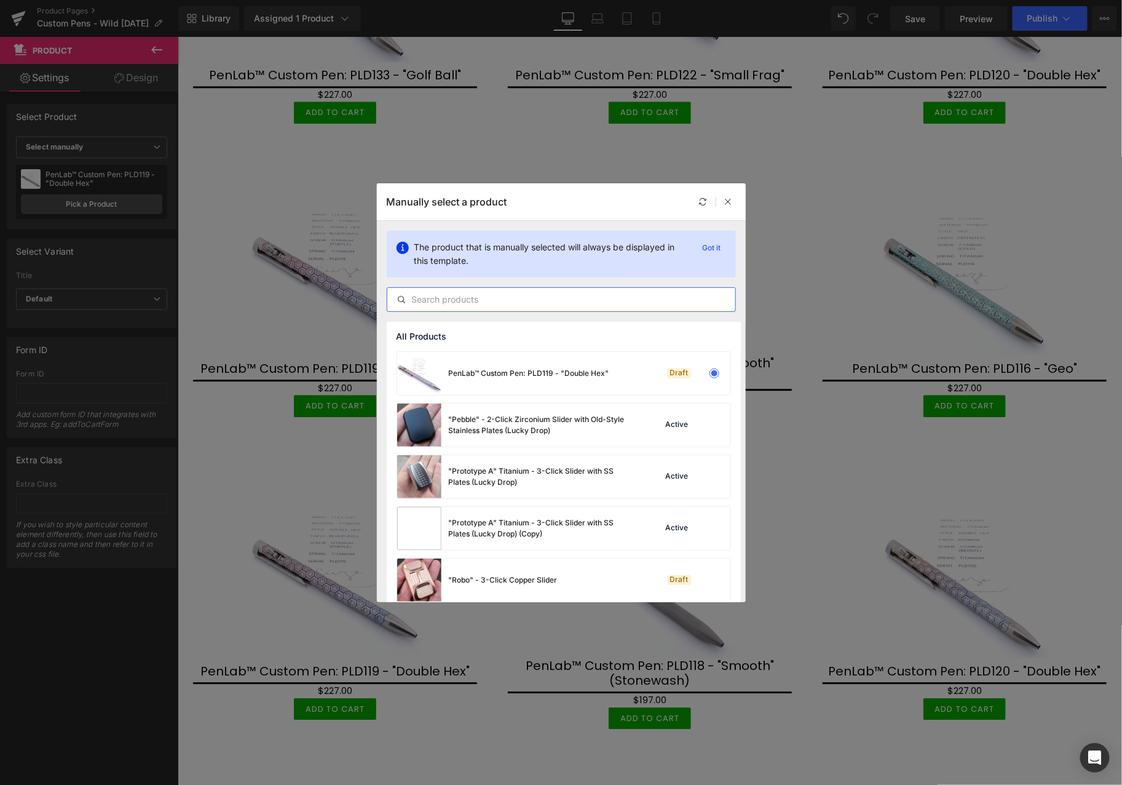
click at [472, 298] on input "text" at bounding box center [561, 299] width 348 height 15
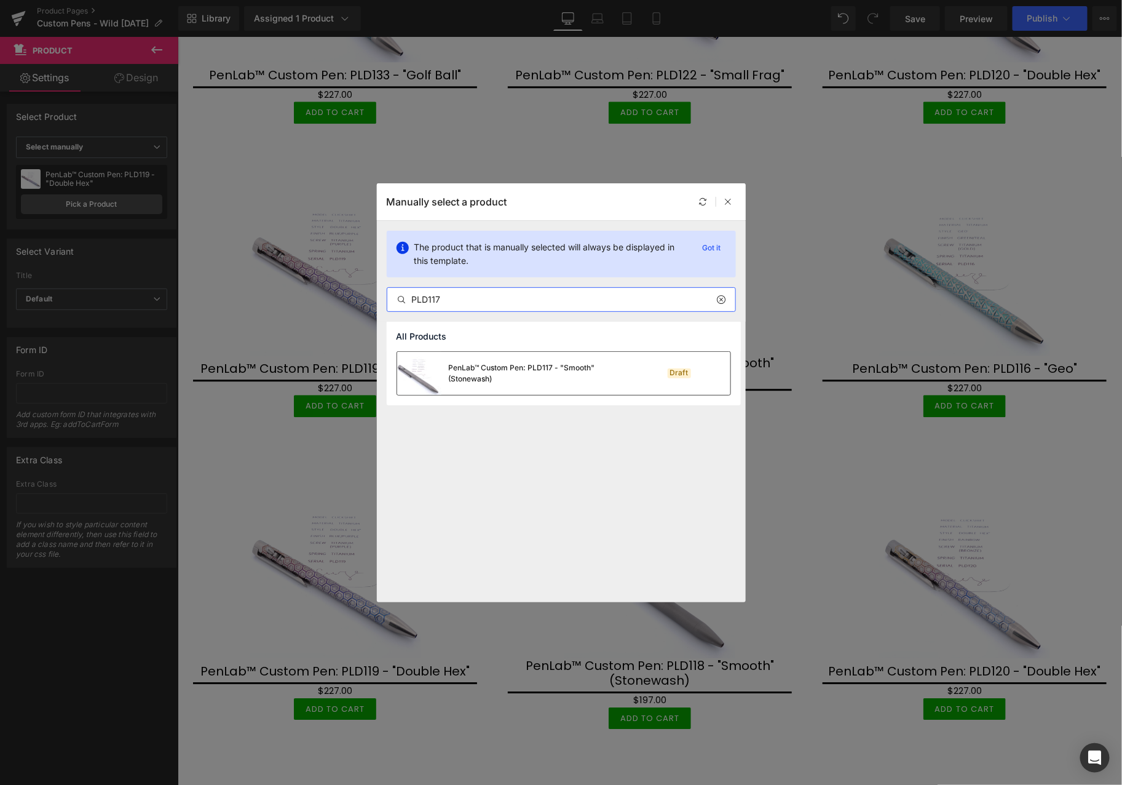
type input "PLD117"
click at [535, 363] on div "PenLab™ Custom Pen: PLD117 - "Smooth" (Stonewash)" at bounding box center [541, 373] width 184 height 22
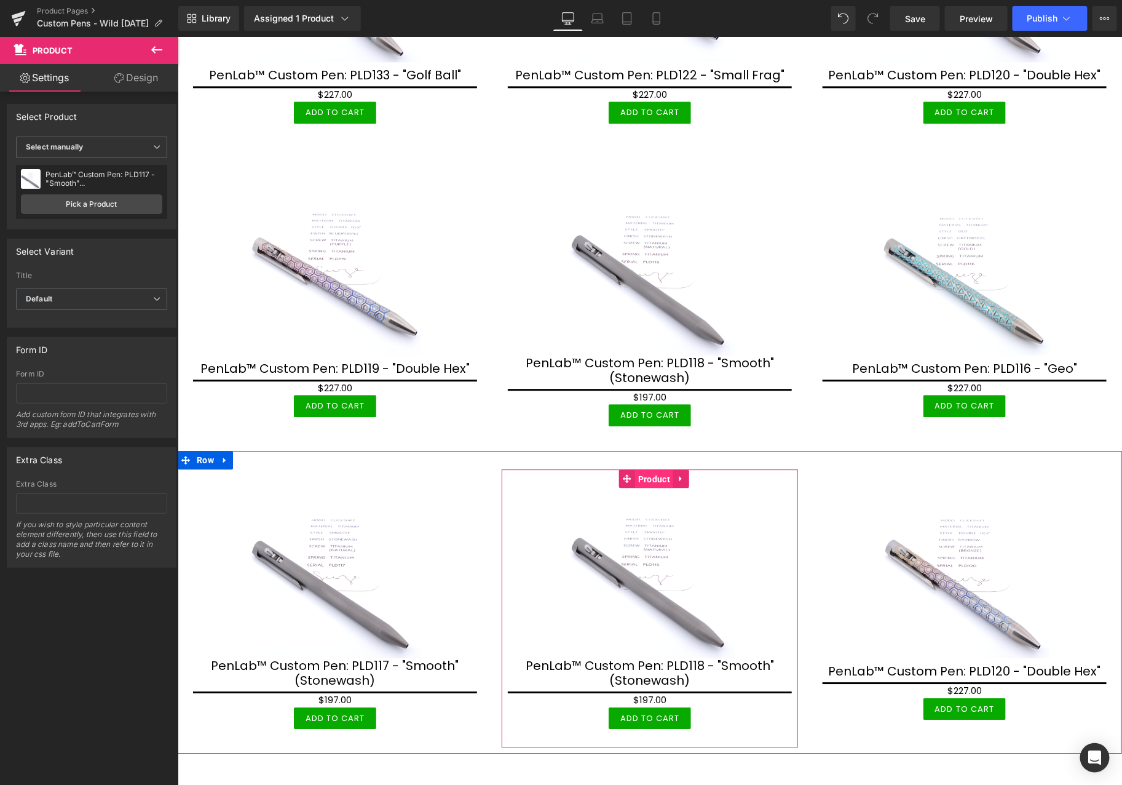
click at [650, 469] on span "Product" at bounding box center [653, 478] width 38 height 18
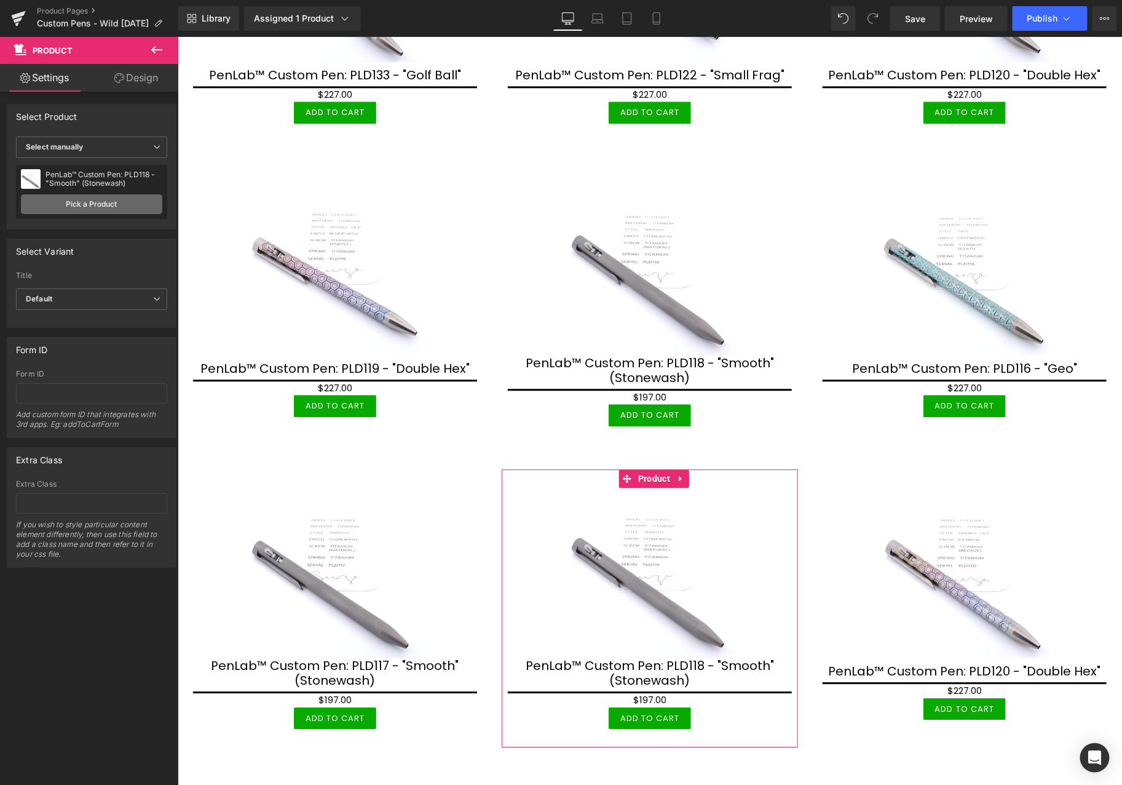
click at [142, 213] on link "Pick a Product" at bounding box center [91, 204] width 141 height 20
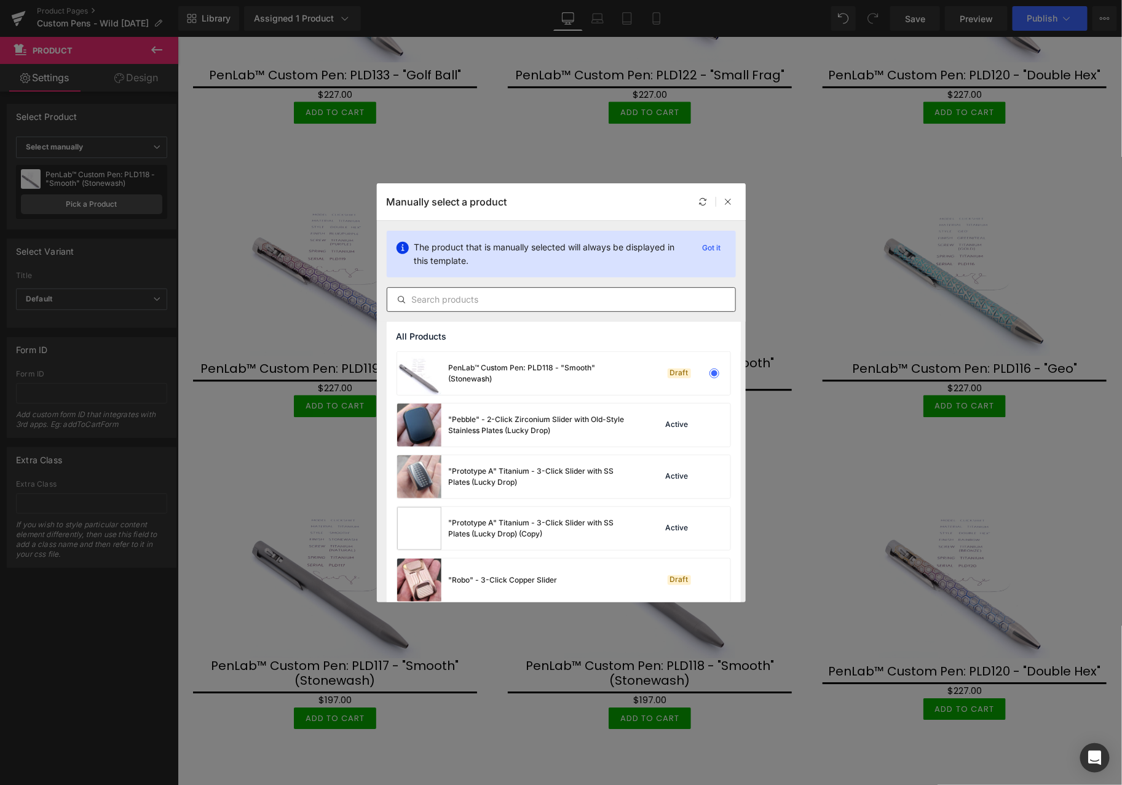
click at [435, 293] on input "text" at bounding box center [561, 299] width 348 height 15
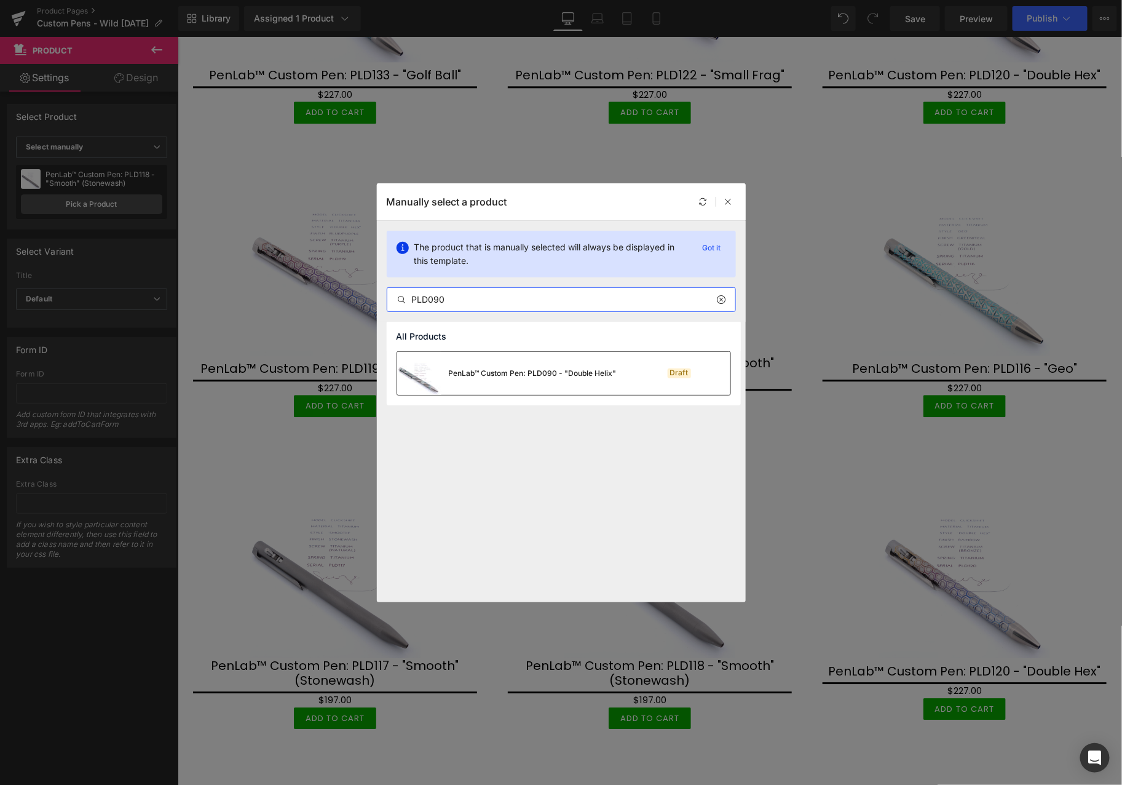
type input "PLD090"
click at [529, 378] on div "PenLab™ Custom Pen: PLD090 - "Double Helix"" at bounding box center [533, 373] width 168 height 11
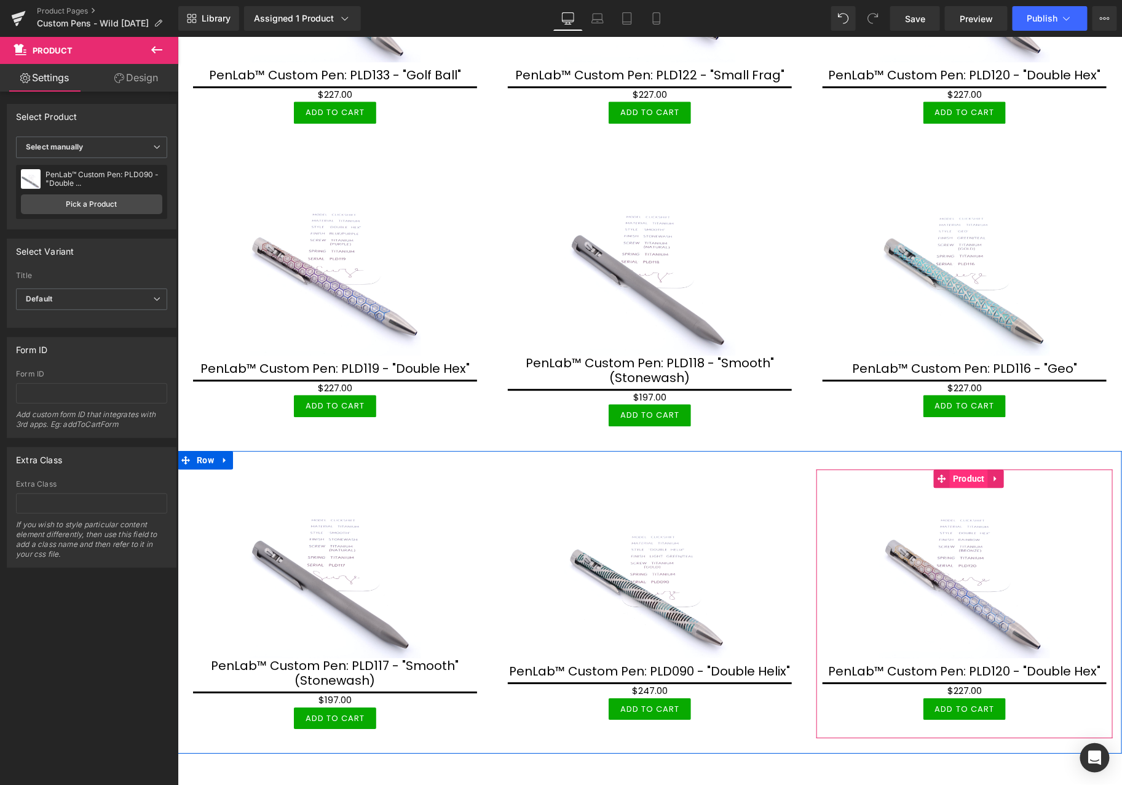
click at [955, 468] on span "Product" at bounding box center [968, 477] width 38 height 18
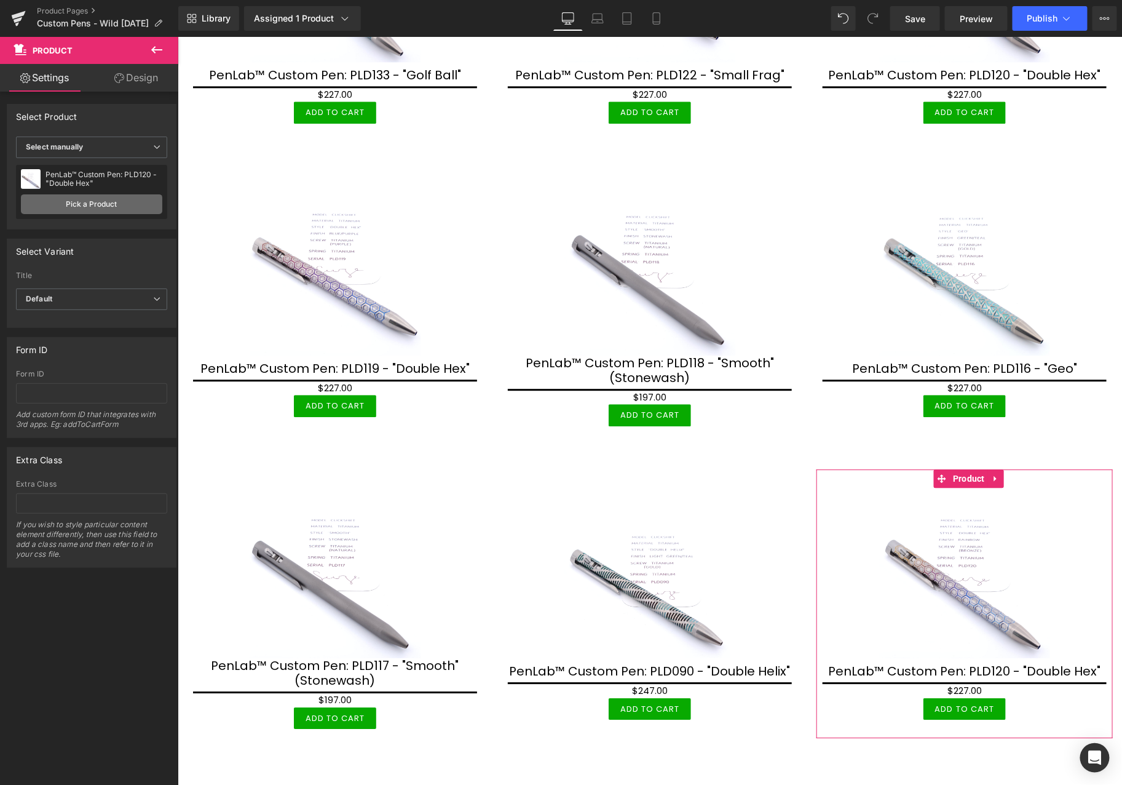
click at [106, 201] on link "Pick a Product" at bounding box center [91, 204] width 141 height 20
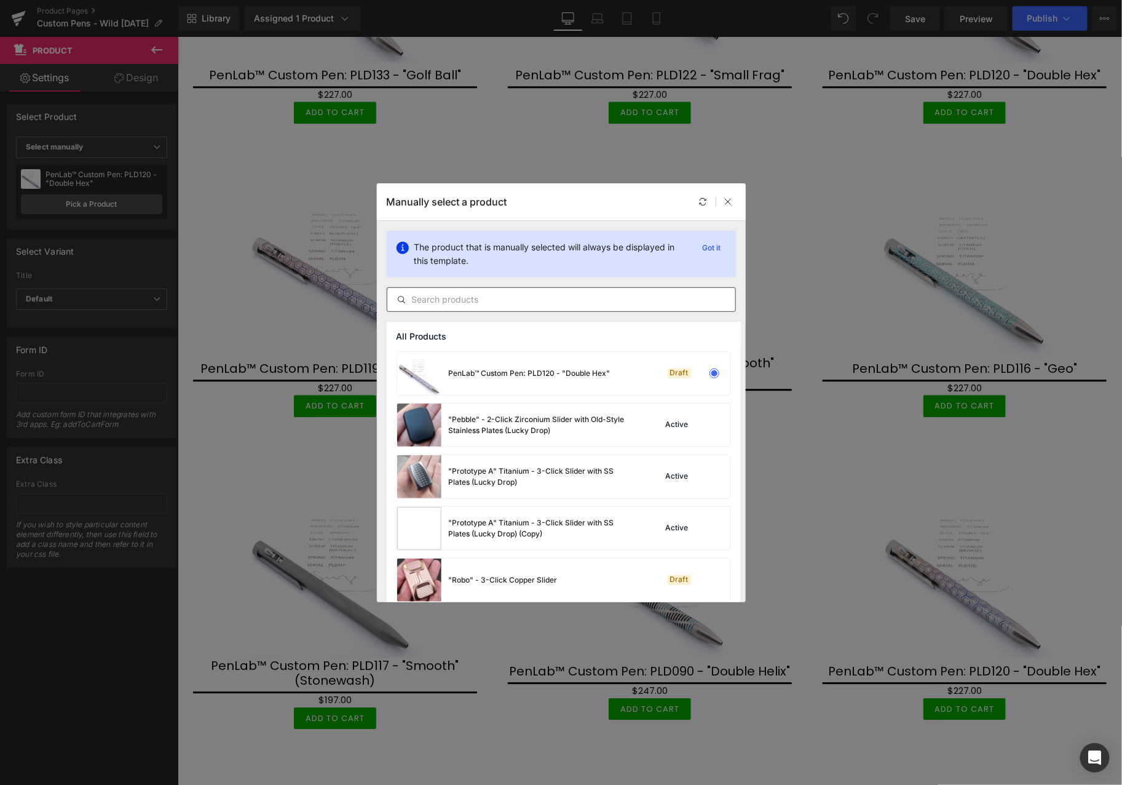
click at [536, 300] on input "text" at bounding box center [561, 299] width 348 height 15
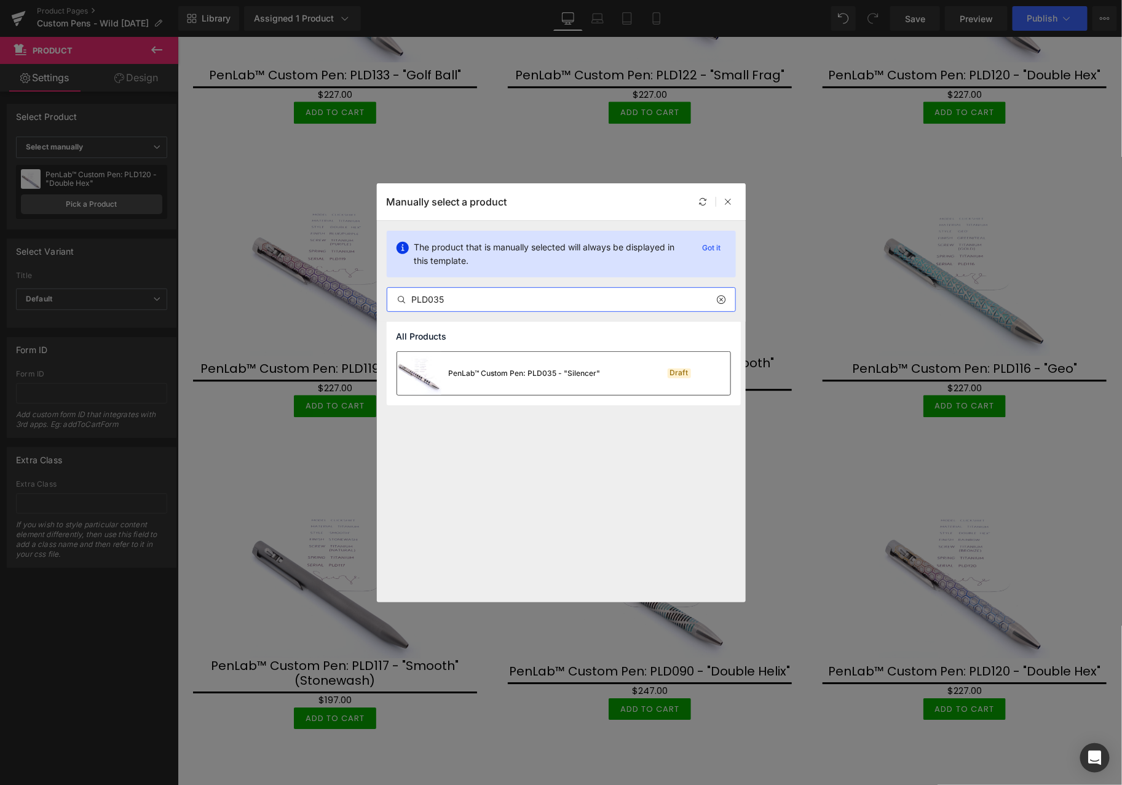
type input "PLD035"
click at [559, 389] on div "PenLab™ Custom Pen: PLD035 - "Silencer"" at bounding box center [499, 373] width 204 height 43
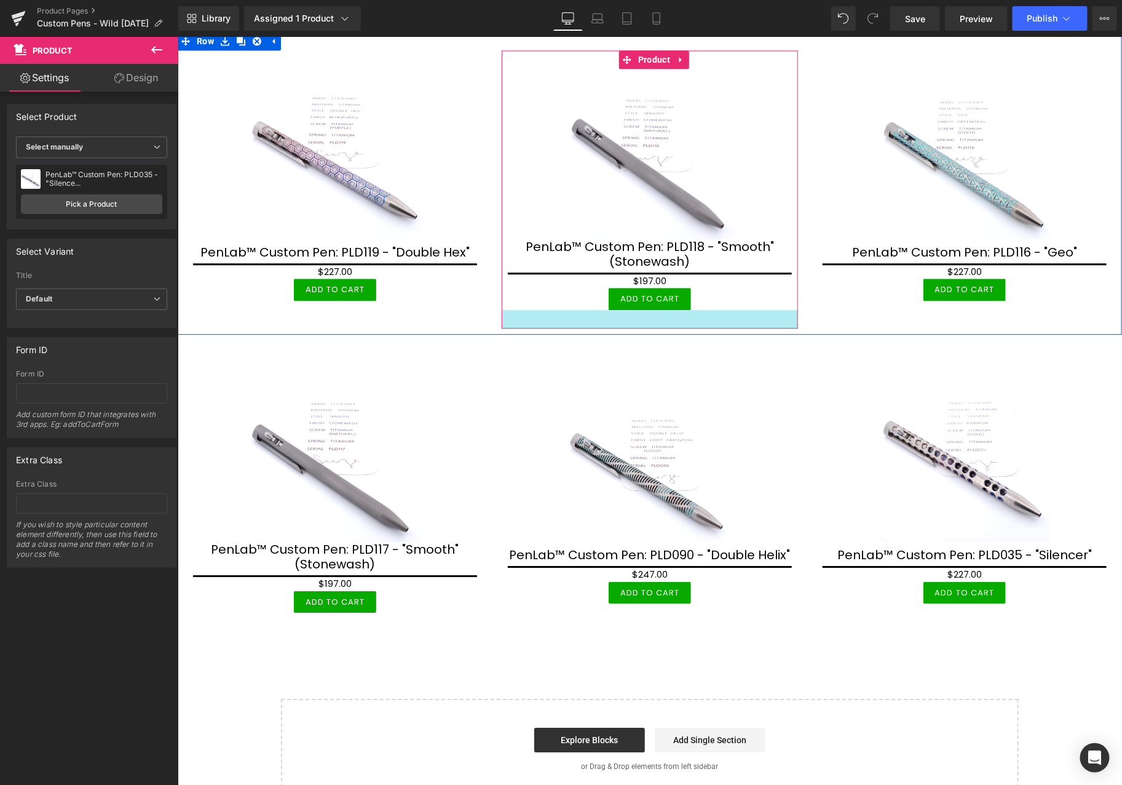
scroll to position [1546, 0]
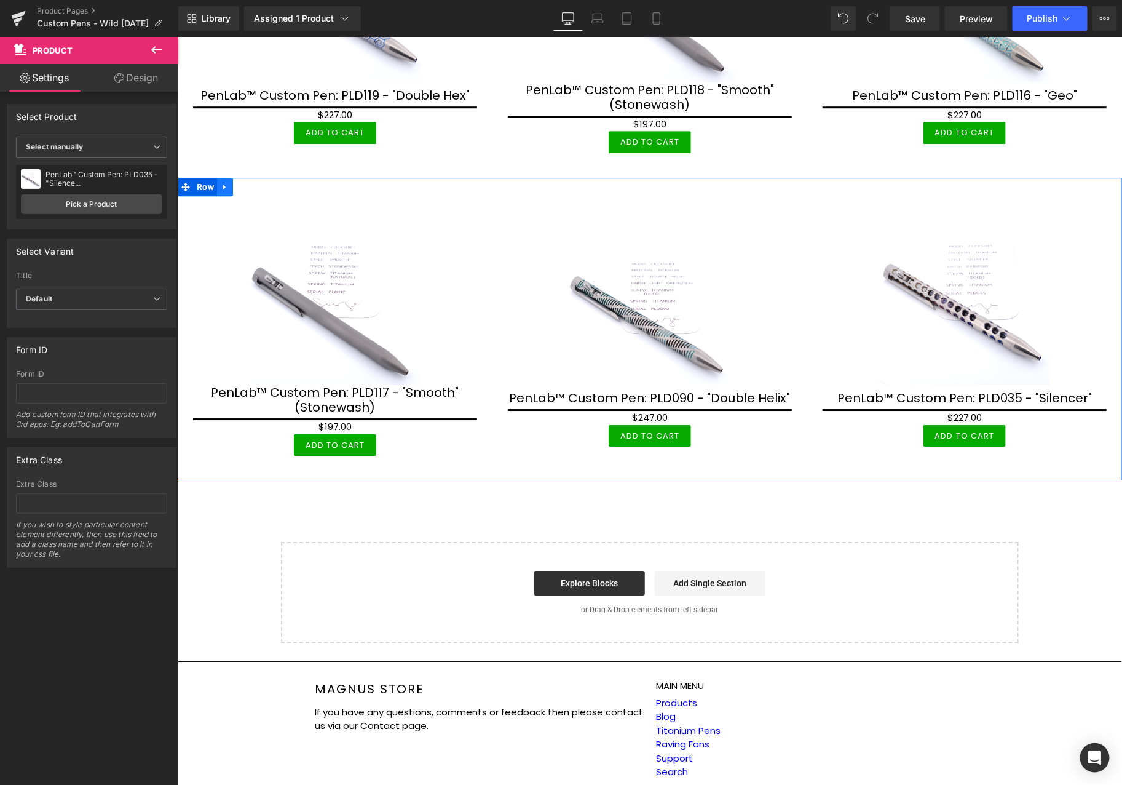
click at [226, 181] on icon at bounding box center [224, 185] width 9 height 9
click at [241, 182] on icon at bounding box center [240, 186] width 9 height 9
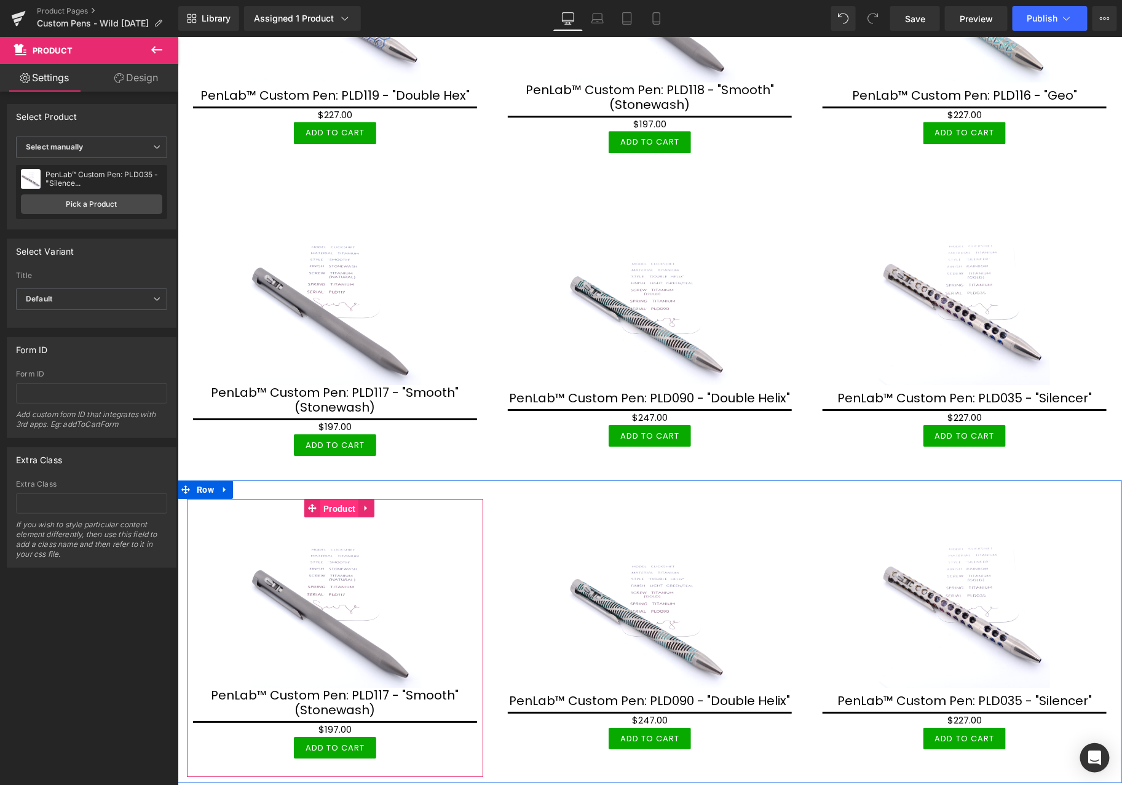
click at [337, 499] on span "Product" at bounding box center [339, 508] width 38 height 18
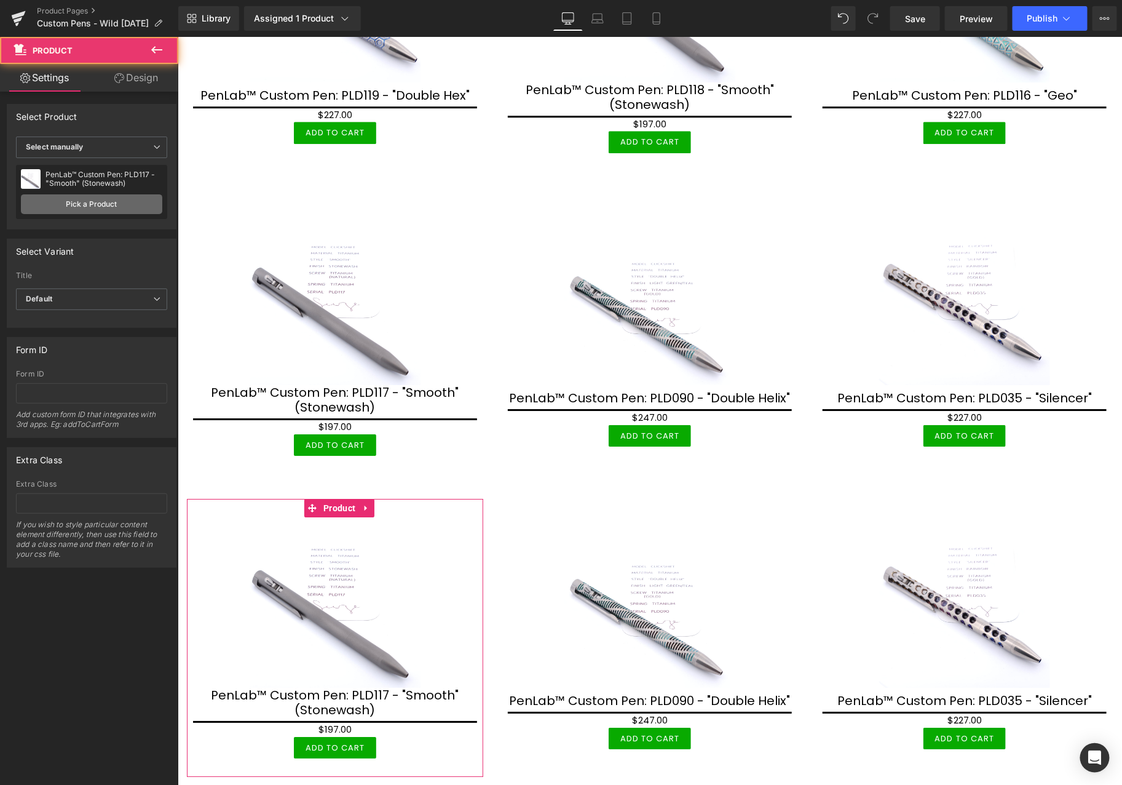
click at [77, 202] on link "Pick a Product" at bounding box center [91, 204] width 141 height 20
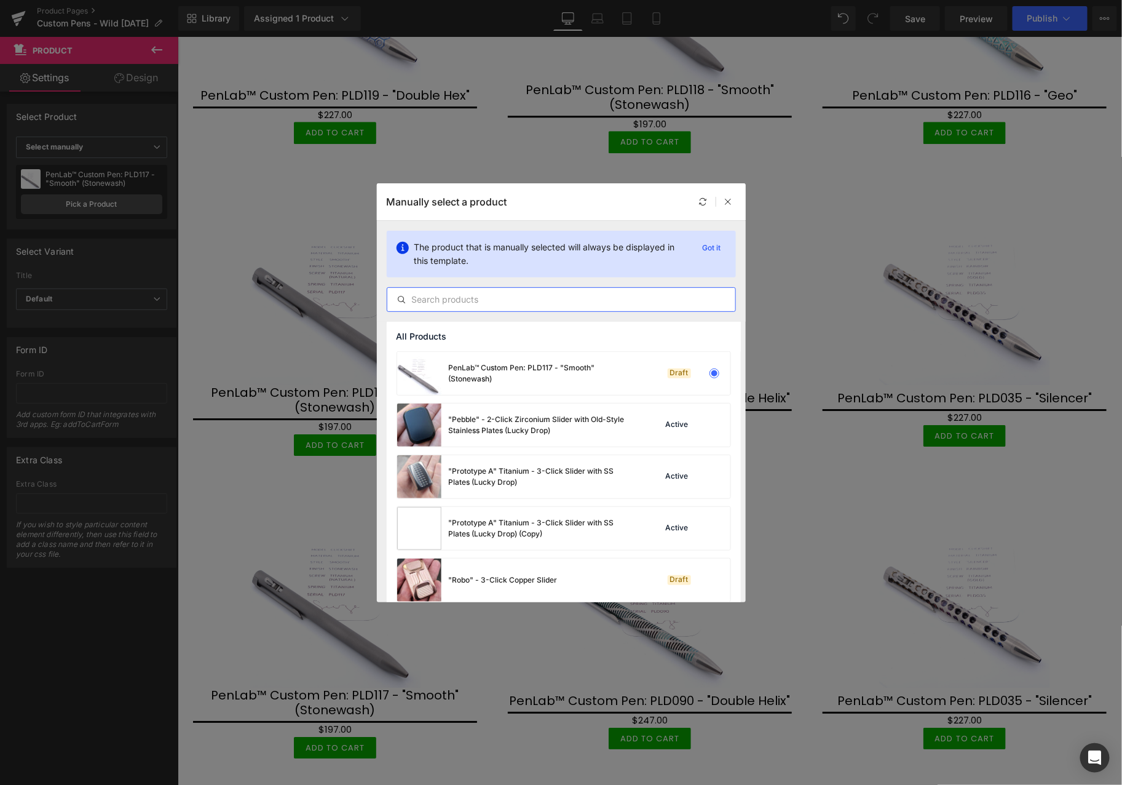
click at [483, 303] on input "text" at bounding box center [561, 299] width 348 height 15
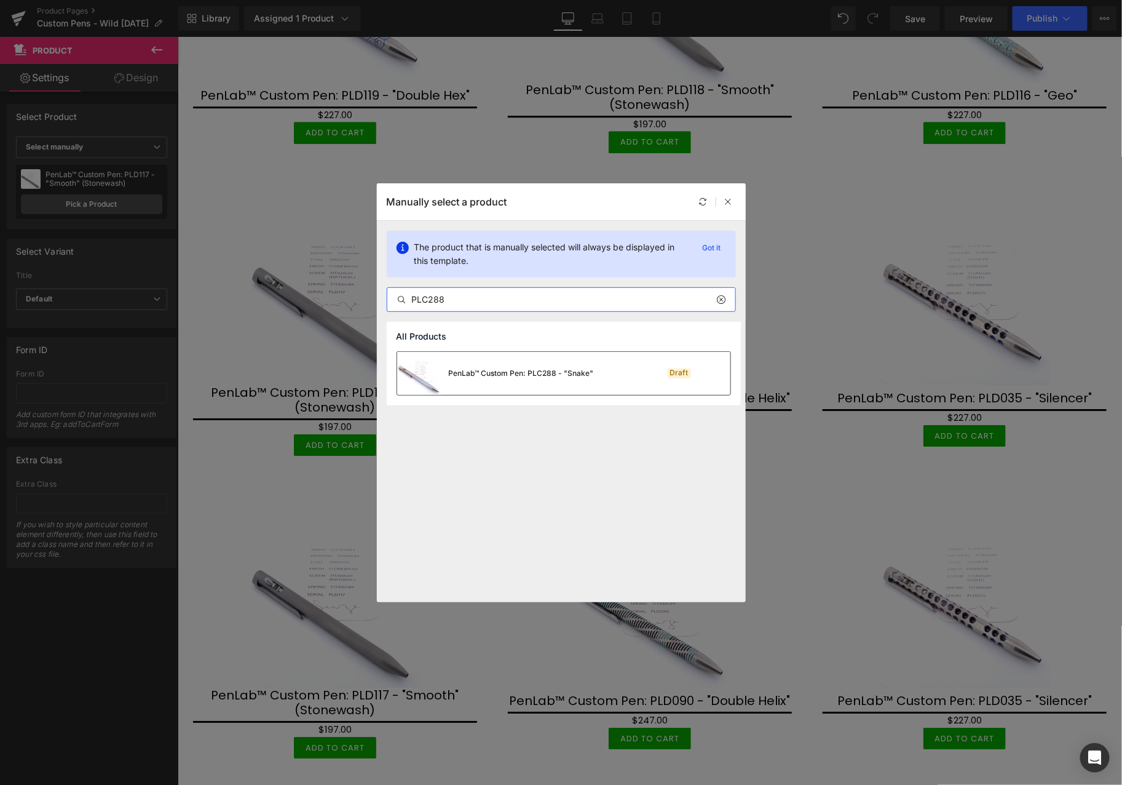
type input "PLC288"
click at [537, 376] on div "PenLab™ Custom Pen: PLC288 - "Snake"" at bounding box center [521, 373] width 145 height 11
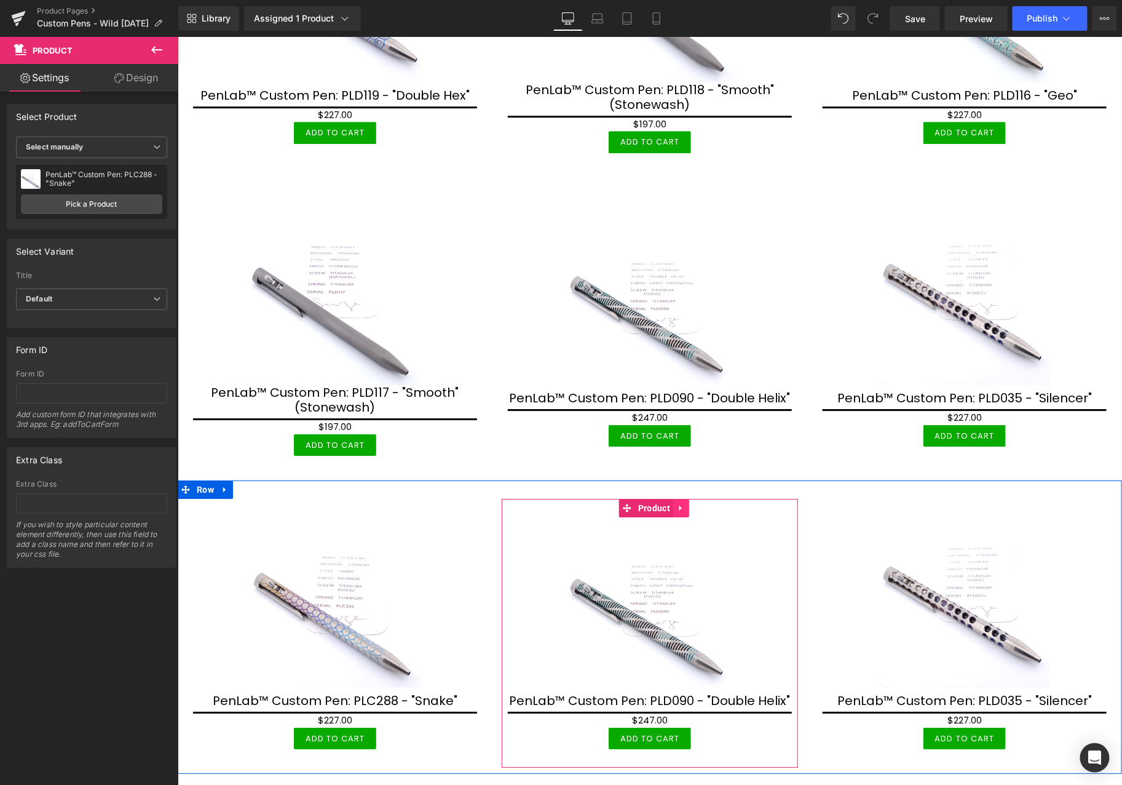
click at [678, 503] on icon at bounding box center [680, 507] width 9 height 9
click at [684, 503] on icon at bounding box center [688, 507] width 9 height 9
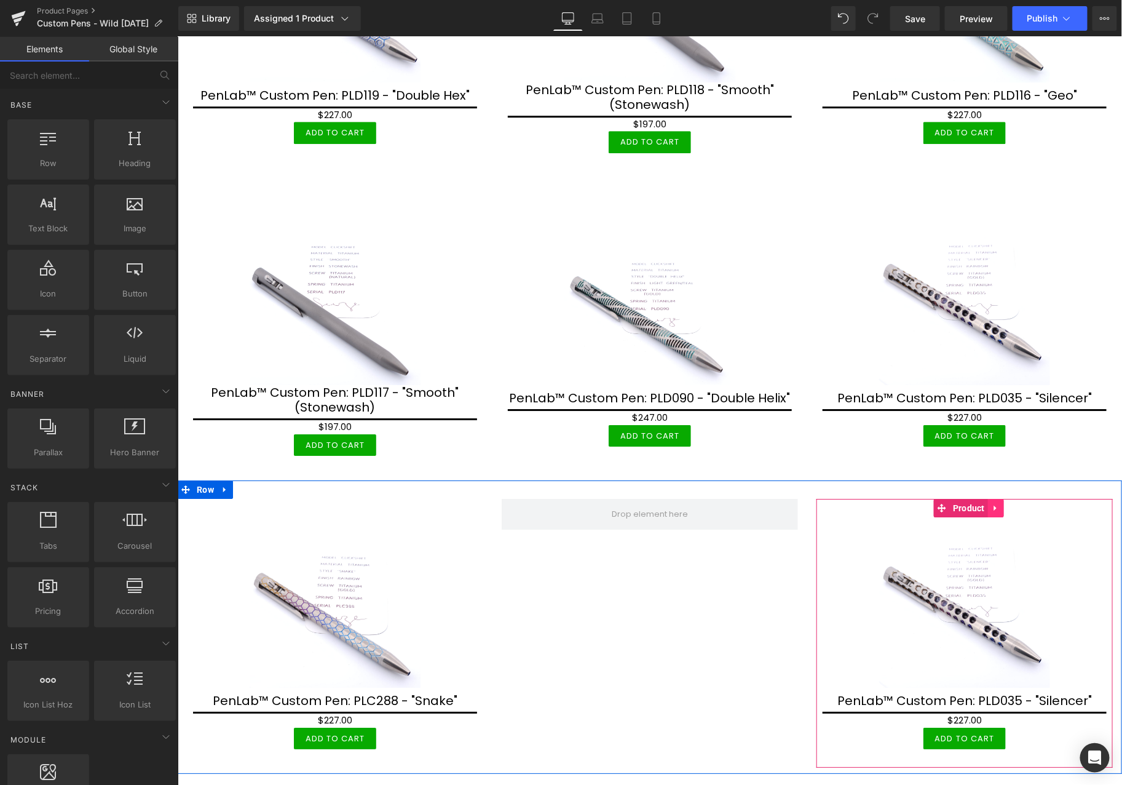
click at [991, 503] on icon at bounding box center [995, 507] width 9 height 9
click at [999, 503] on icon at bounding box center [1003, 507] width 9 height 9
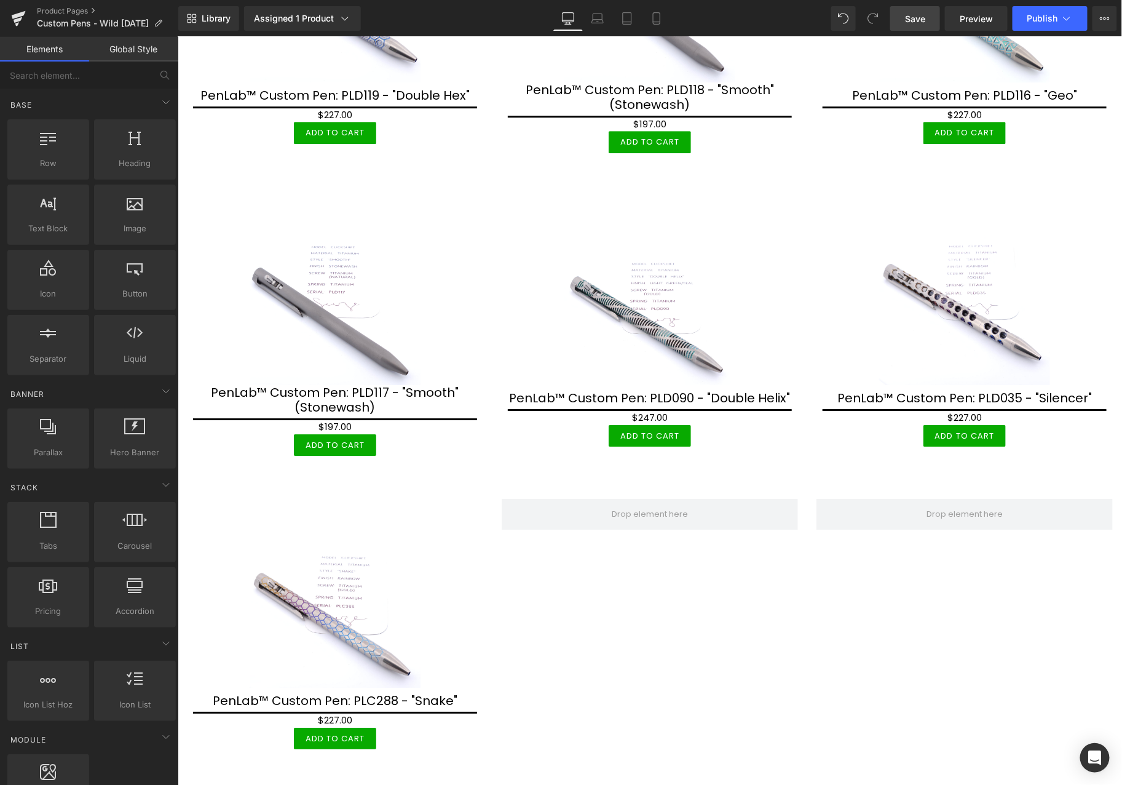
click at [917, 20] on span "Save" at bounding box center [915, 18] width 20 height 13
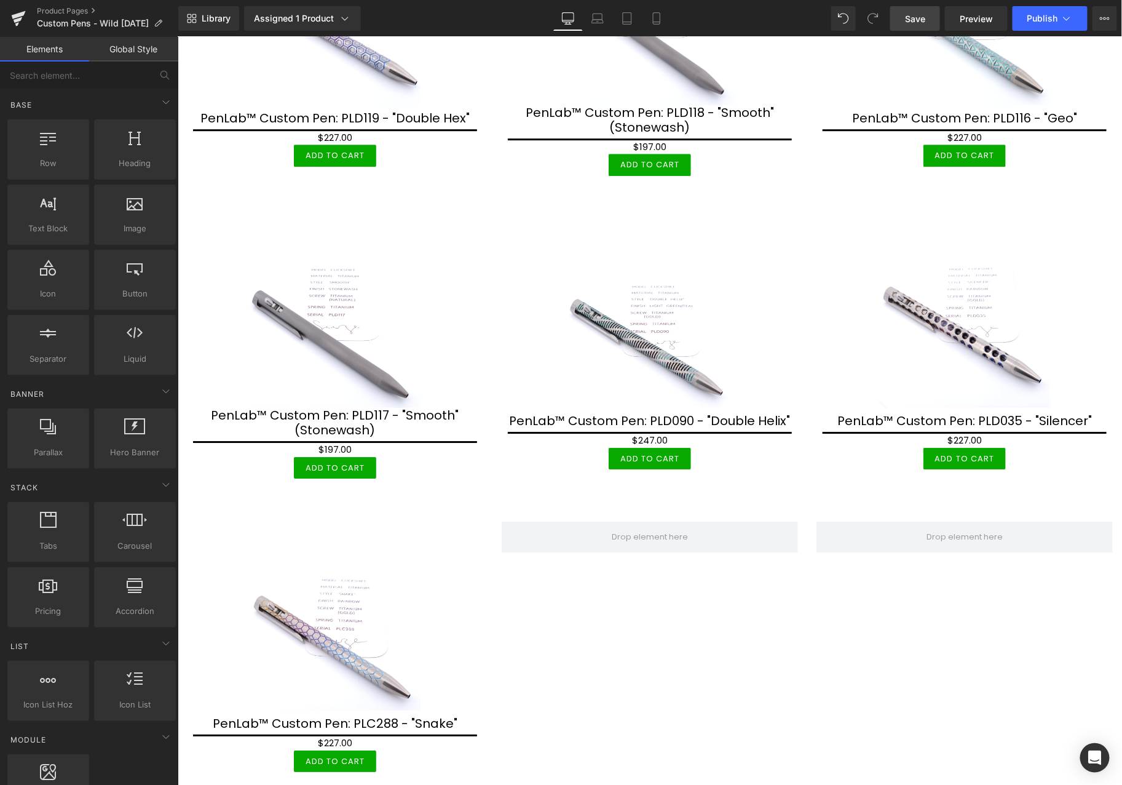
scroll to position [1639, 0]
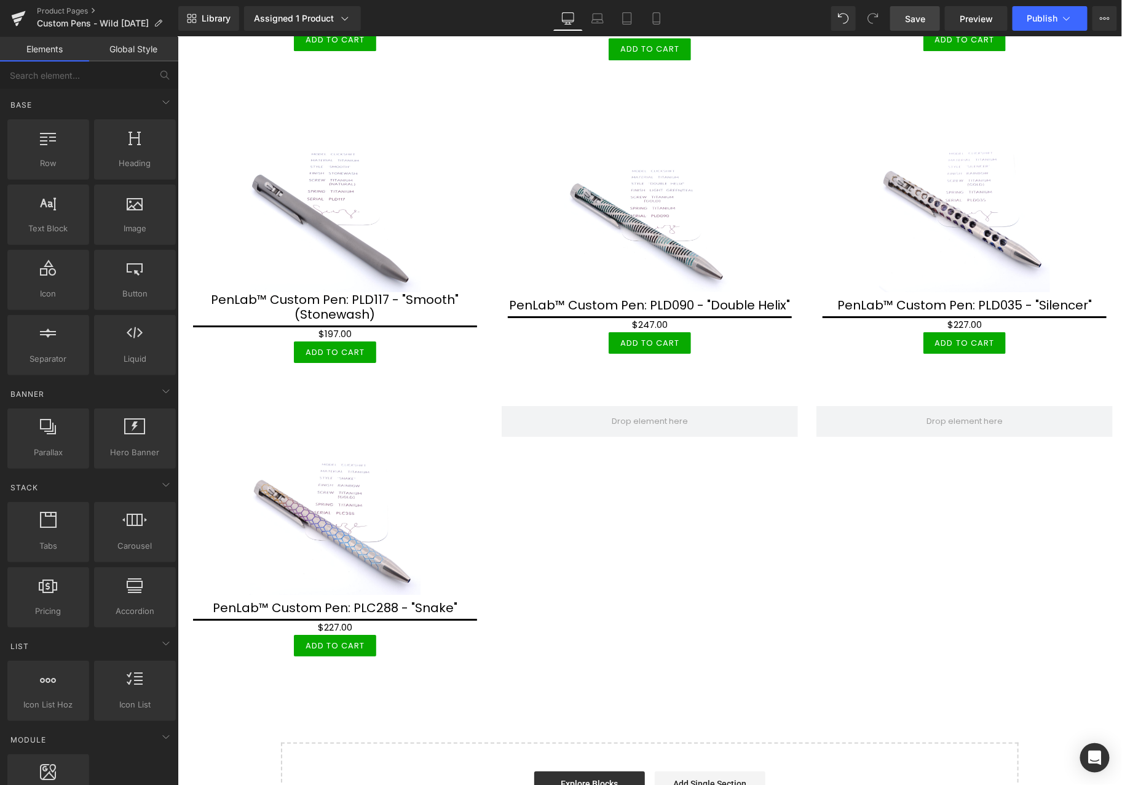
click at [910, 17] on span "Save" at bounding box center [915, 18] width 20 height 13
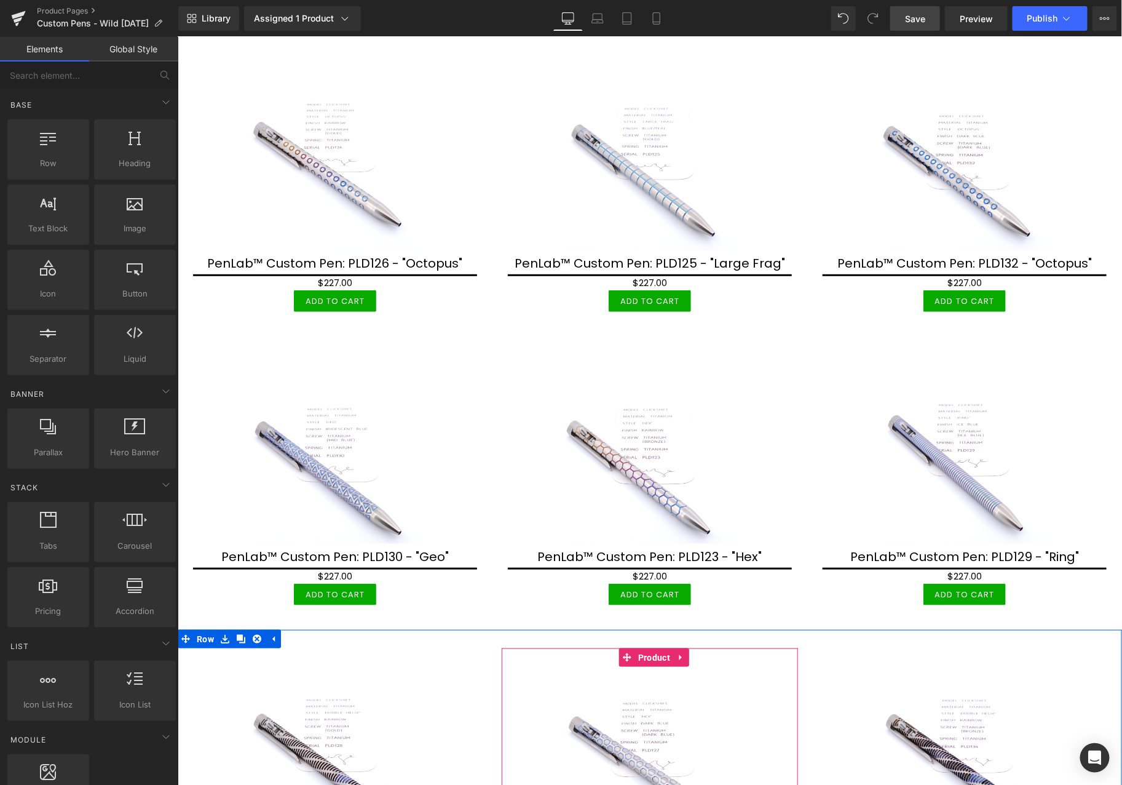
scroll to position [0, 0]
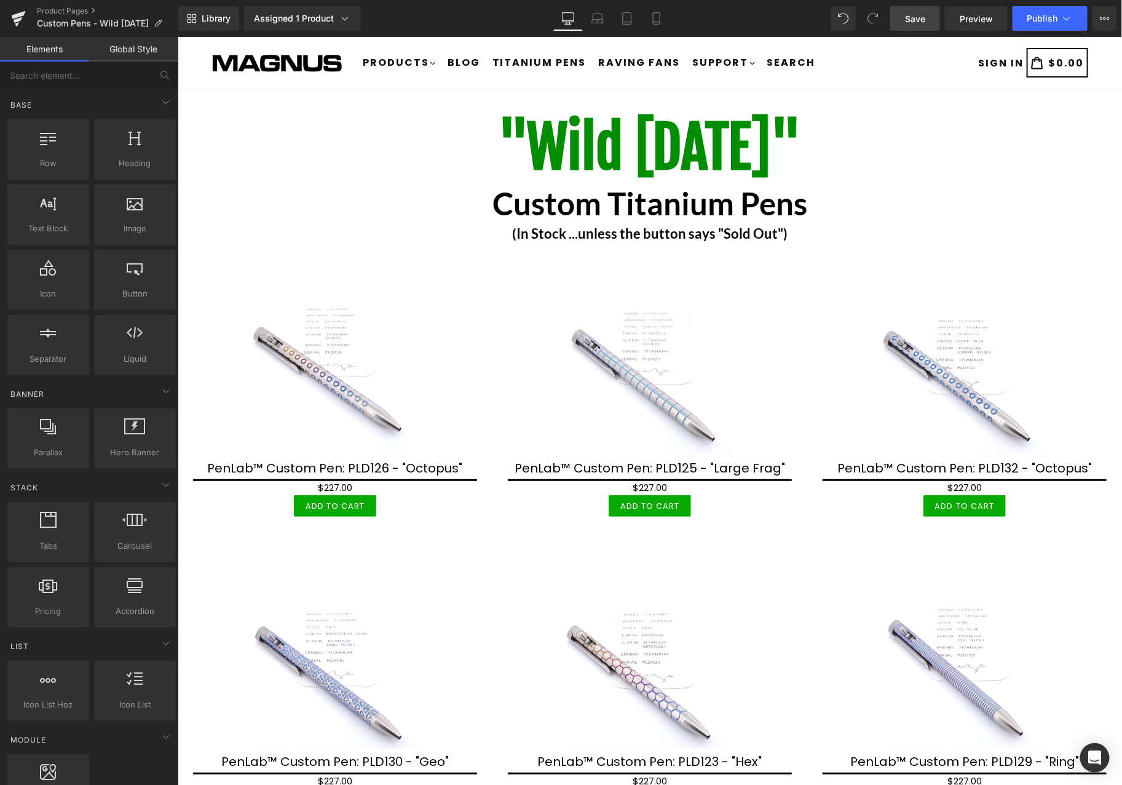
click at [922, 23] on span "Save" at bounding box center [915, 18] width 20 height 13
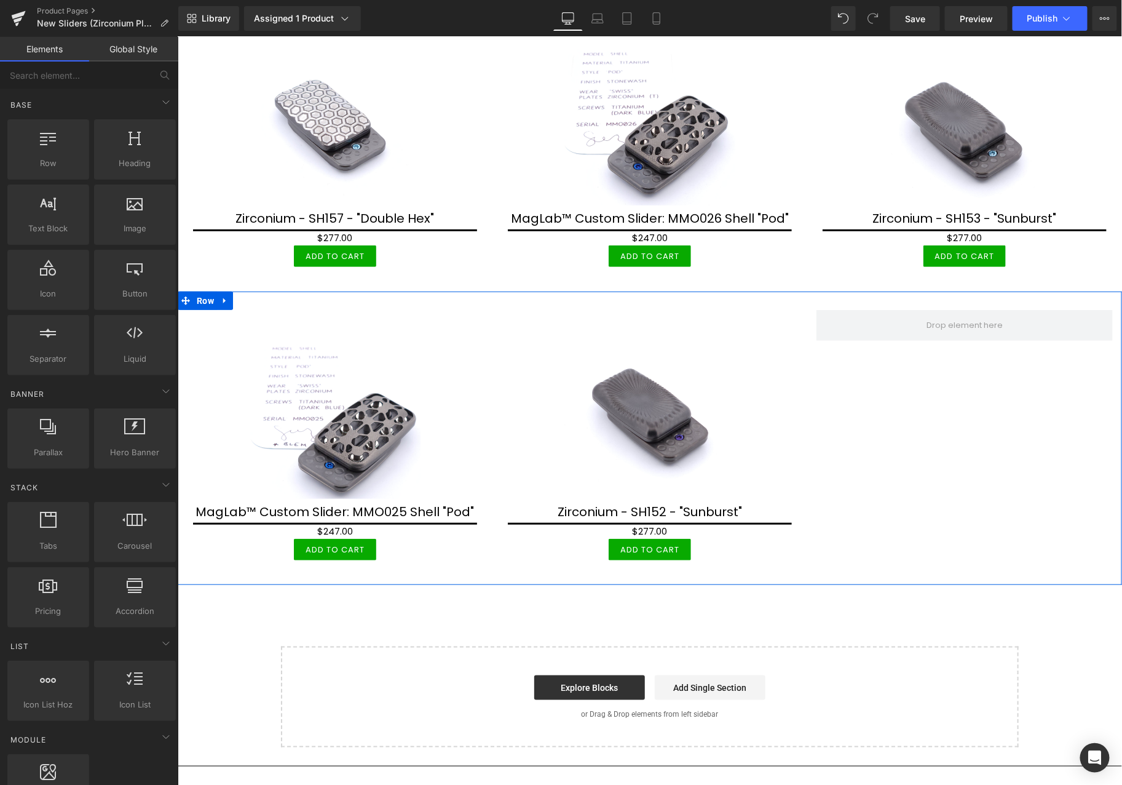
scroll to position [205, 0]
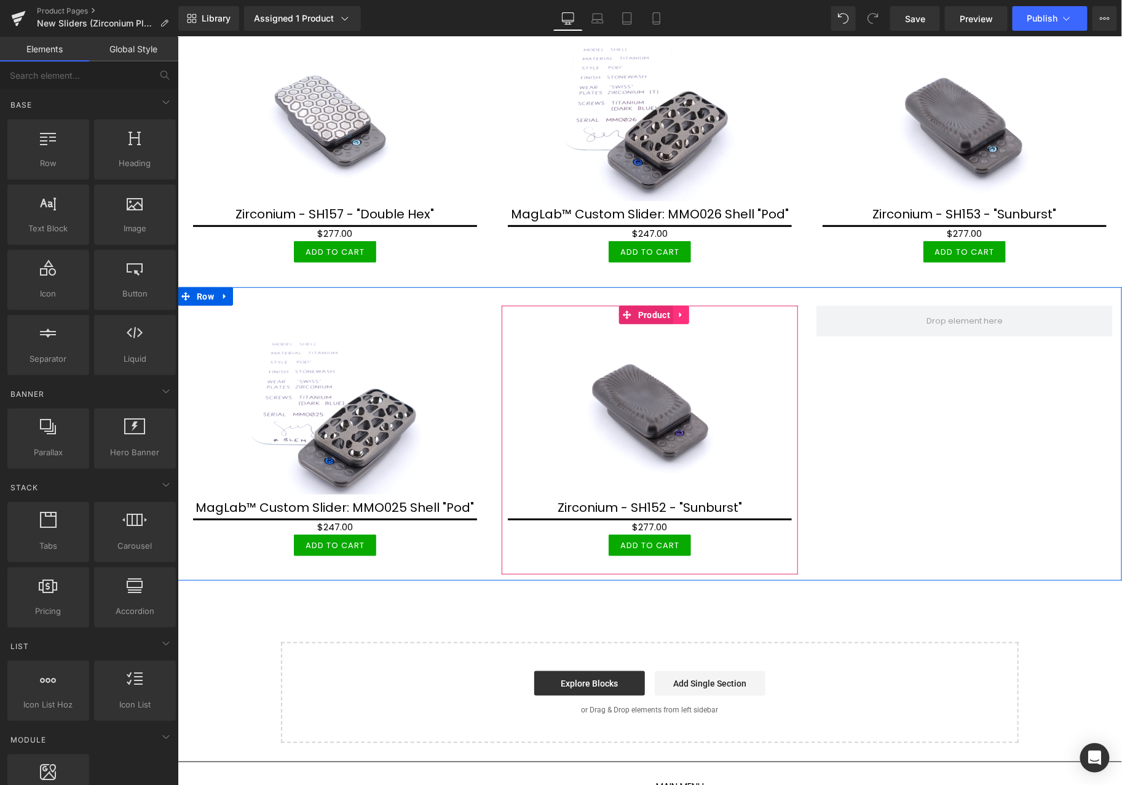
click at [679, 312] on icon at bounding box center [680, 315] width 2 height 6
click at [670, 312] on icon at bounding box center [672, 314] width 9 height 9
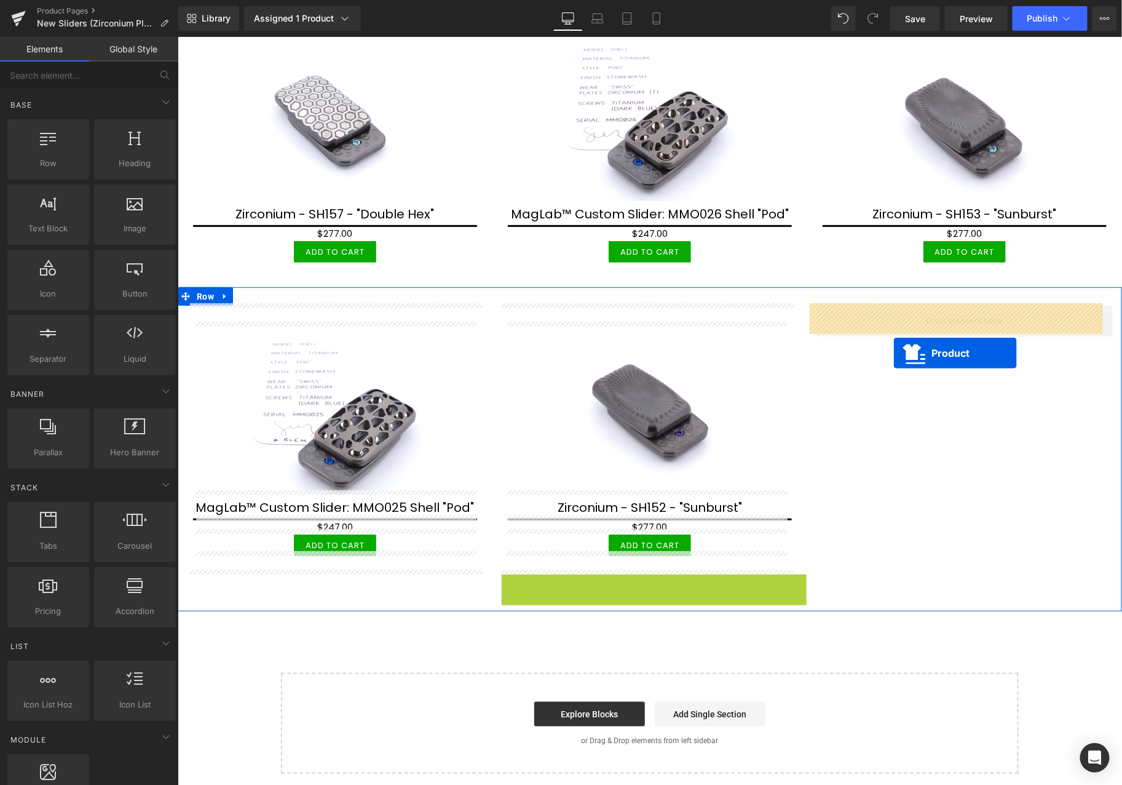
drag, startPoint x: 621, startPoint y: 579, endPoint x: 893, endPoint y: 352, distance: 354.0
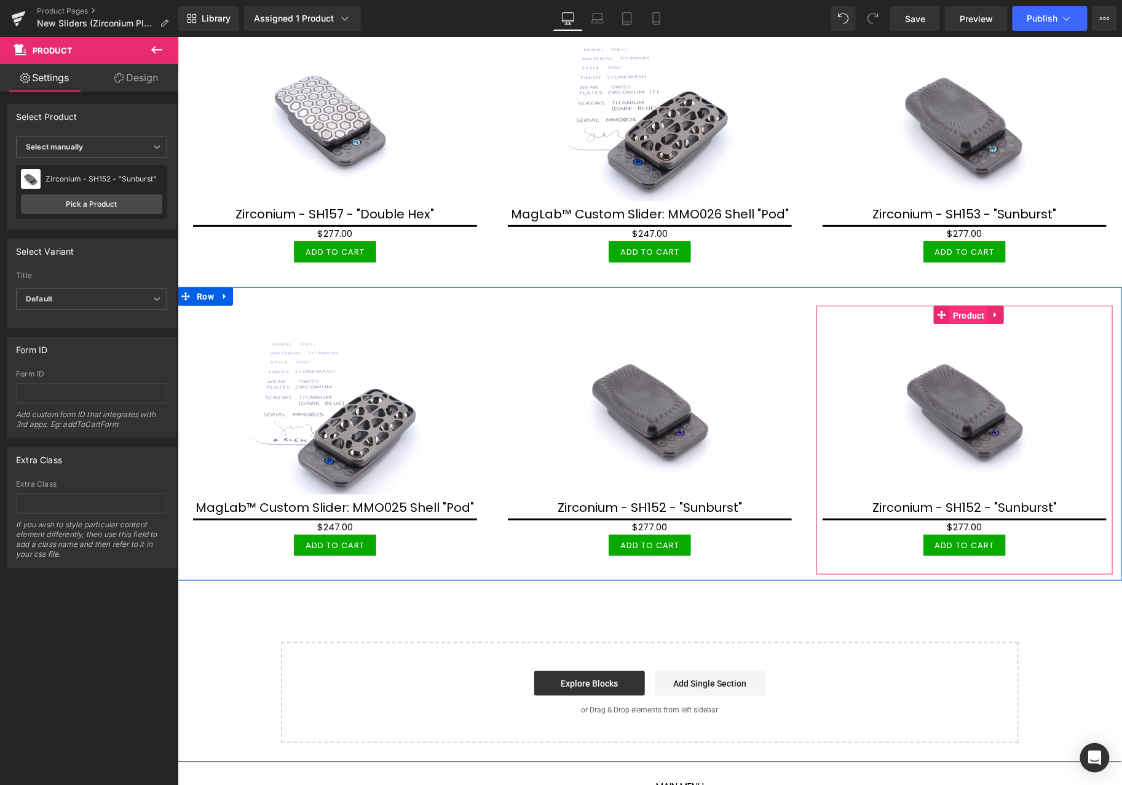
click at [965, 309] on span "Product" at bounding box center [968, 315] width 38 height 18
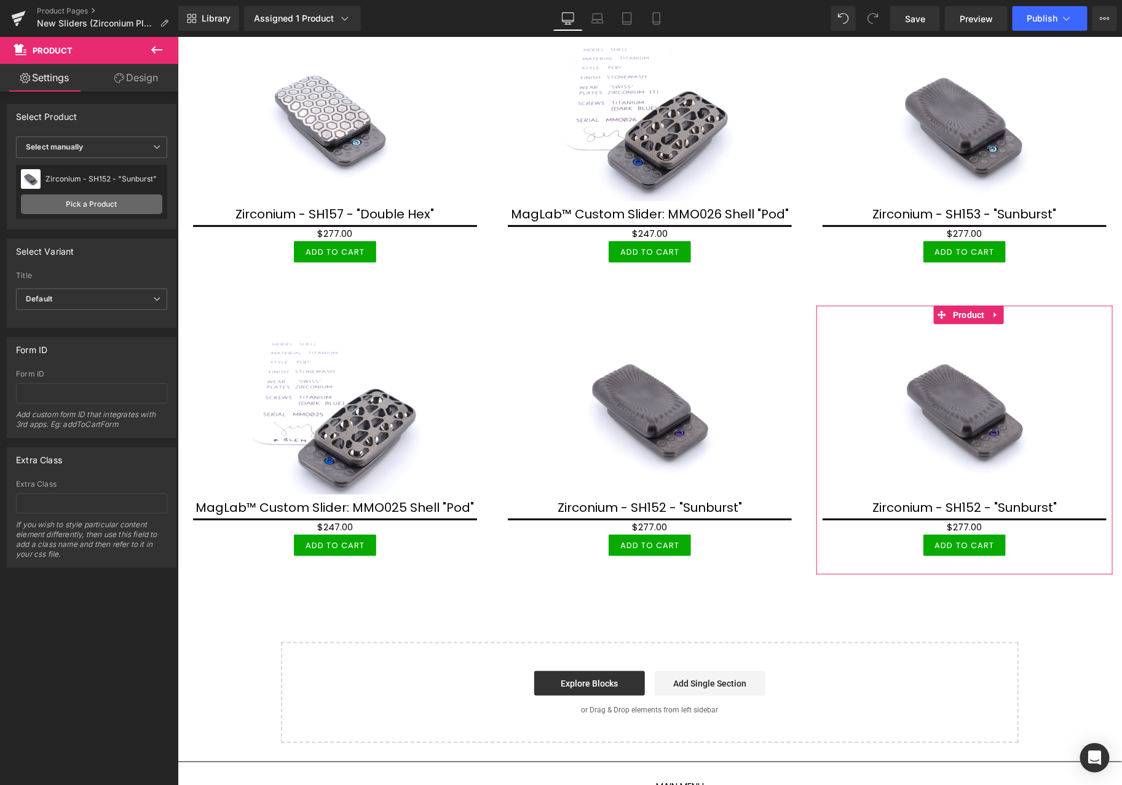
click at [90, 207] on link "Pick a Product" at bounding box center [91, 204] width 141 height 20
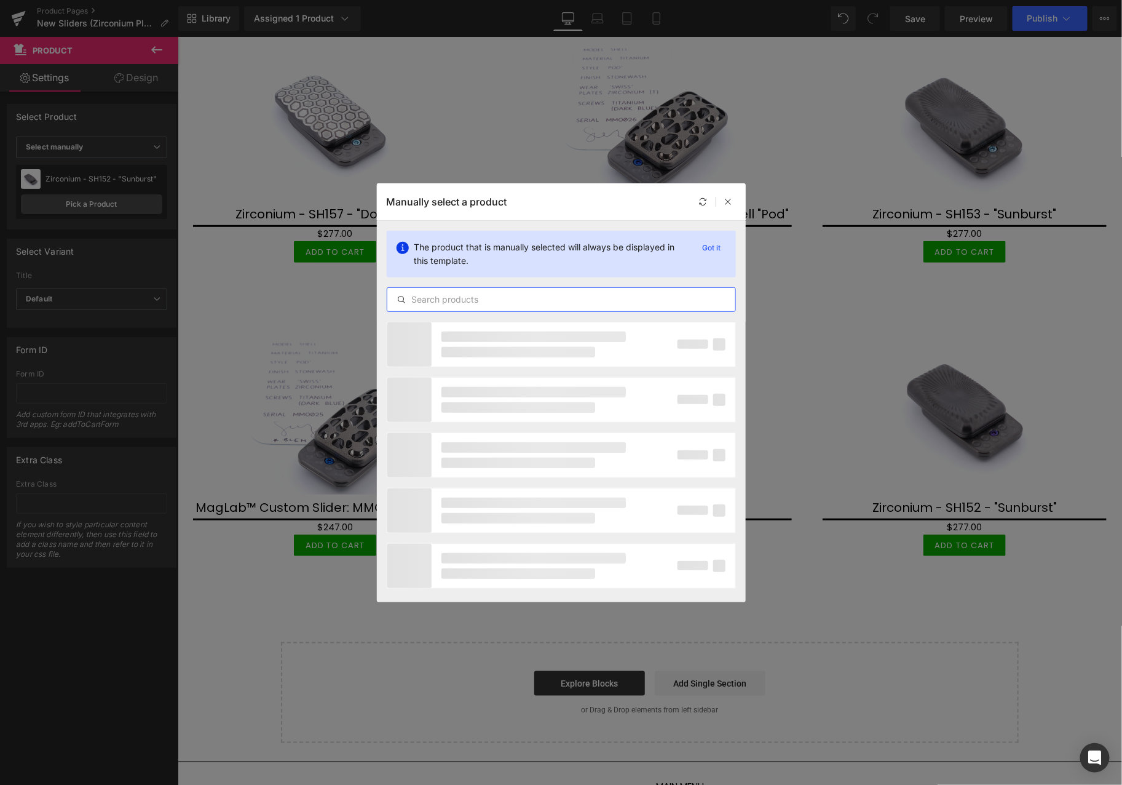
click at [536, 299] on input "text" at bounding box center [561, 299] width 348 height 15
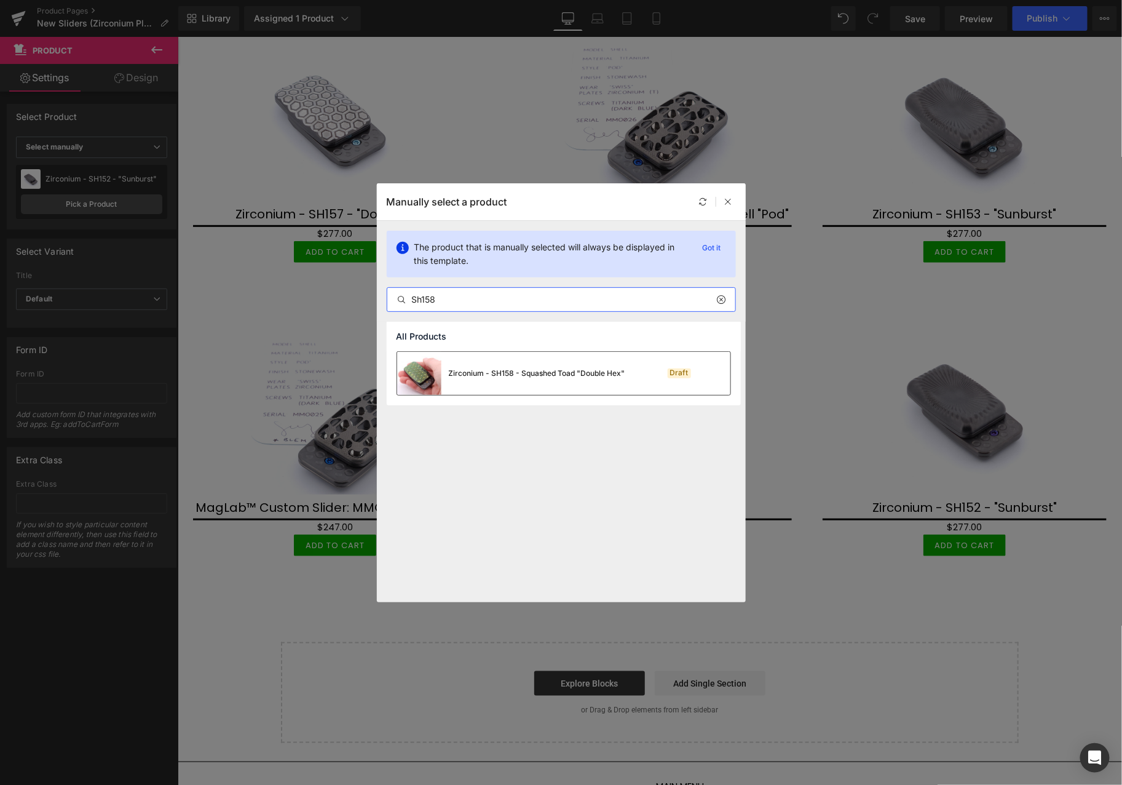
type input "Sh158"
click at [516, 379] on div "Zirconium - SH158 - Squashed Toad "Double Hex"" at bounding box center [511, 373] width 228 height 43
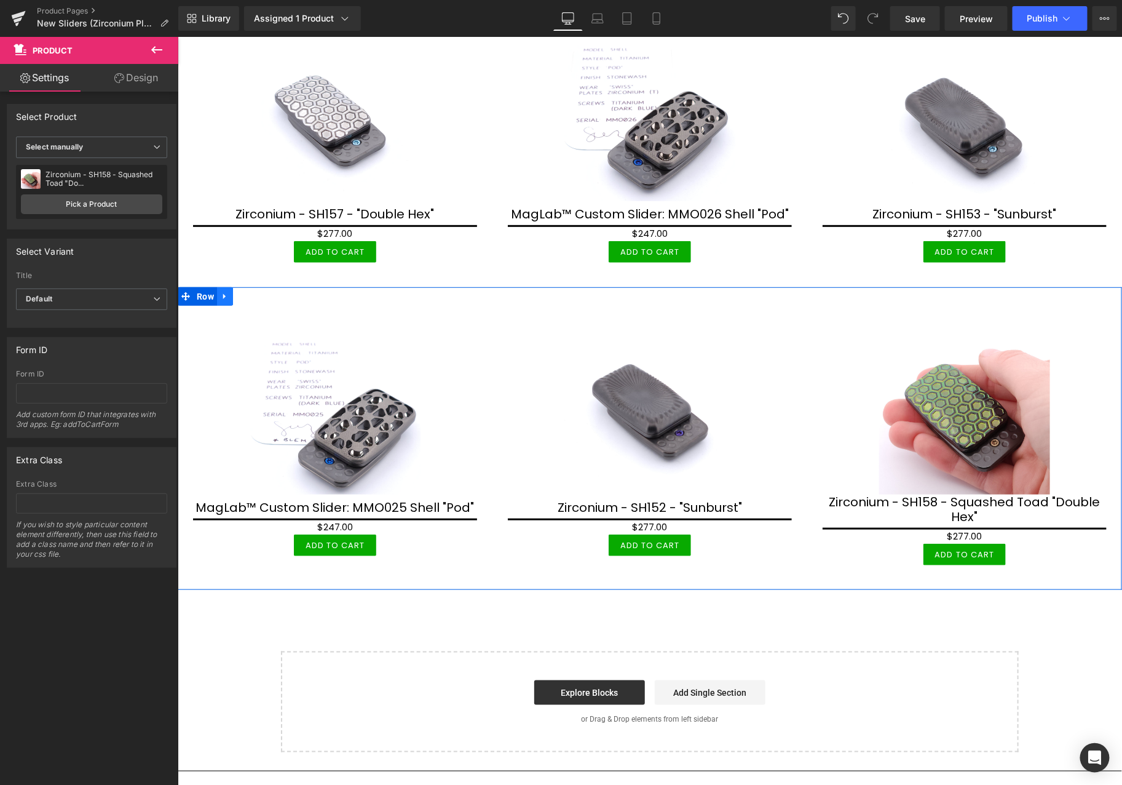
click at [226, 291] on icon at bounding box center [224, 295] width 9 height 9
click at [240, 291] on icon at bounding box center [240, 295] width 9 height 9
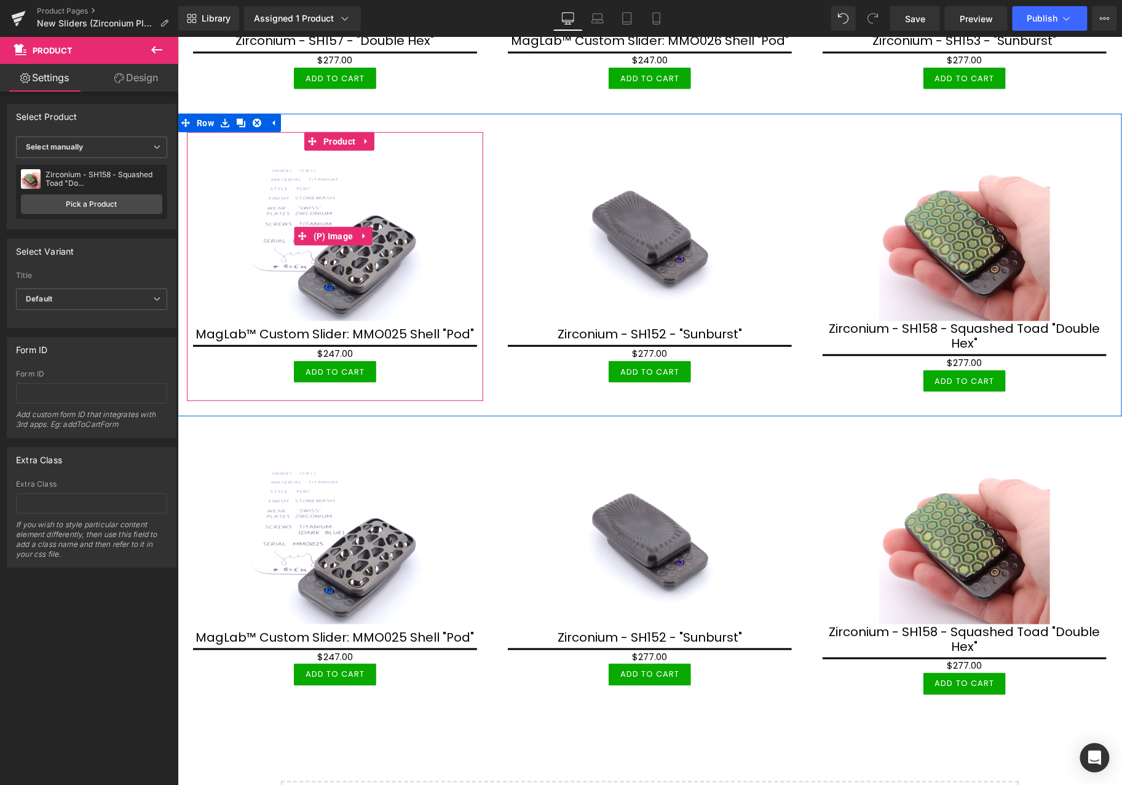
scroll to position [478, 0]
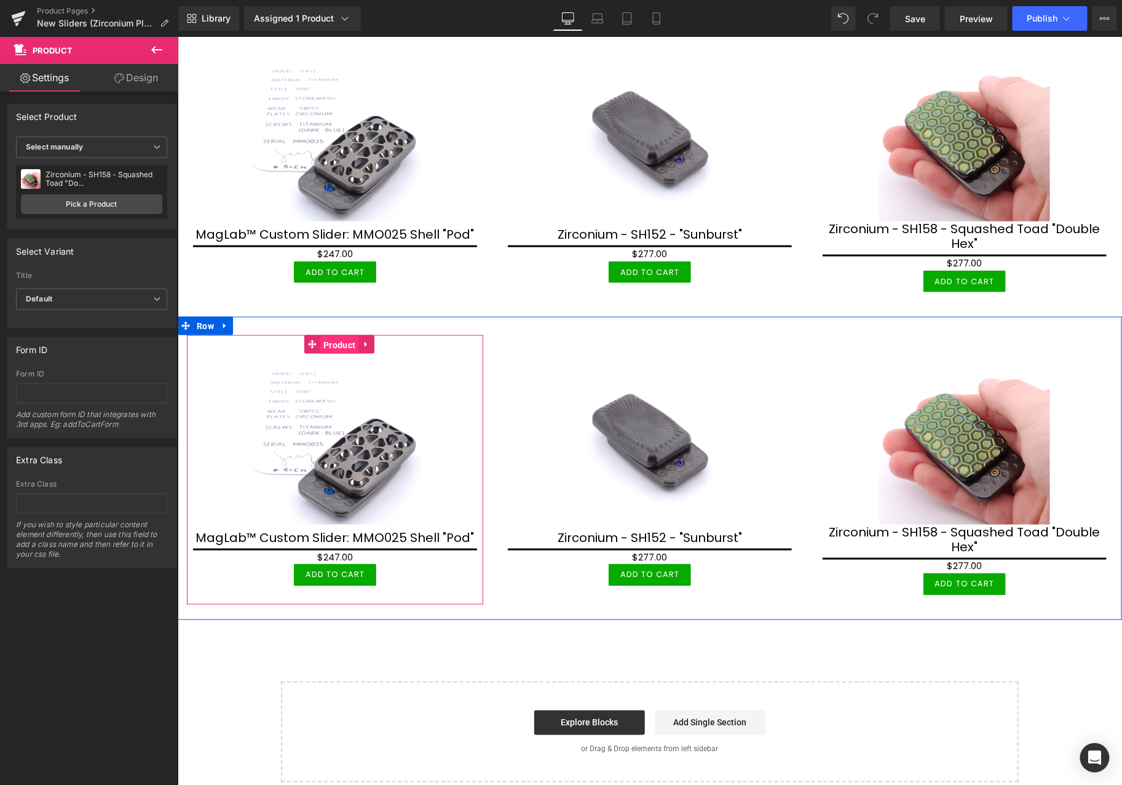
click at [338, 338] on span "Product" at bounding box center [339, 344] width 38 height 18
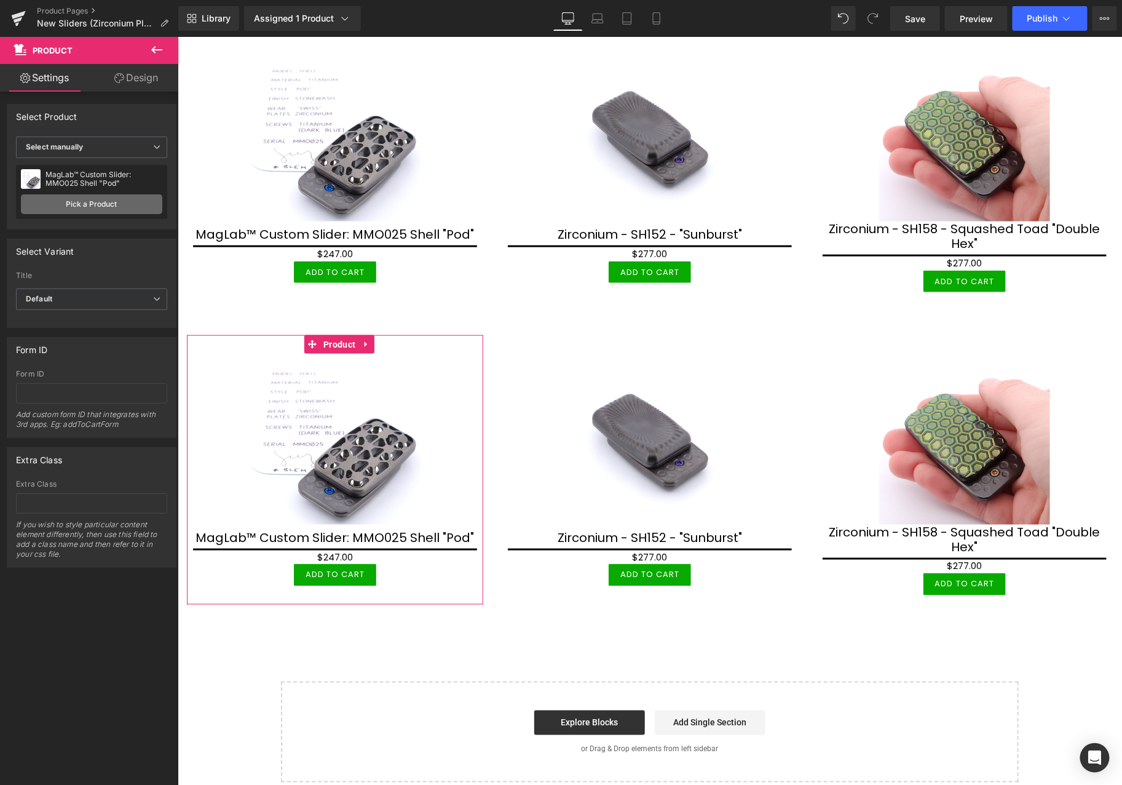
click at [103, 207] on link "Pick a Product" at bounding box center [91, 204] width 141 height 20
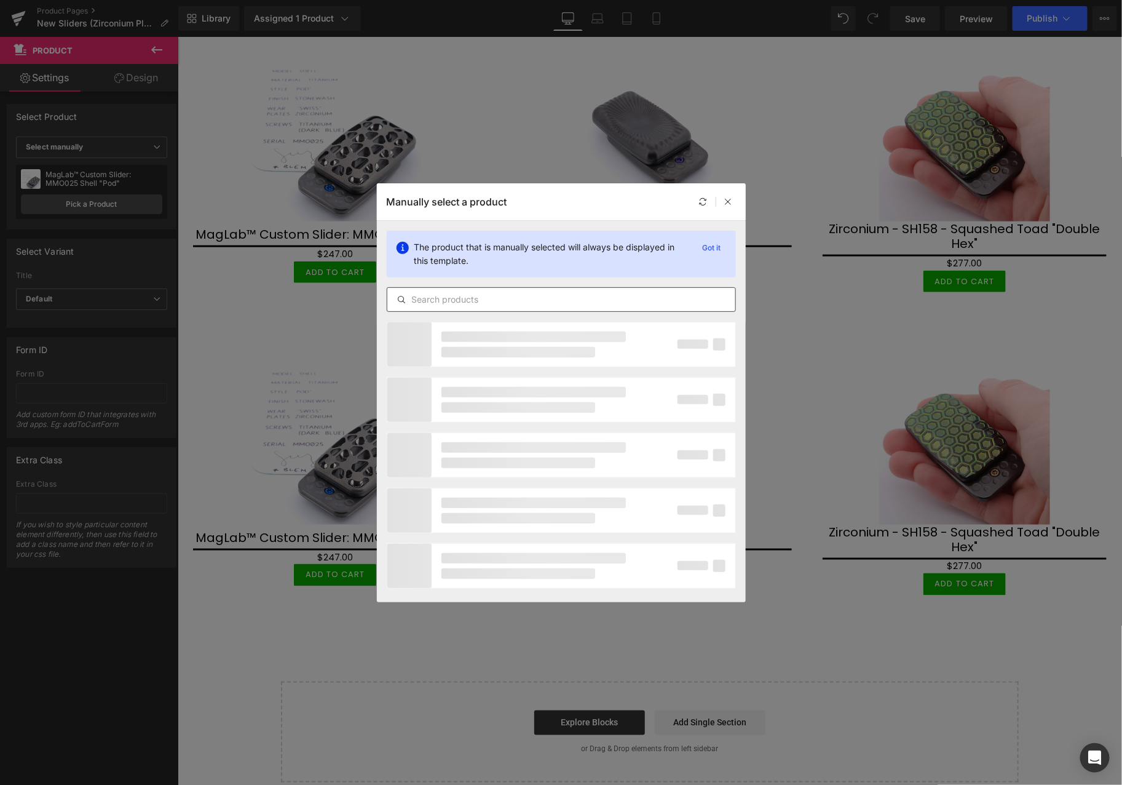
click at [518, 305] on input "text" at bounding box center [561, 299] width 348 height 15
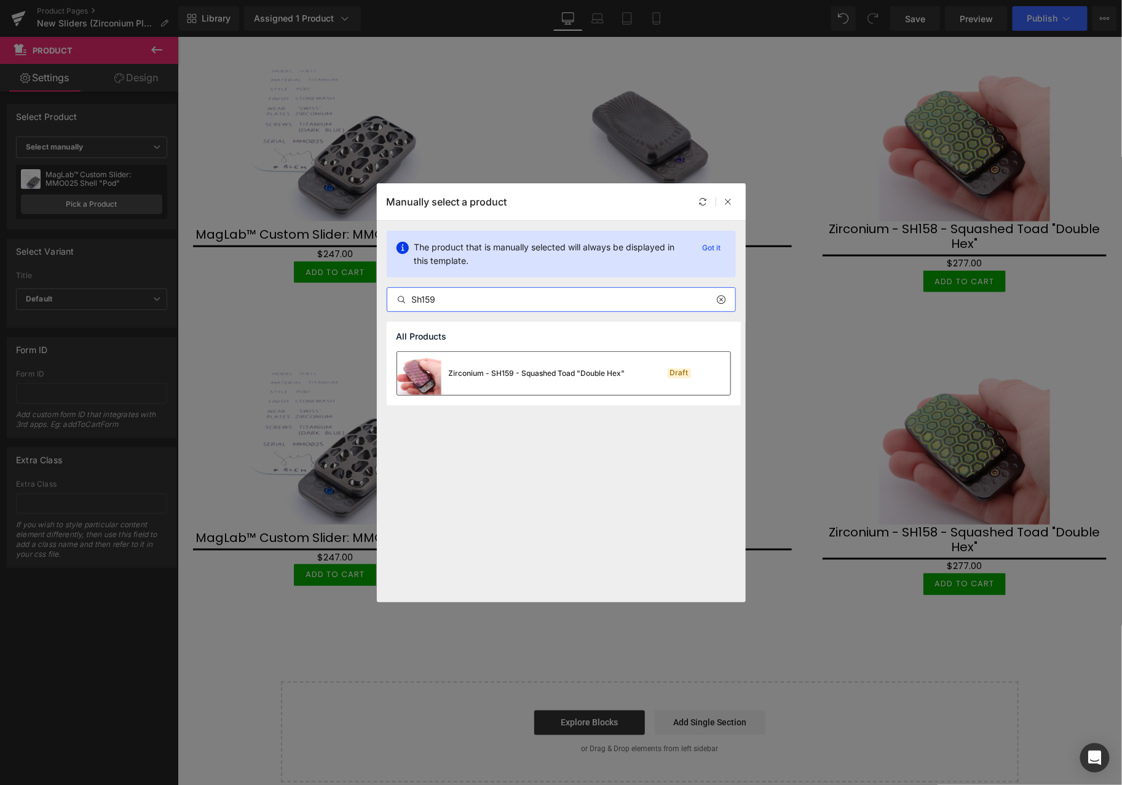
type input "Sh159"
click at [505, 361] on div "Zirconium - SH159 - Squashed Toad "Double Hex"" at bounding box center [511, 373] width 228 height 43
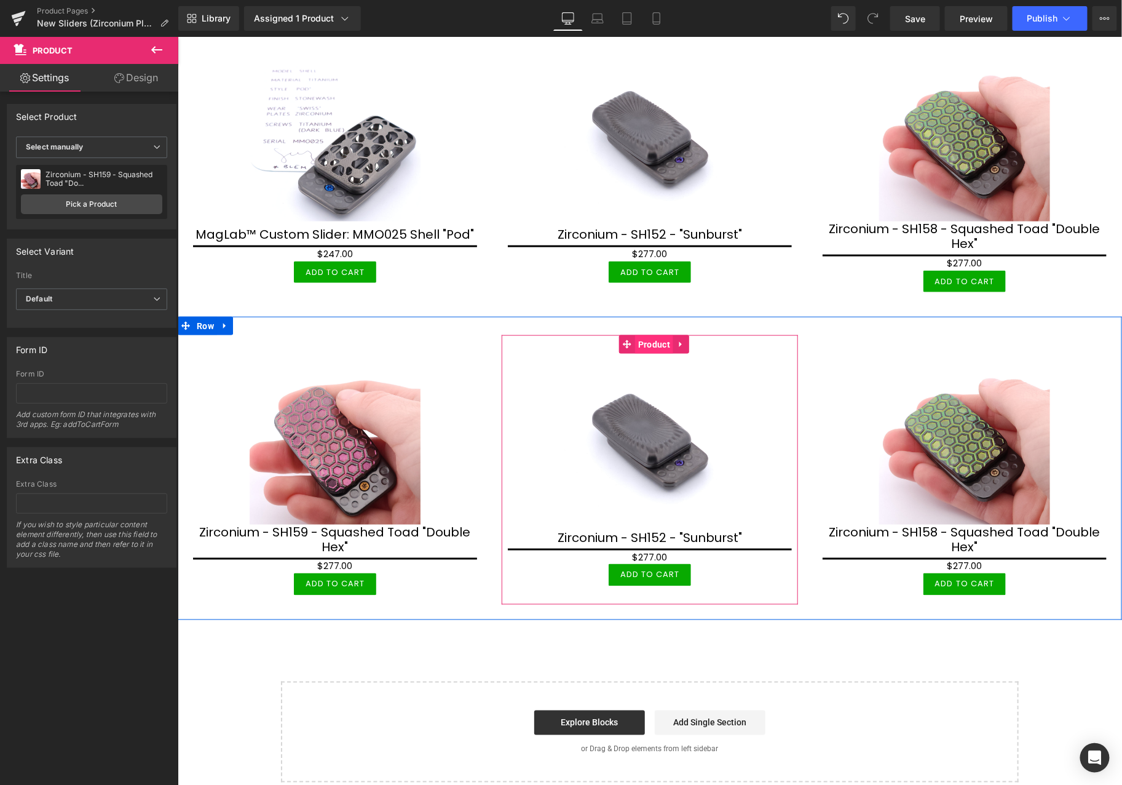
click at [645, 339] on span "Product" at bounding box center [653, 343] width 38 height 18
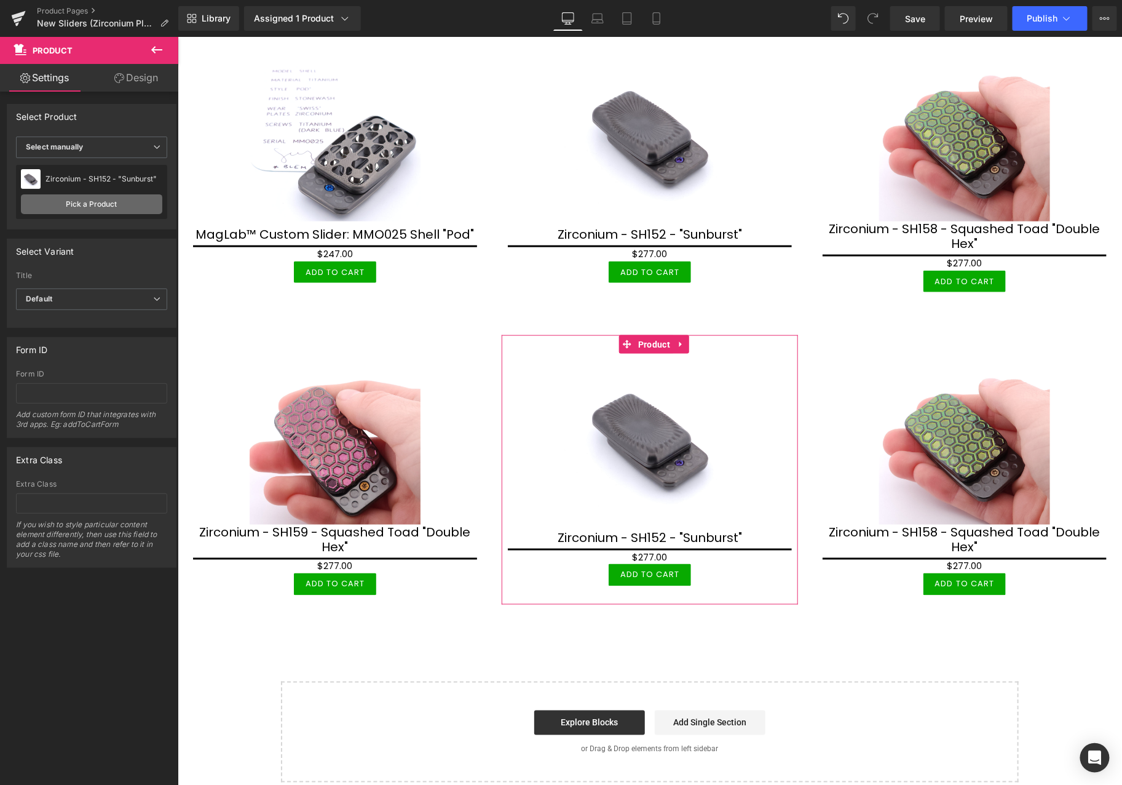
click at [79, 203] on link "Pick a Product" at bounding box center [91, 204] width 141 height 20
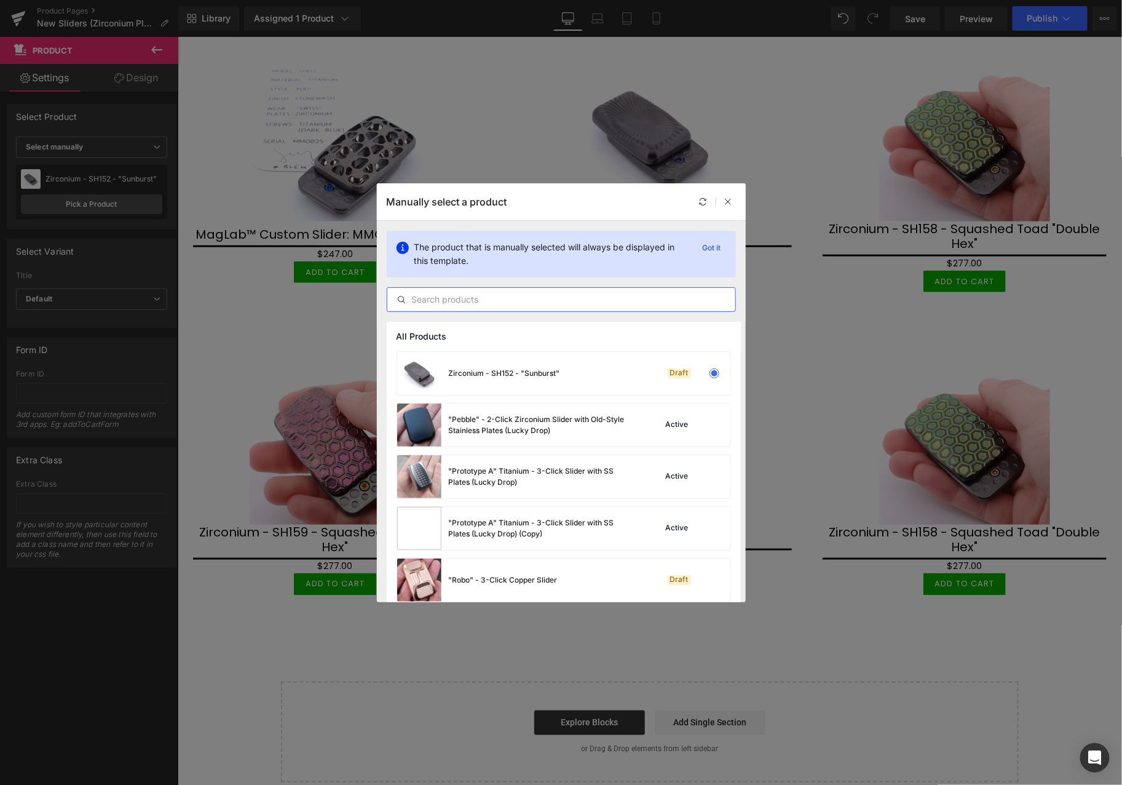
click at [496, 298] on input "text" at bounding box center [561, 299] width 348 height 15
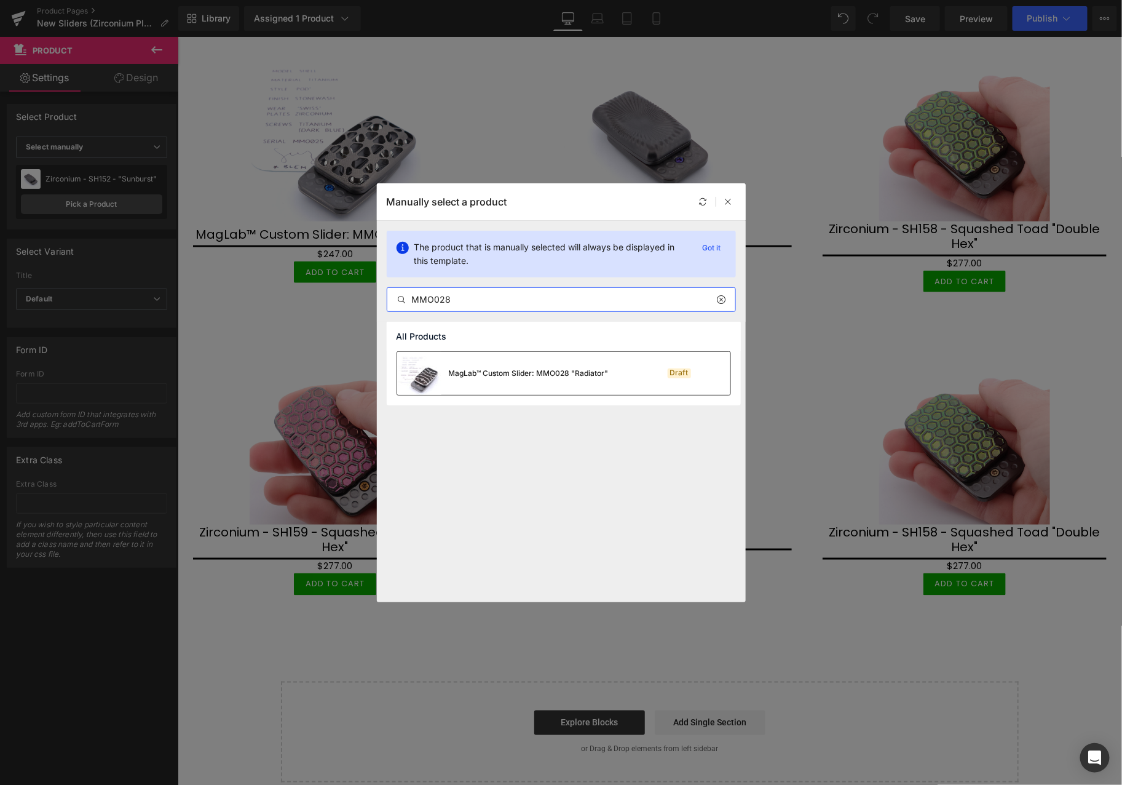
type input "MMO028"
click at [493, 385] on div "MagLab™ Custom Slider: MMO028 "Radiator"" at bounding box center [502, 373] width 211 height 43
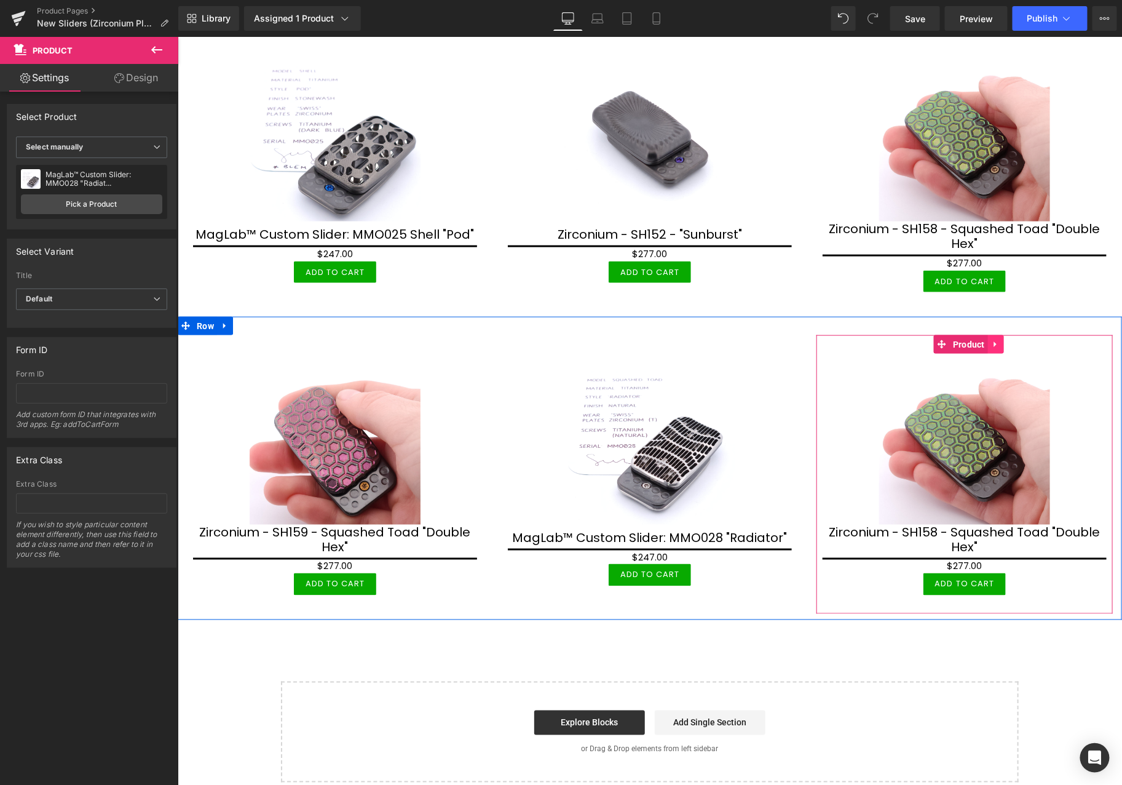
click at [994, 341] on icon at bounding box center [995, 344] width 2 height 6
click at [999, 339] on icon at bounding box center [1003, 343] width 9 height 9
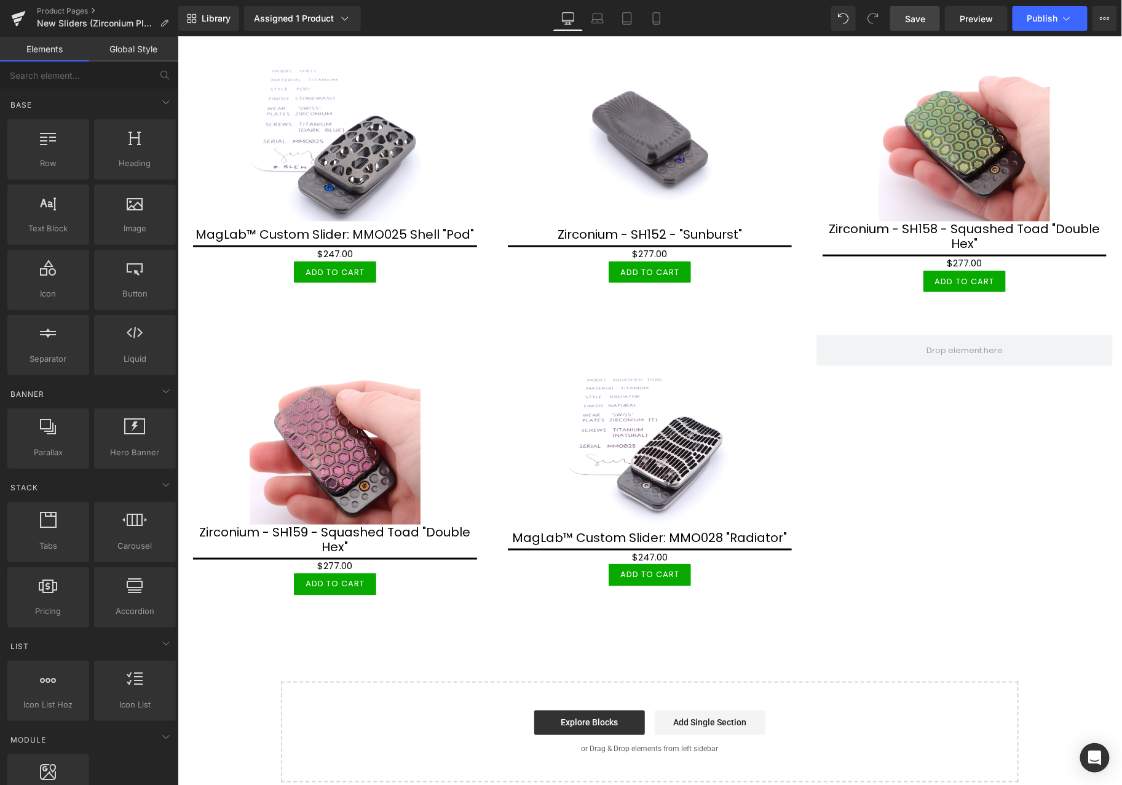
click at [920, 20] on span "Save" at bounding box center [915, 18] width 20 height 13
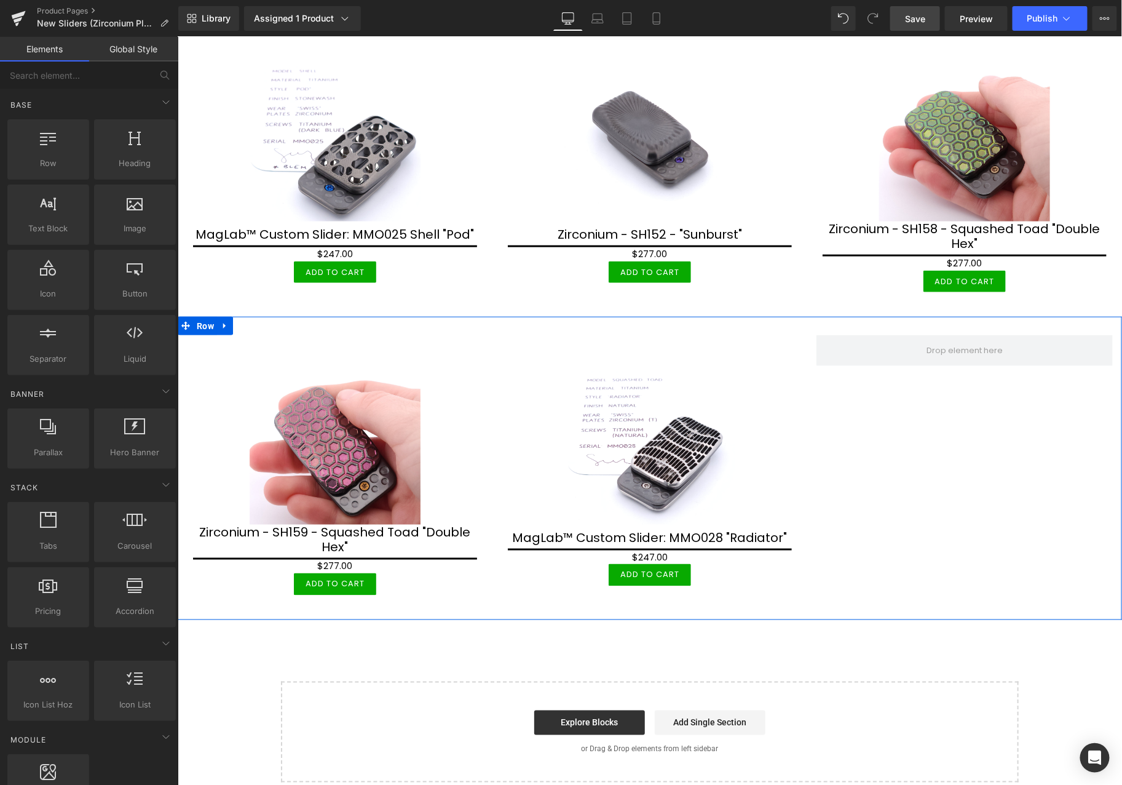
click at [1006, 507] on div "Sale Off (P) Image Zirconium - SH159 - Squashed Toad "Double Hex" (P) Title $0 …" at bounding box center [649, 467] width 944 height 302
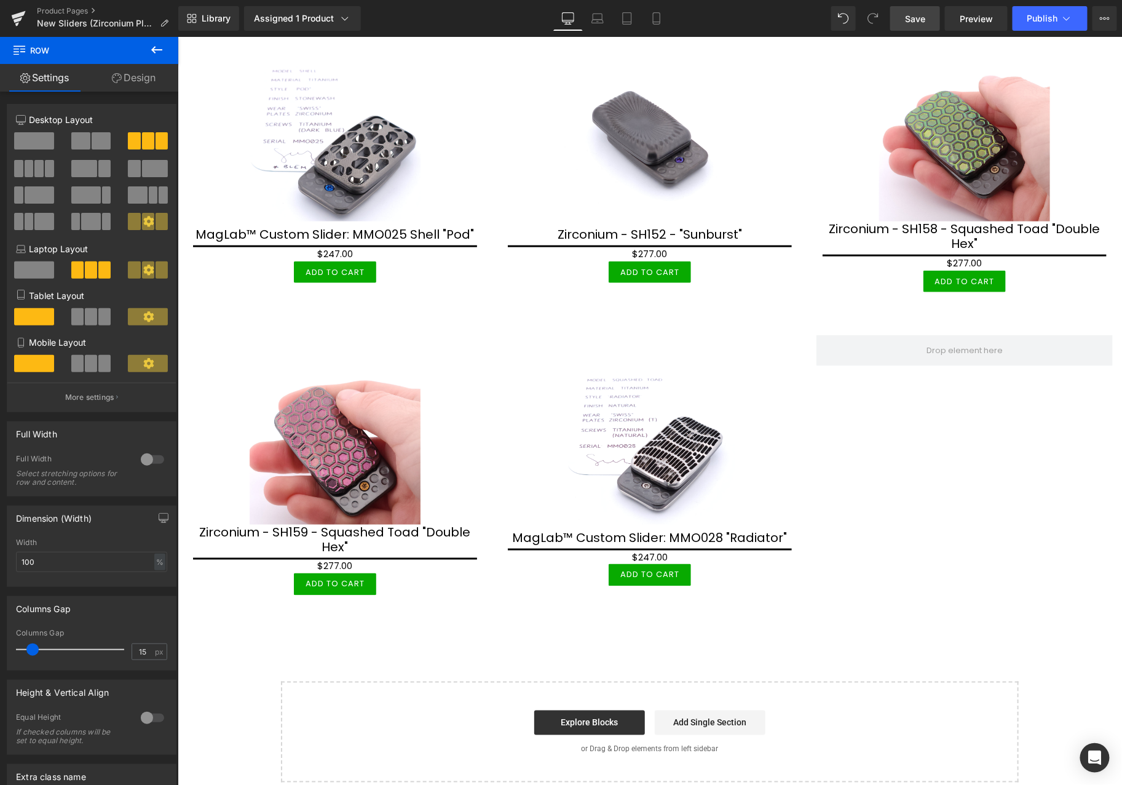
click at [161, 47] on icon at bounding box center [156, 49] width 15 height 15
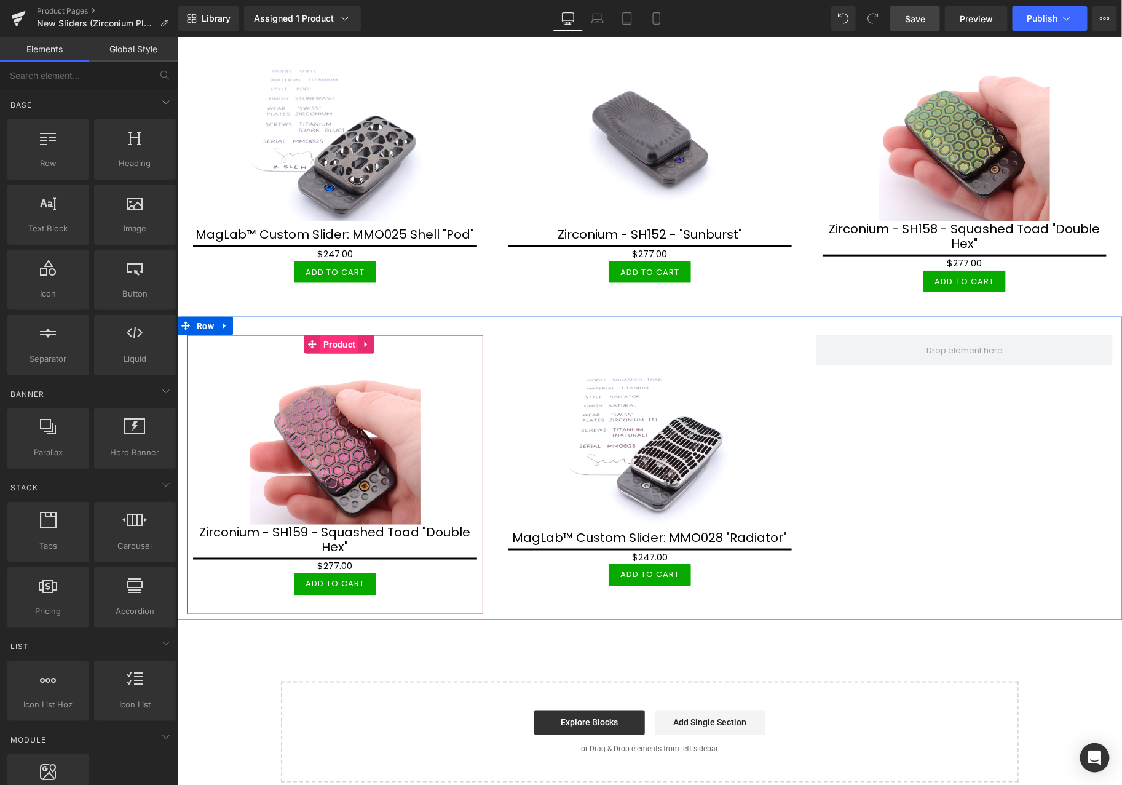
click at [332, 334] on span "Product" at bounding box center [339, 343] width 38 height 18
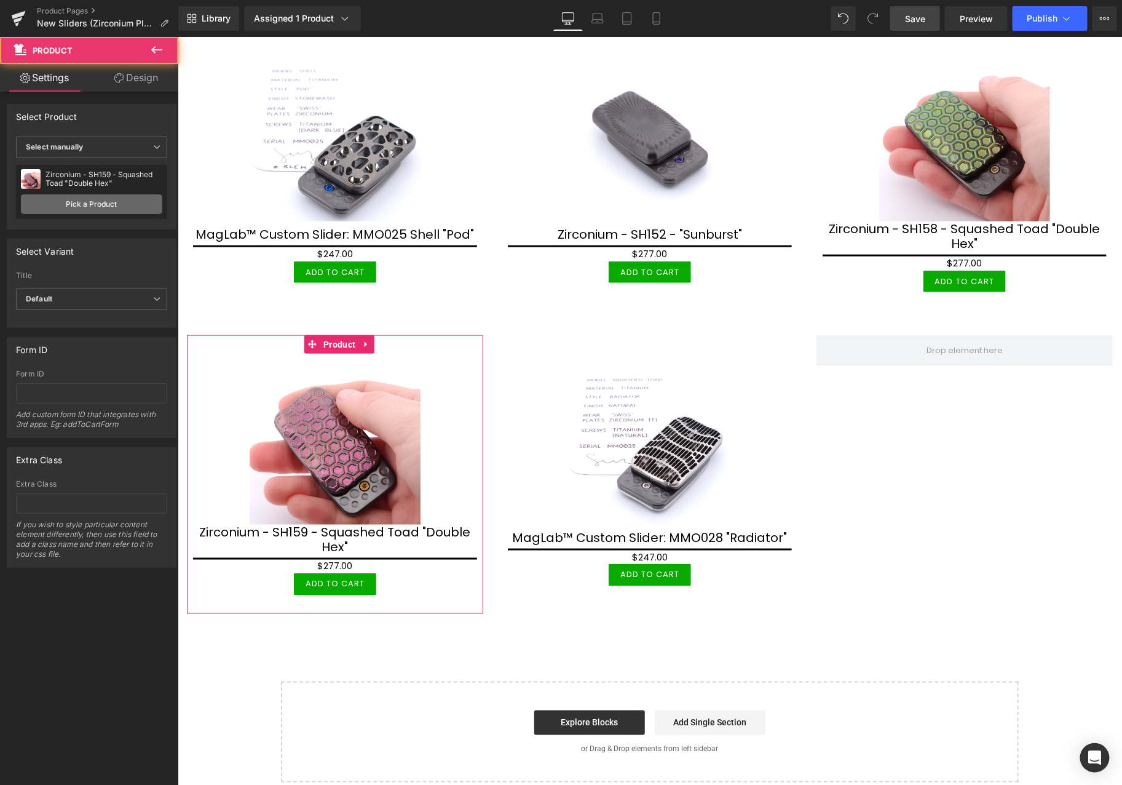
click at [109, 205] on link "Pick a Product" at bounding box center [91, 204] width 141 height 20
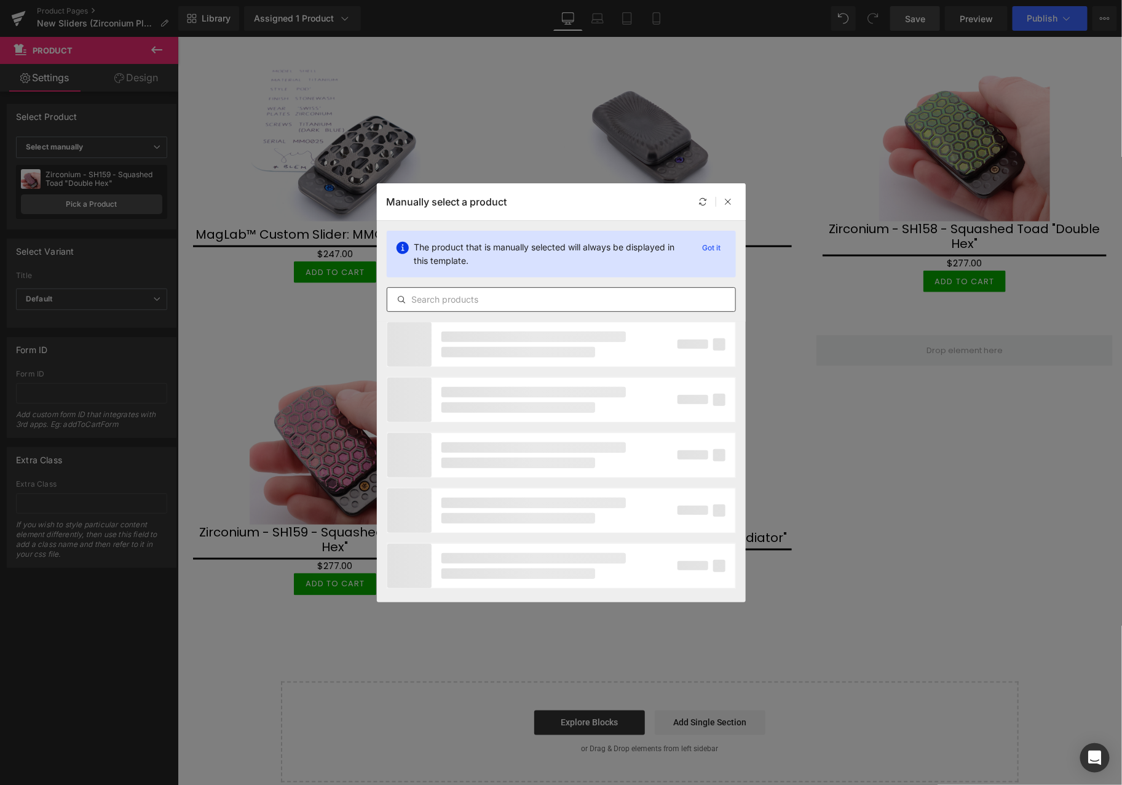
click at [502, 290] on div at bounding box center [561, 299] width 349 height 25
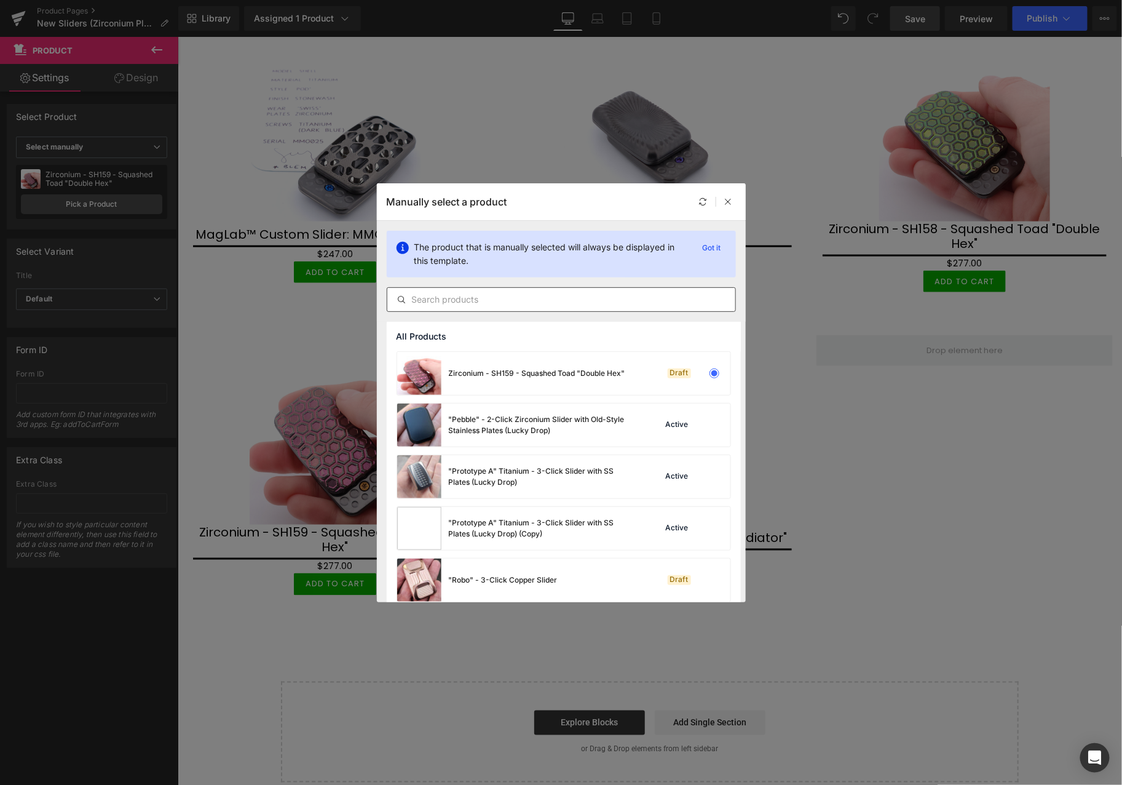
click at [500, 304] on input "text" at bounding box center [561, 299] width 348 height 15
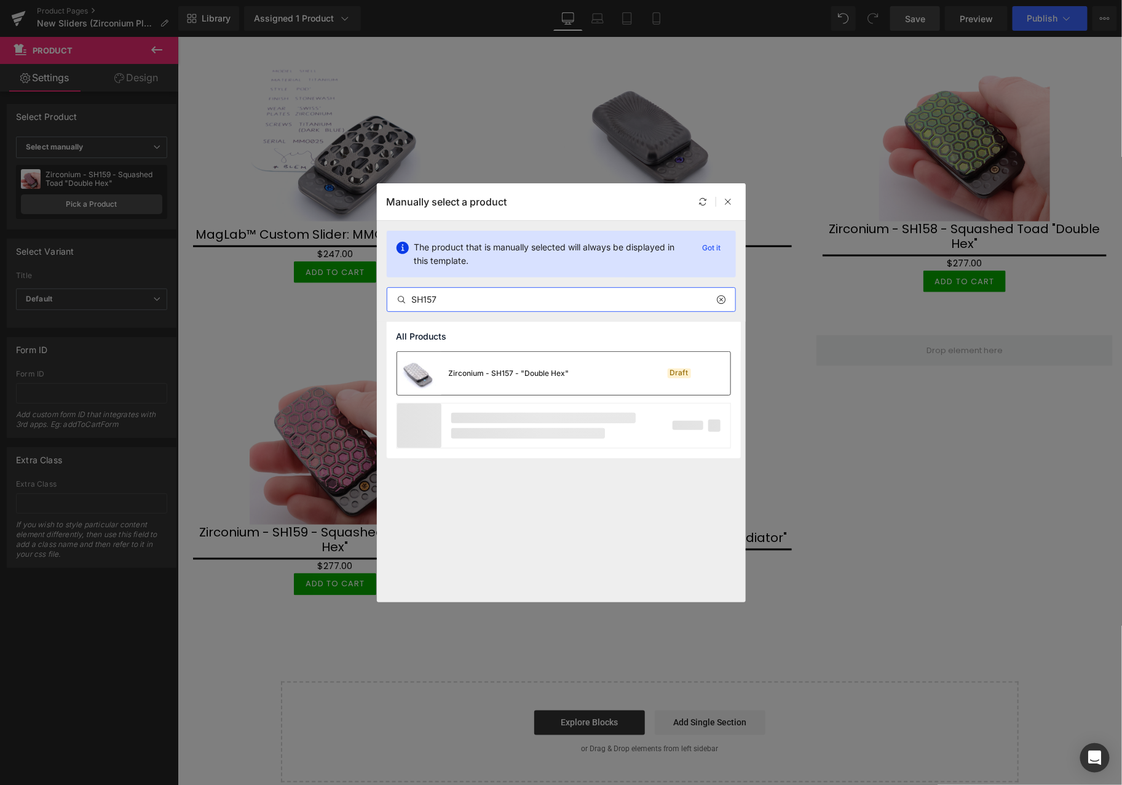
type input "SH157"
click at [521, 373] on div "Zirconium - SH157 - "Double Hex"" at bounding box center [509, 373] width 121 height 11
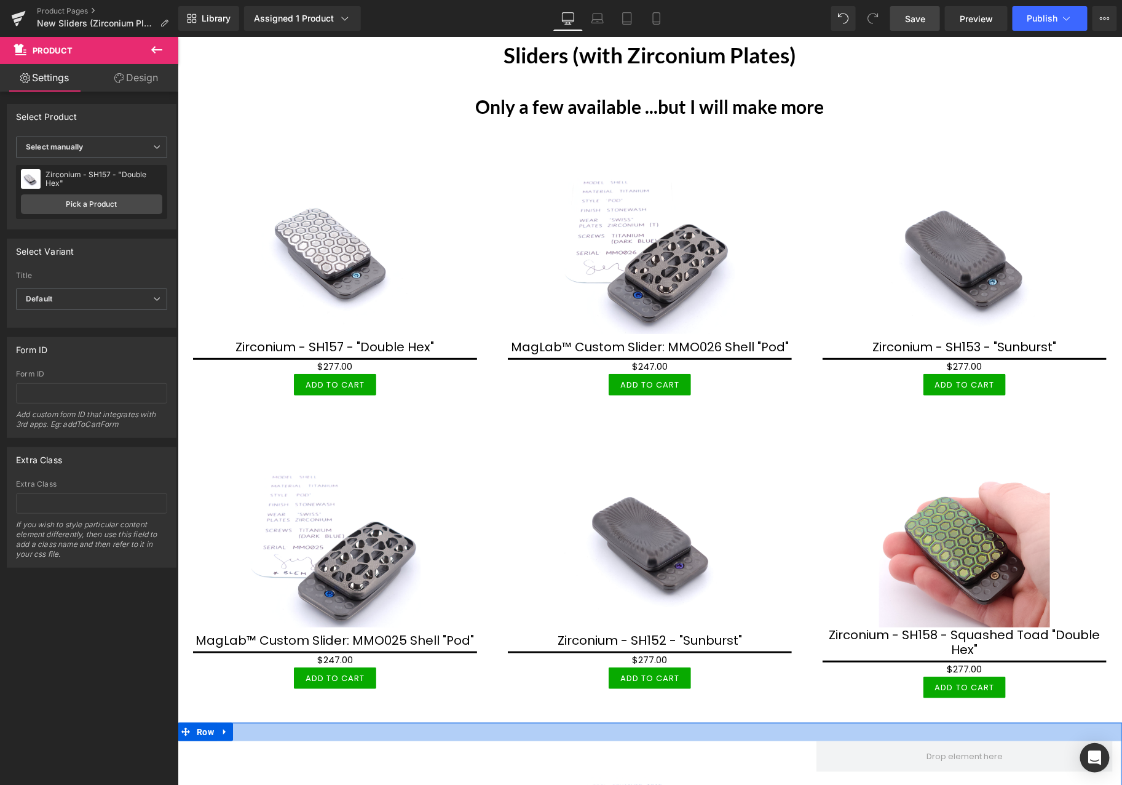
scroll to position [68, 0]
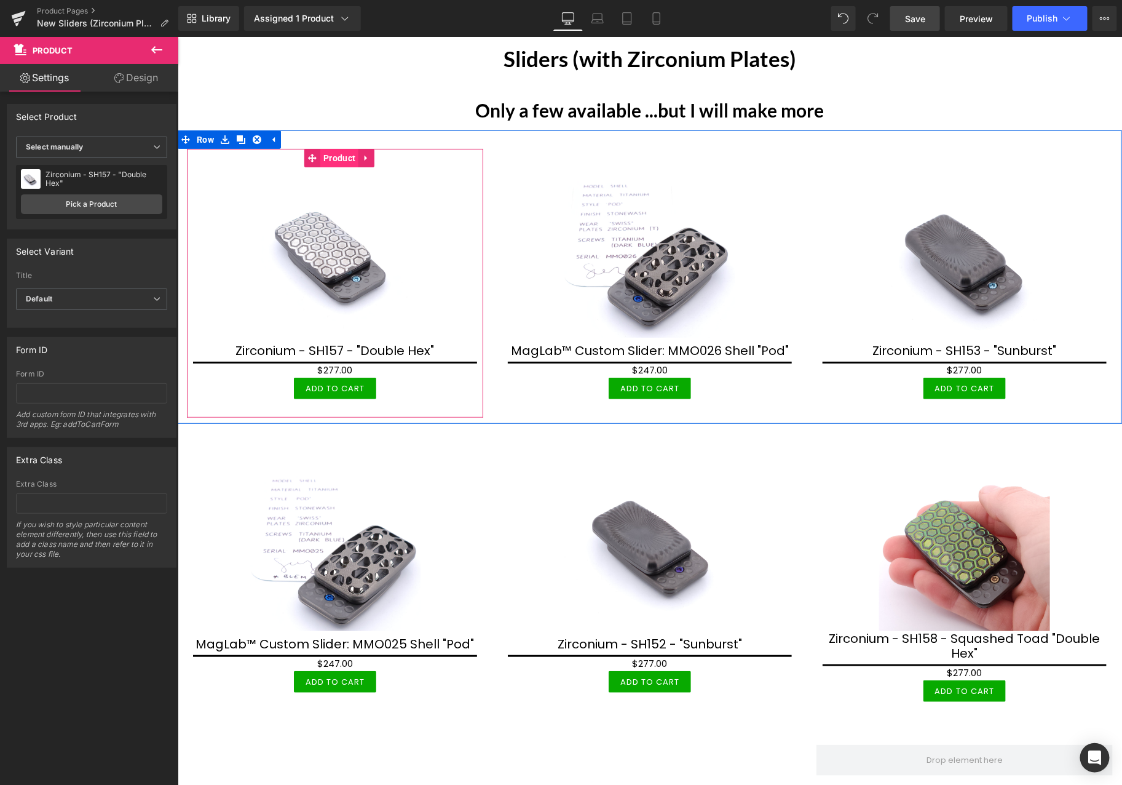
click at [338, 155] on span "Product" at bounding box center [339, 157] width 38 height 18
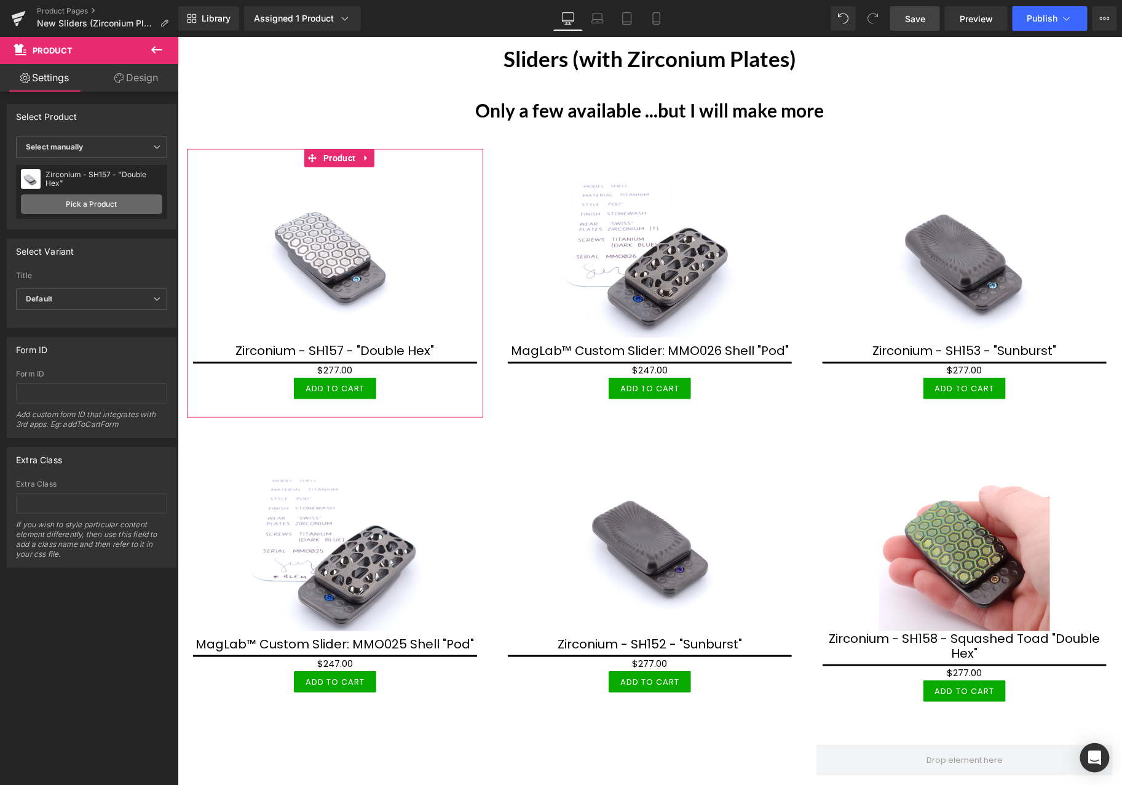
click at [64, 204] on link "Pick a Product" at bounding box center [91, 204] width 141 height 20
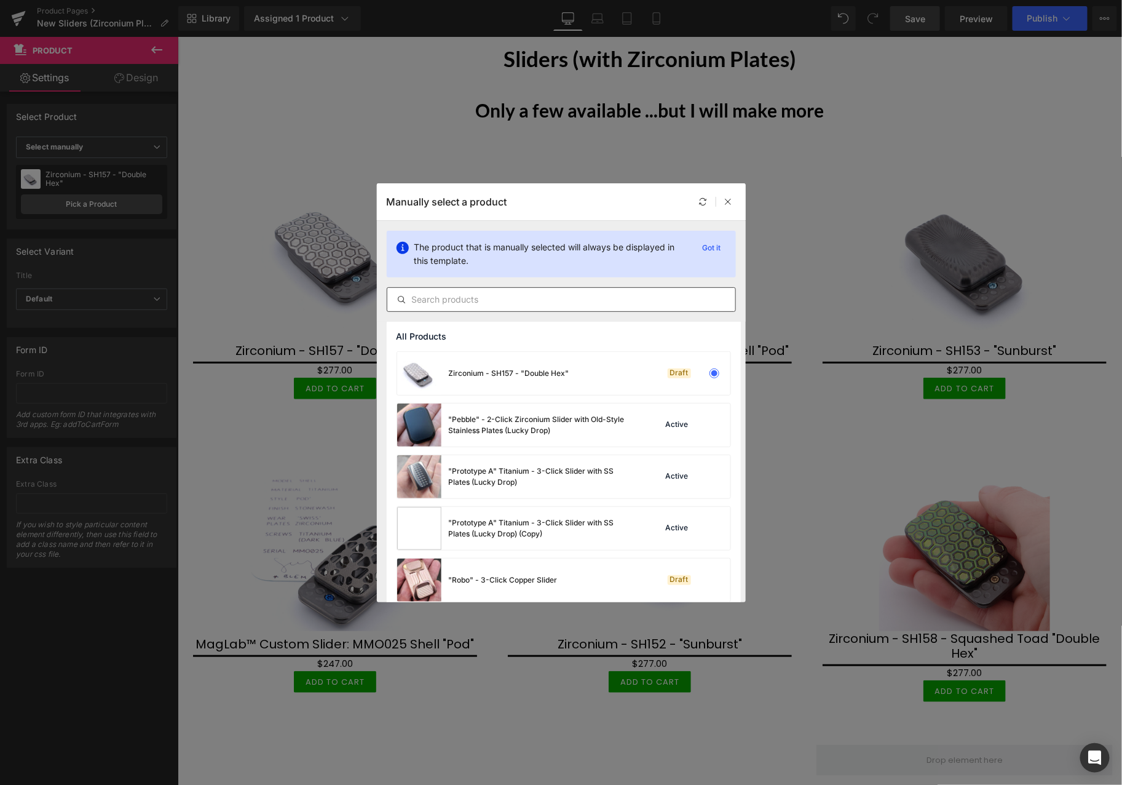
click at [489, 302] on input "text" at bounding box center [561, 299] width 348 height 15
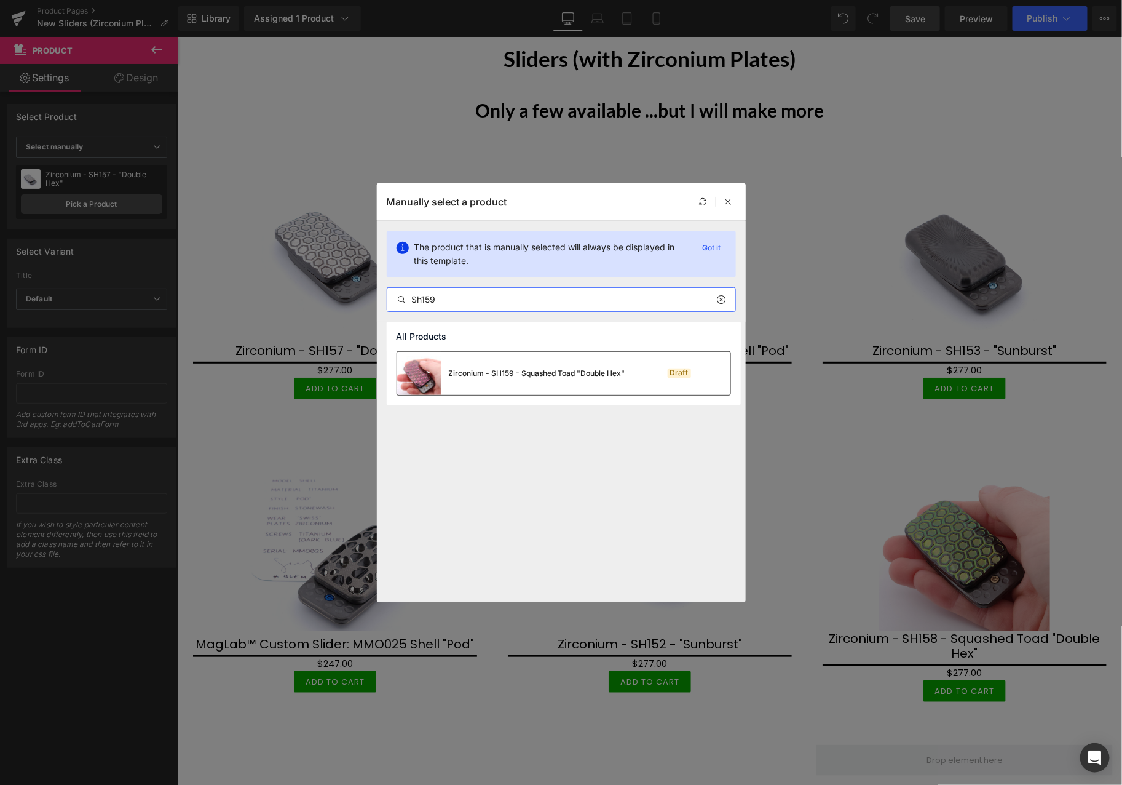
type input "Sh159"
click at [489, 370] on div "Zirconium - SH159 - Squashed Toad "Double Hex"" at bounding box center [537, 373] width 176 height 11
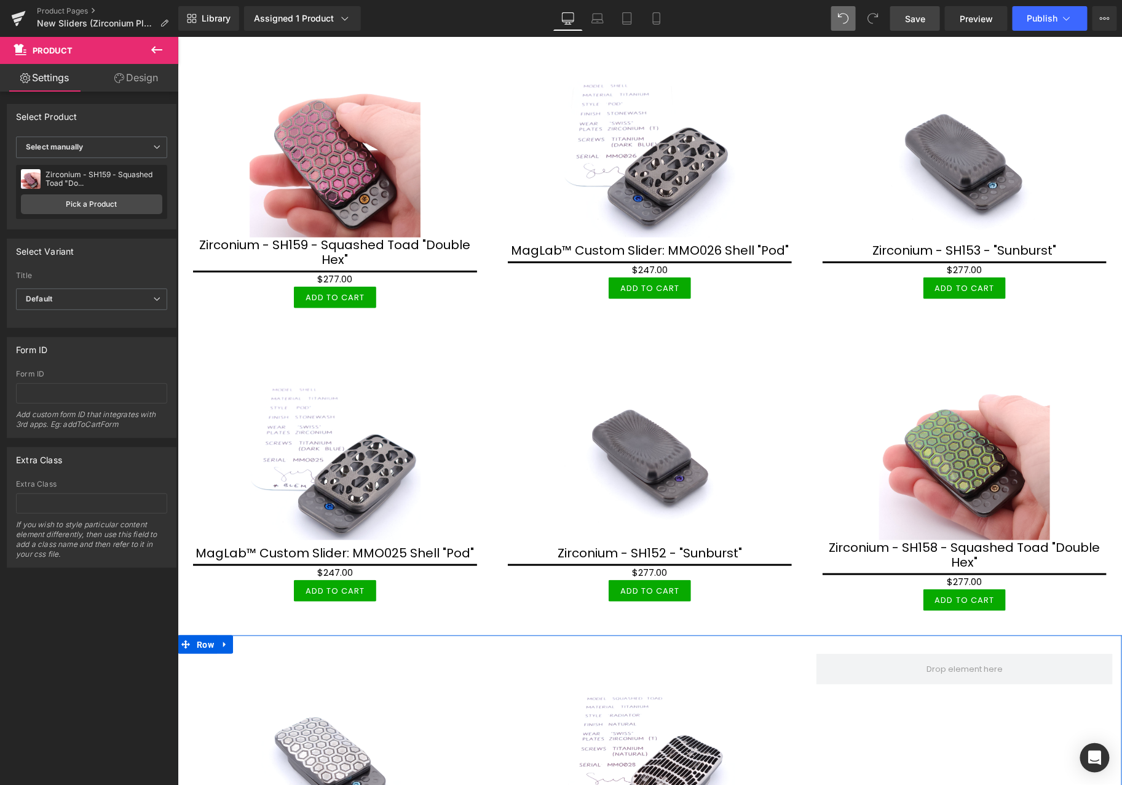
scroll to position [136, 0]
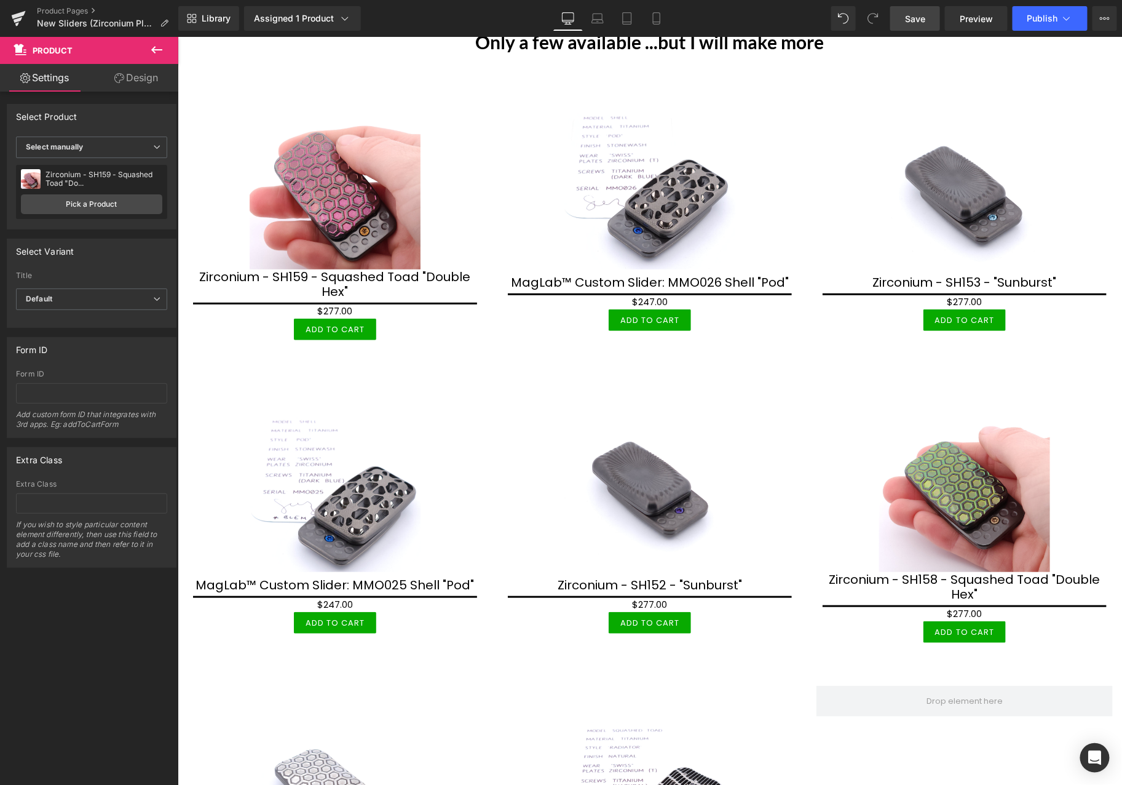
click at [914, 16] on span "Save" at bounding box center [915, 18] width 20 height 13
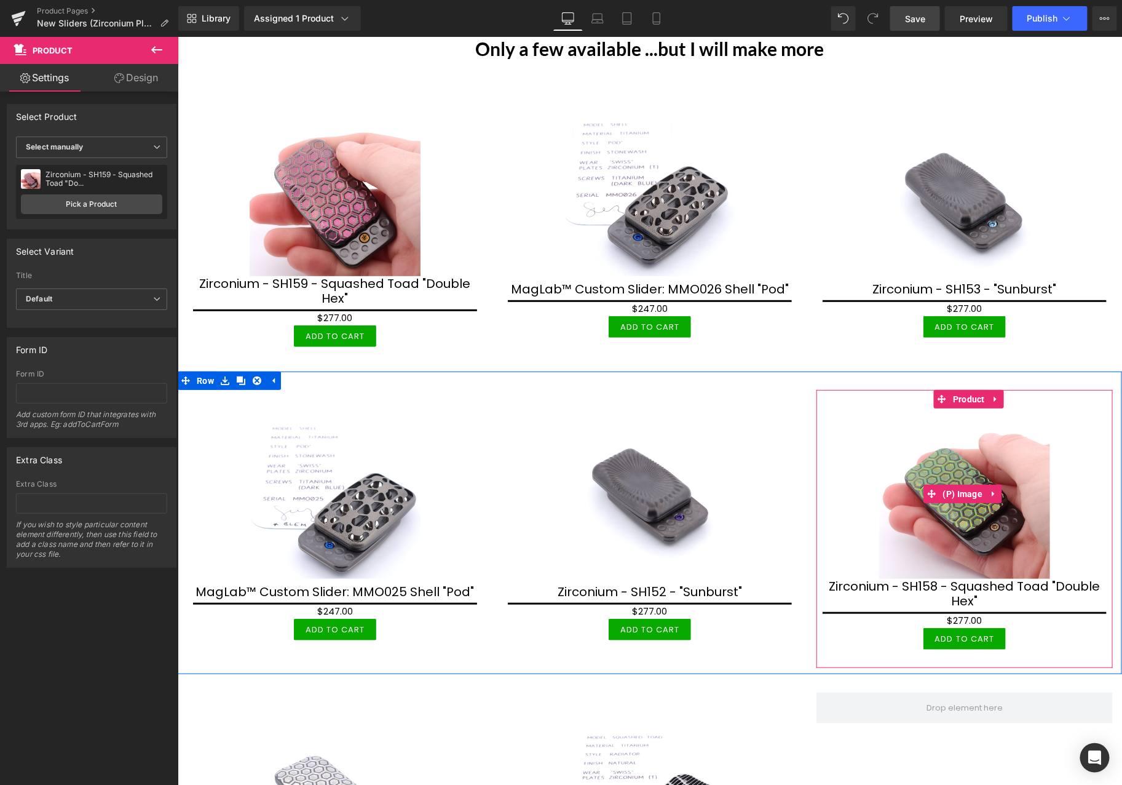
scroll to position [0, 0]
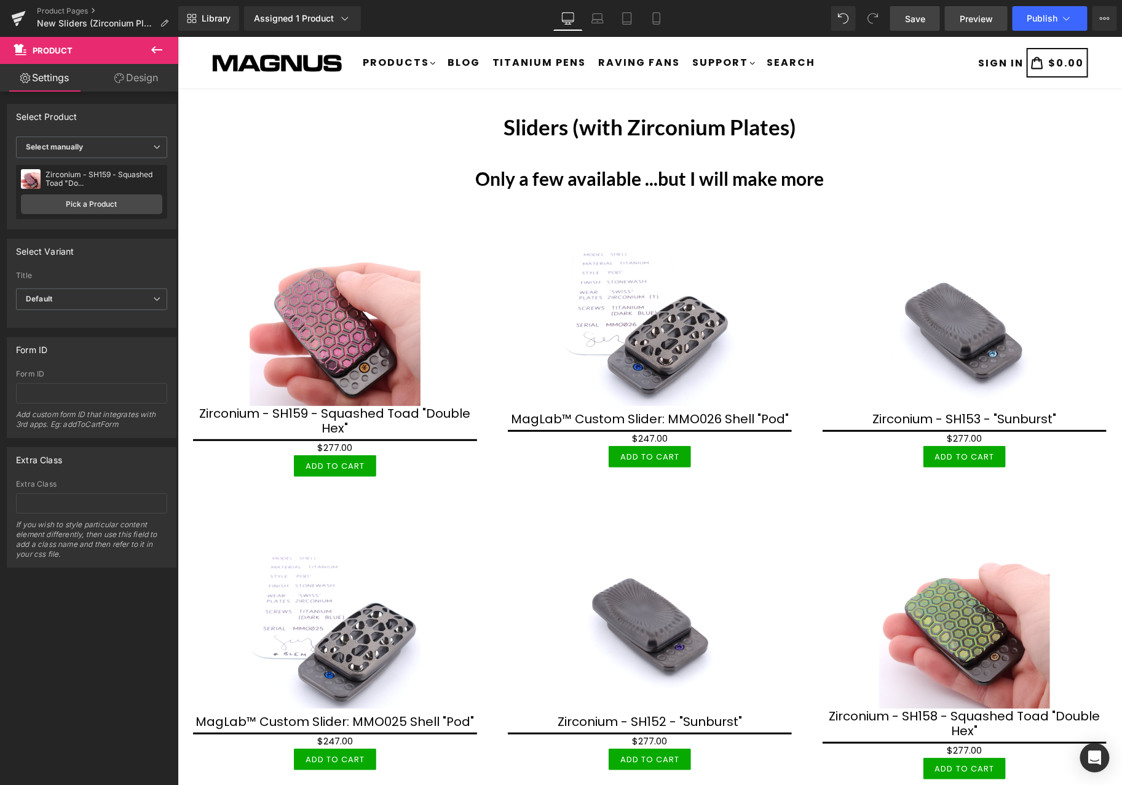
click at [975, 20] on span "Preview" at bounding box center [976, 18] width 33 height 13
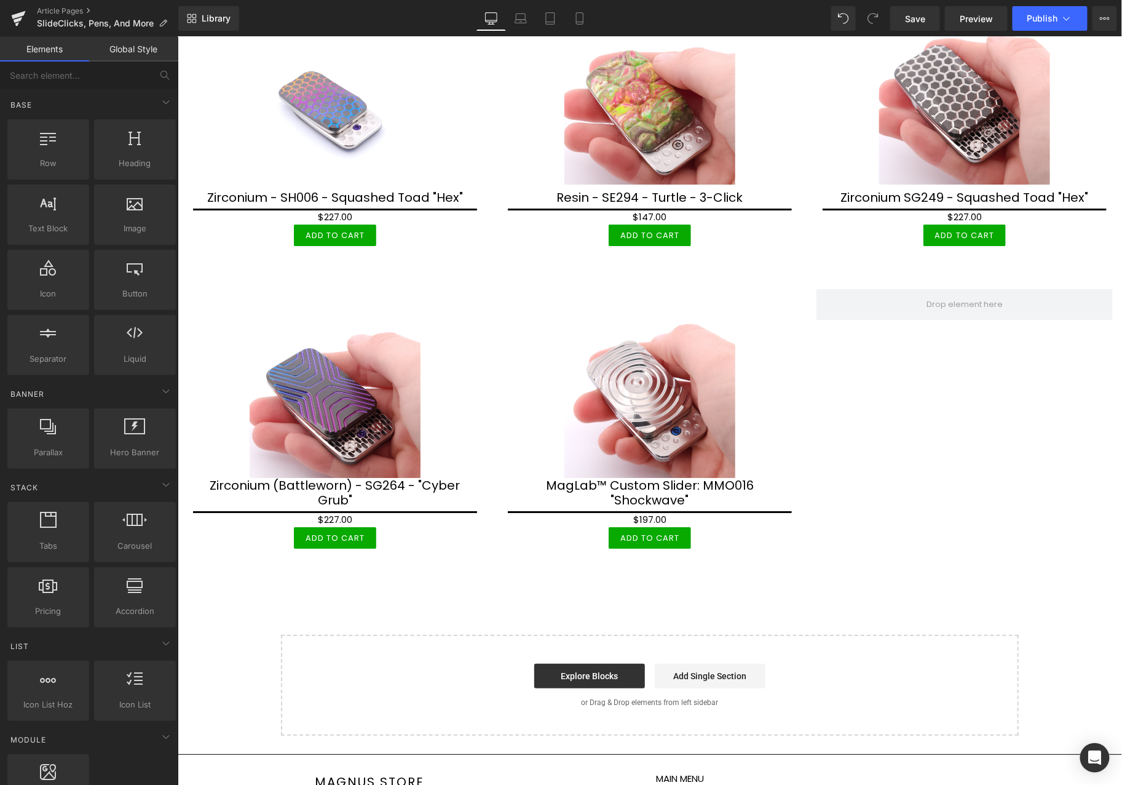
scroll to position [1707, 0]
